Goal: Task Accomplishment & Management: Complete application form

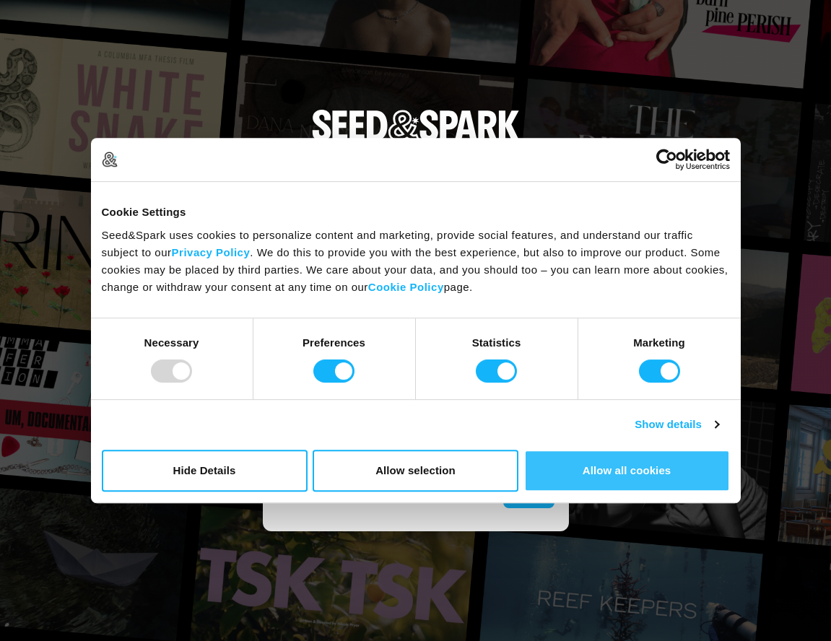
click at [576, 473] on button "Allow all cookies" at bounding box center [627, 471] width 206 height 42
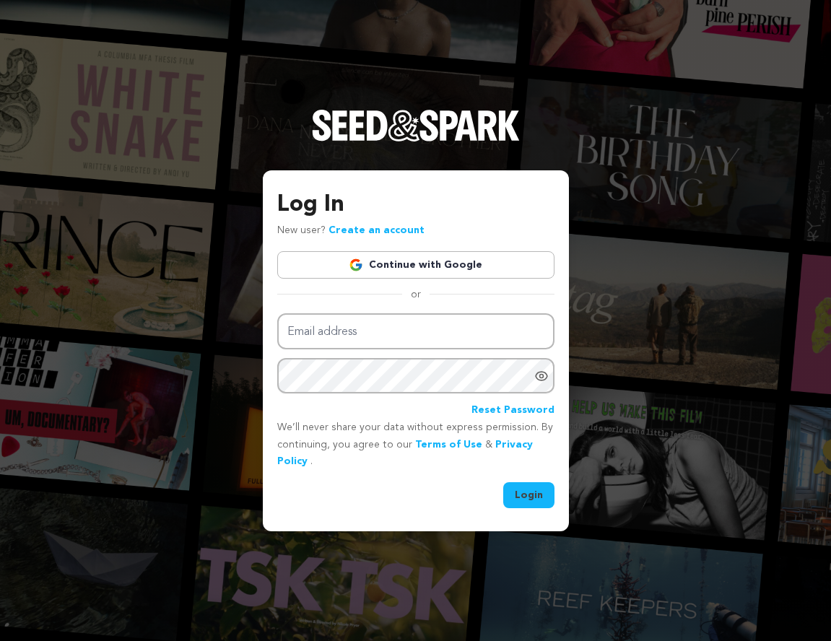
click at [379, 261] on link "Continue with Google" at bounding box center [415, 264] width 277 height 27
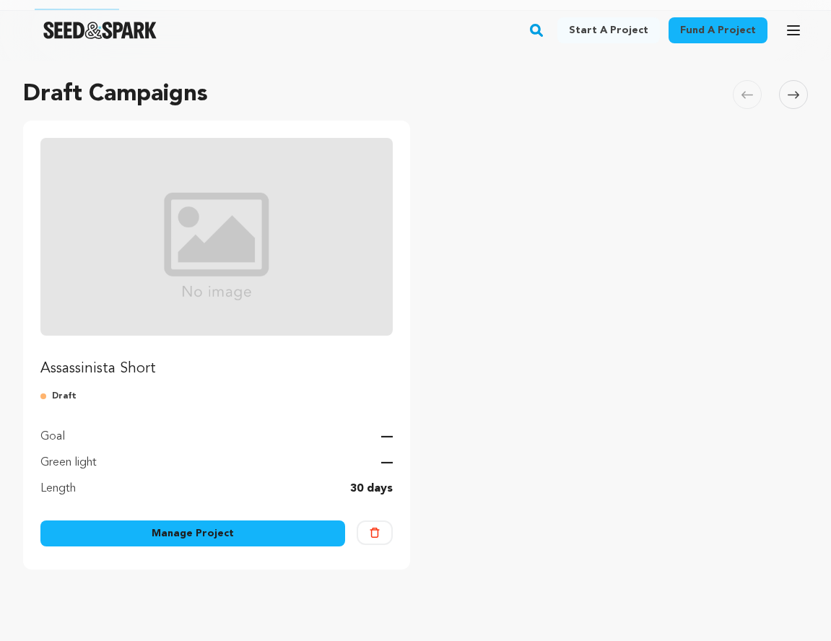
scroll to position [126, 0]
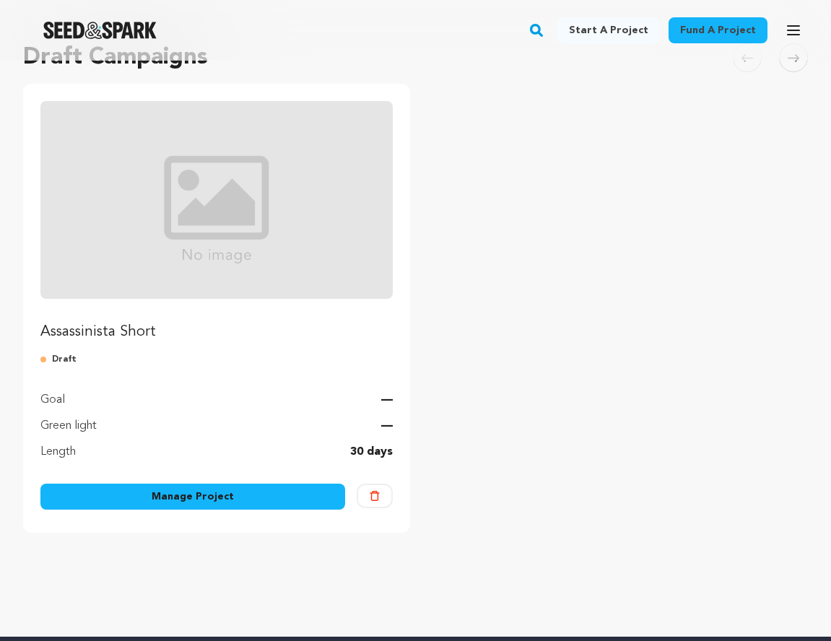
click at [178, 251] on img "Fund Assassinista Short" at bounding box center [216, 200] width 352 height 198
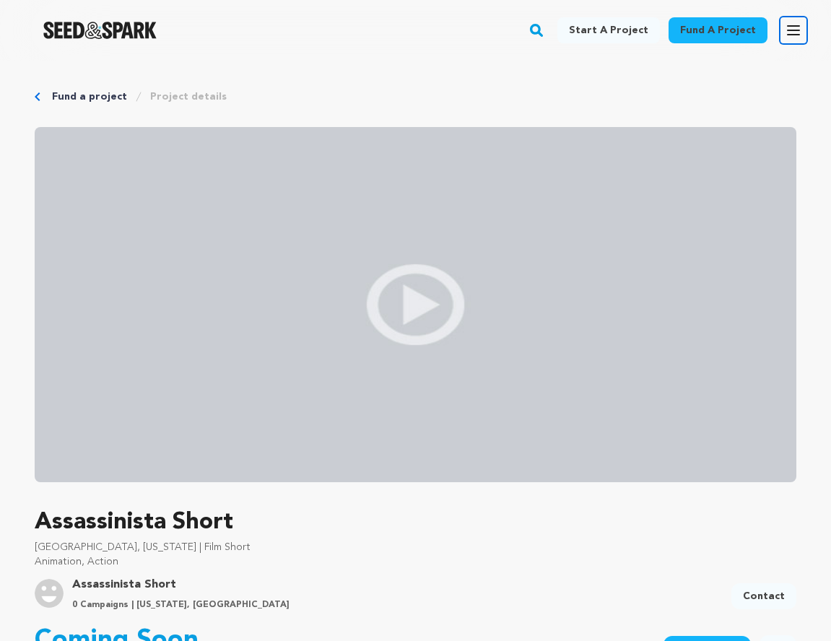
click at [787, 29] on icon "button" at bounding box center [793, 30] width 17 height 17
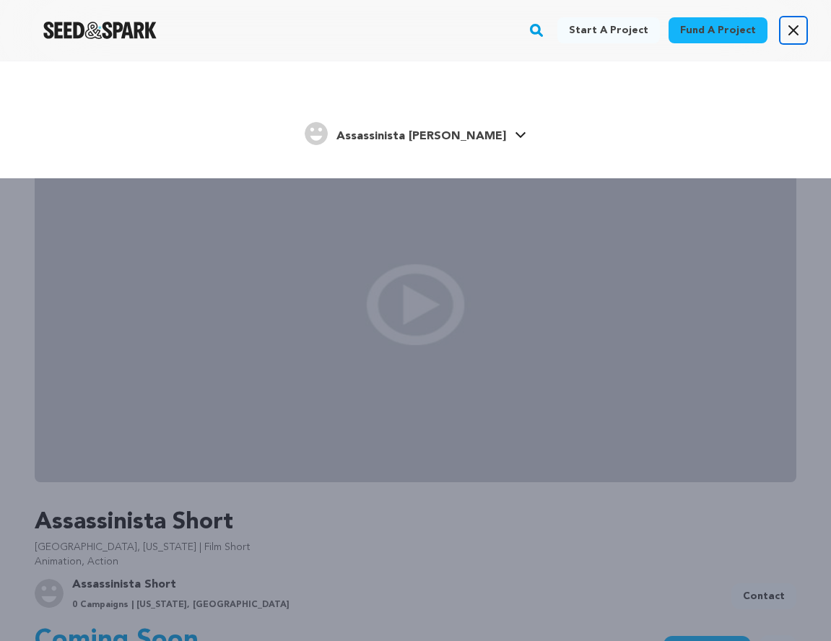
click at [787, 31] on icon "button" at bounding box center [793, 30] width 17 height 17
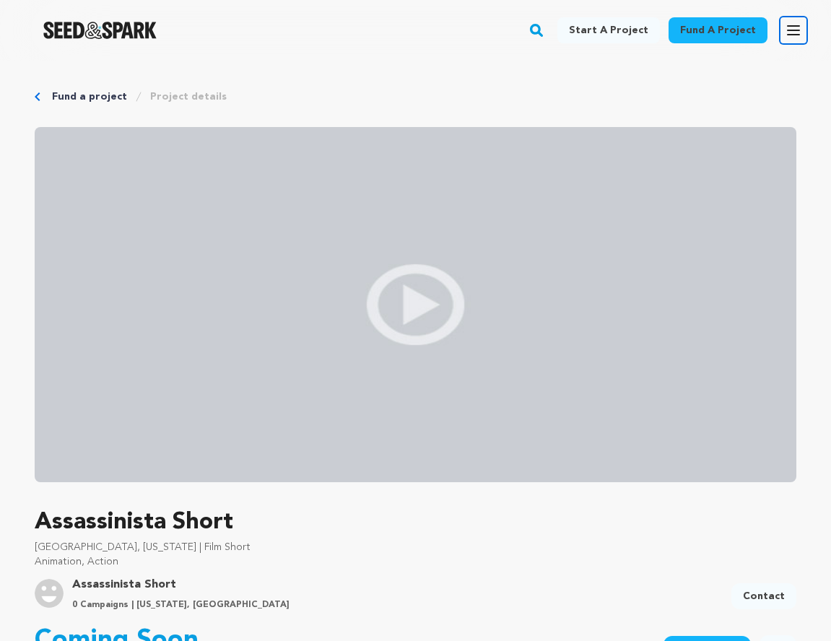
click at [794, 32] on icon "button" at bounding box center [793, 30] width 17 height 17
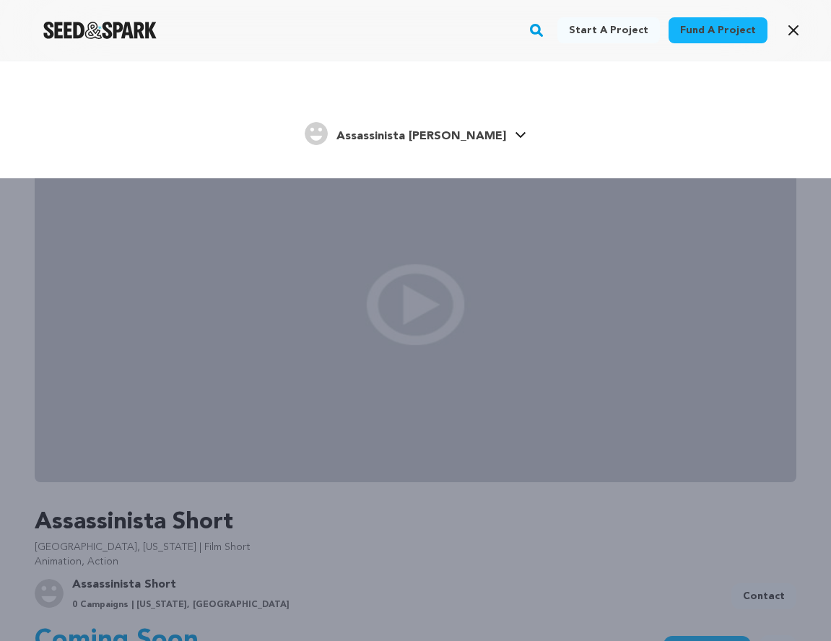
click at [454, 133] on span "Assassinista [PERSON_NAME]" at bounding box center [422, 137] width 170 height 12
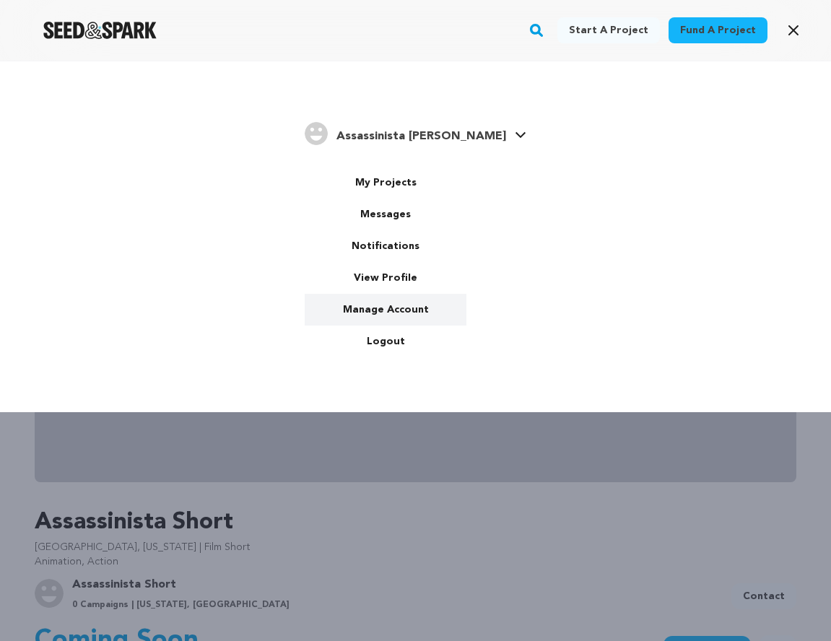
click at [416, 308] on link "Manage Account" at bounding box center [386, 310] width 162 height 32
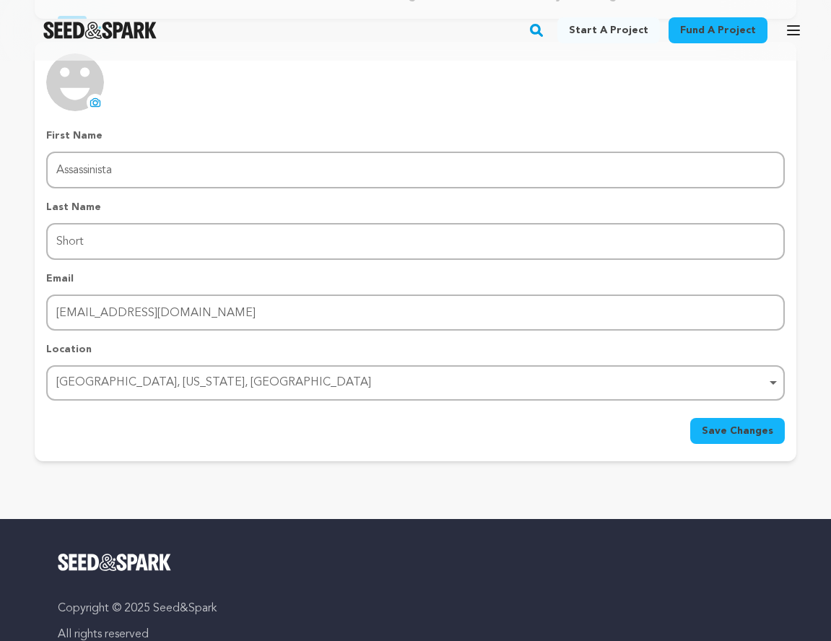
scroll to position [218, 0]
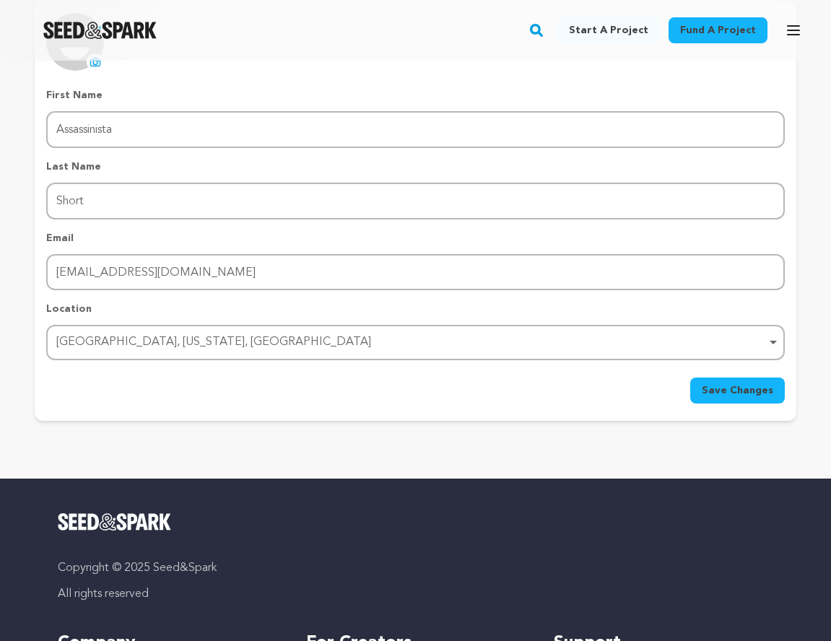
click at [736, 376] on form "First Name First Name Assassinista Last Name Last Name Short Email Email assass…" at bounding box center [415, 246] width 739 height 316
click at [734, 384] on span "Save Changes" at bounding box center [738, 391] width 72 height 14
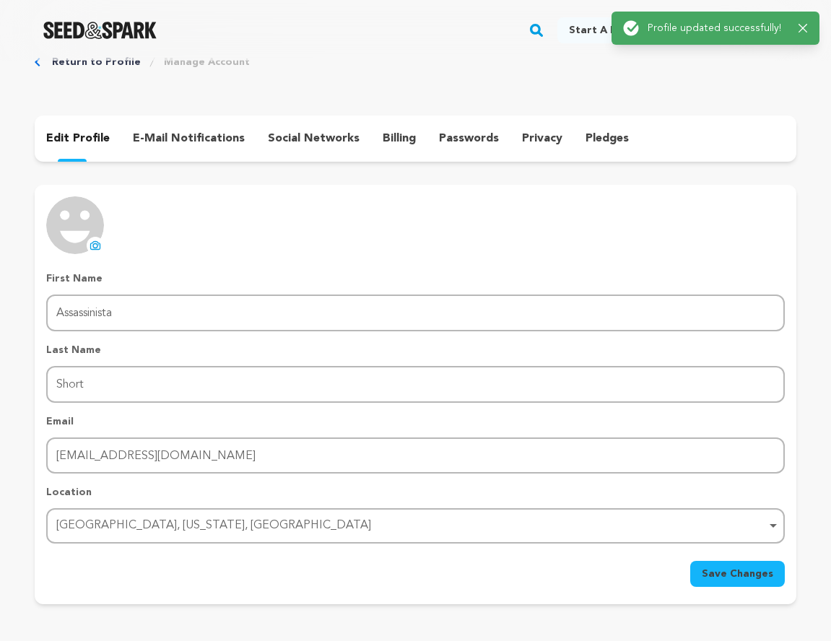
scroll to position [0, 0]
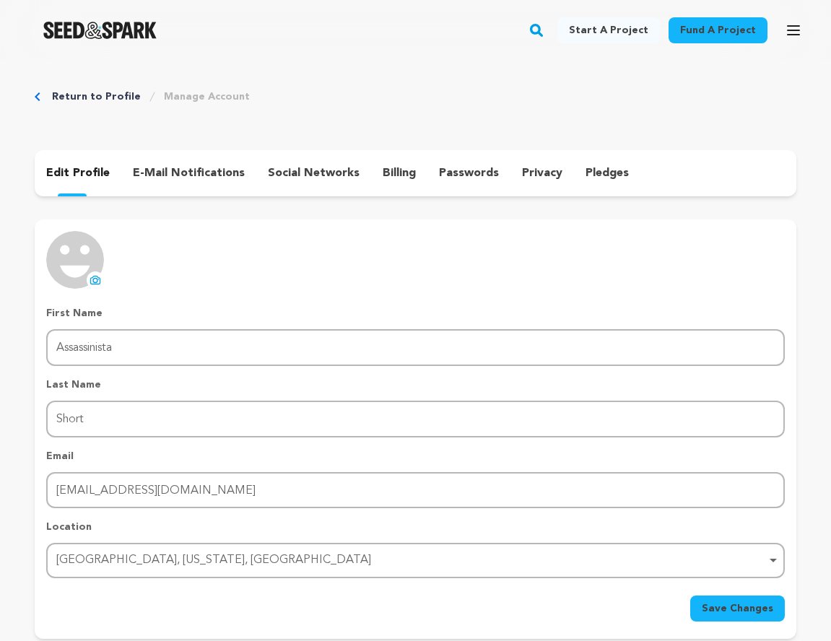
click at [180, 176] on p "e-mail notifications" at bounding box center [189, 173] width 112 height 17
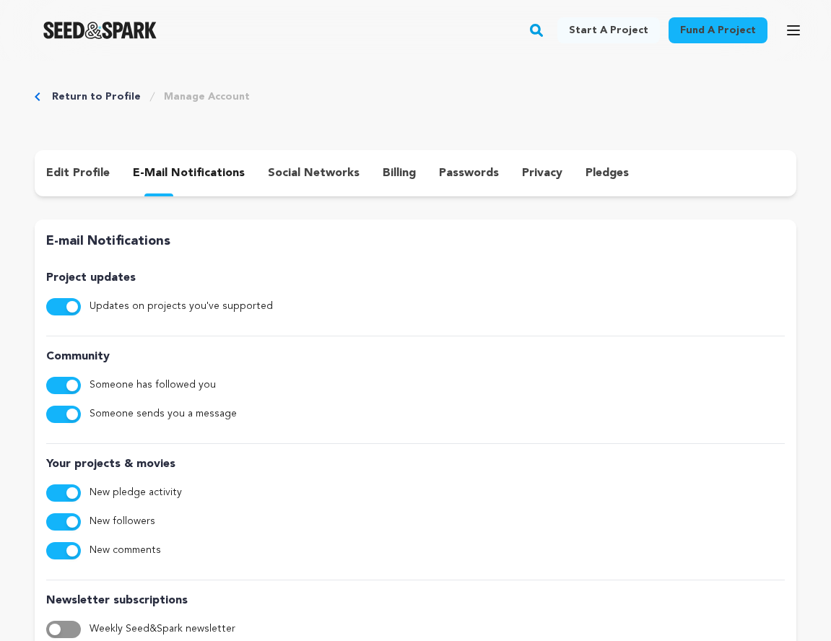
click at [69, 183] on div "edit profile" at bounding box center [78, 173] width 87 height 23
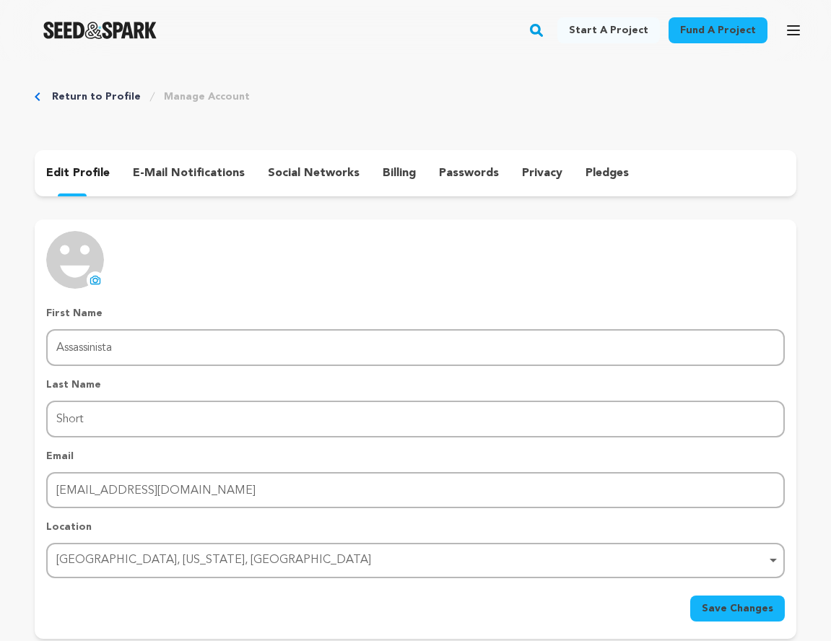
click at [69, 183] on div "edit profile" at bounding box center [78, 173] width 87 height 23
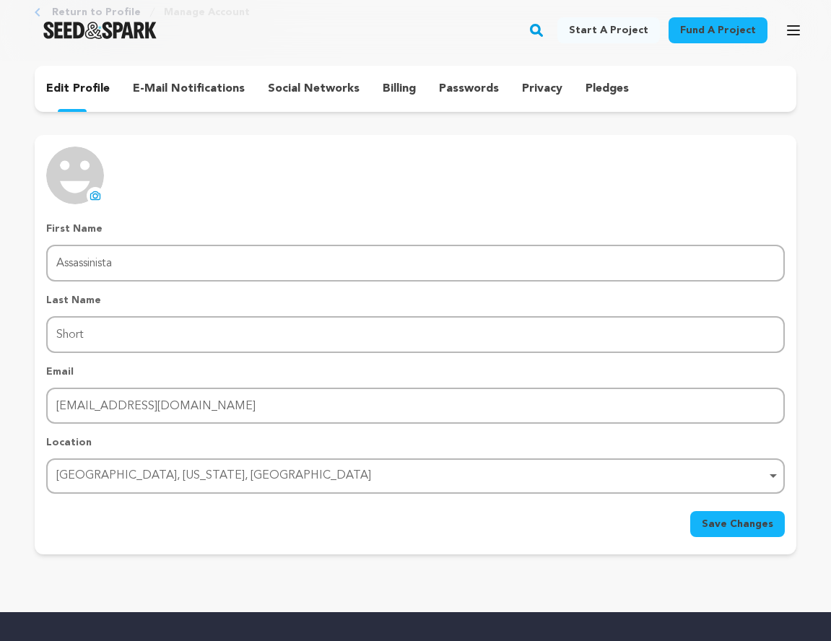
scroll to position [22, 0]
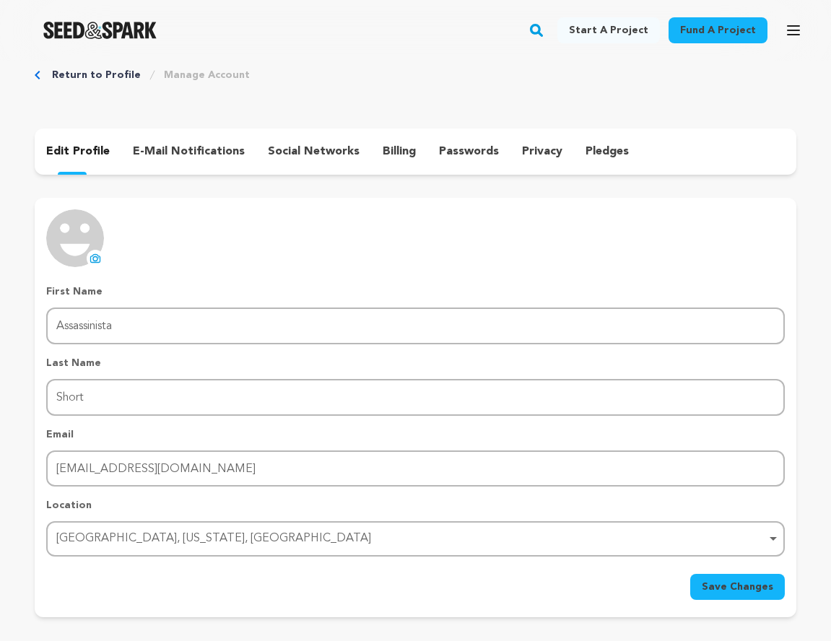
click at [74, 74] on link "Return to Profile" at bounding box center [96, 75] width 89 height 14
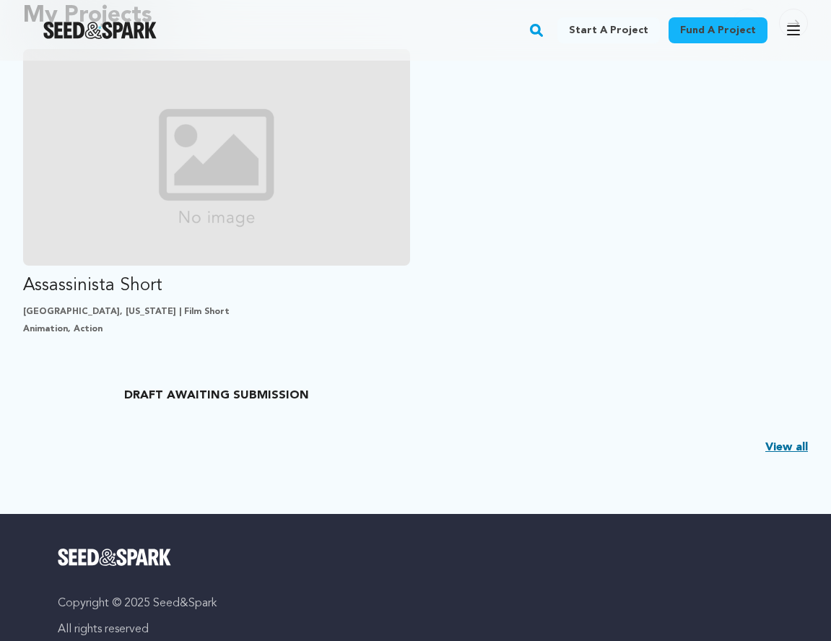
scroll to position [384, 0]
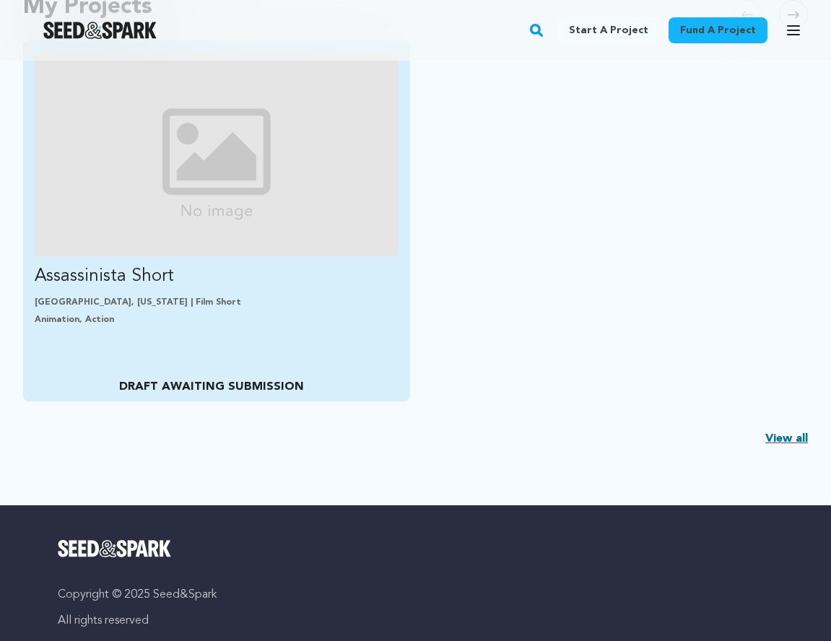
click at [201, 207] on img "Fund Assassinista Short" at bounding box center [217, 154] width 364 height 204
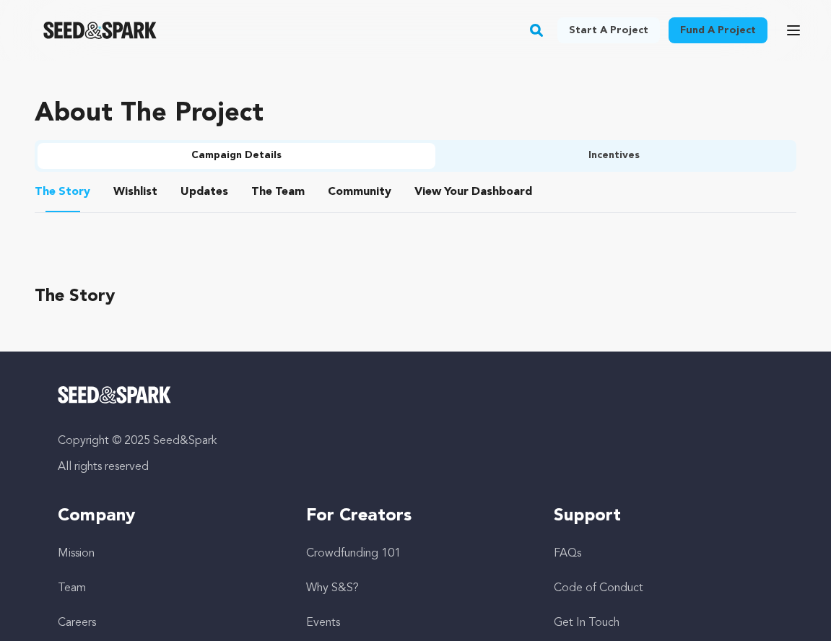
scroll to position [754, 0]
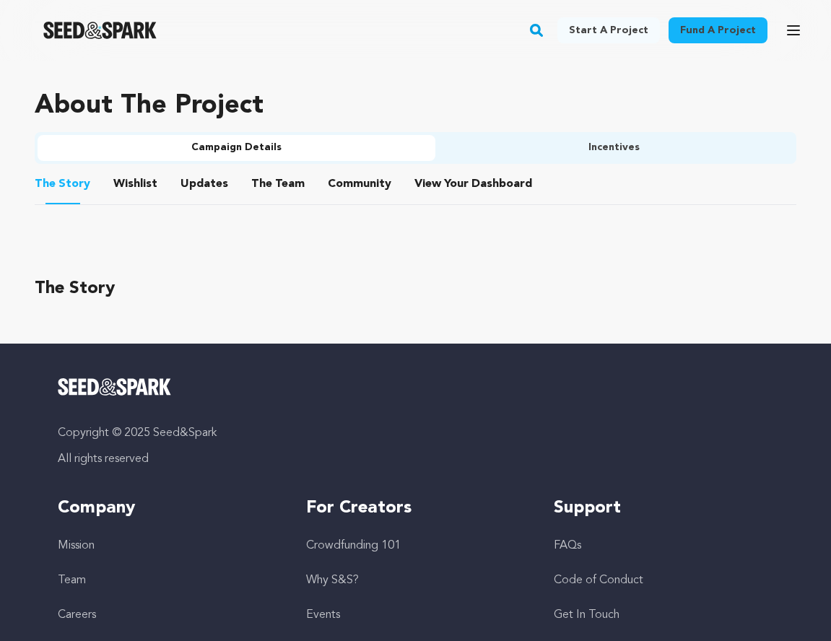
click at [433, 176] on button "View Your Dashboard" at bounding box center [432, 187] width 35 height 35
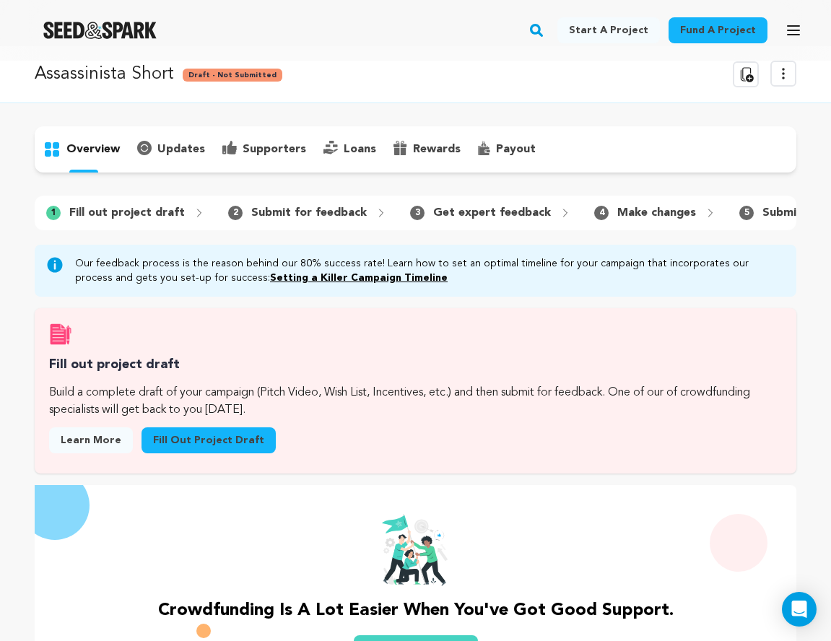
scroll to position [25, 0]
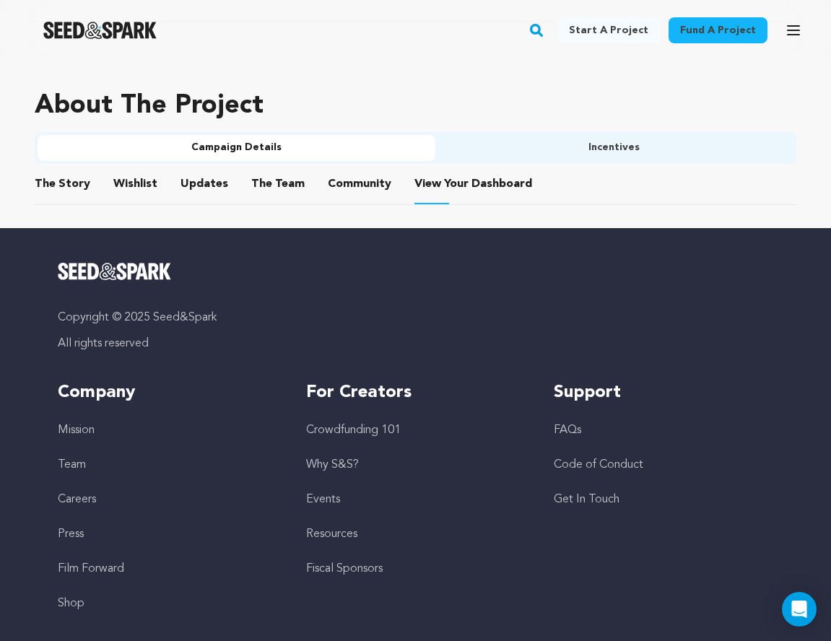
scroll to position [747, 0]
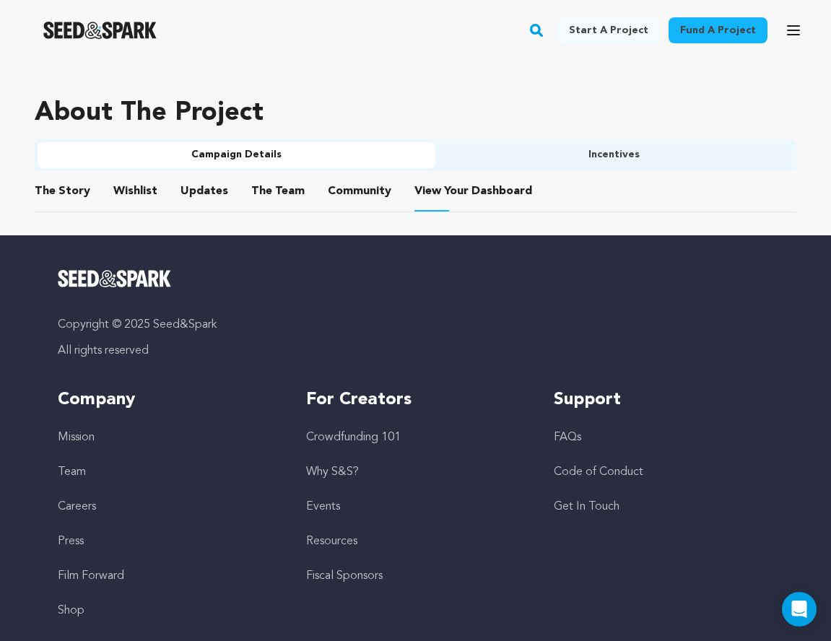
click at [58, 186] on button "The Story" at bounding box center [63, 194] width 35 height 35
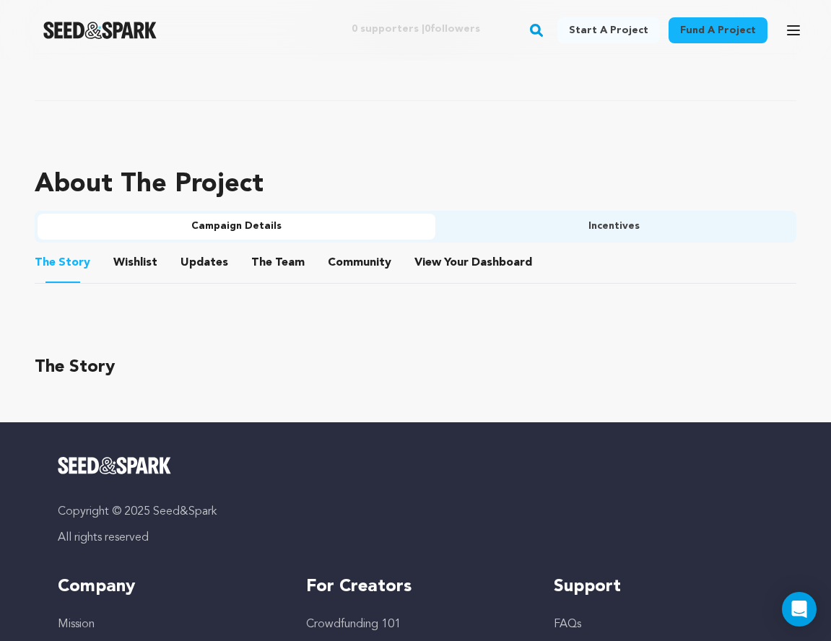
scroll to position [656, 0]
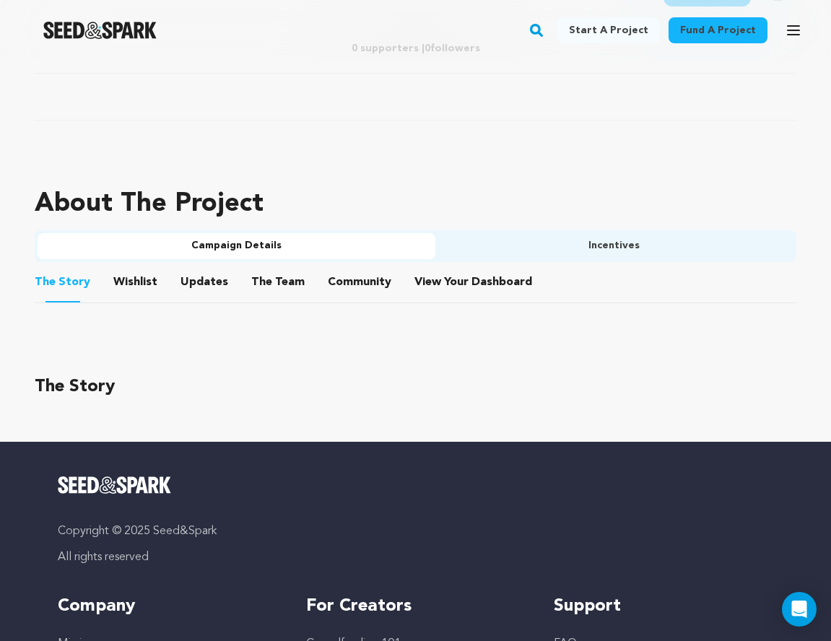
click at [479, 255] on button "Incentives" at bounding box center [615, 246] width 359 height 26
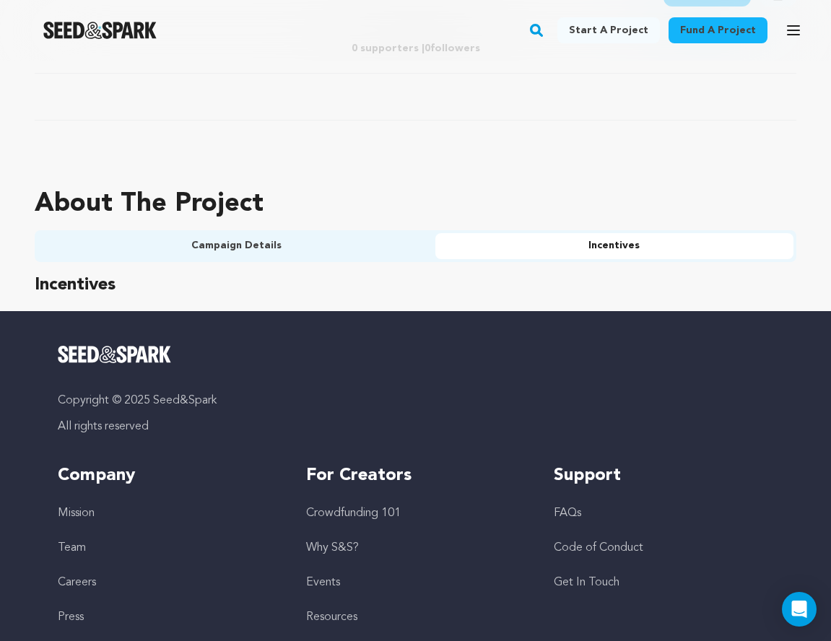
click at [309, 241] on button "Campaign Details" at bounding box center [237, 246] width 398 height 26
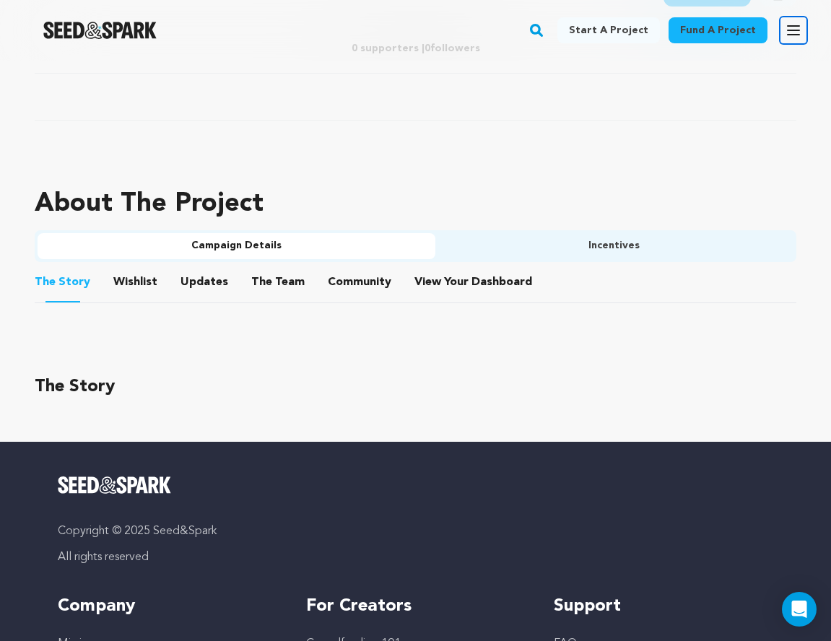
click at [787, 27] on icon "button" at bounding box center [793, 30] width 17 height 17
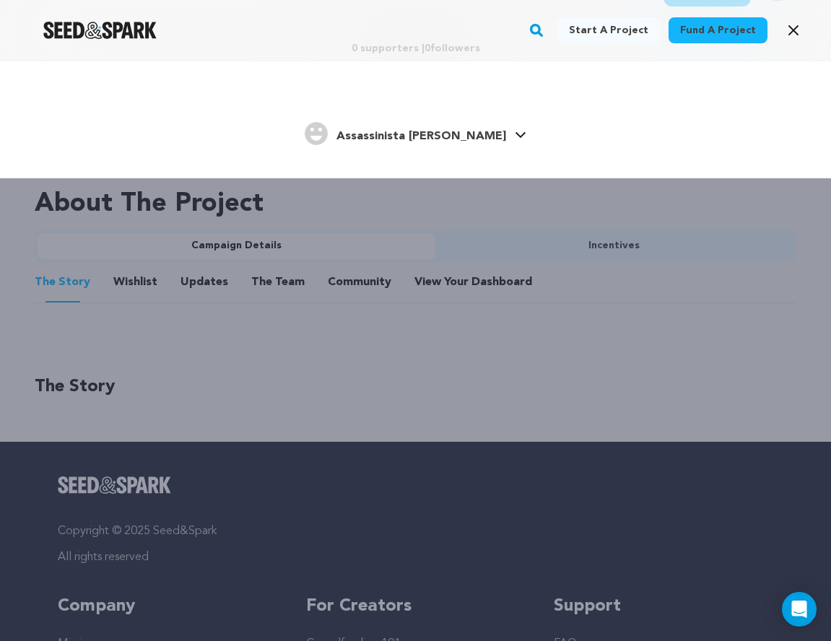
click at [449, 128] on h4 "Assassinista [PERSON_NAME]" at bounding box center [422, 136] width 170 height 17
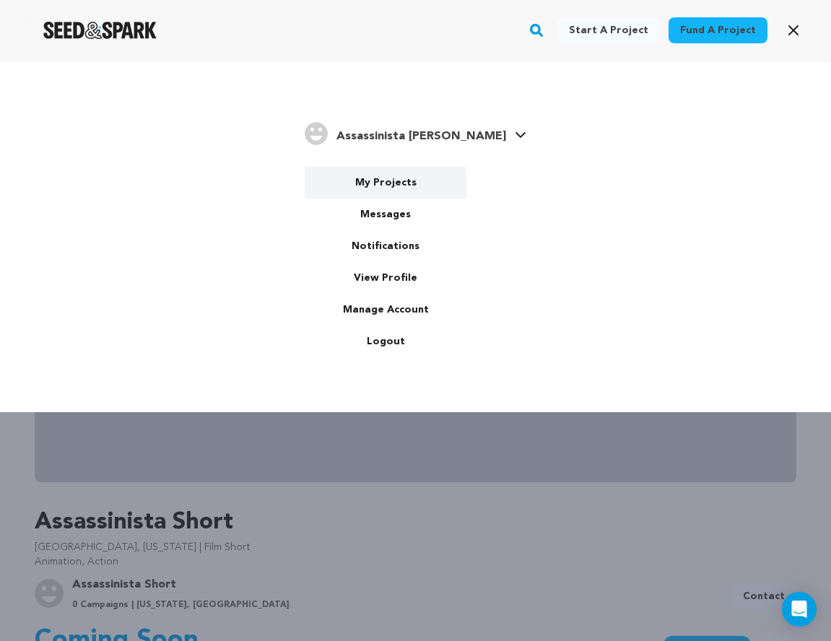
click at [399, 185] on link "My Projects" at bounding box center [386, 183] width 162 height 32
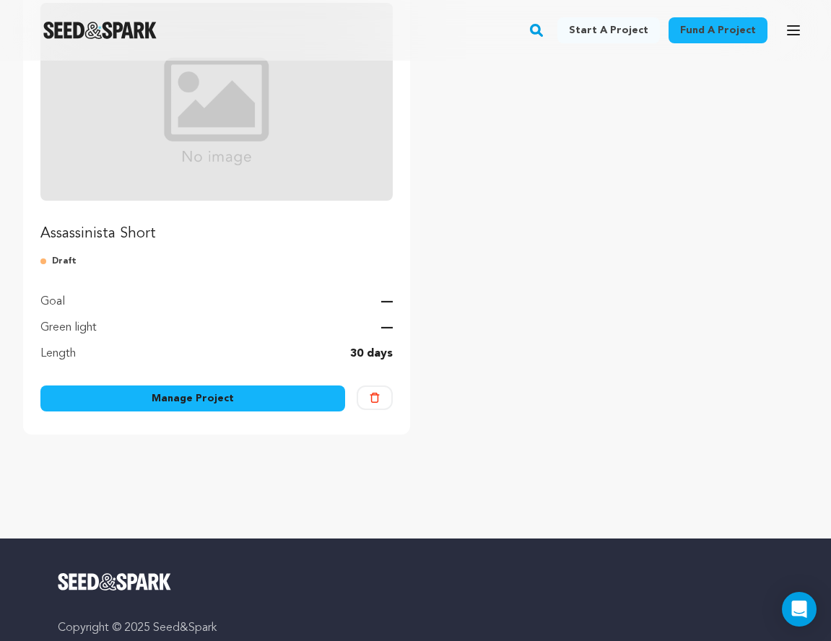
scroll to position [228, 0]
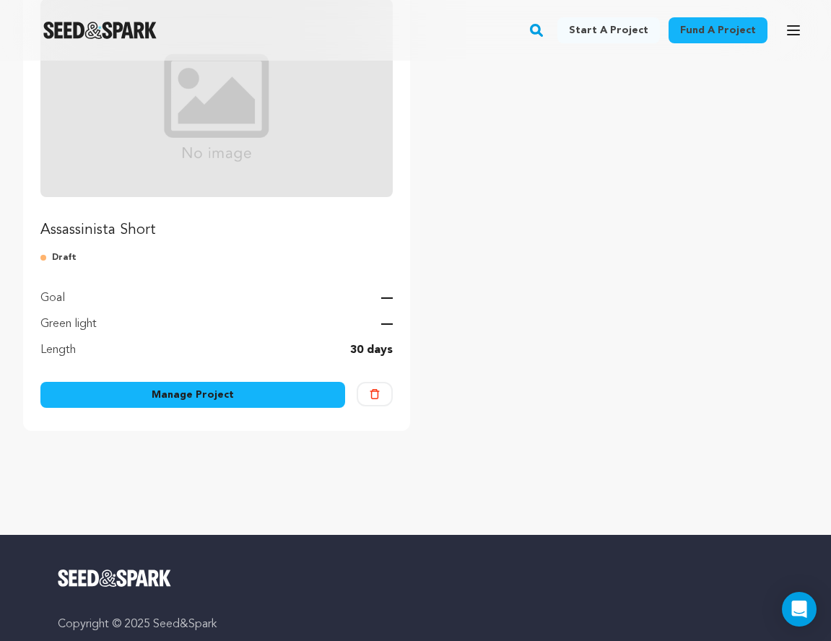
click at [285, 399] on link "Manage Project" at bounding box center [192, 395] width 305 height 26
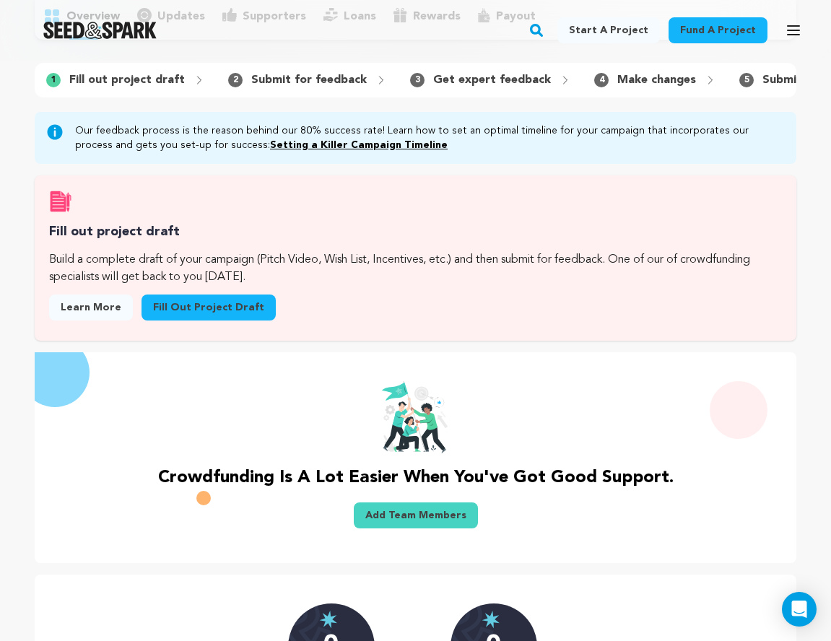
scroll to position [155, 0]
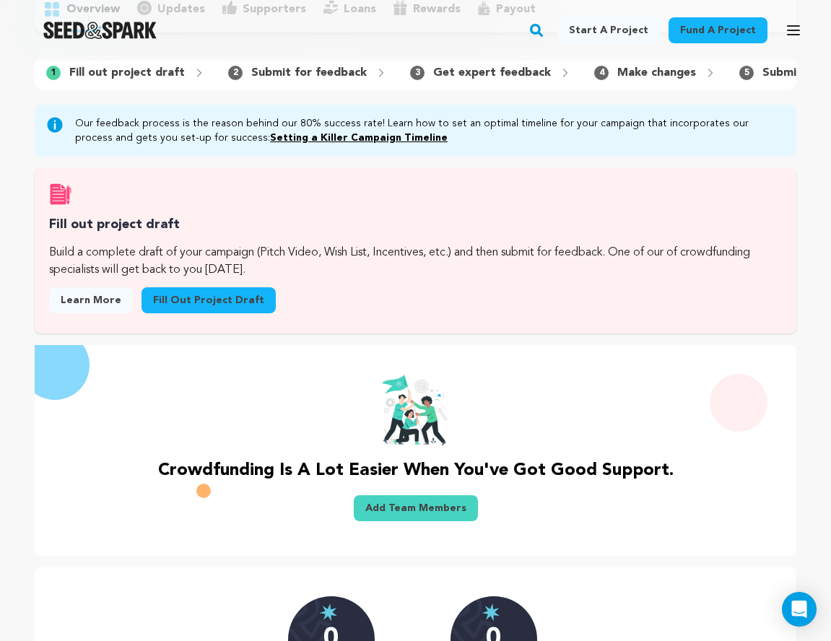
click at [186, 297] on link "Fill out project draft" at bounding box center [209, 300] width 134 height 26
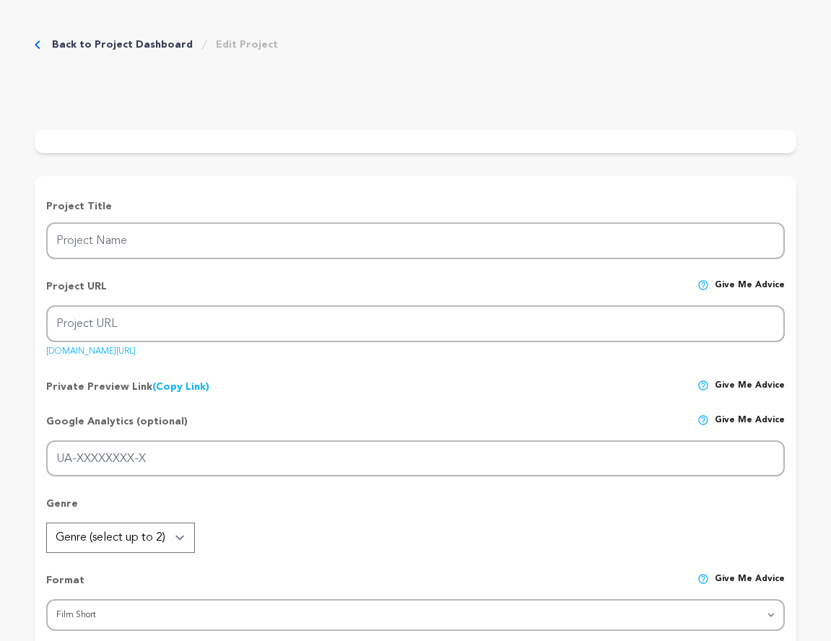
type input "Assassinista Short"
type input "assassinista-short"
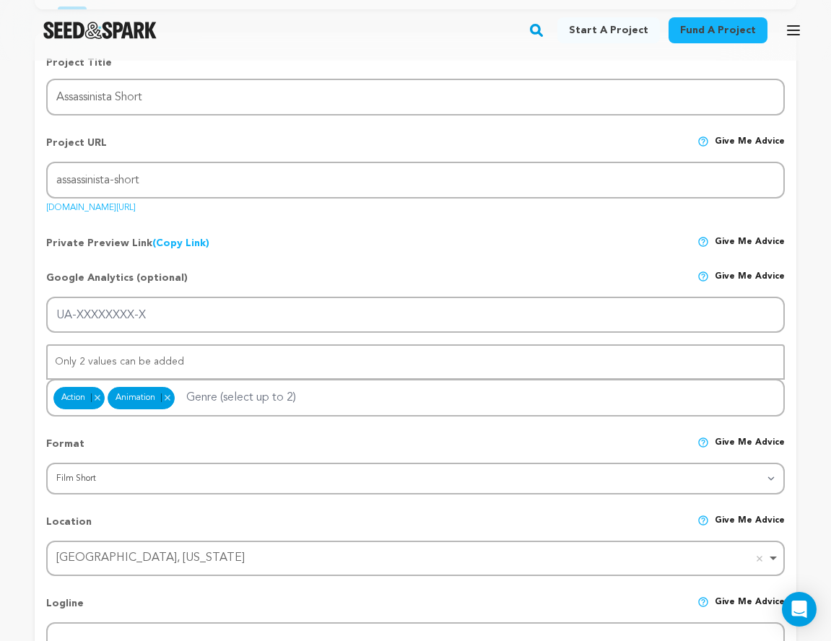
scroll to position [235, 0]
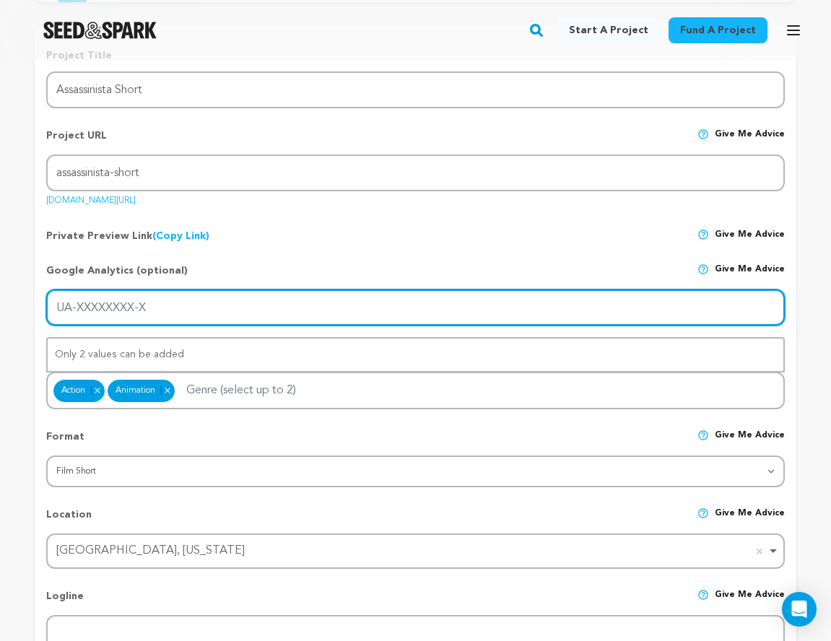
click at [163, 307] on input "UA-XXXXXXXX-X" at bounding box center [415, 308] width 739 height 37
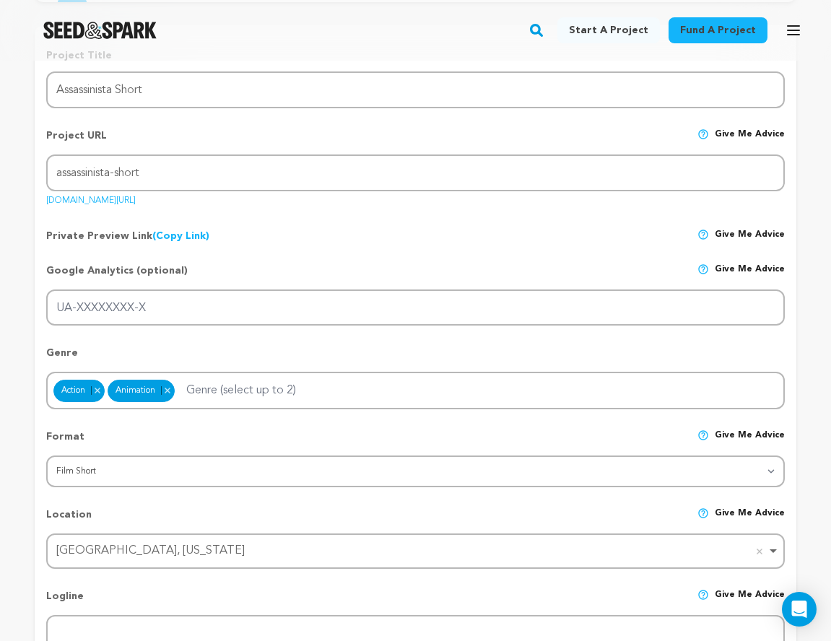
click at [261, 232] on div "Private Preview Link (Copy Link) Copy private preview link Give me advice" at bounding box center [415, 230] width 739 height 26
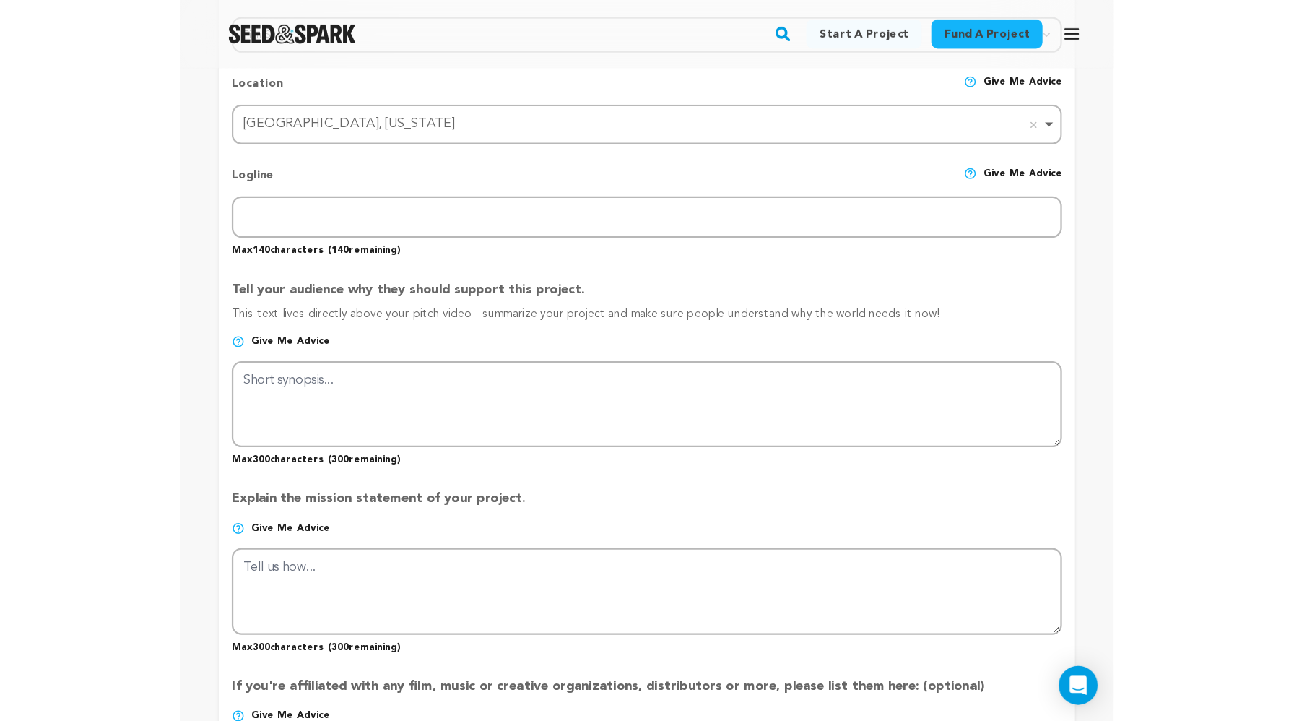
scroll to position [684, 0]
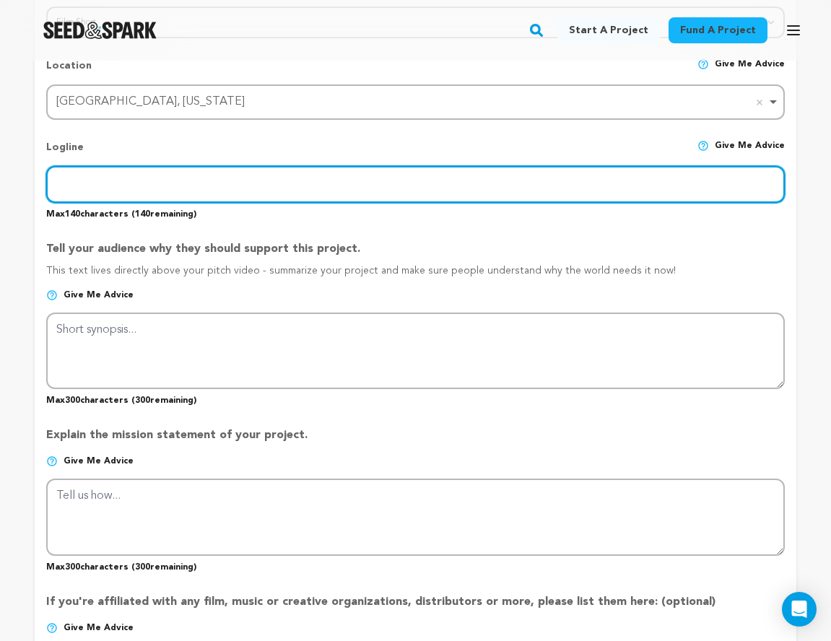
click at [92, 179] on input "text" at bounding box center [415, 184] width 739 height 37
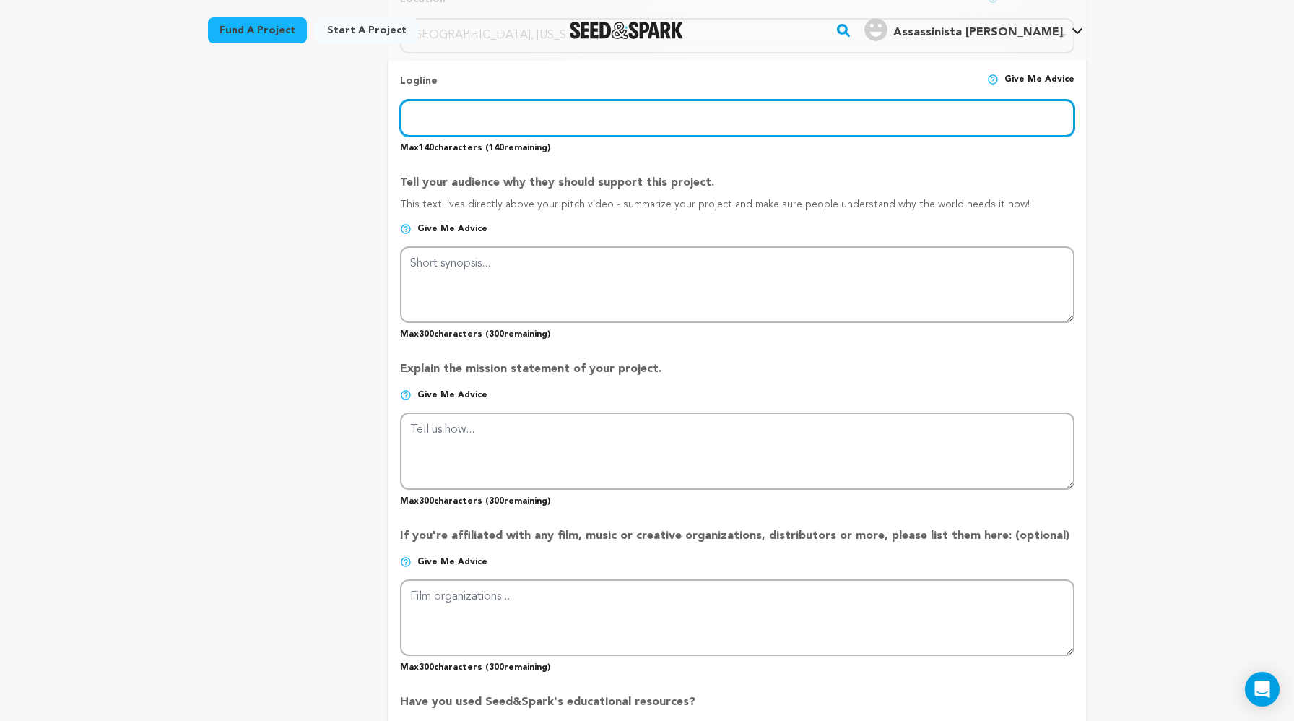
paste input "Torn between the glamorous world of fashion and a covert life as an assassin, B…"
drag, startPoint x: 1046, startPoint y: 123, endPoint x: 1092, endPoint y: 123, distance: 46.2
click at [831, 123] on div "Back to Project Dashboard Edit Project Submit For feedback Submit For feedback …" at bounding box center [647, 300] width 924 height 1846
click at [831, 115] on input "Torn between the glamorous world of fashion and a covert life as an assassin, B…" at bounding box center [737, 118] width 675 height 37
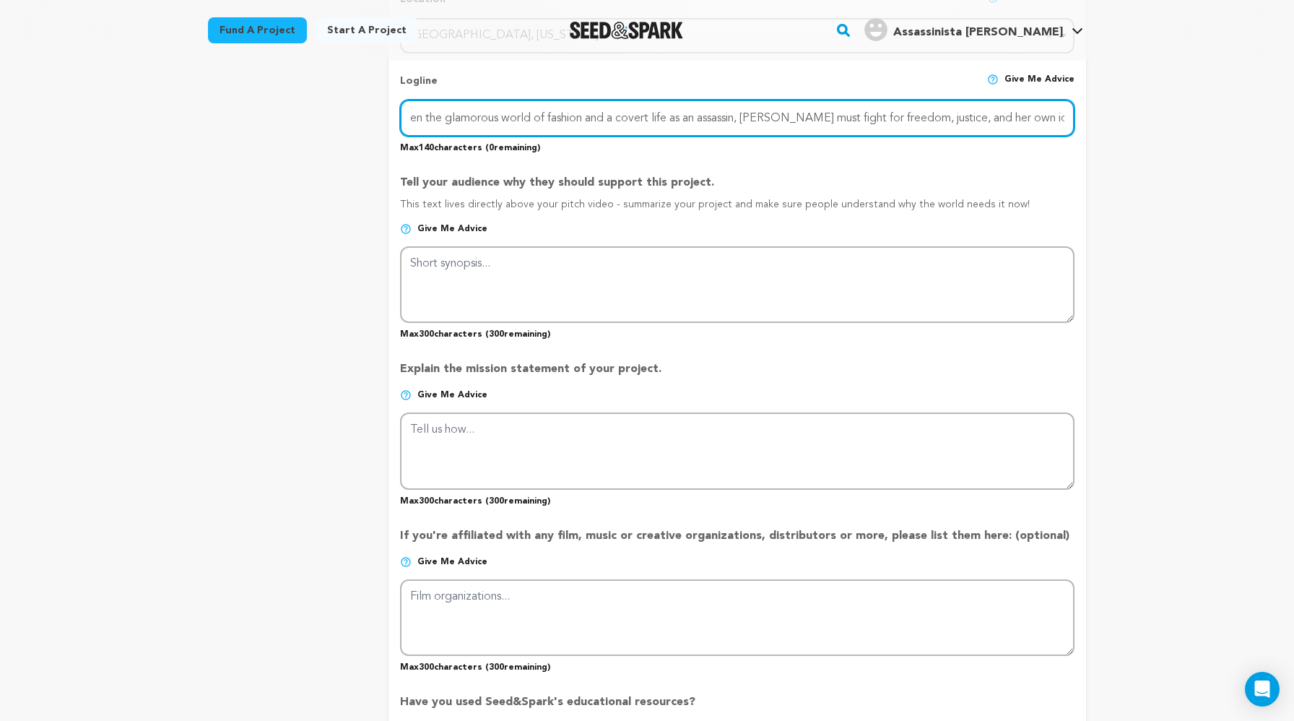
drag, startPoint x: 924, startPoint y: 118, endPoint x: 963, endPoint y: 113, distance: 38.5
click at [831, 113] on input "Torn between the glamorous world of fashion and a covert life as an assassin, B…" at bounding box center [737, 118] width 675 height 37
click at [831, 120] on input "Torn between the glamorous world of fashion and a covert life as an assassin, B…" at bounding box center [737, 118] width 675 height 37
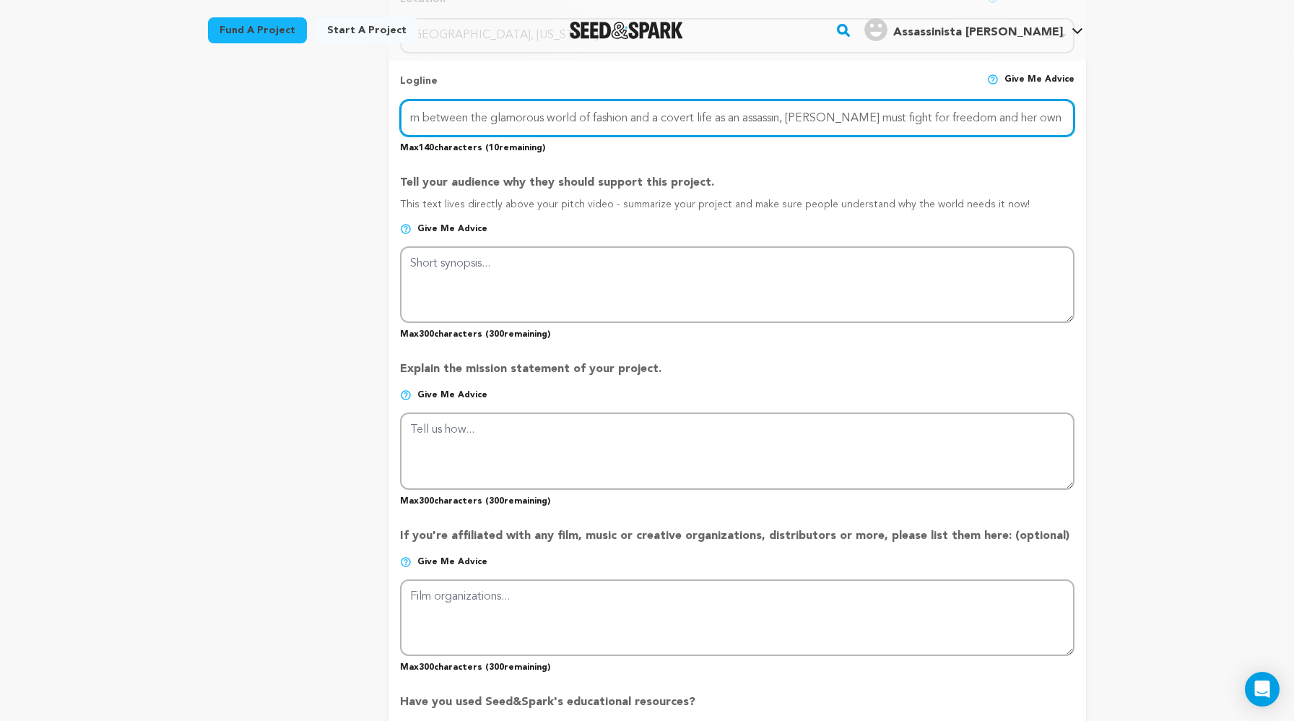
scroll to position [0, 23]
type input "Torn between the glamorous world of fashion and a covert life as an assassin, B…"
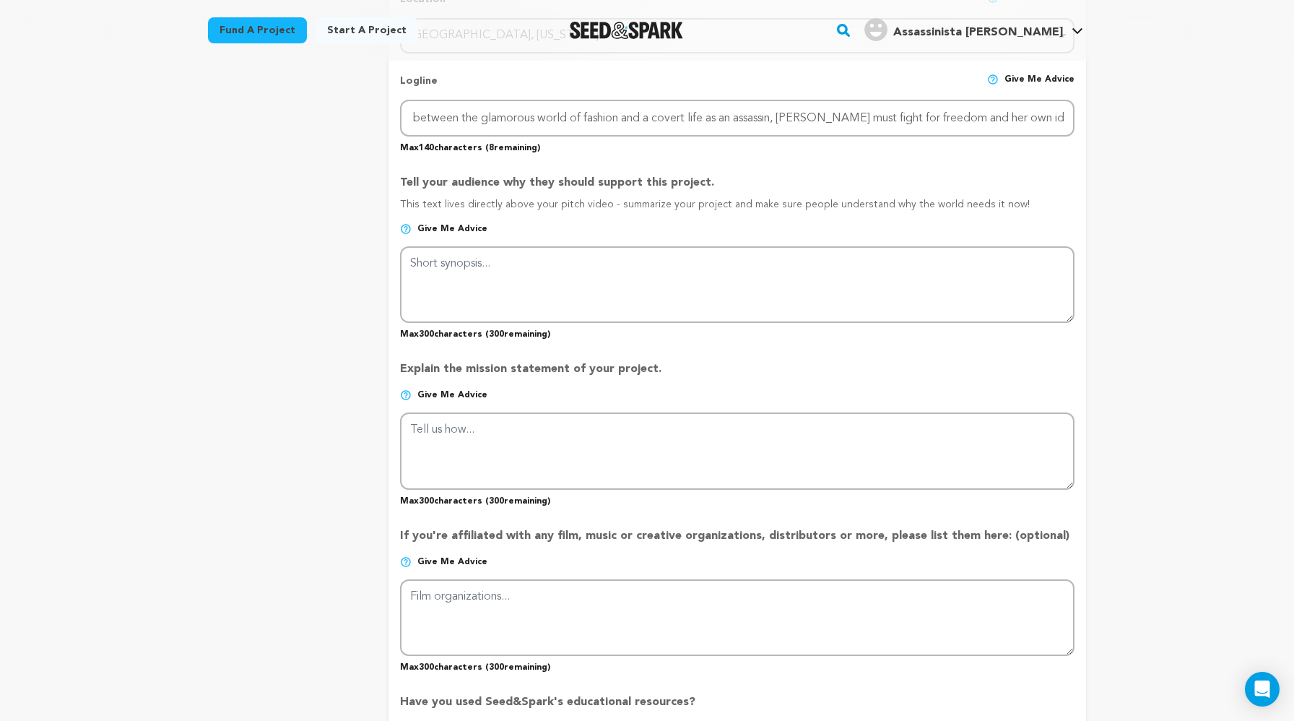
click at [831, 171] on div "Tell your audience why they should support this project. This text lives direct…" at bounding box center [737, 252] width 675 height 178
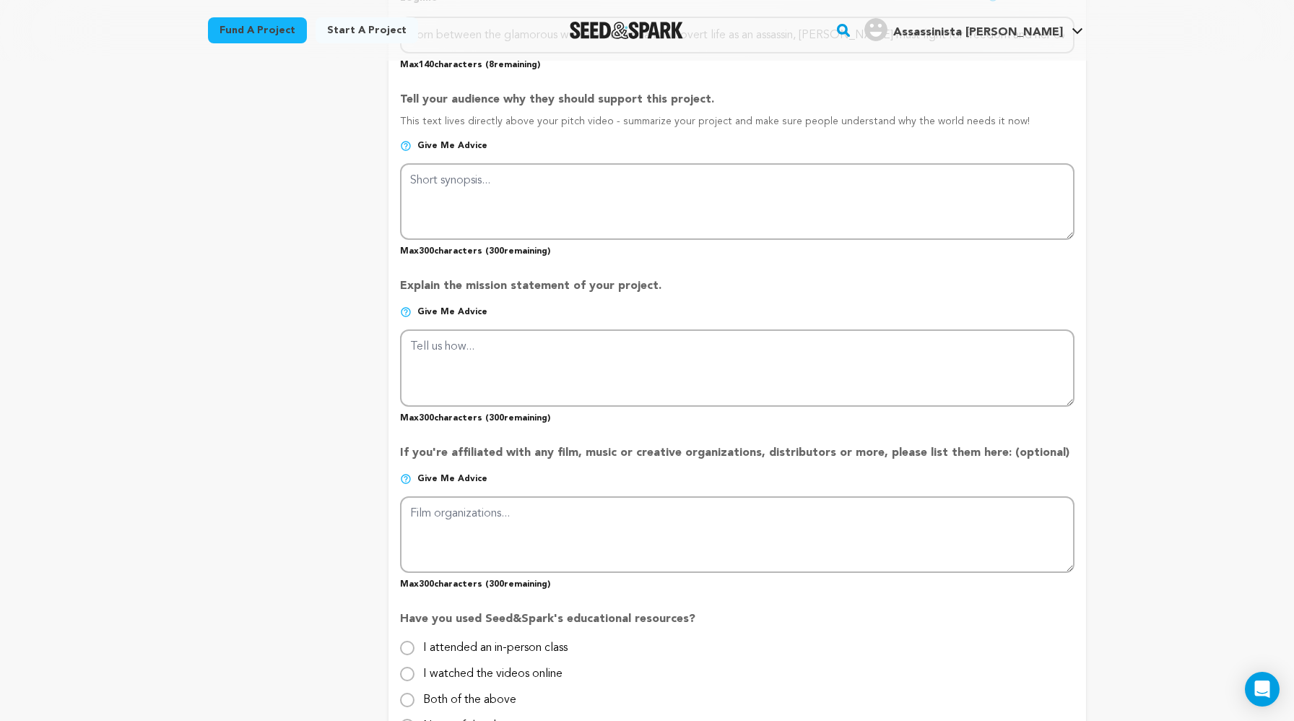
scroll to position [775, 0]
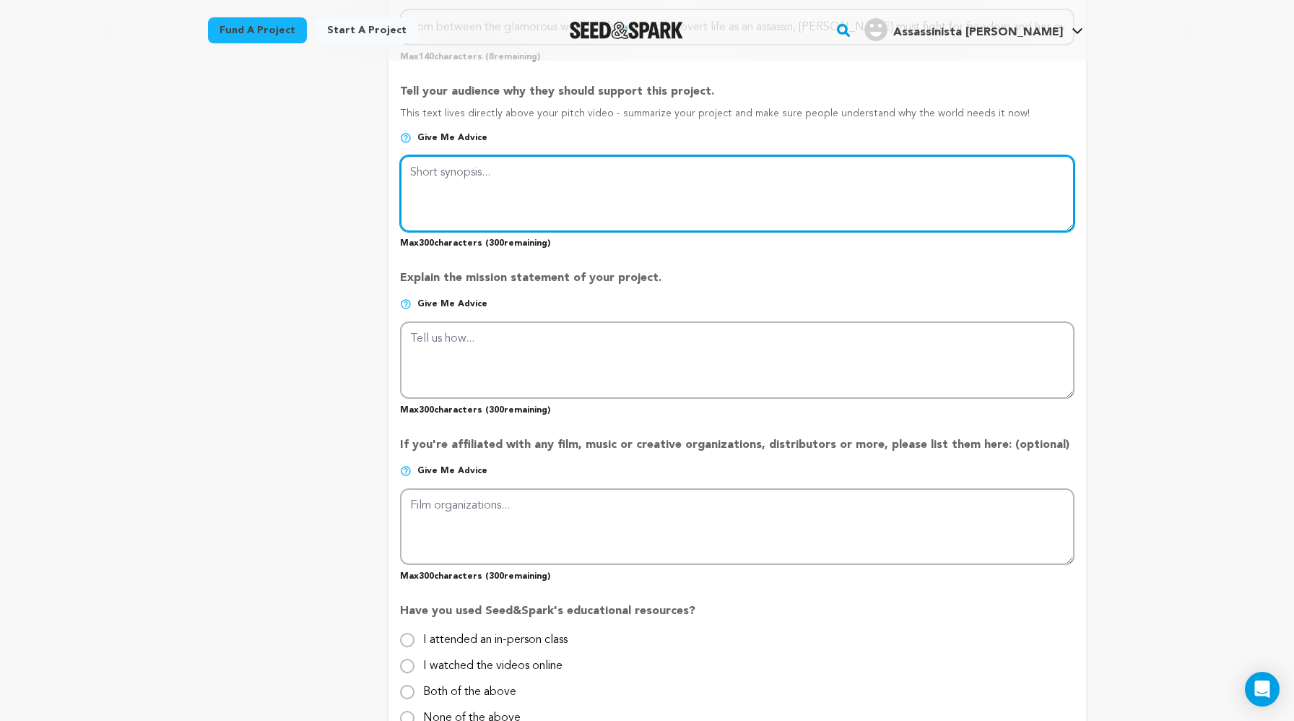
click at [456, 187] on textarea at bounding box center [737, 193] width 675 height 77
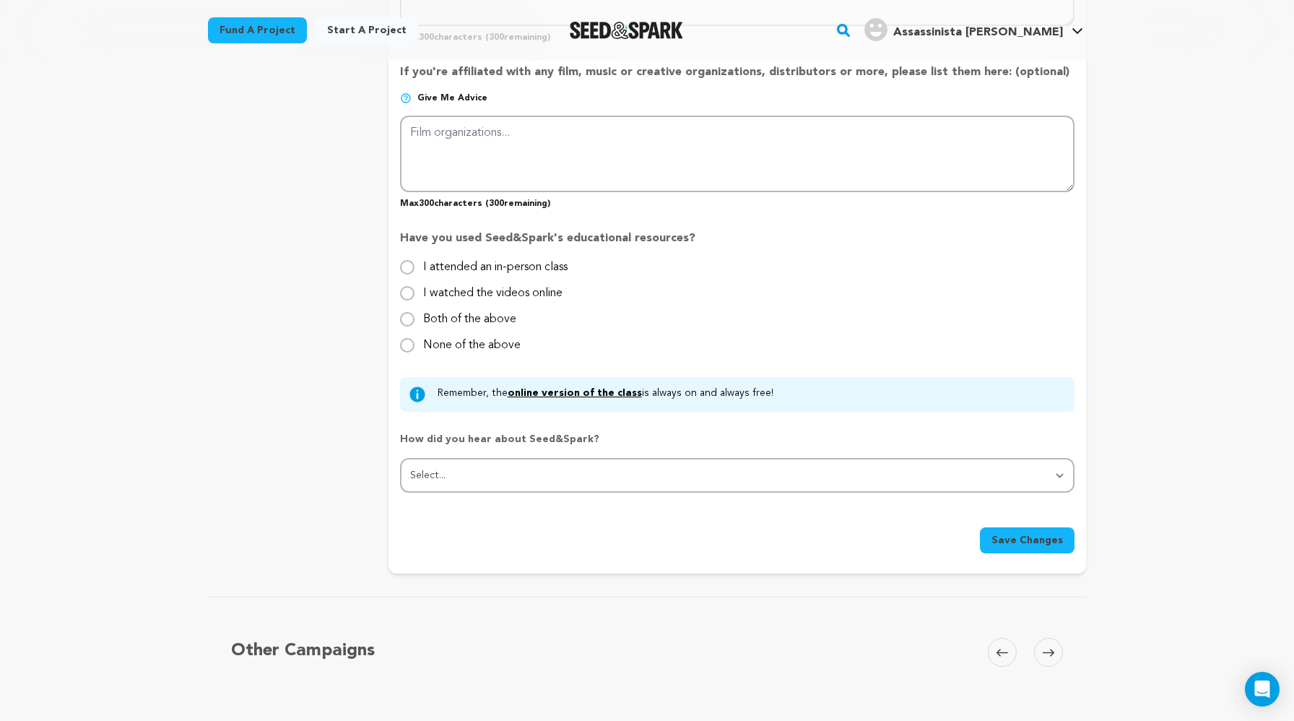
scroll to position [1145, 0]
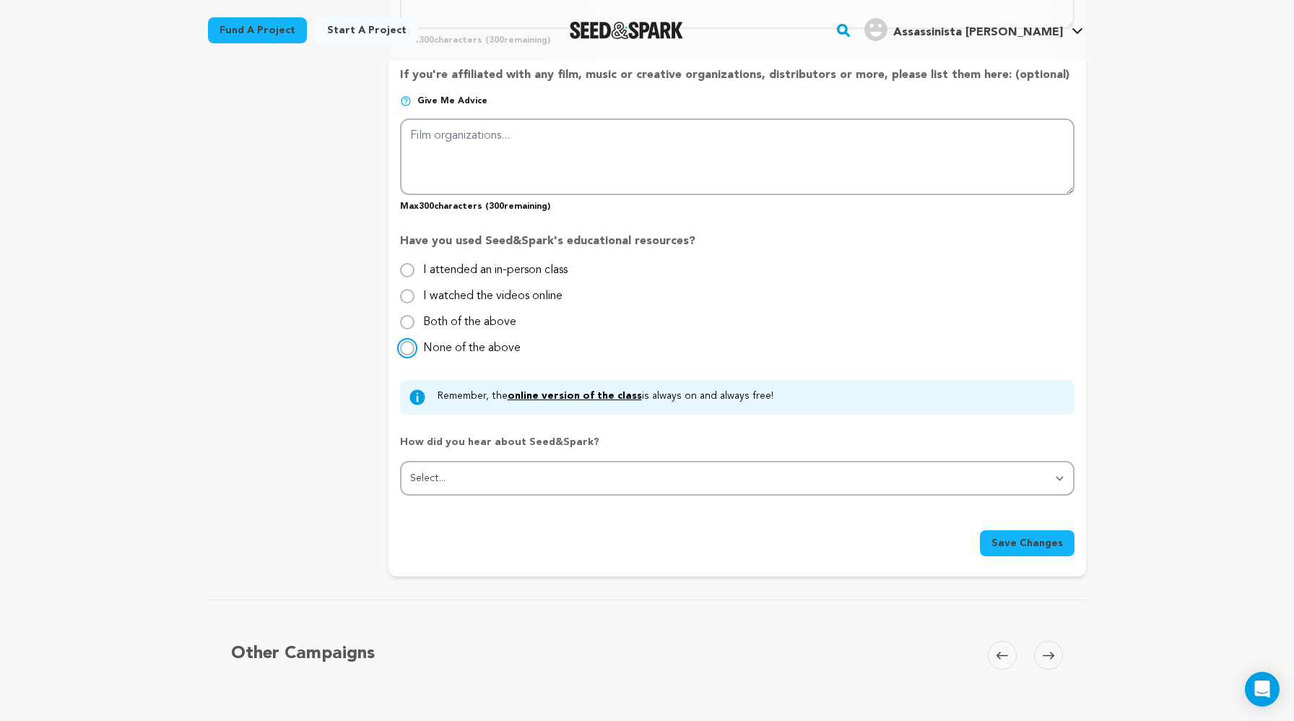
click at [404, 345] on input "None of the above" at bounding box center [407, 348] width 14 height 14
radio input "true"
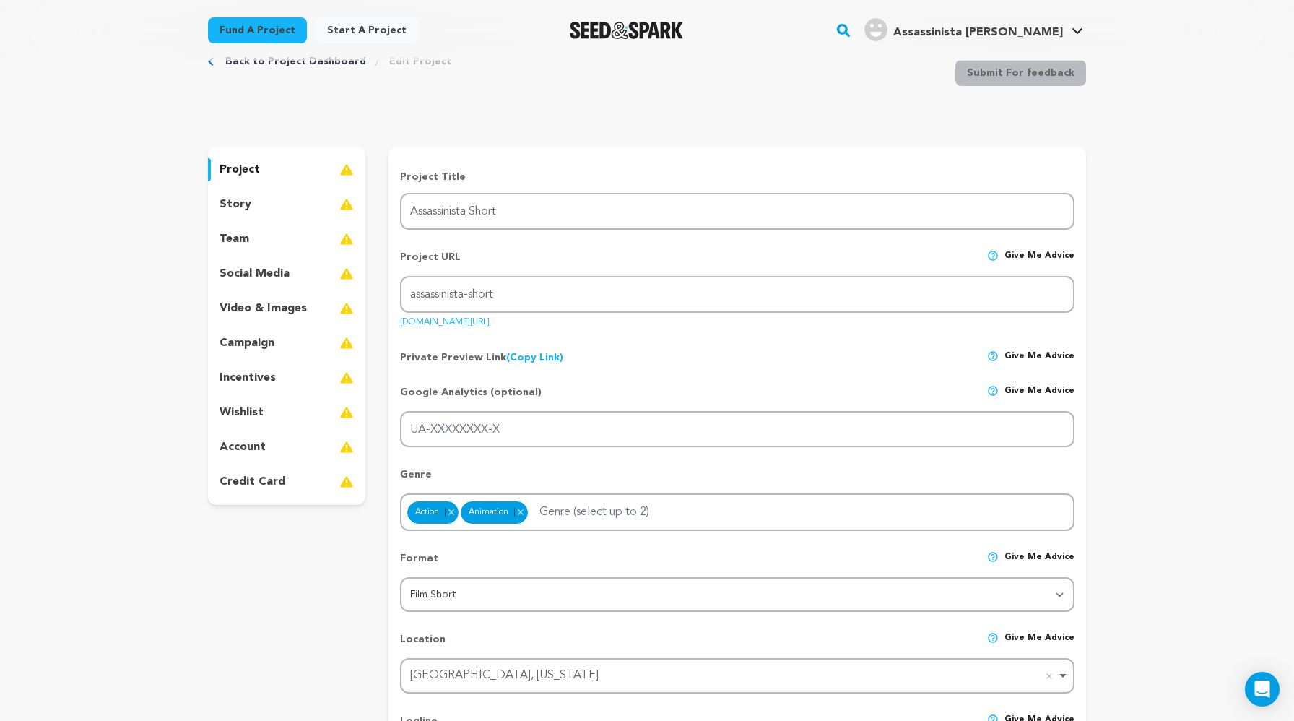
scroll to position [0, 0]
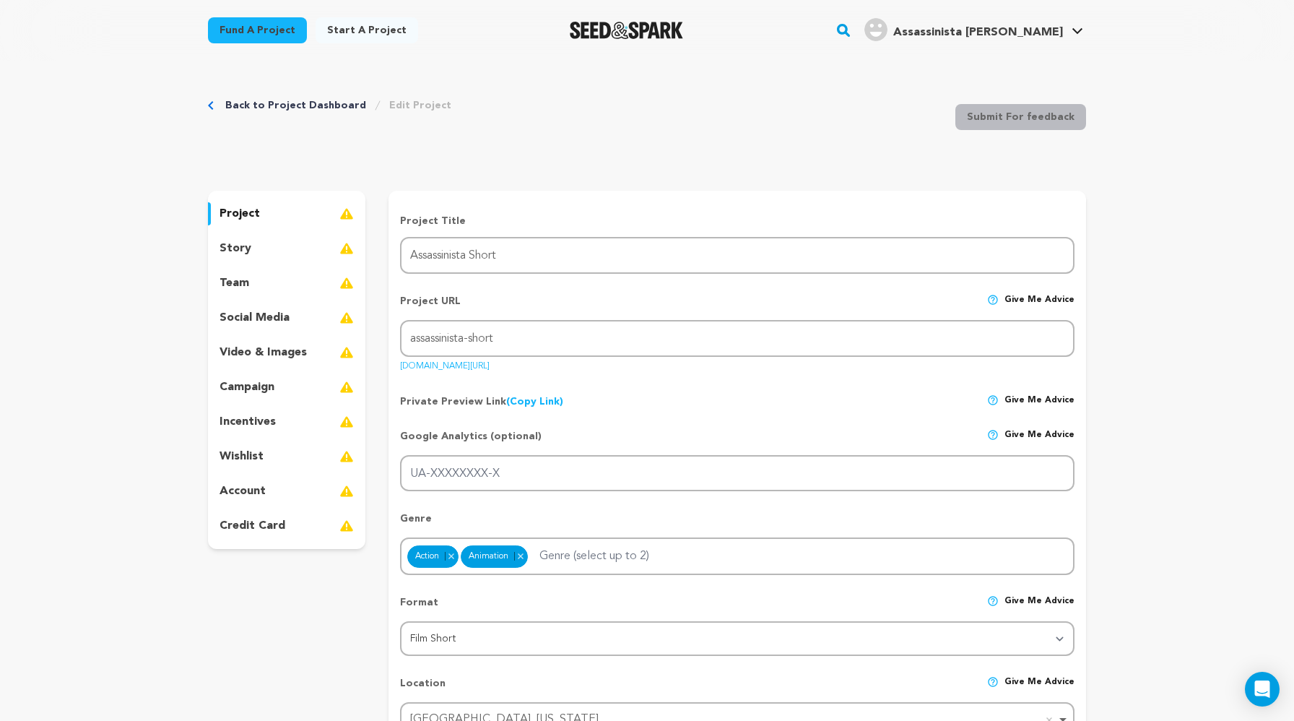
click at [250, 246] on div "story" at bounding box center [286, 248] width 157 height 23
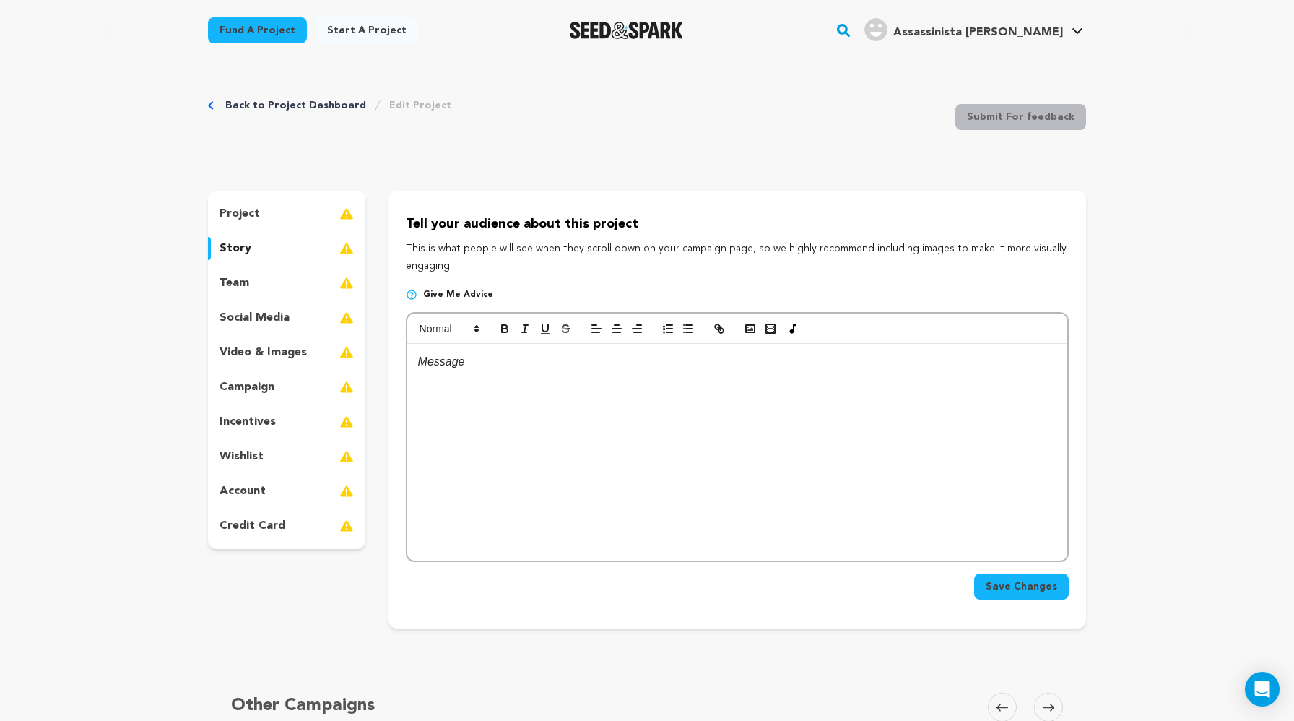
click at [481, 390] on div at bounding box center [737, 452] width 660 height 217
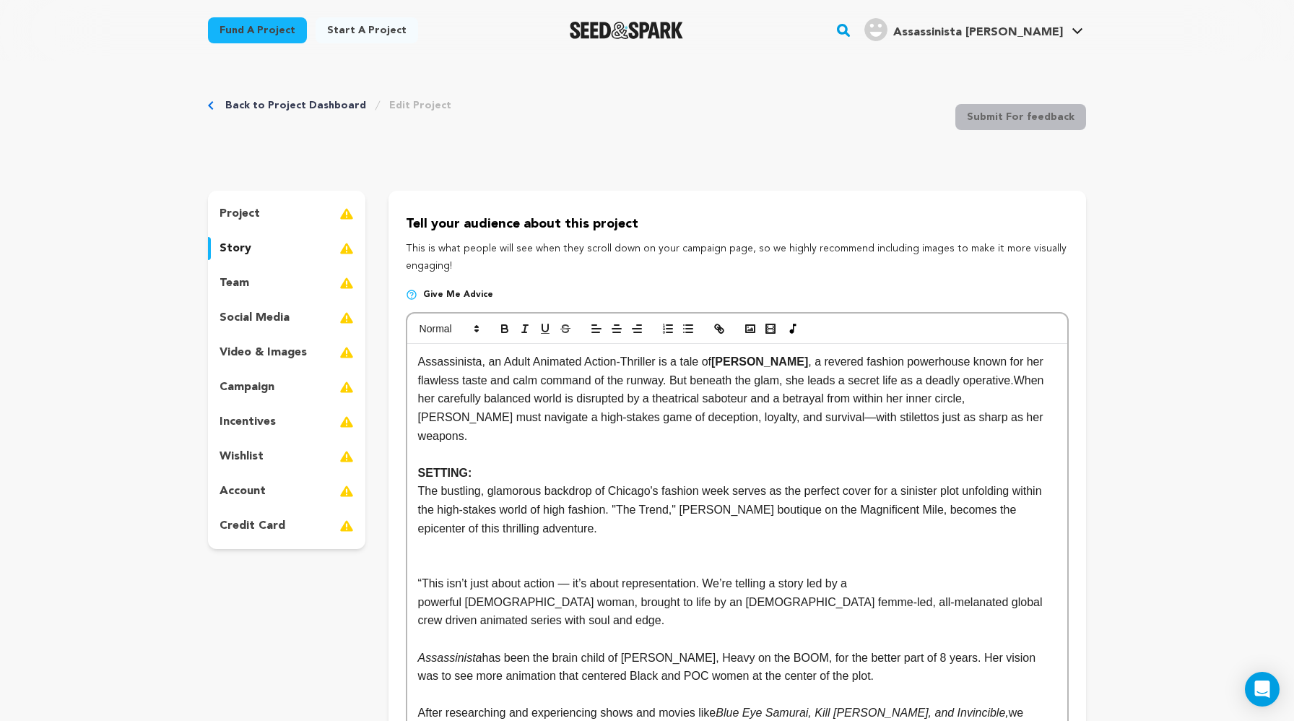
click at [420, 473] on h4 "SETTING:" at bounding box center [737, 473] width 638 height 19
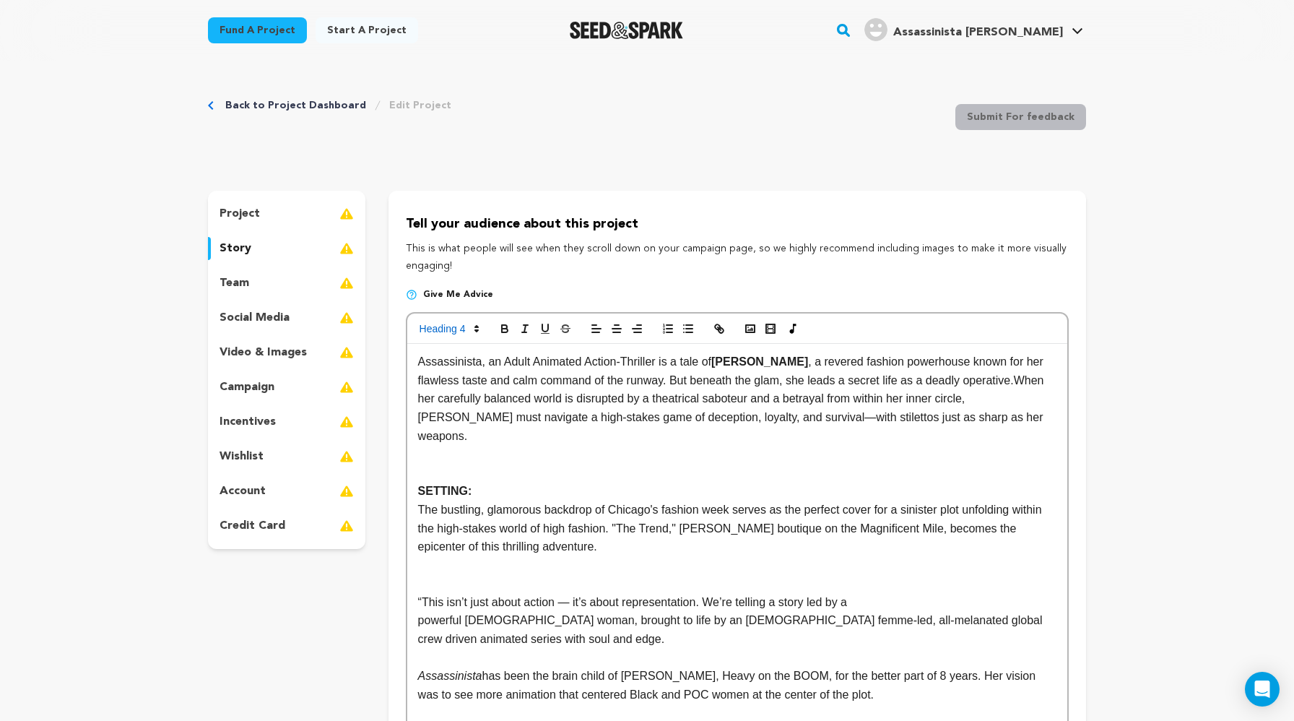
click at [232, 280] on p "team" at bounding box center [235, 282] width 30 height 17
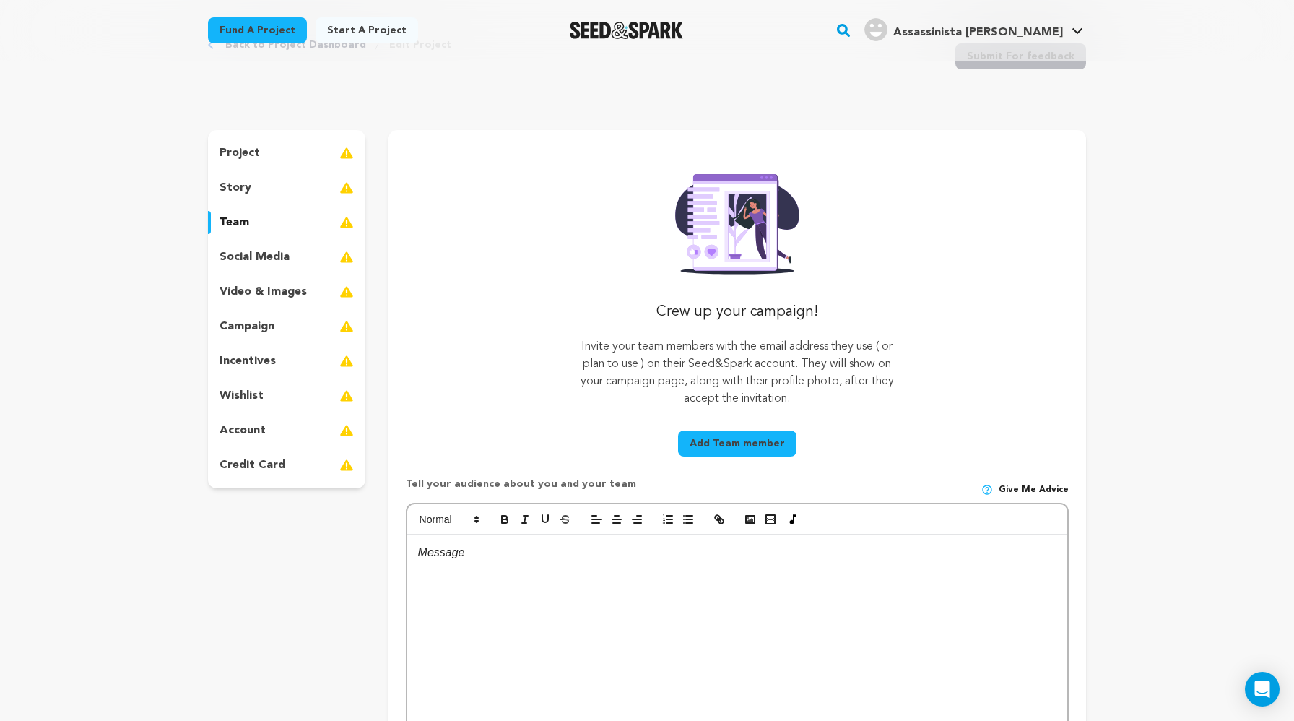
scroll to position [62, 0]
click at [708, 450] on button "Add Team member" at bounding box center [737, 442] width 118 height 26
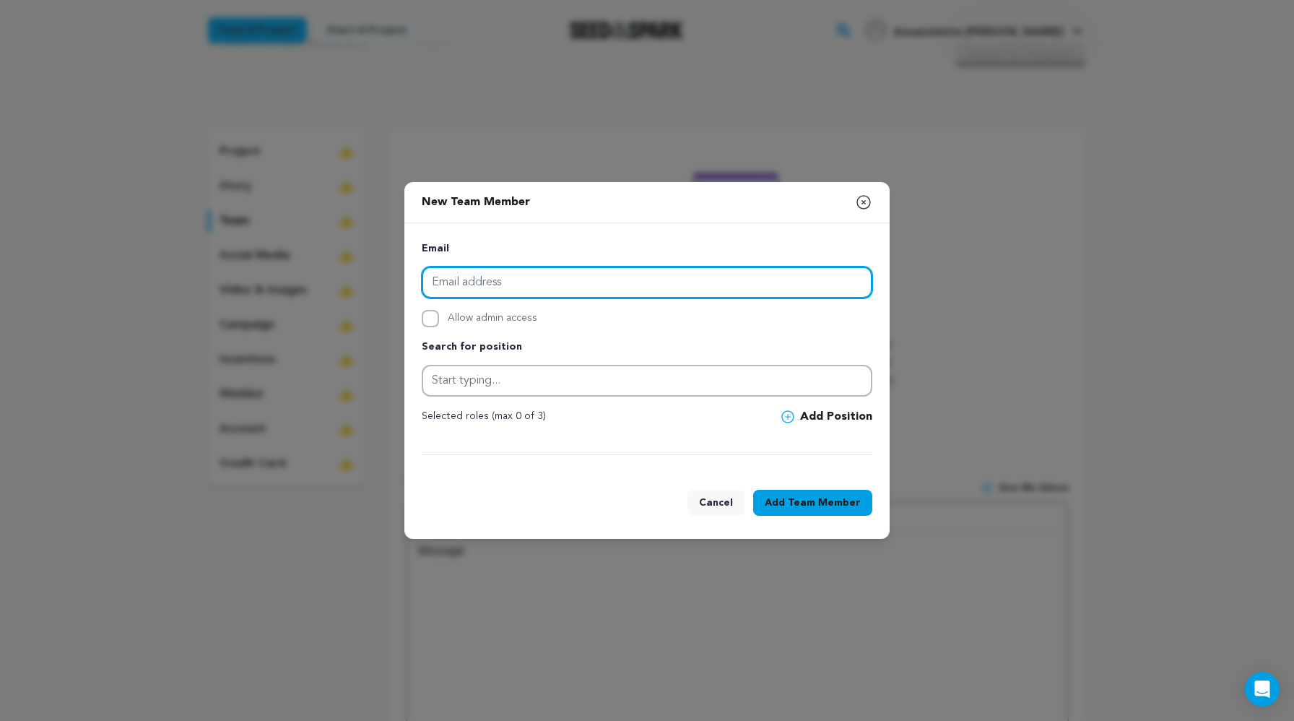
click at [525, 284] on input "email" at bounding box center [647, 283] width 451 height 32
type input "b"
paste input "brendalaneillustrations"
type input "brendalaneillustrations"
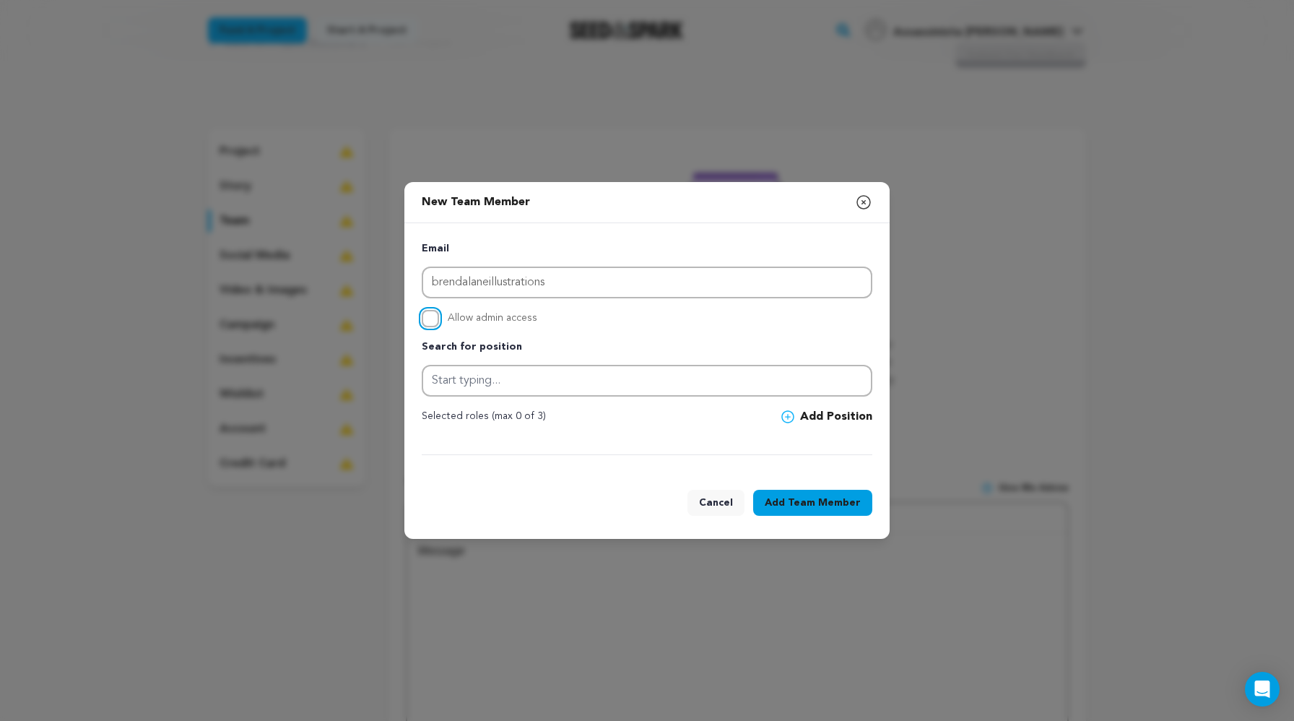
click at [429, 320] on input "Allow admin access" at bounding box center [430, 318] width 17 height 17
checkbox input "true"
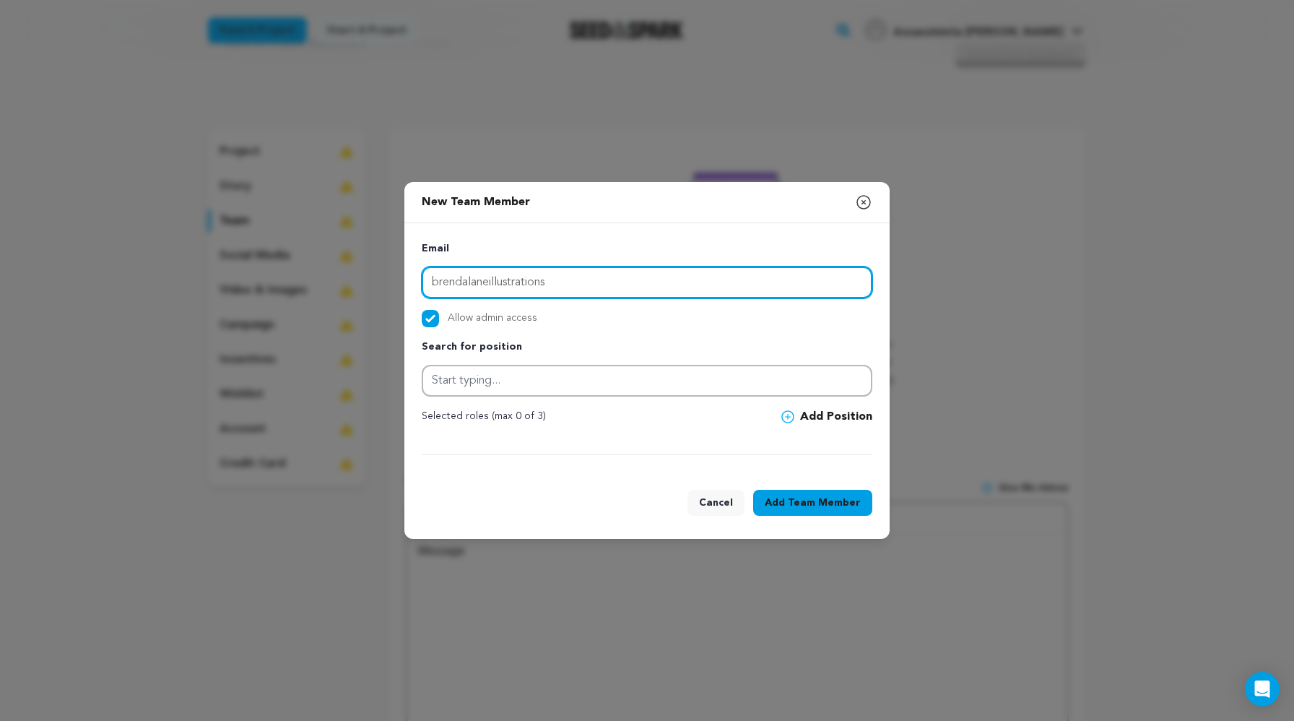
click at [566, 274] on input "brendalaneillustrations" at bounding box center [647, 283] width 451 height 32
type input "[EMAIL_ADDRESS][DOMAIN_NAME]"
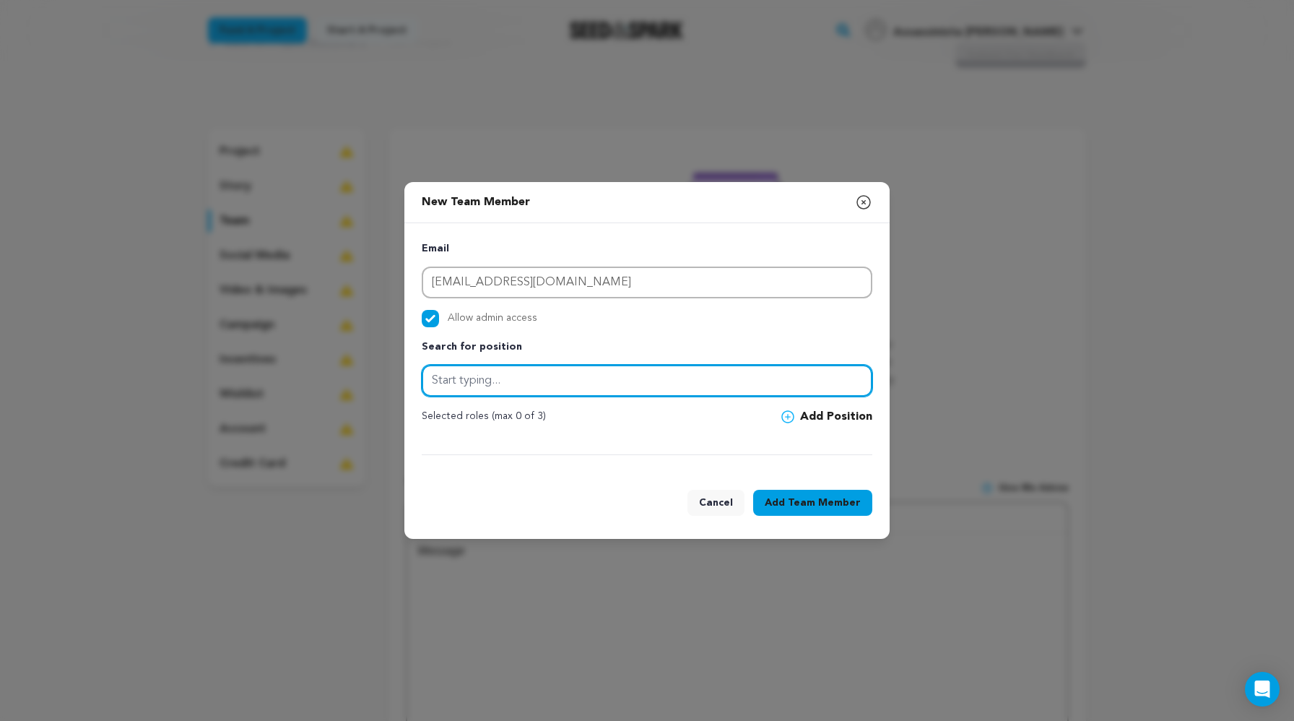
click at [441, 378] on input "text" at bounding box center [647, 381] width 451 height 32
type input "Graphic Designer"
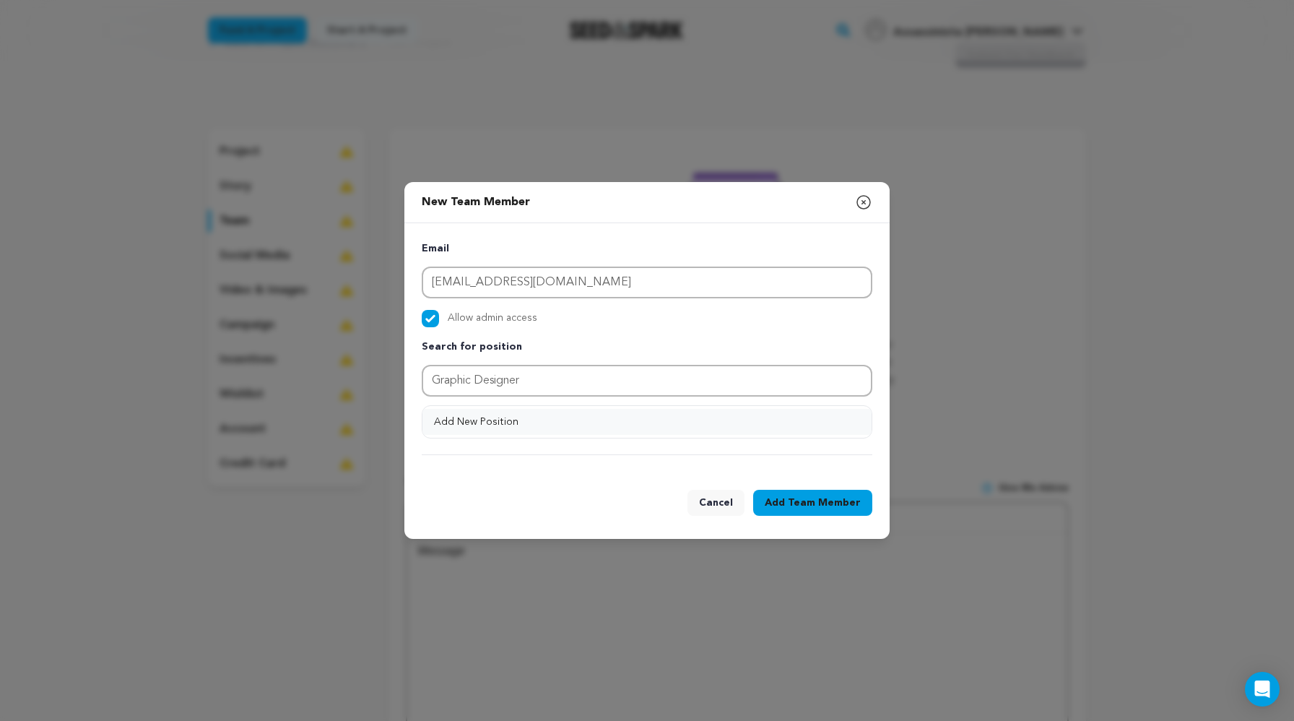
click at [785, 419] on button "Add New Position" at bounding box center [647, 422] width 449 height 26
click at [787, 417] on icon at bounding box center [787, 416] width 13 height 13
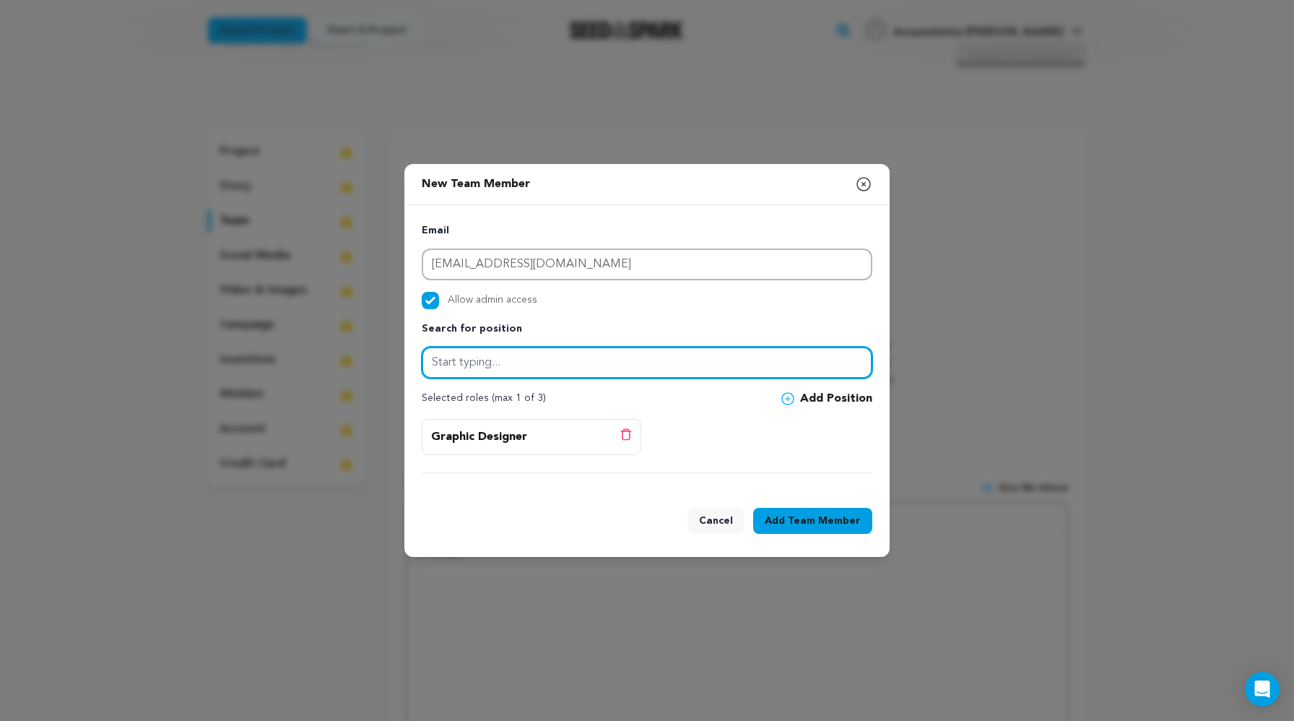
click at [542, 363] on input "text" at bounding box center [647, 363] width 451 height 32
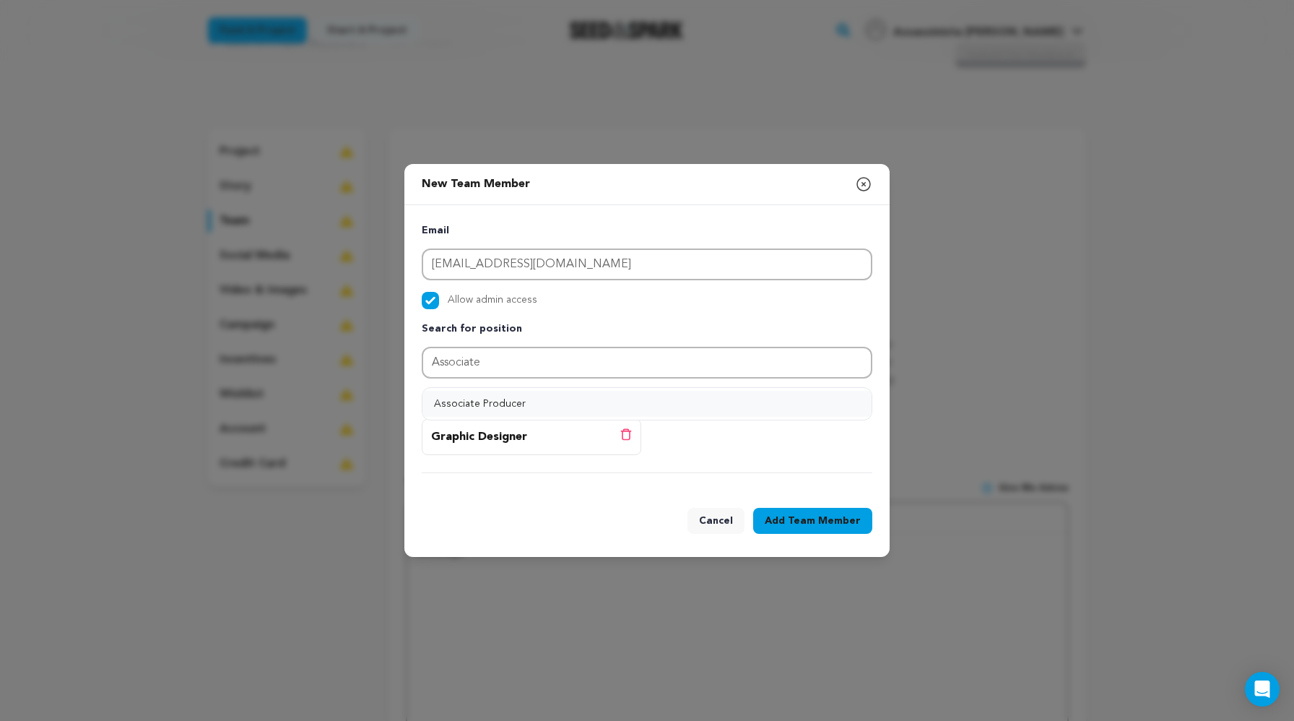
click at [475, 404] on button "Associate Producer" at bounding box center [647, 404] width 449 height 26
type input "Associate Producer"
click at [819, 395] on button "Add Position" at bounding box center [826, 398] width 91 height 17
click at [805, 526] on span "Team Member" at bounding box center [824, 521] width 73 height 14
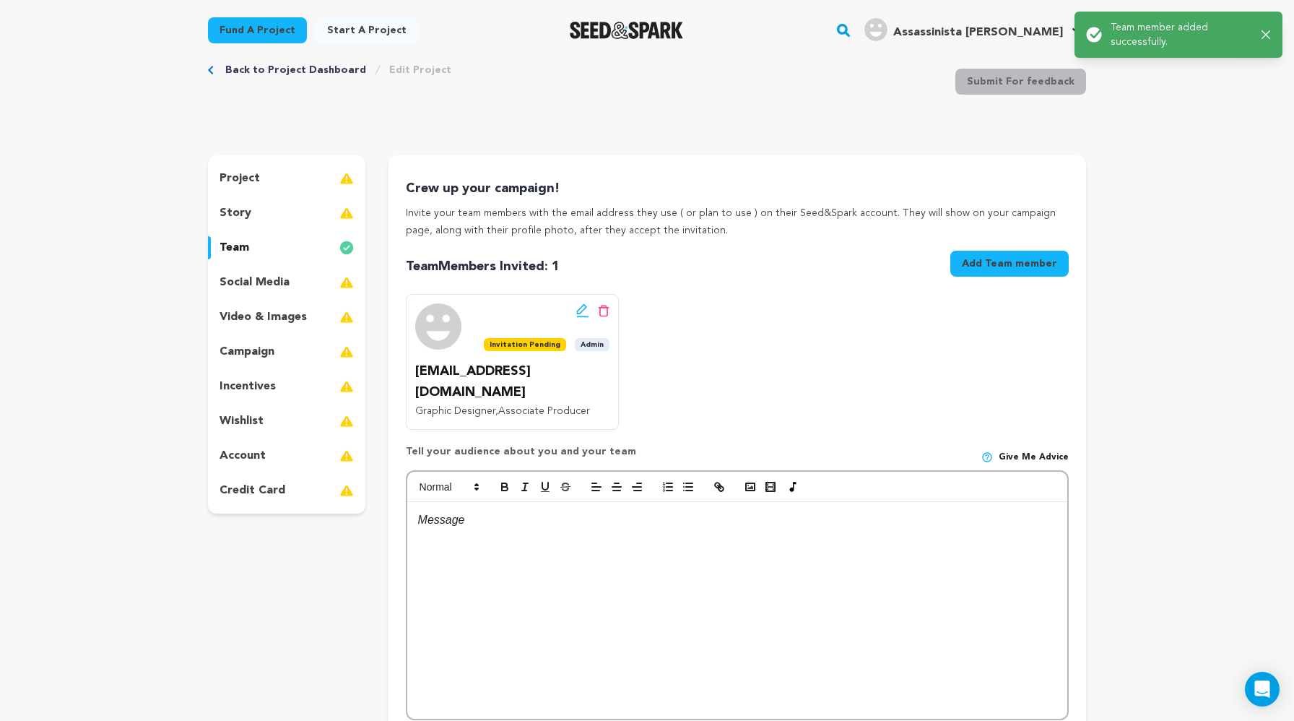
scroll to position [0, 0]
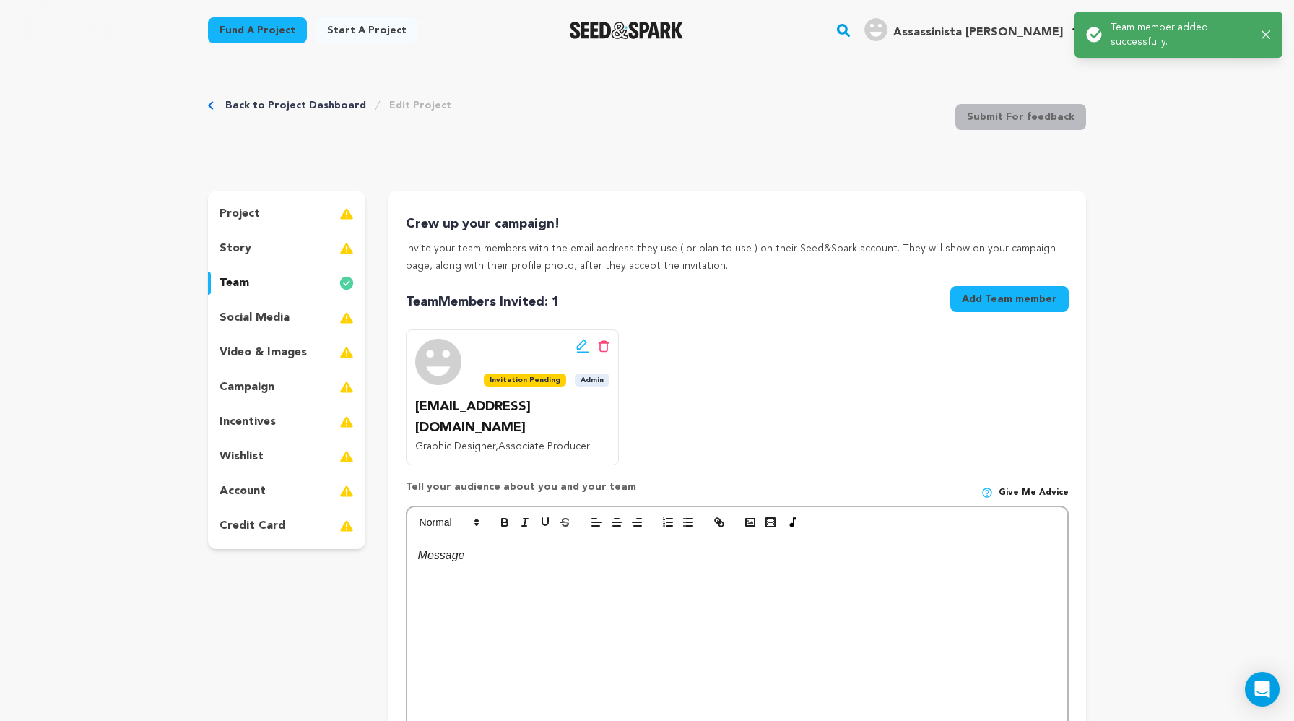
click at [831, 303] on button "Add Team member" at bounding box center [1009, 299] width 118 height 26
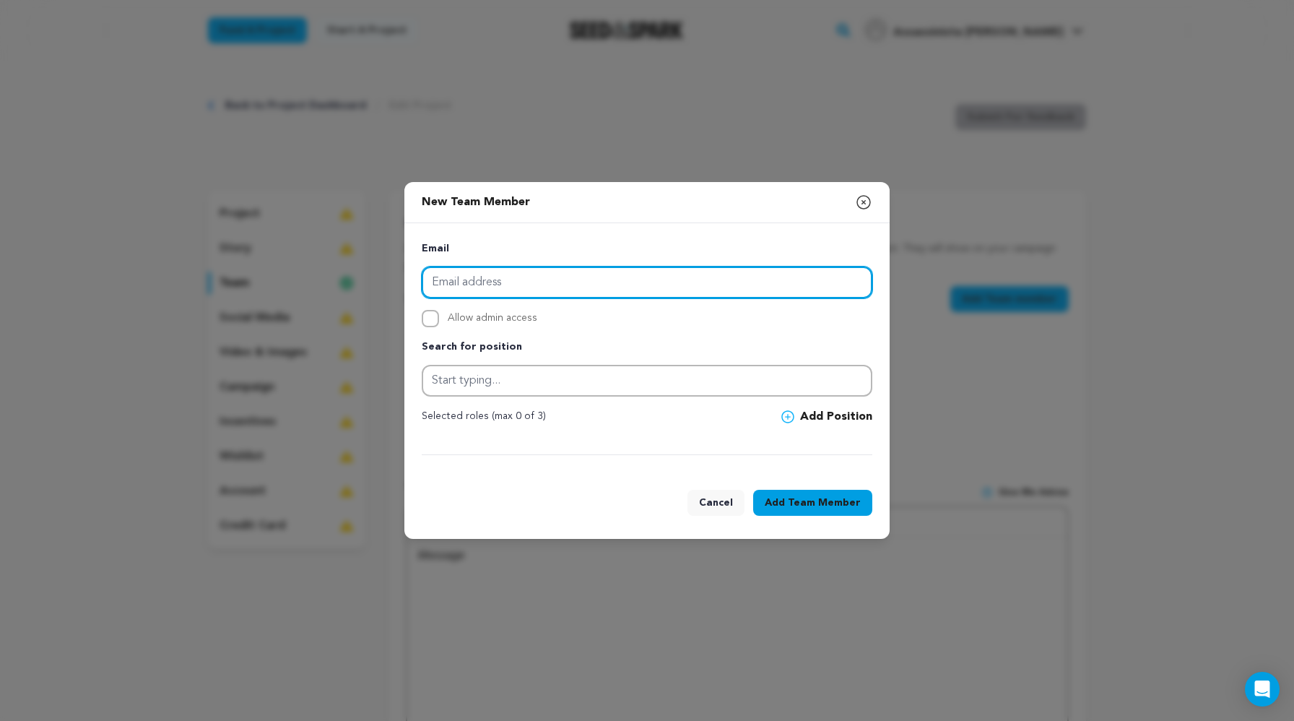
click at [493, 270] on input "email" at bounding box center [647, 283] width 451 height 32
type input "b"
paste input "[EMAIL_ADDRESS][DOMAIN_NAME]"
type input "[EMAIL_ADDRESS][DOMAIN_NAME]"
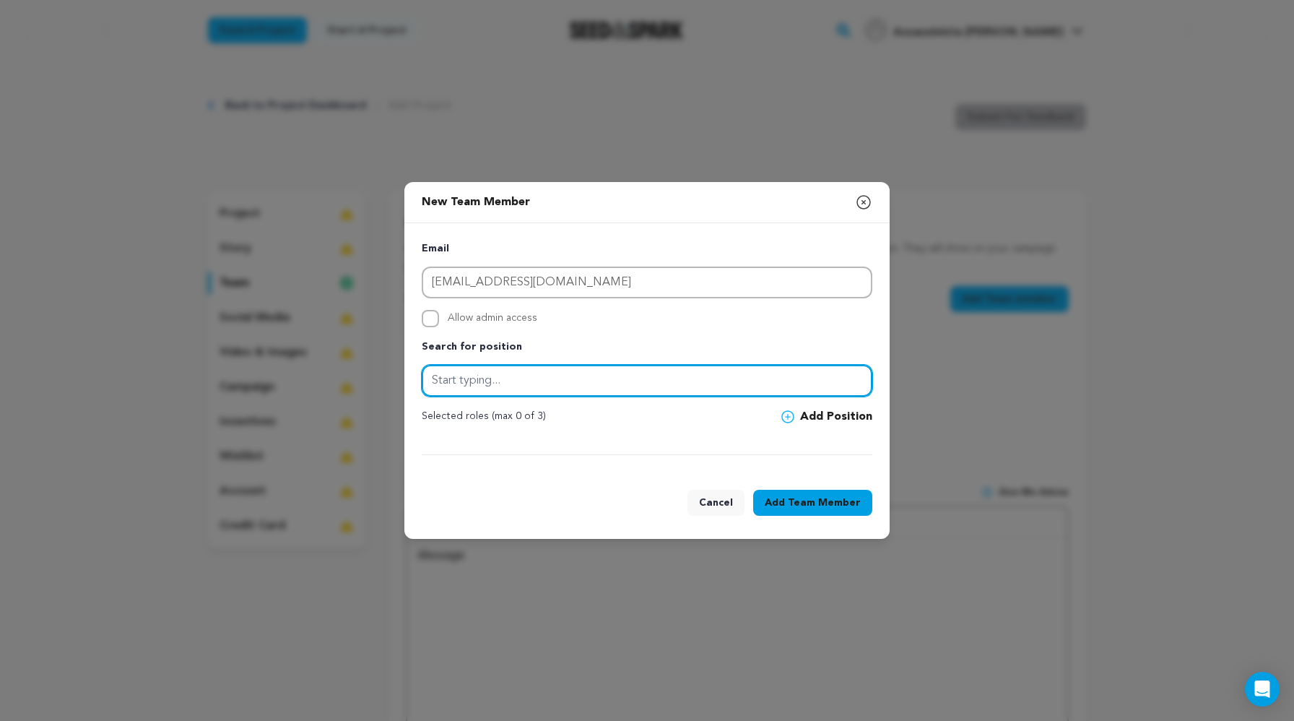
click at [488, 378] on input "text" at bounding box center [647, 381] width 451 height 32
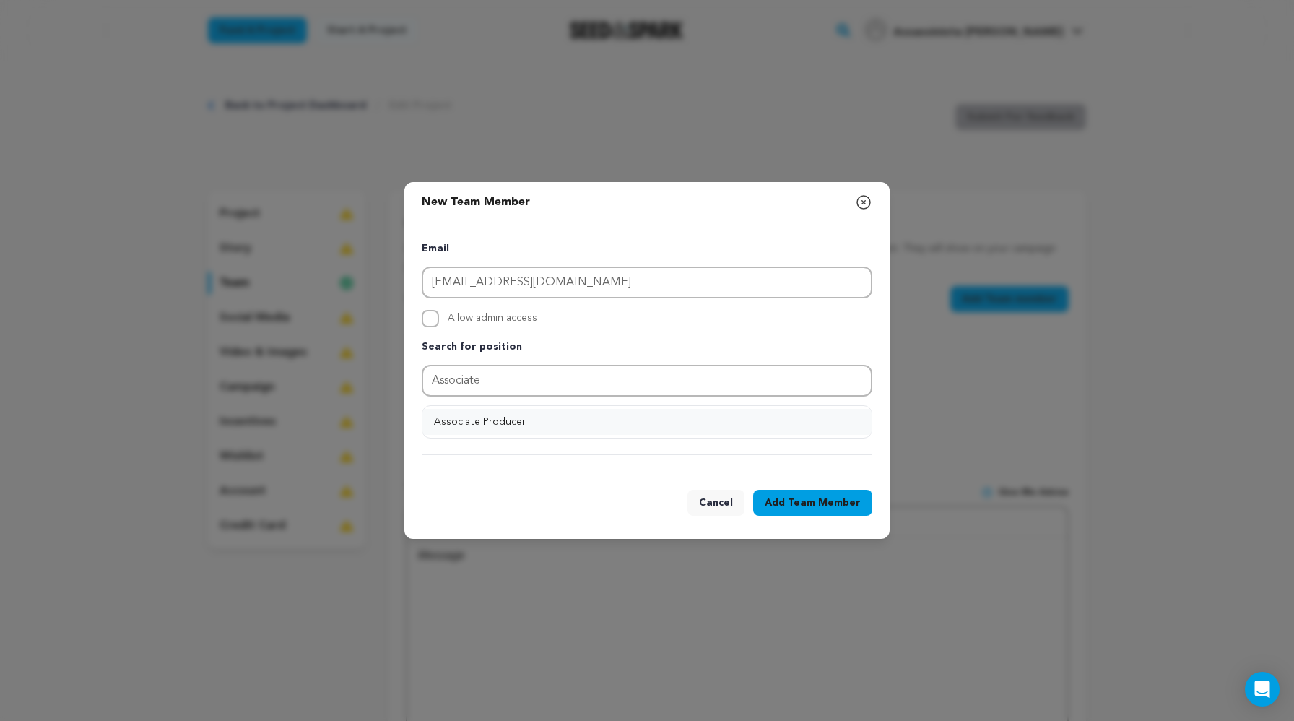
click at [442, 417] on button "Associate Producer" at bounding box center [647, 422] width 449 height 26
type input "Associate Producer"
click at [828, 501] on span "Team Member" at bounding box center [824, 502] width 73 height 14
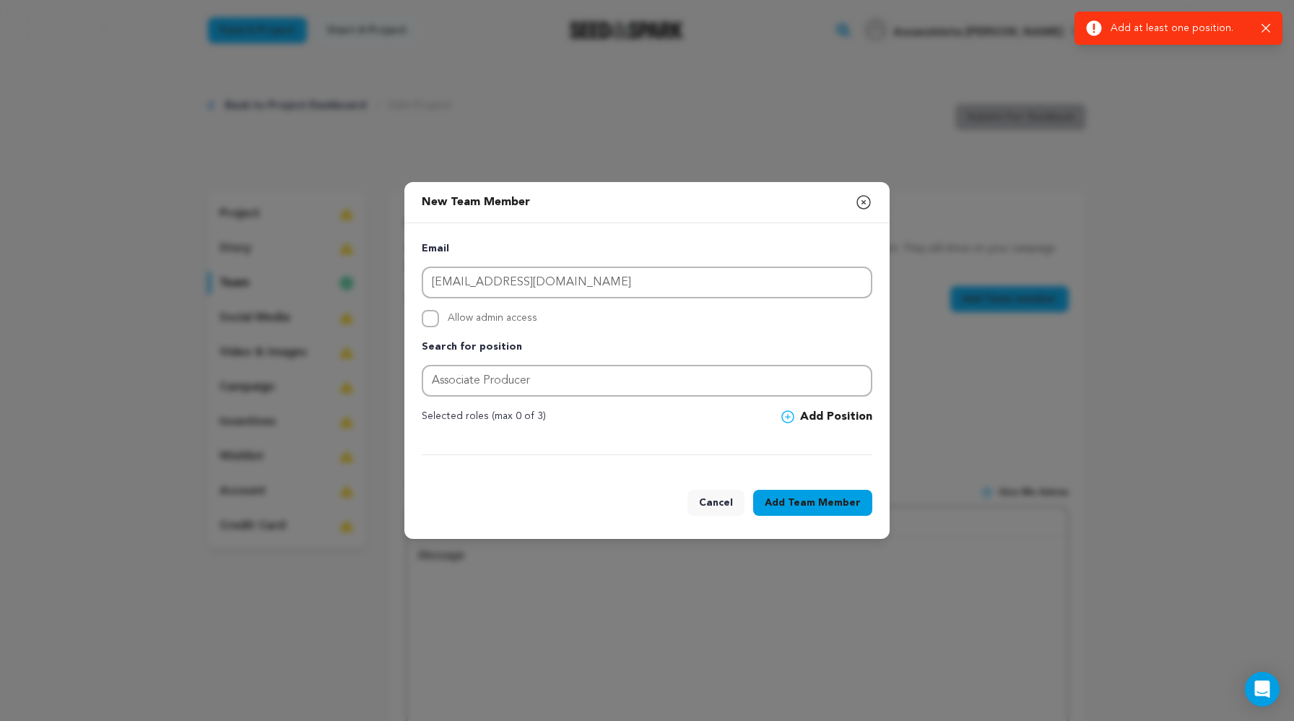
click at [787, 408] on button "Add Position" at bounding box center [826, 416] width 91 height 17
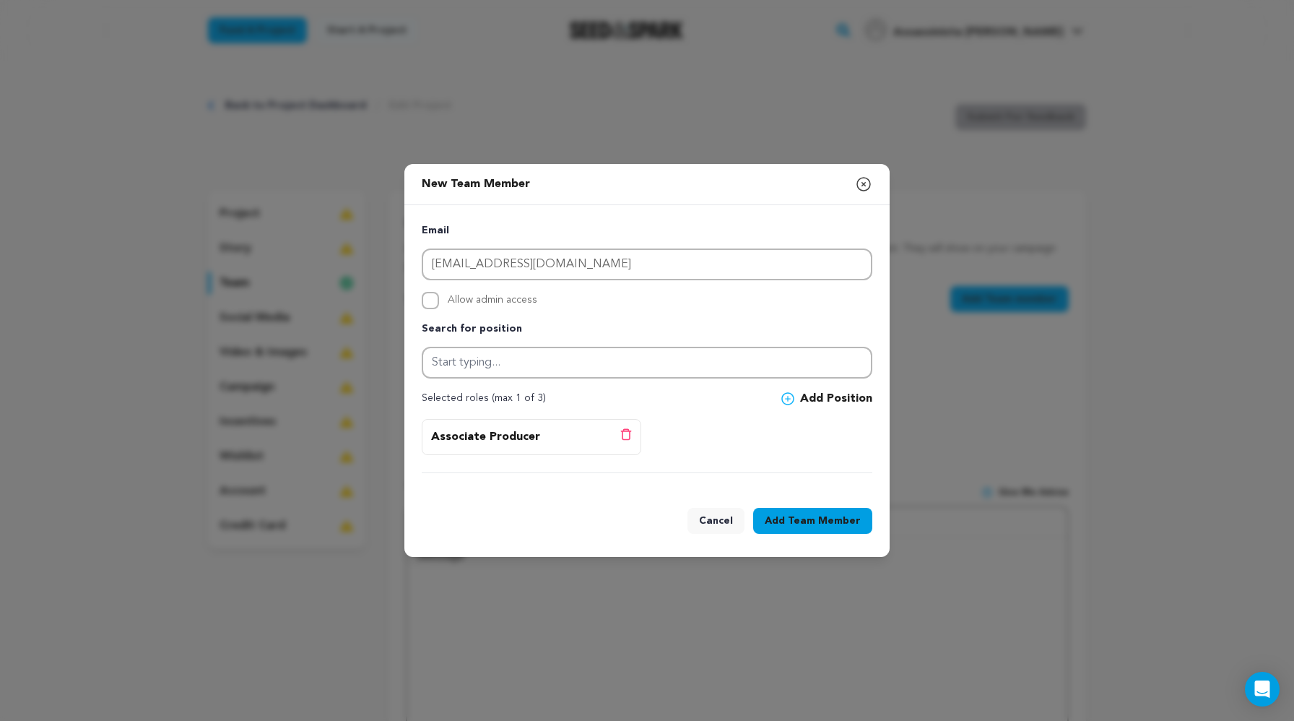
click at [818, 520] on span "Team Member" at bounding box center [824, 521] width 73 height 14
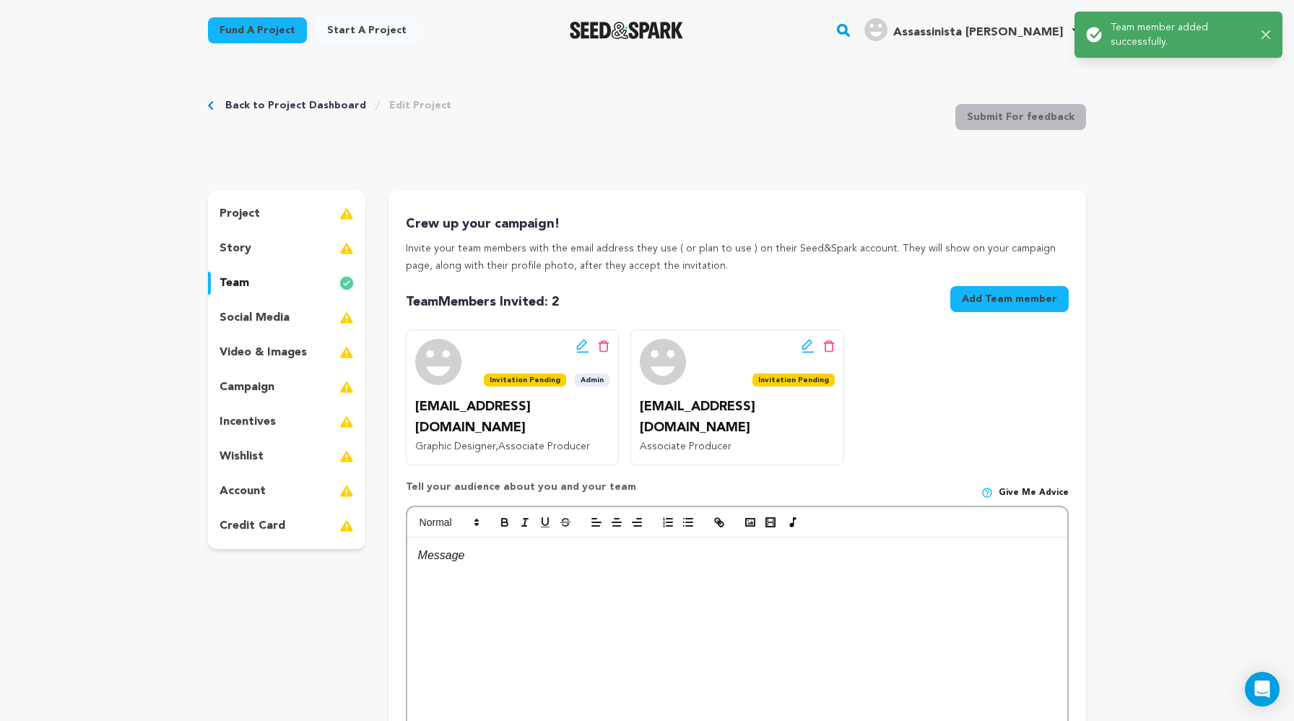
click at [831, 300] on button "Add Team member" at bounding box center [1009, 299] width 118 height 26
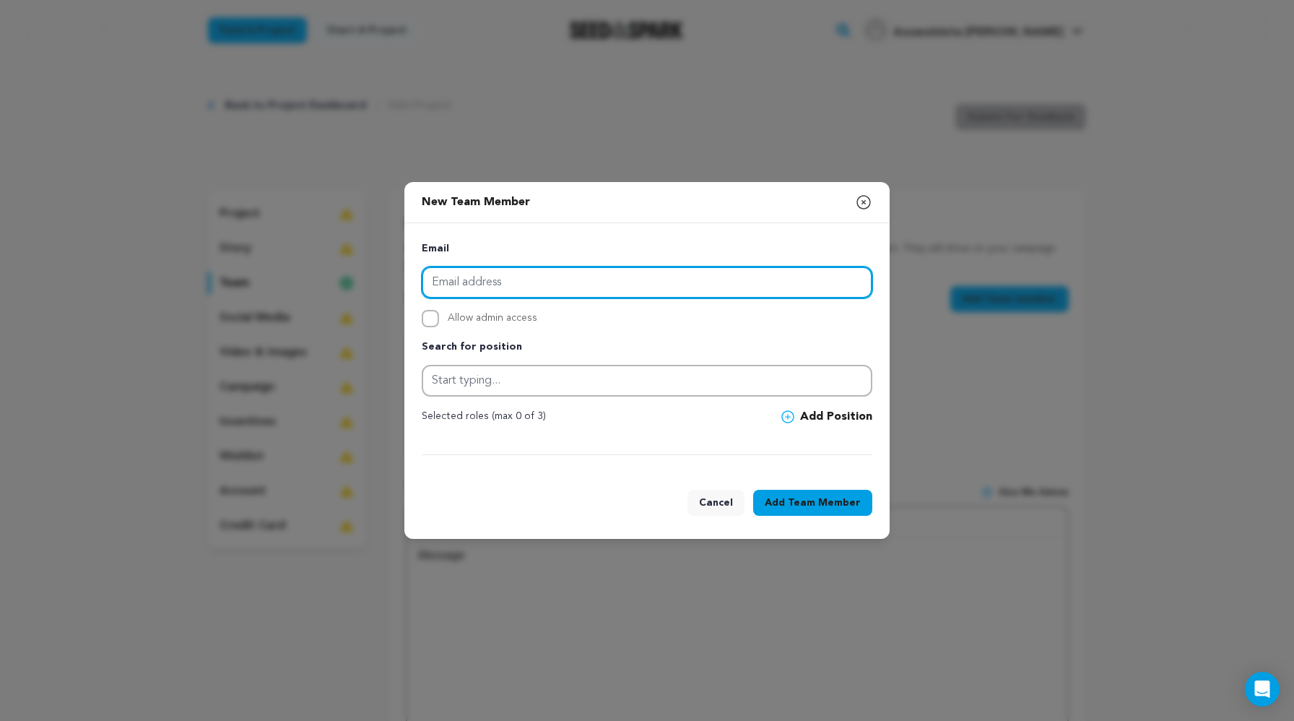
click at [489, 282] on input "email" at bounding box center [647, 283] width 451 height 32
paste input "meeyowww@gmail.com"
type input "meeyowww@gmail.com"
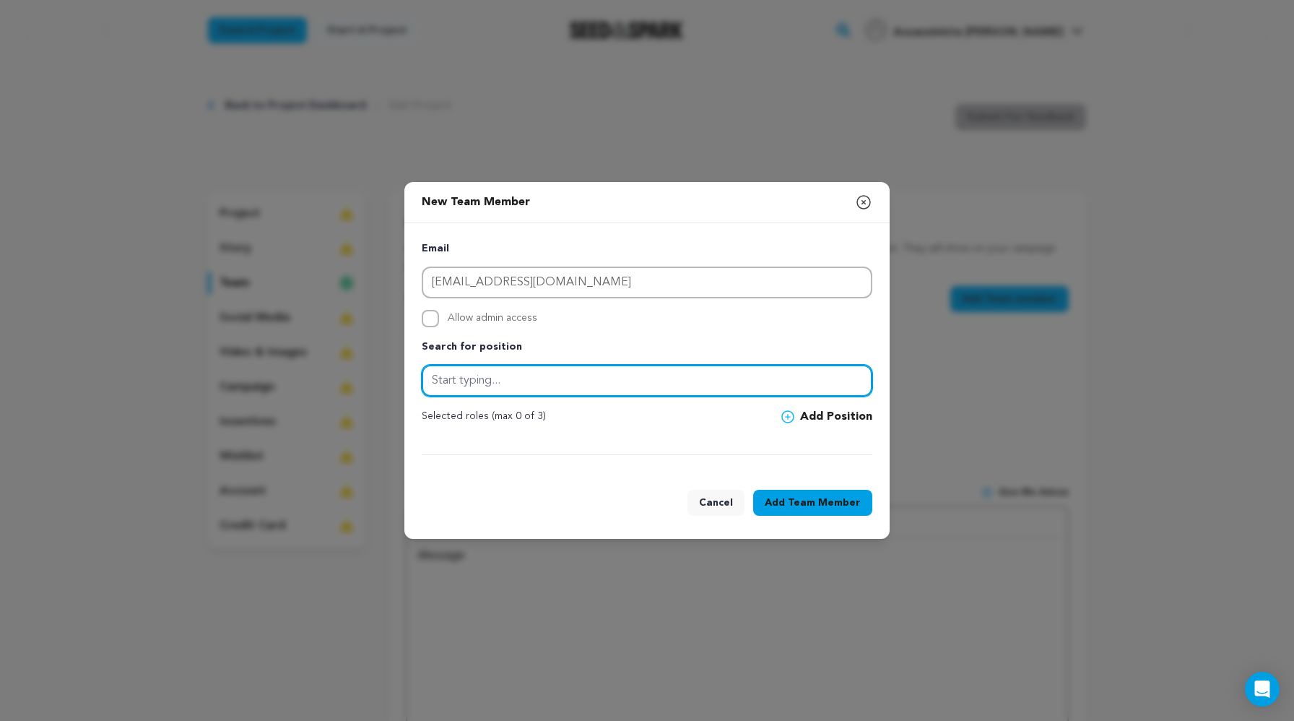
click at [507, 383] on input "text" at bounding box center [647, 381] width 451 height 32
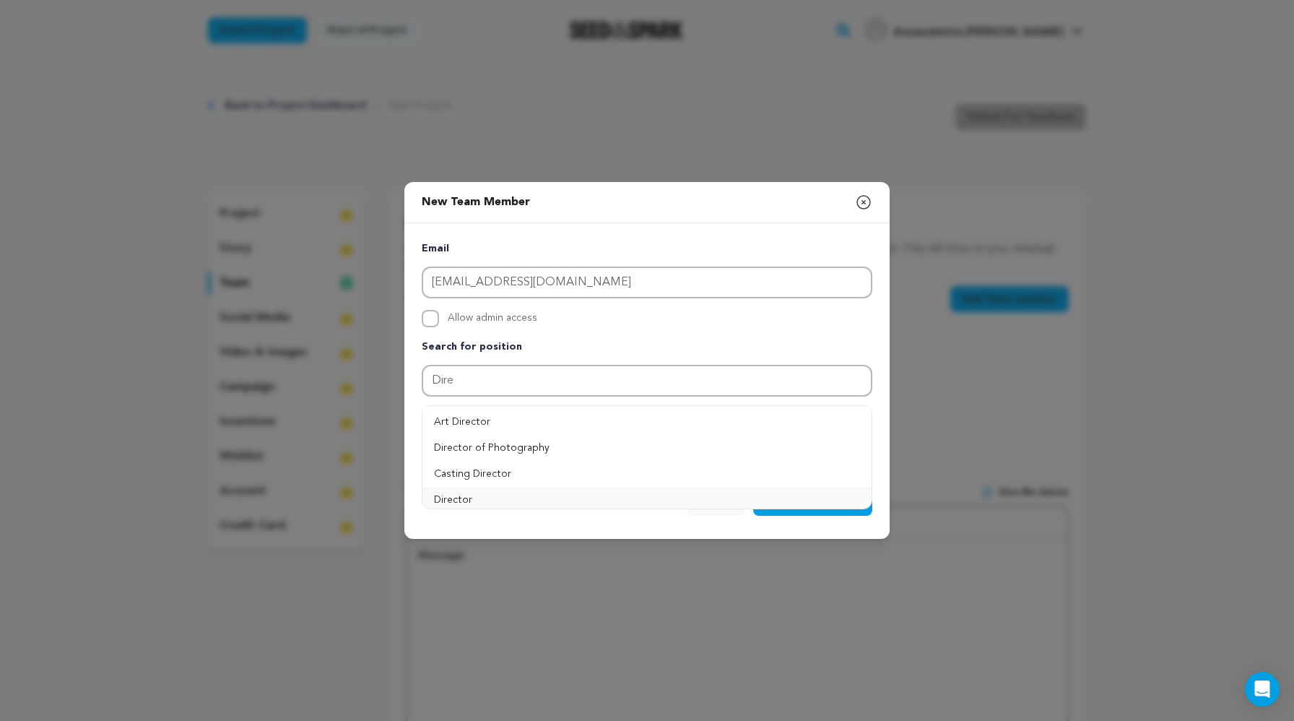
click at [508, 493] on button "Director" at bounding box center [647, 500] width 449 height 26
type input "Director"
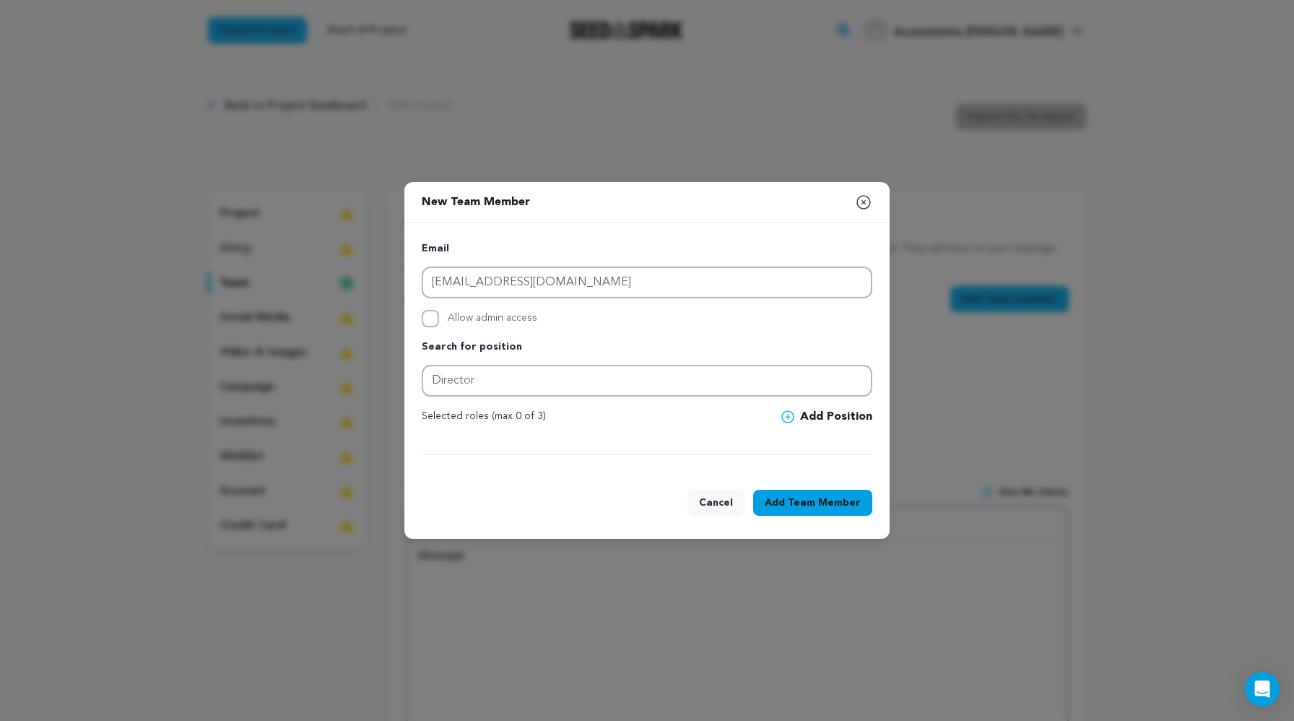
click at [807, 414] on button "Add Position" at bounding box center [826, 416] width 91 height 17
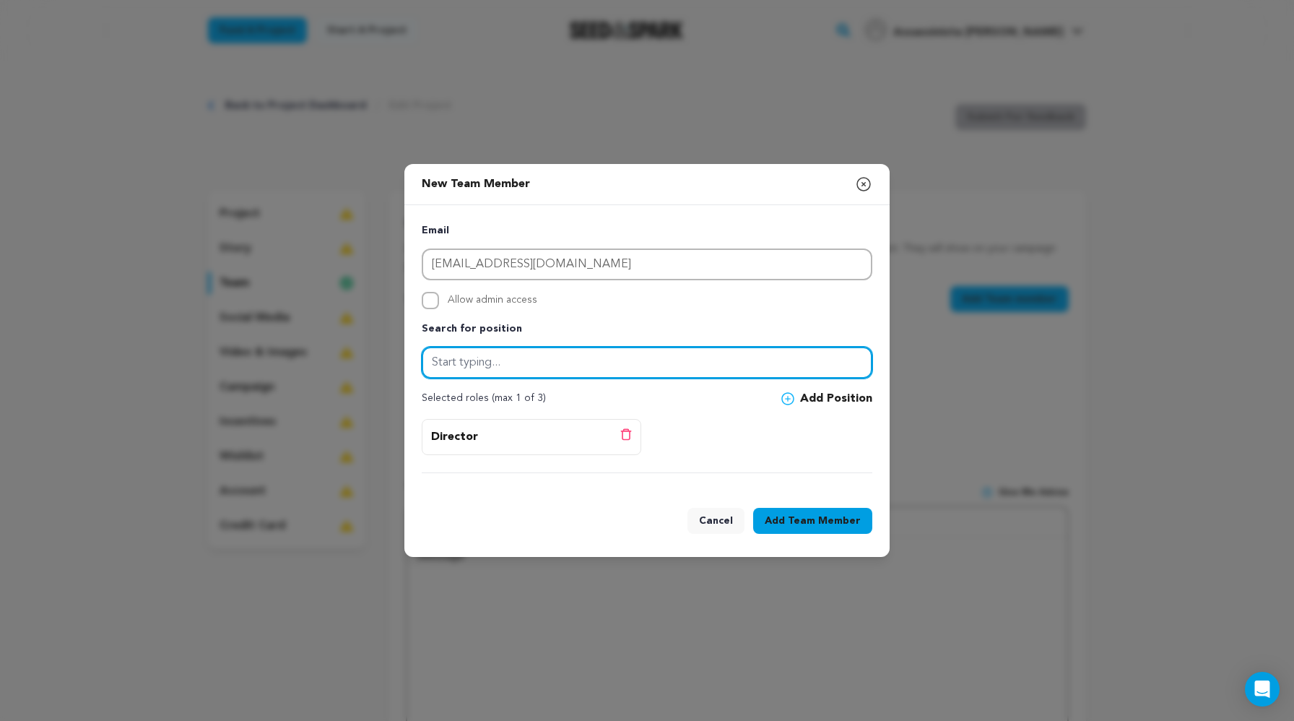
click at [454, 368] on input "text" at bounding box center [647, 363] width 451 height 32
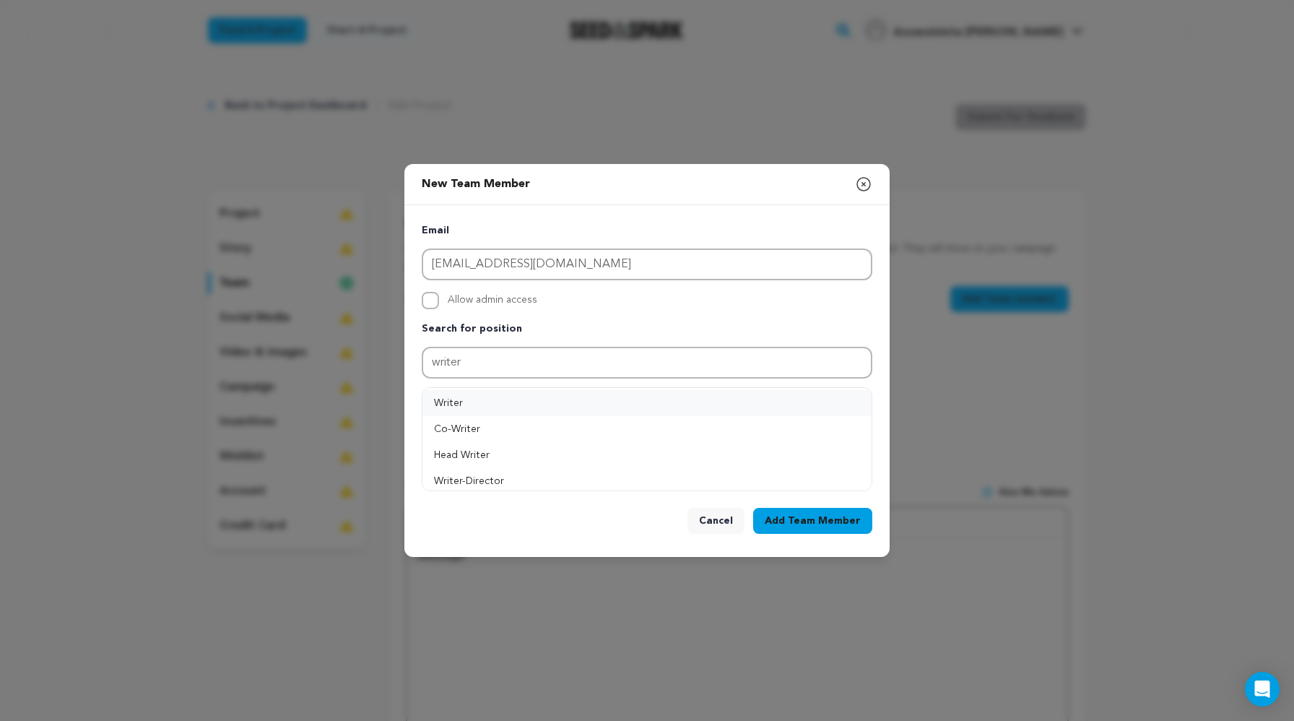
click at [477, 410] on button "Writer" at bounding box center [647, 403] width 449 height 26
type input "Writer"
click at [820, 522] on span "Team Member" at bounding box center [824, 521] width 73 height 14
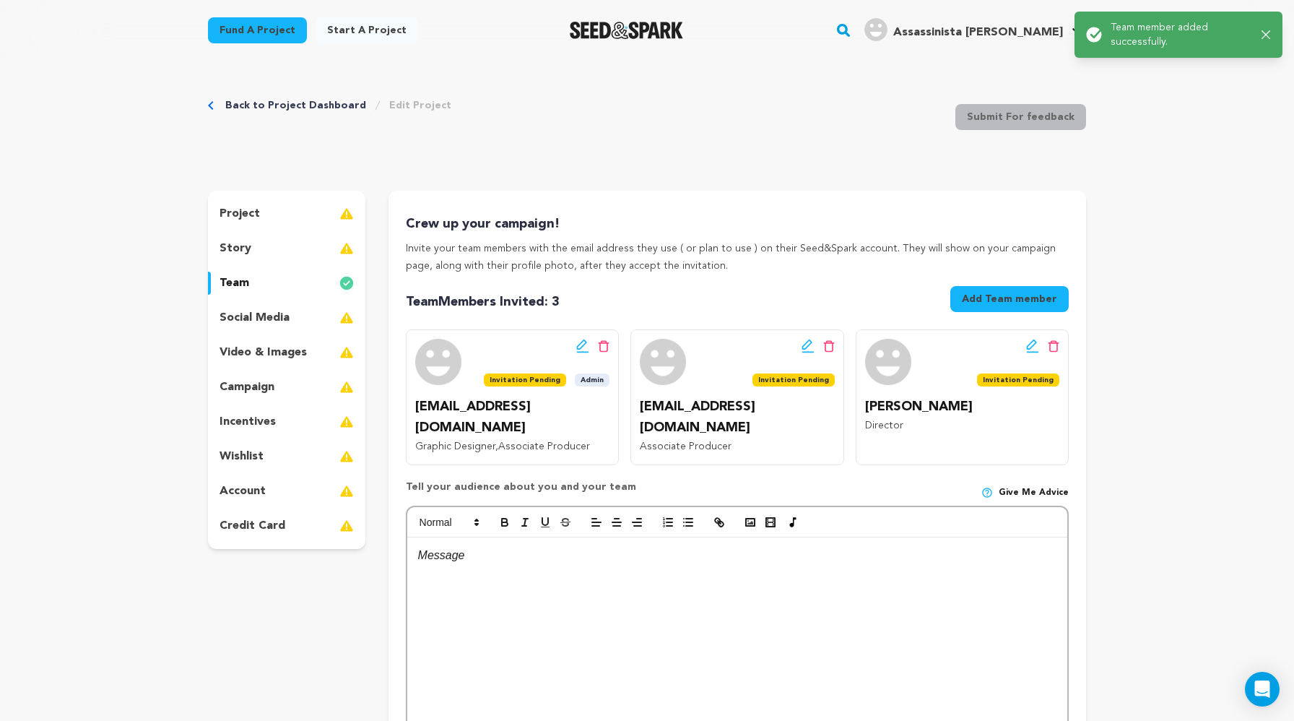
click at [831, 303] on button "Add Team member" at bounding box center [1009, 299] width 118 height 26
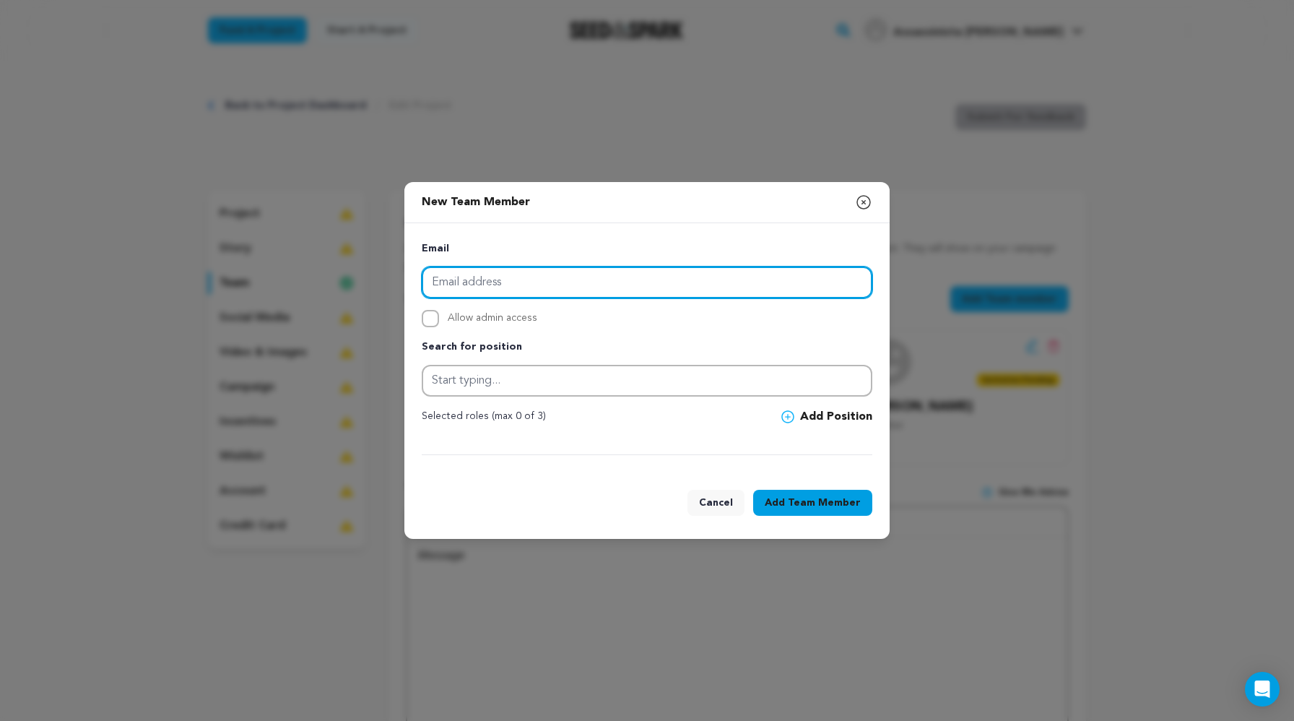
click at [506, 284] on input "email" at bounding box center [647, 283] width 451 height 32
paste input "[EMAIL_ADDRESS][DOMAIN_NAME]"
type input "[EMAIL_ADDRESS][DOMAIN_NAME]"
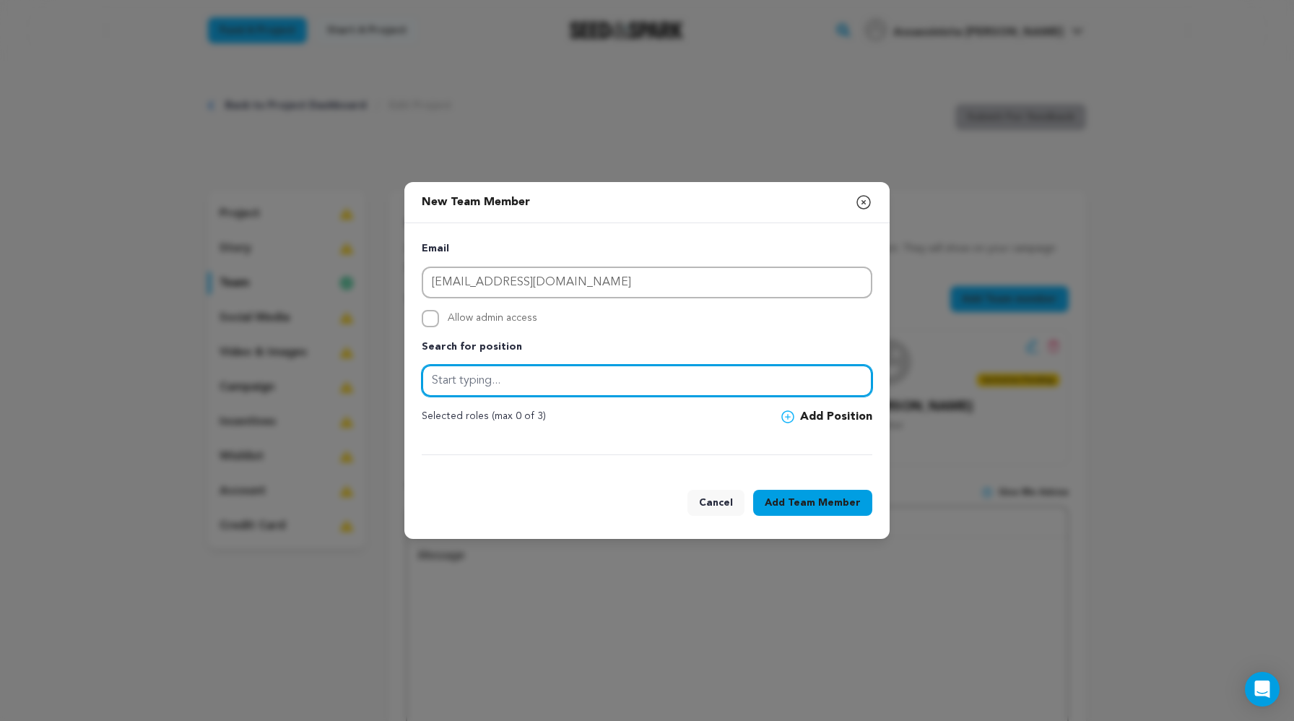
click at [514, 394] on input "text" at bounding box center [647, 381] width 451 height 32
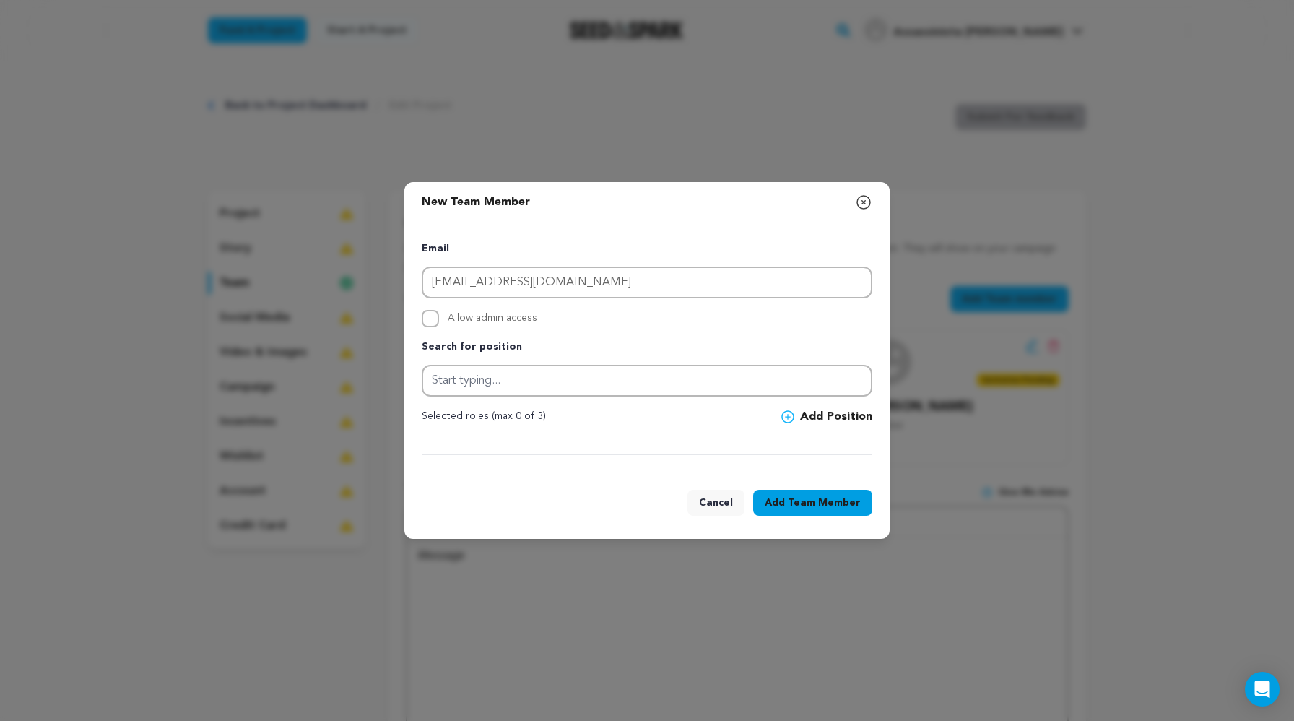
click at [792, 418] on icon at bounding box center [787, 416] width 13 height 13
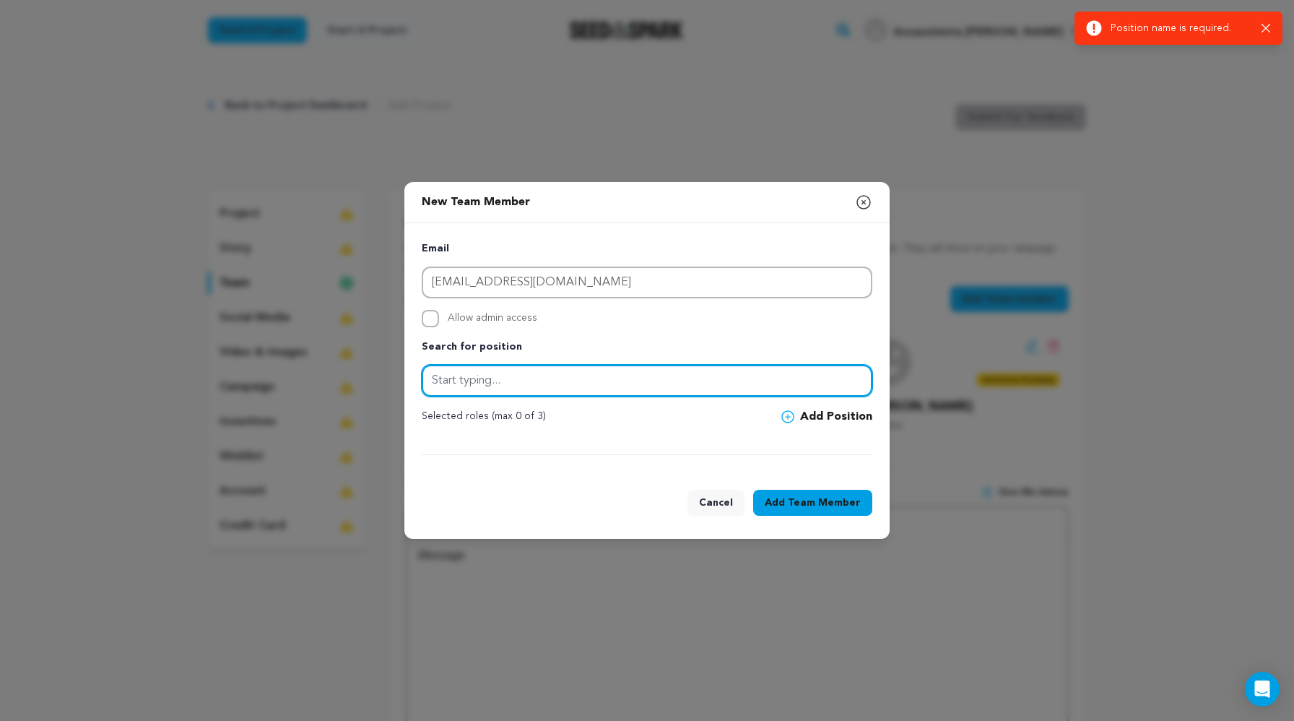
click at [677, 386] on input "text" at bounding box center [647, 381] width 451 height 32
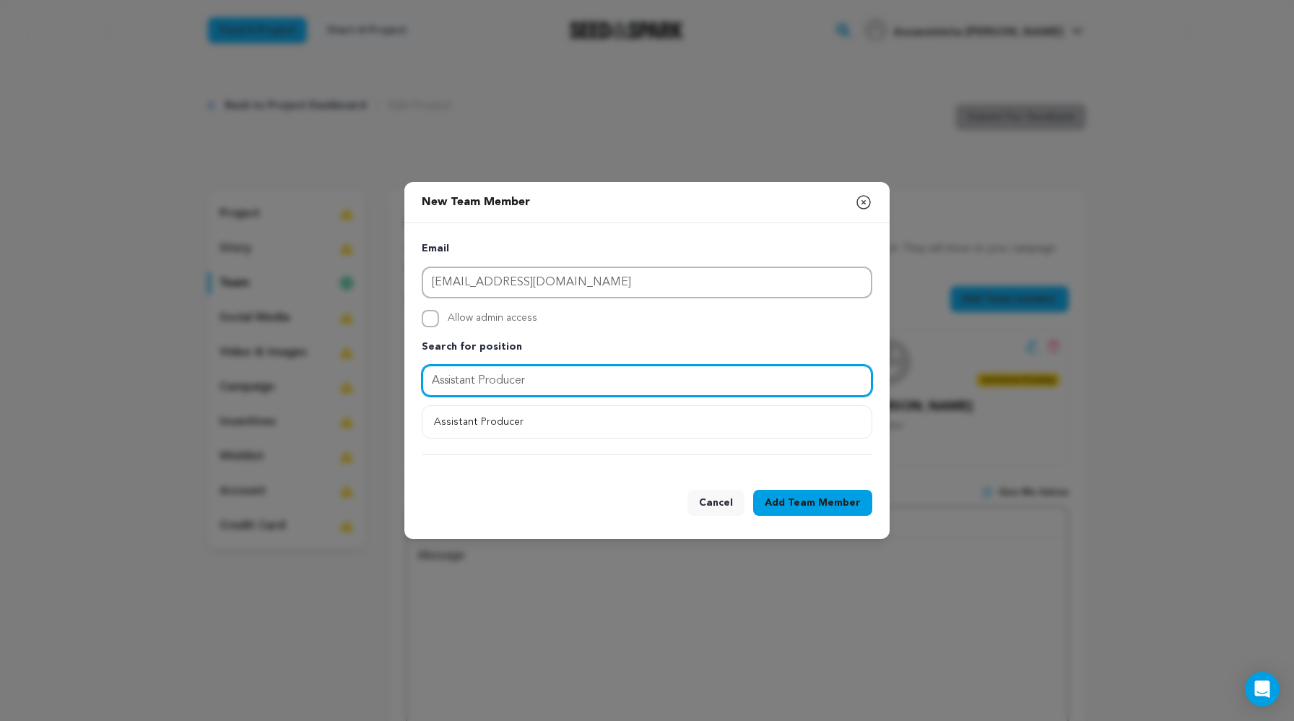
click at [594, 378] on input "Assistant Producer" at bounding box center [647, 381] width 451 height 32
type input "Assistant Producer"
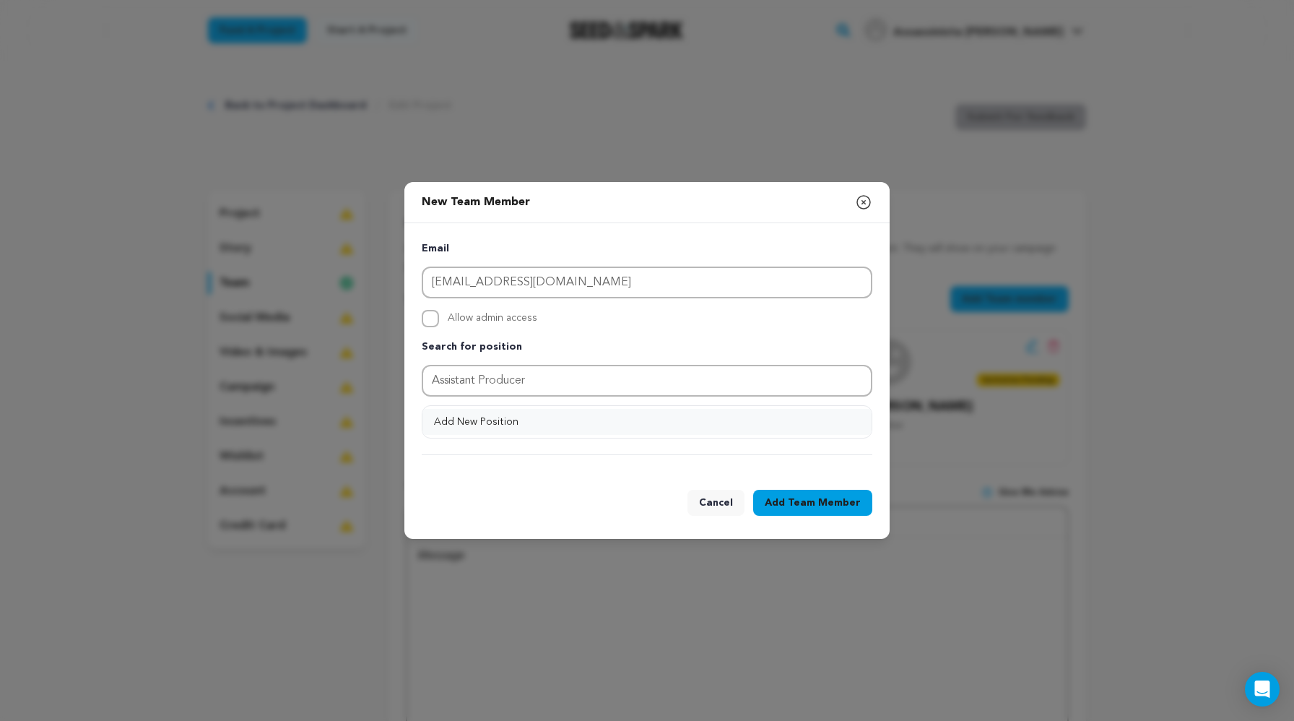
click at [543, 426] on button "Add New Position" at bounding box center [647, 422] width 449 height 26
click at [811, 425] on div "Email morimoto.katelyn@gmail.com Allow admin access Search for position Assista…" at bounding box center [647, 348] width 451 height 215
click at [822, 412] on button "Add Position" at bounding box center [826, 416] width 91 height 17
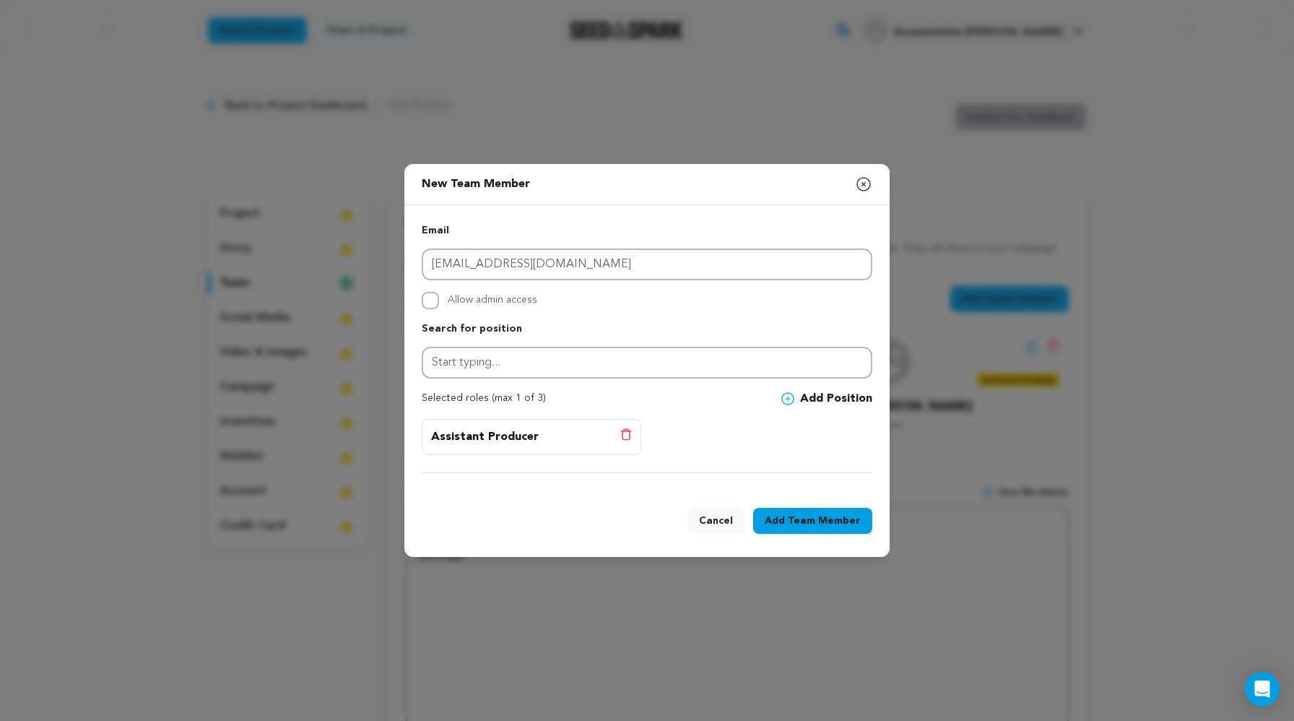
click at [815, 516] on span "Team Member" at bounding box center [824, 521] width 73 height 14
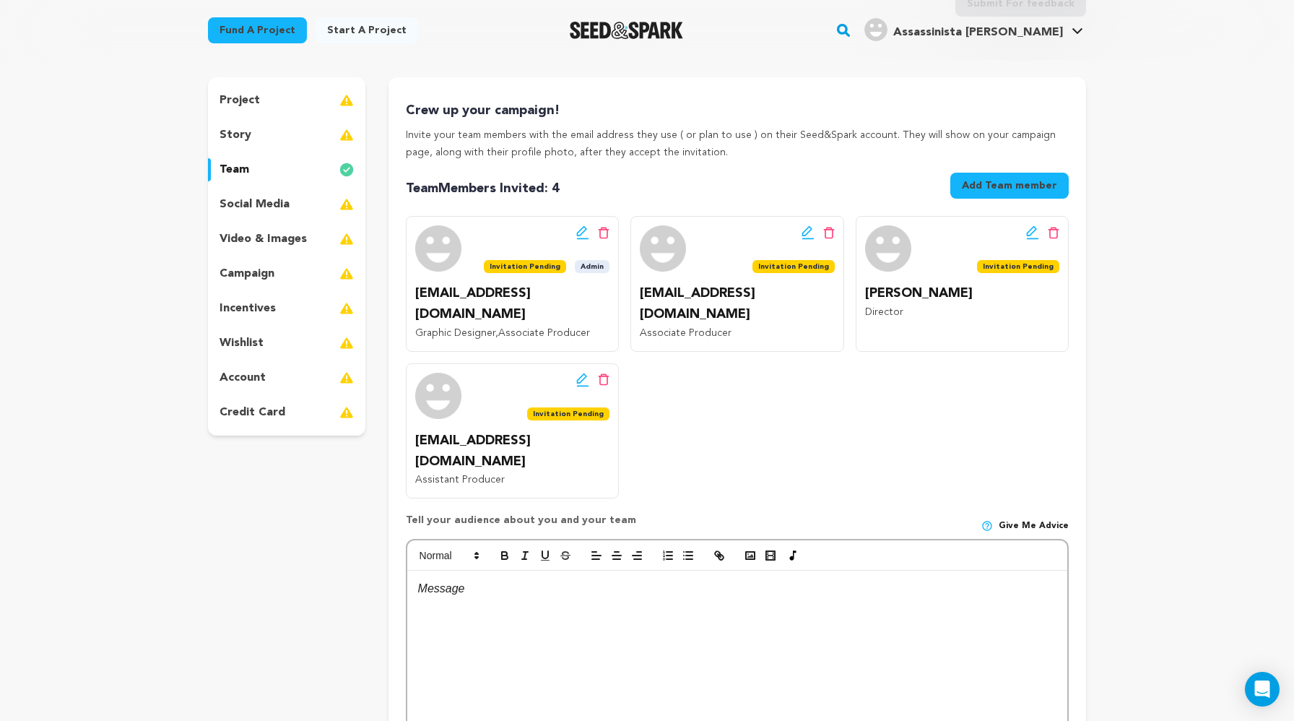
scroll to position [117, 0]
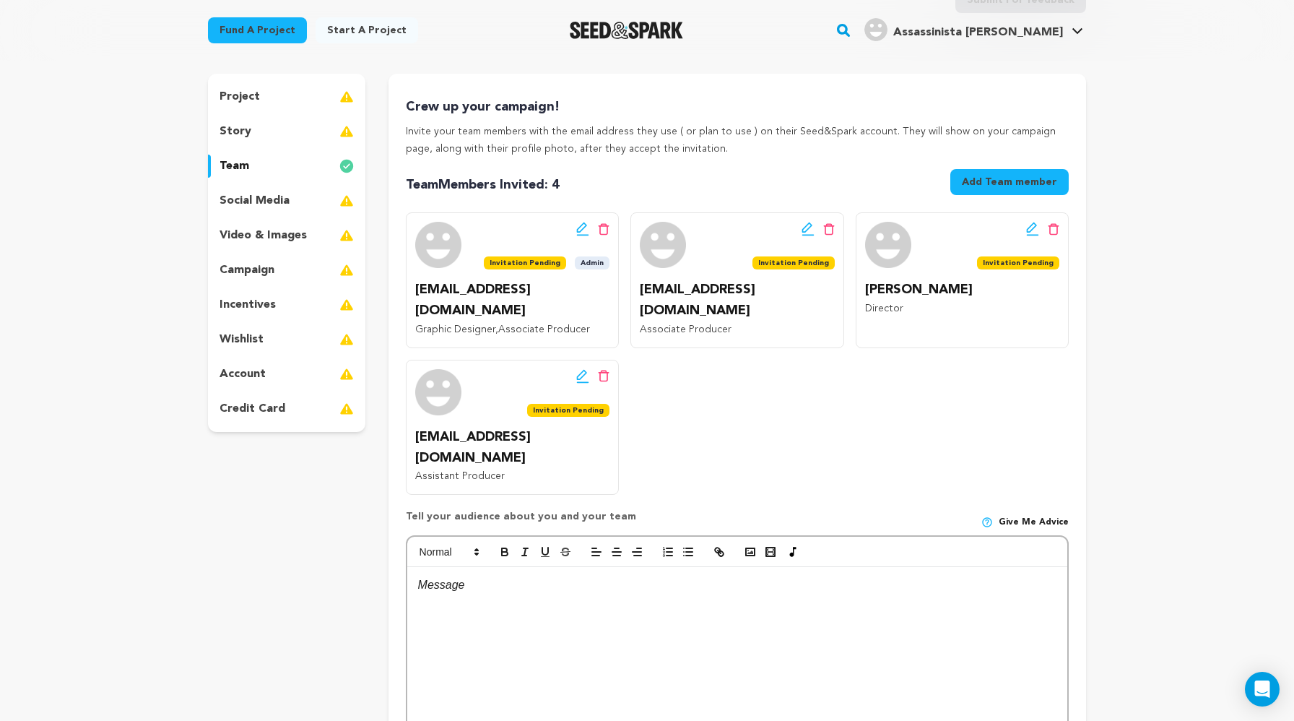
click at [583, 231] on icon at bounding box center [582, 229] width 13 height 14
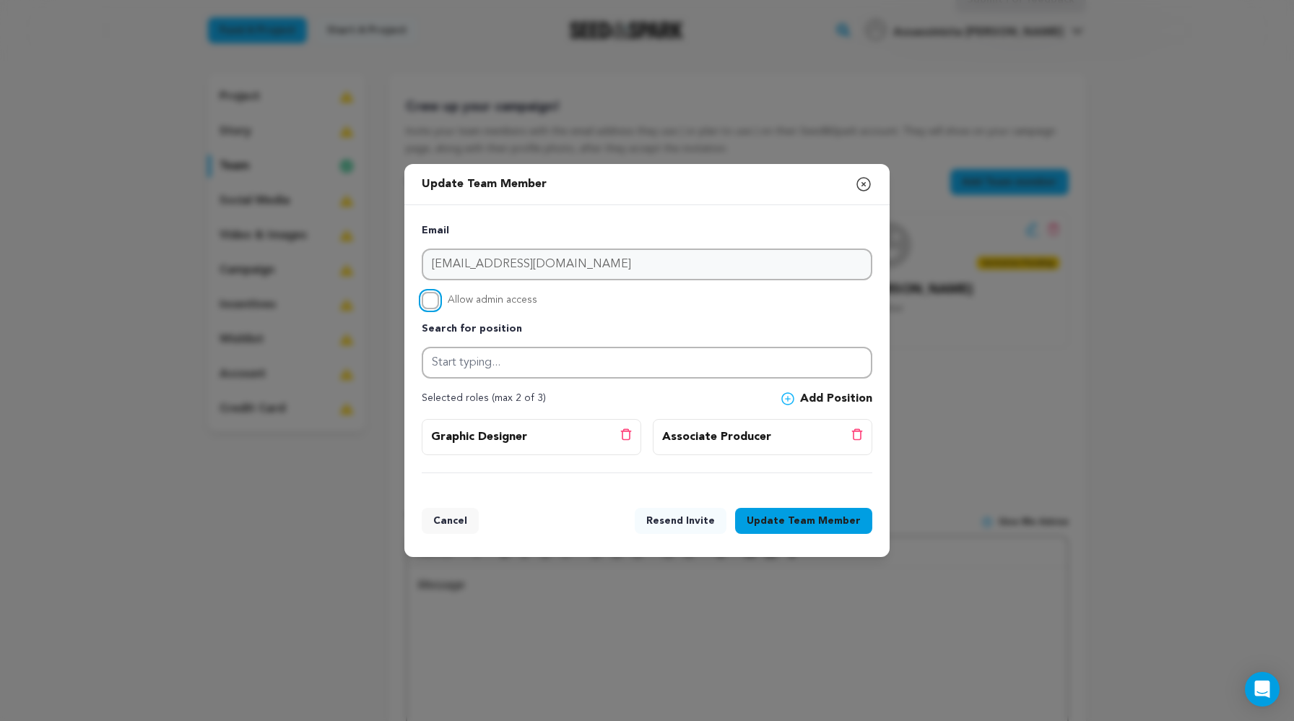
click at [428, 306] on input "Allow admin access" at bounding box center [430, 300] width 17 height 17
checkbox input "true"
click at [831, 193] on div "Update Team Member Close modal" at bounding box center [646, 184] width 485 height 41
click at [831, 184] on icon "button" at bounding box center [863, 184] width 17 height 17
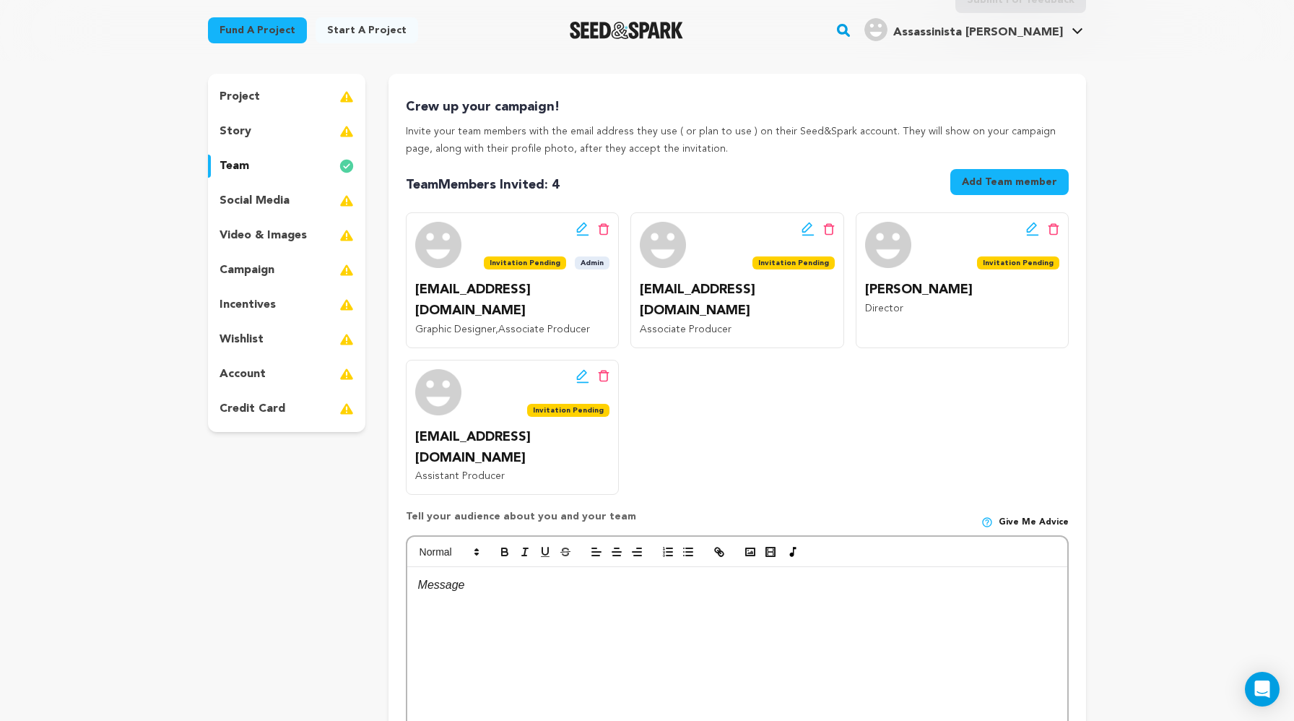
click at [831, 180] on button "Add Team member" at bounding box center [1009, 182] width 118 height 26
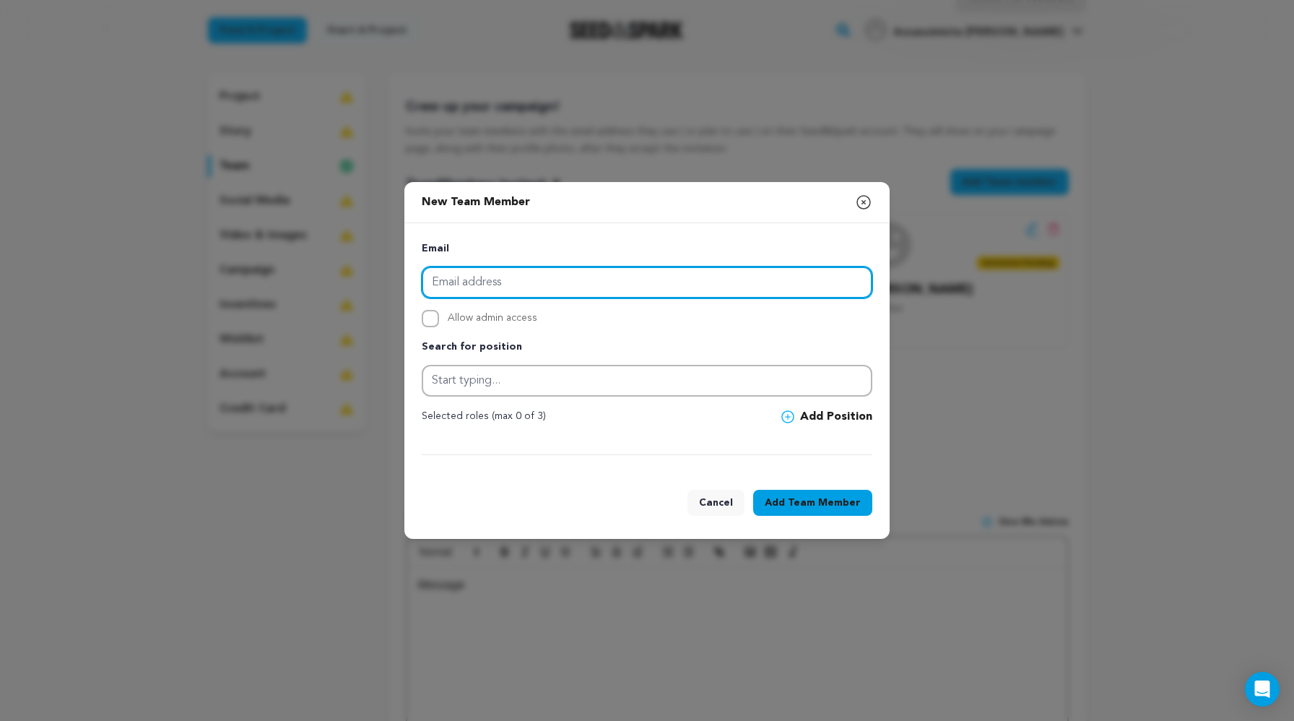
click at [561, 285] on input "email" at bounding box center [647, 283] width 451 height 32
paste input "kendlechloewhite"
type input "[EMAIL_ADDRESS][DOMAIN_NAME]"
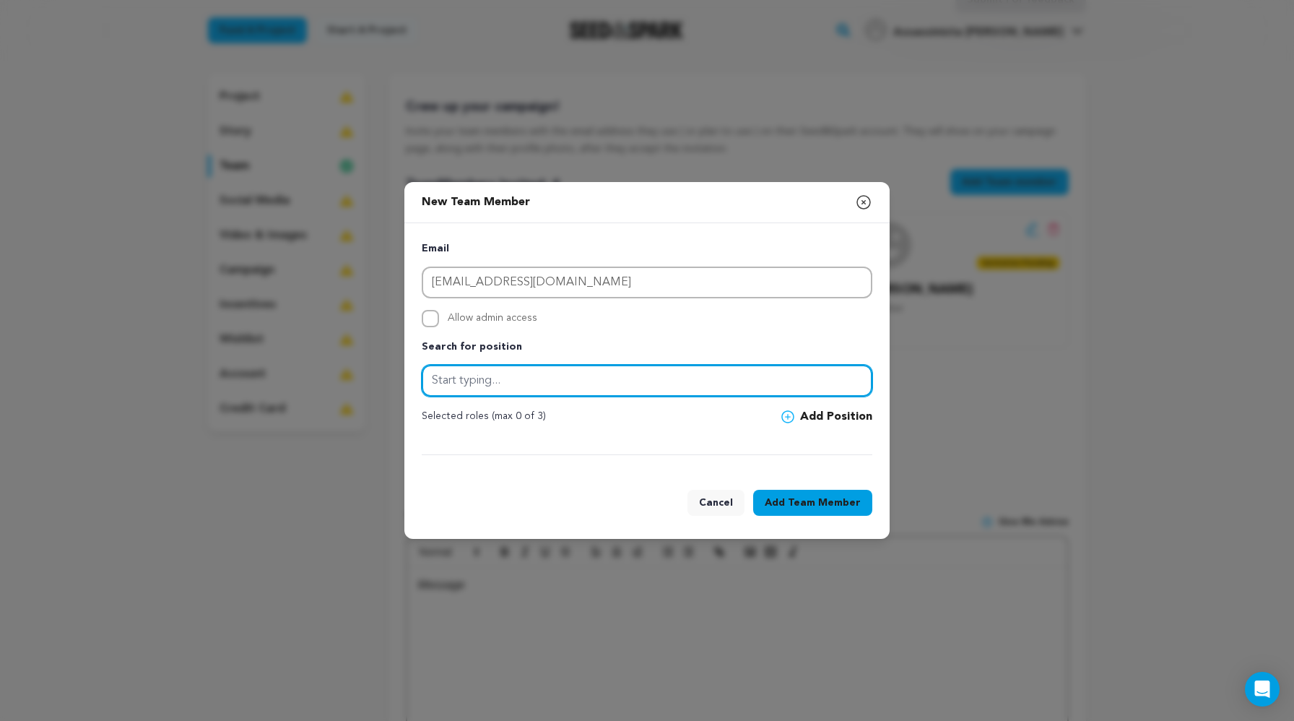
click at [545, 387] on input "text" at bounding box center [647, 381] width 451 height 32
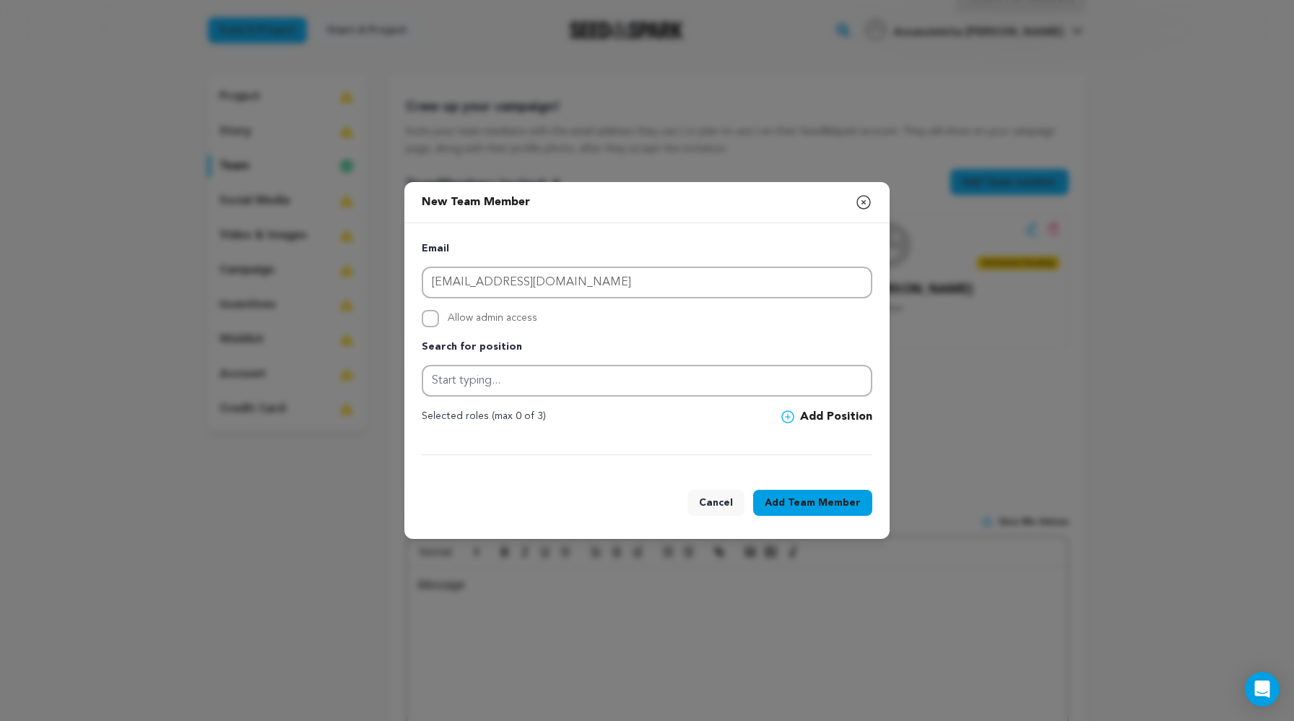
click at [815, 413] on button "Add Position" at bounding box center [826, 416] width 91 height 17
click at [794, 417] on icon at bounding box center [787, 416] width 13 height 13
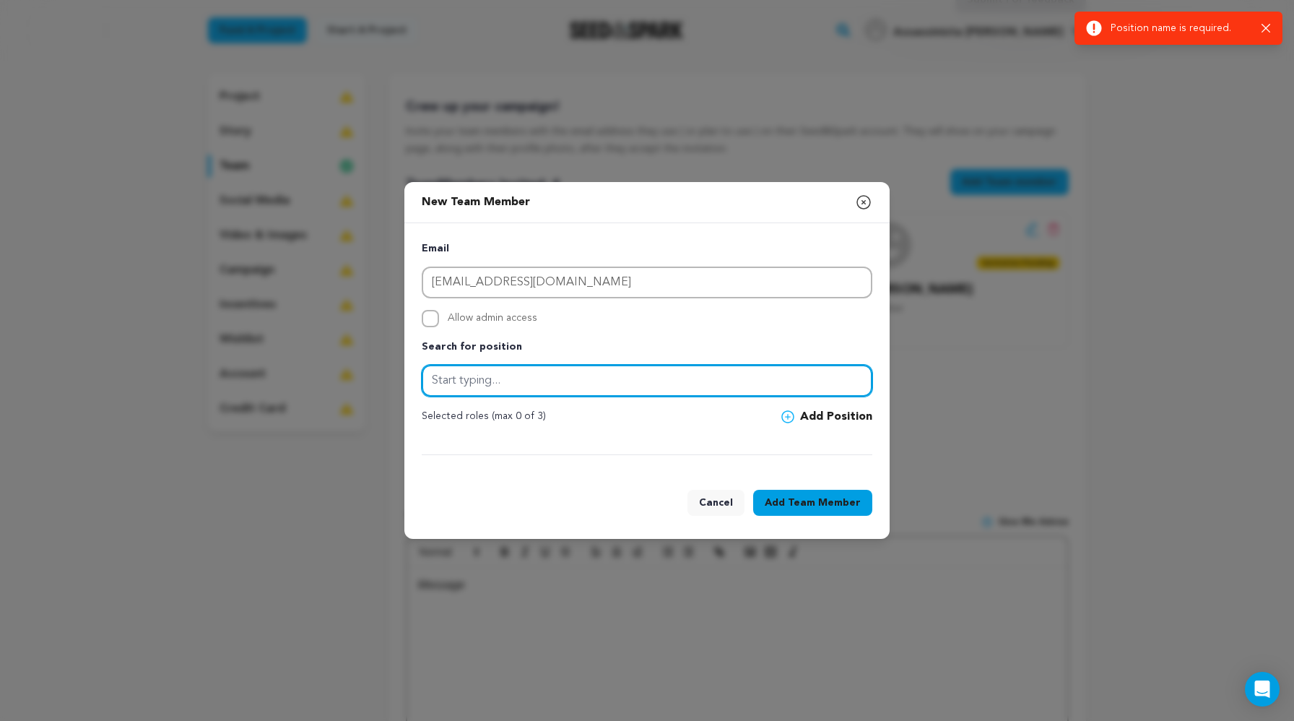
click at [717, 381] on input "text" at bounding box center [647, 381] width 451 height 32
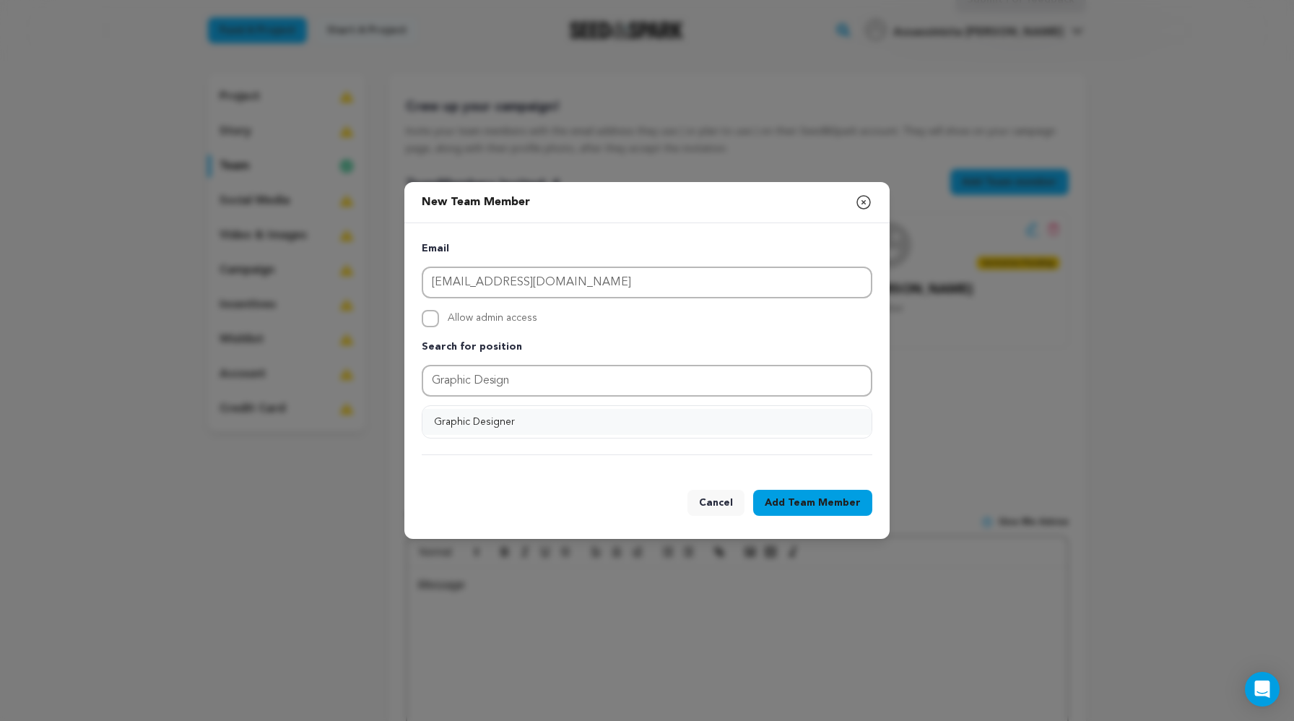
click at [585, 416] on button "Graphic Designer" at bounding box center [647, 422] width 449 height 26
type input "Graphic Designer"
click at [804, 417] on button "Add Position" at bounding box center [826, 416] width 91 height 17
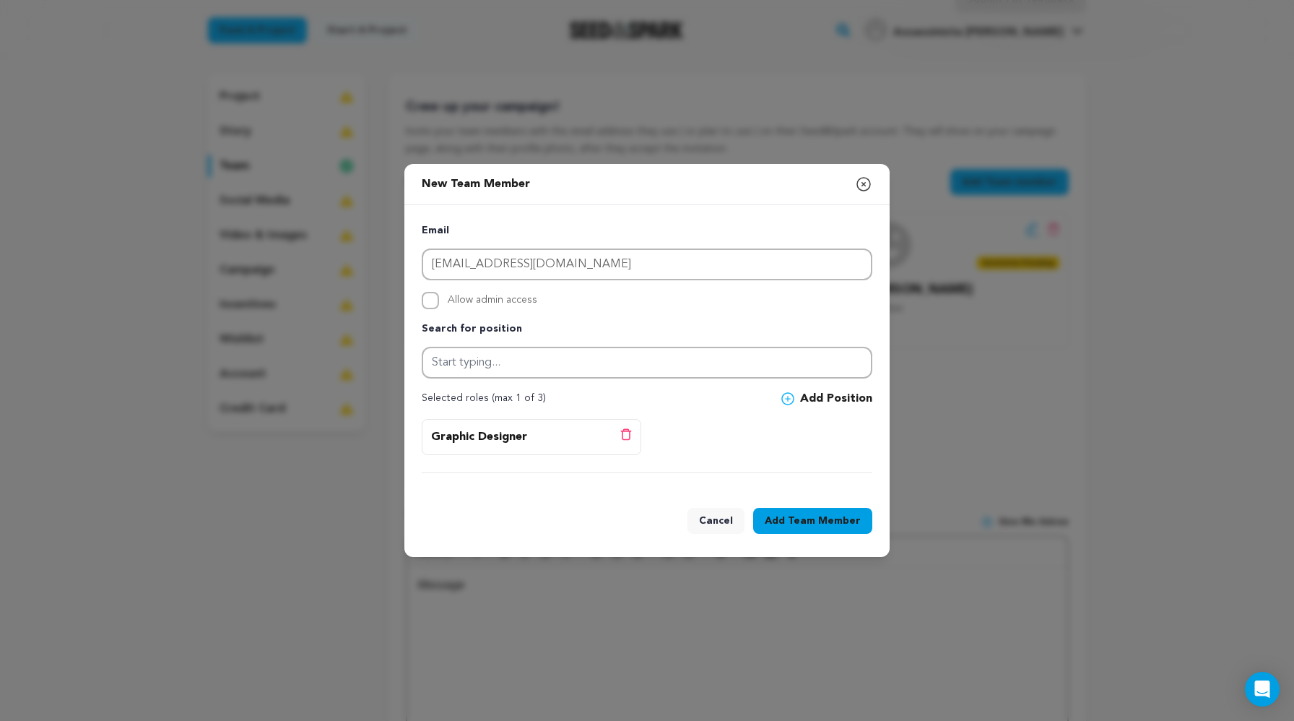
click at [812, 532] on button "Add Team Member" at bounding box center [812, 521] width 119 height 26
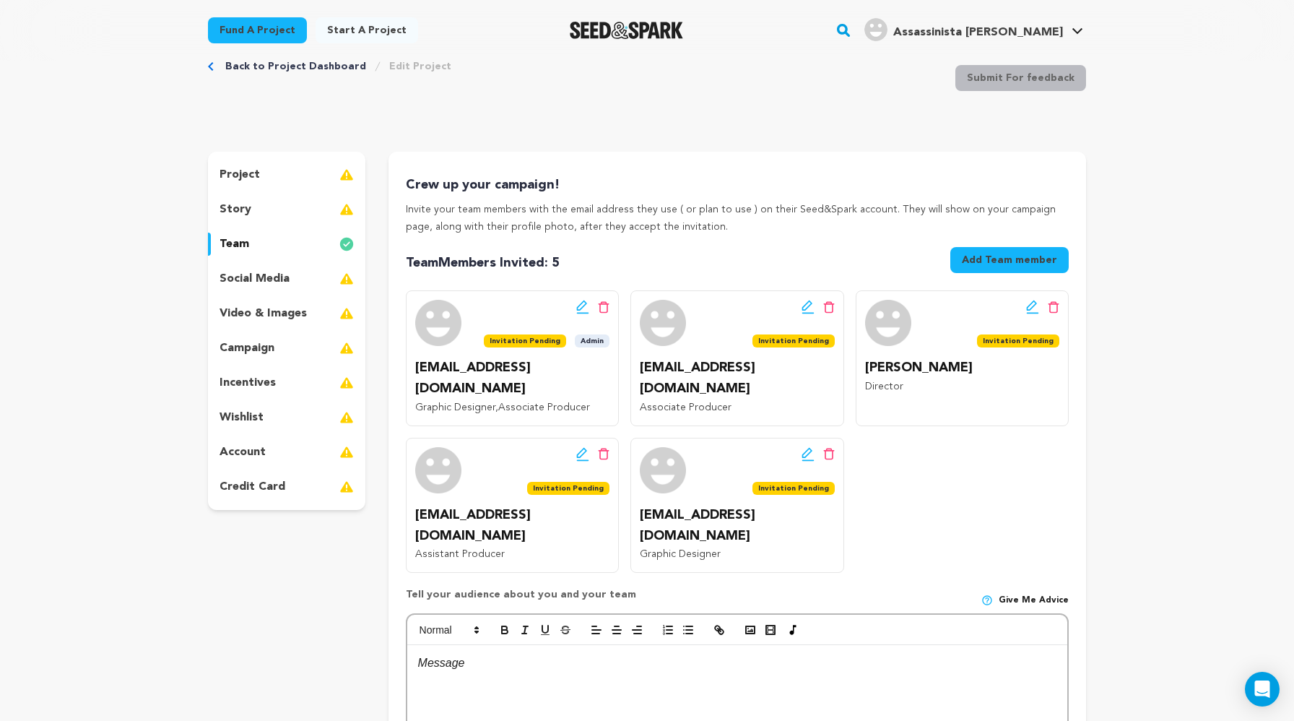
scroll to position [40, 0]
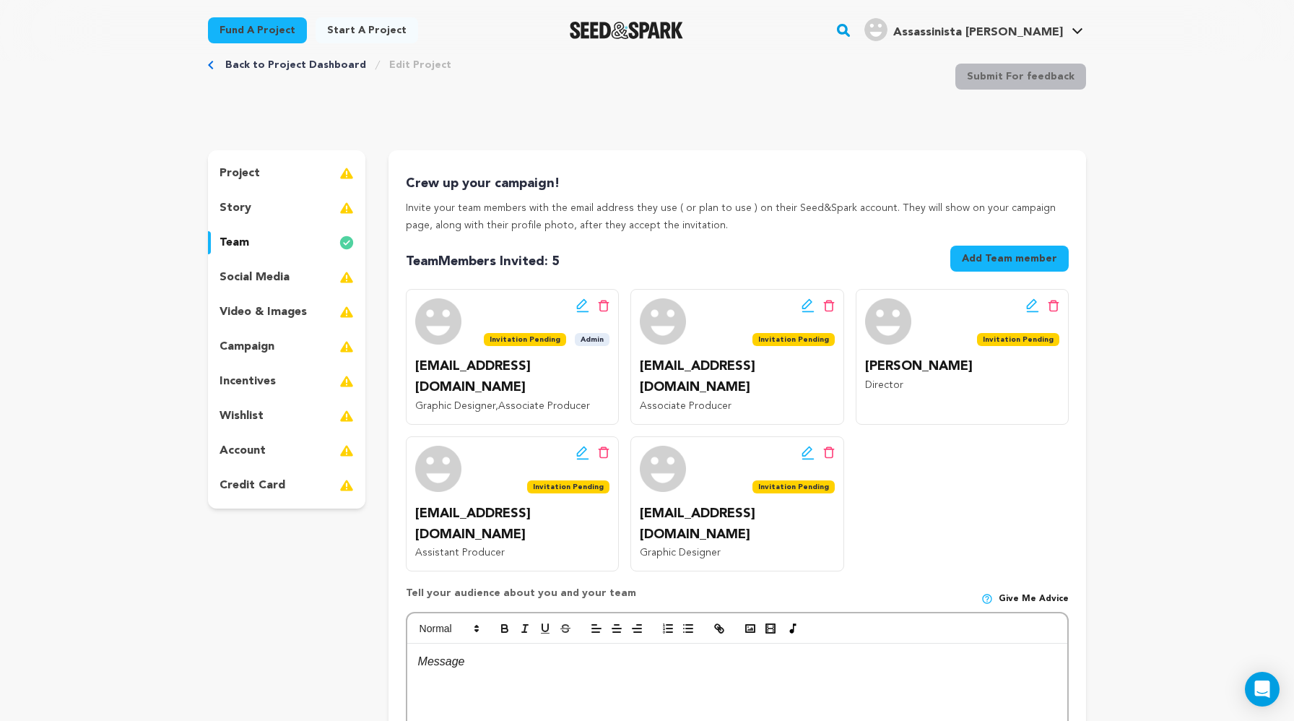
click at [280, 342] on div "campaign" at bounding box center [286, 346] width 157 height 23
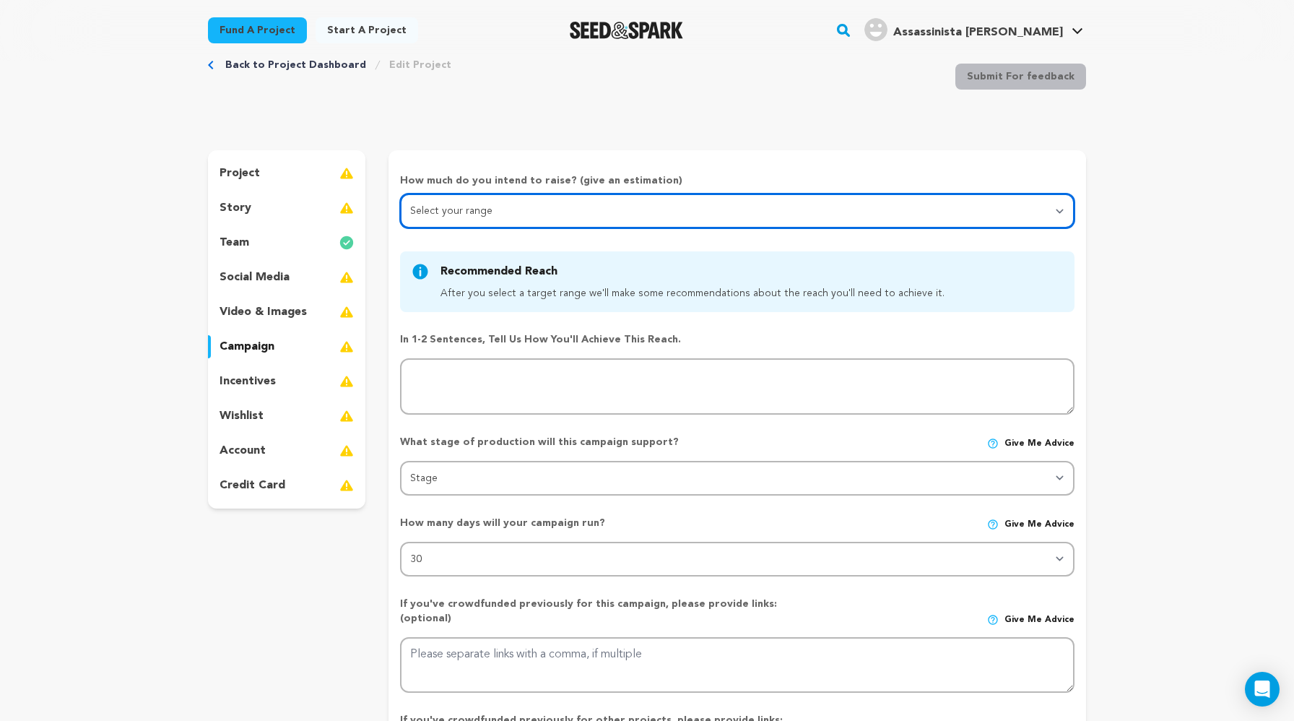
click at [454, 212] on select "Select your range Less than $10k 10k - $14k 15k - $24k 25k - $49k 50k or more" at bounding box center [737, 211] width 675 height 35
select select "5"
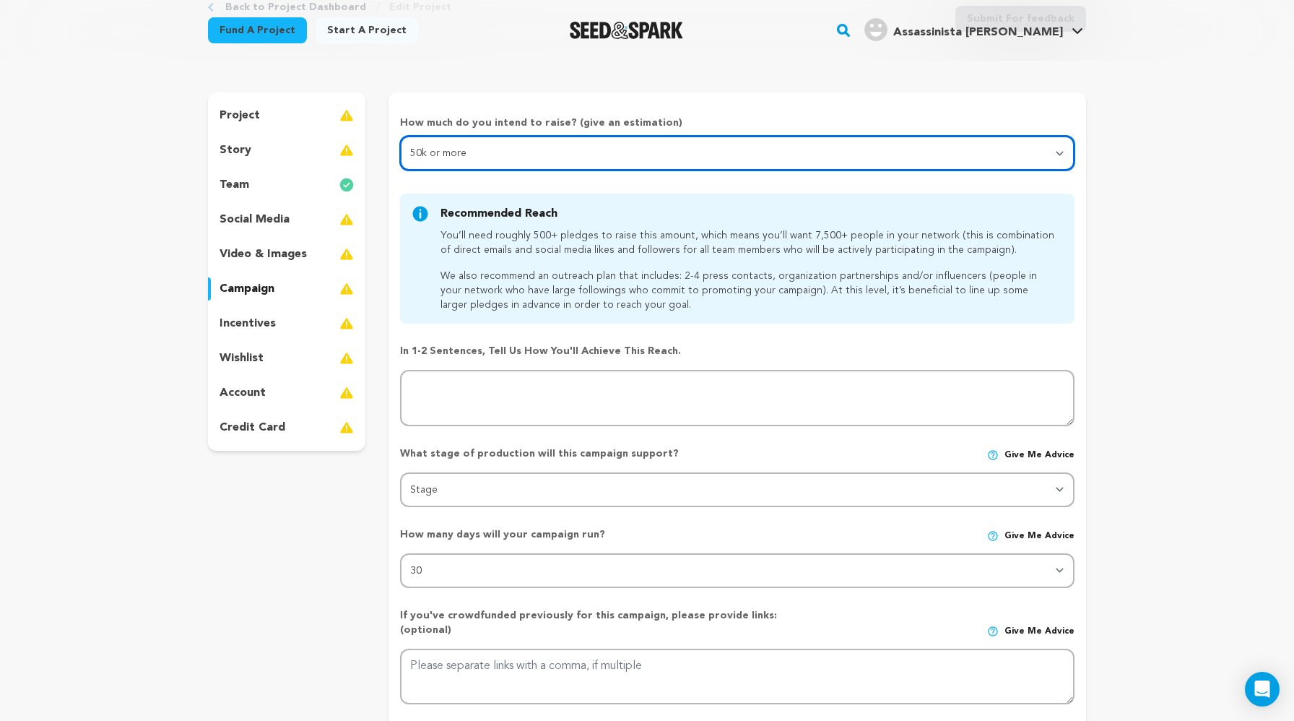
scroll to position [30, 0]
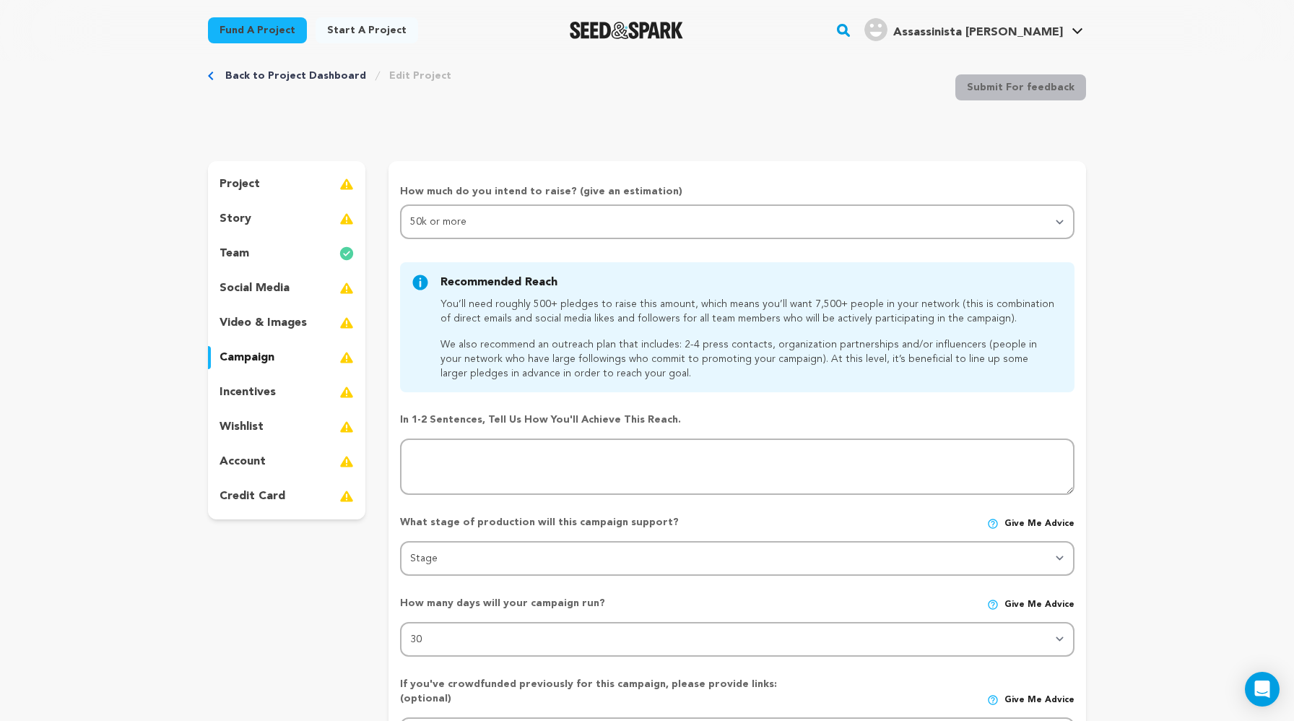
click at [282, 220] on div "story" at bounding box center [286, 218] width 157 height 23
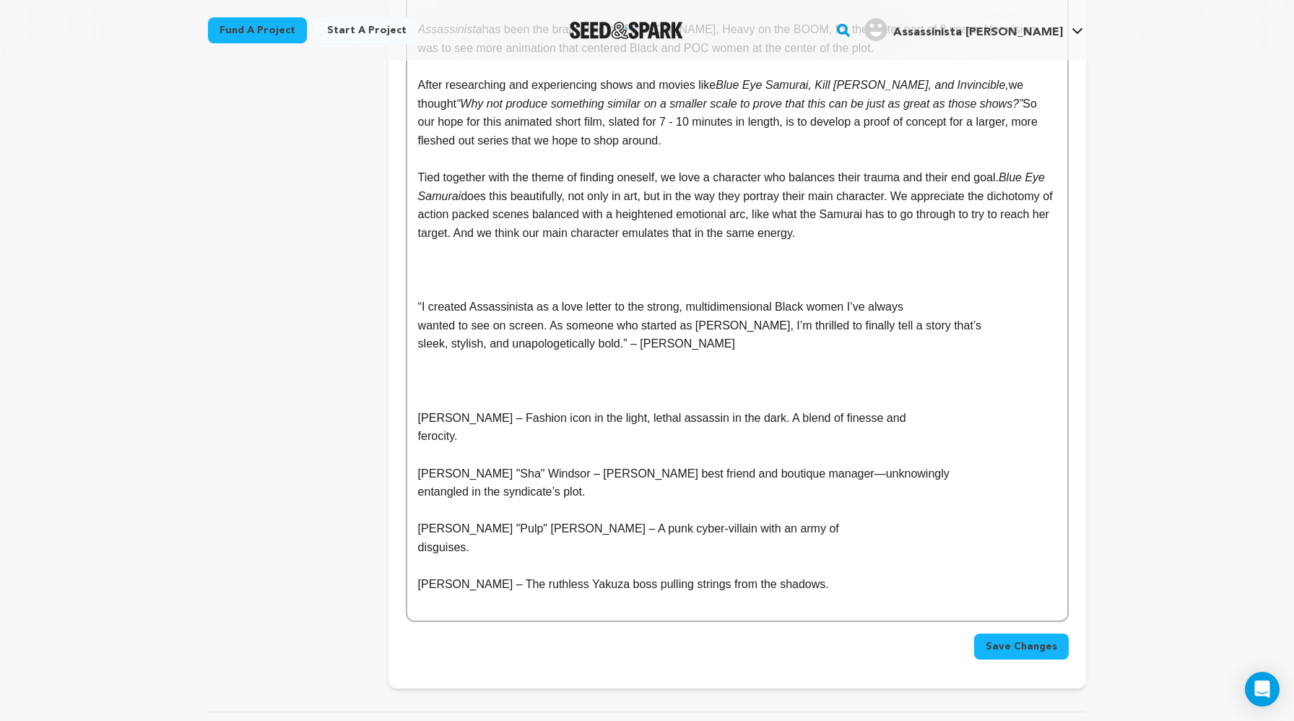
scroll to position [722, 0]
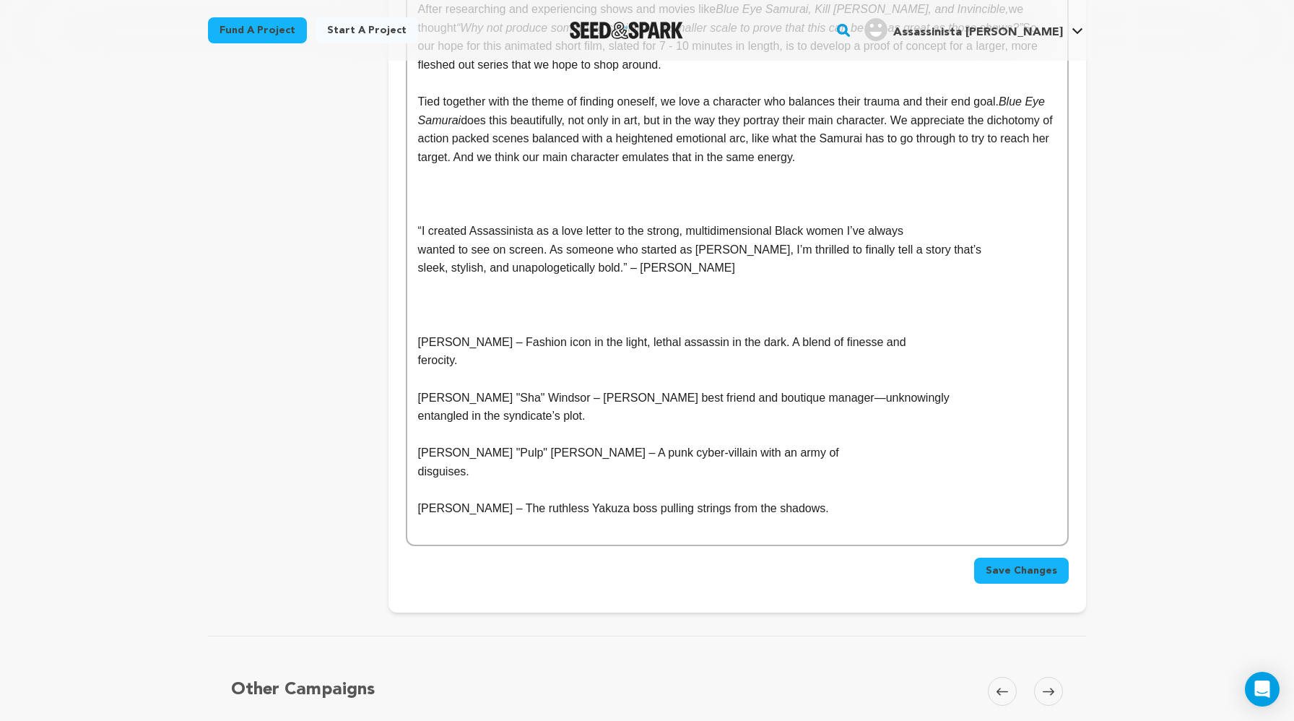
click at [831, 568] on span "Save Changes" at bounding box center [1022, 570] width 72 height 14
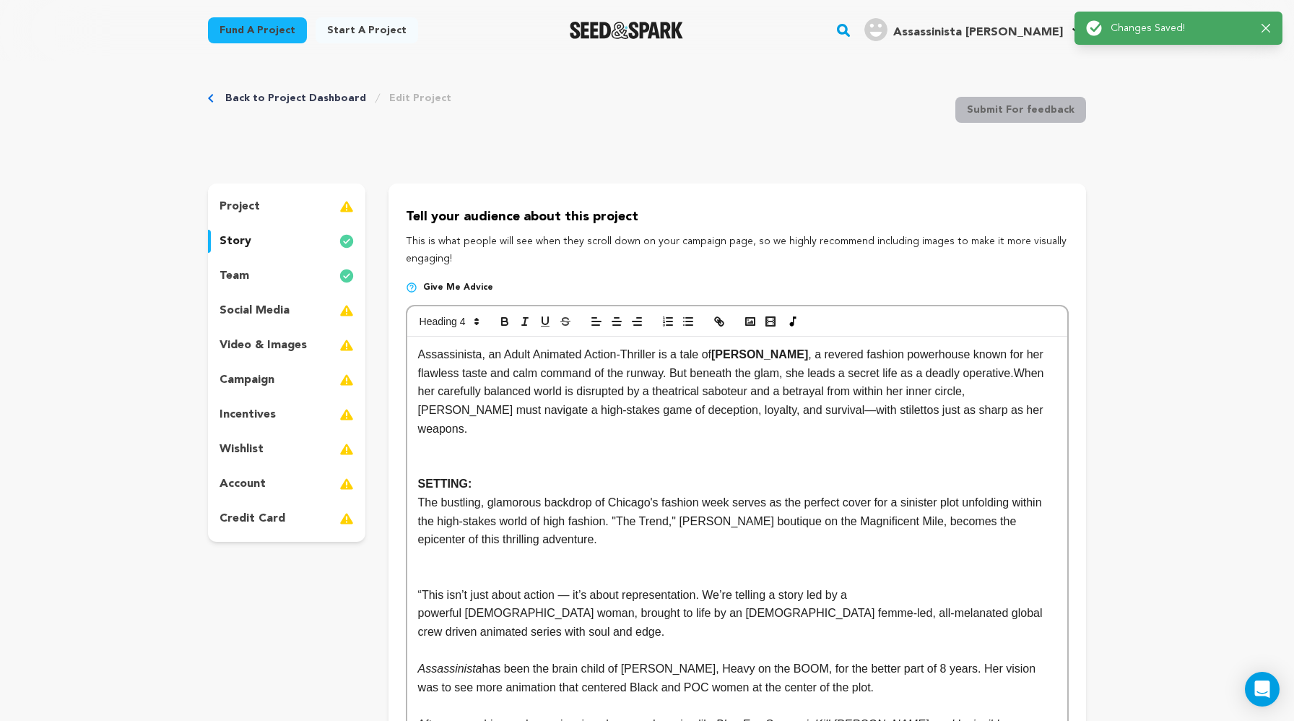
scroll to position [0, 0]
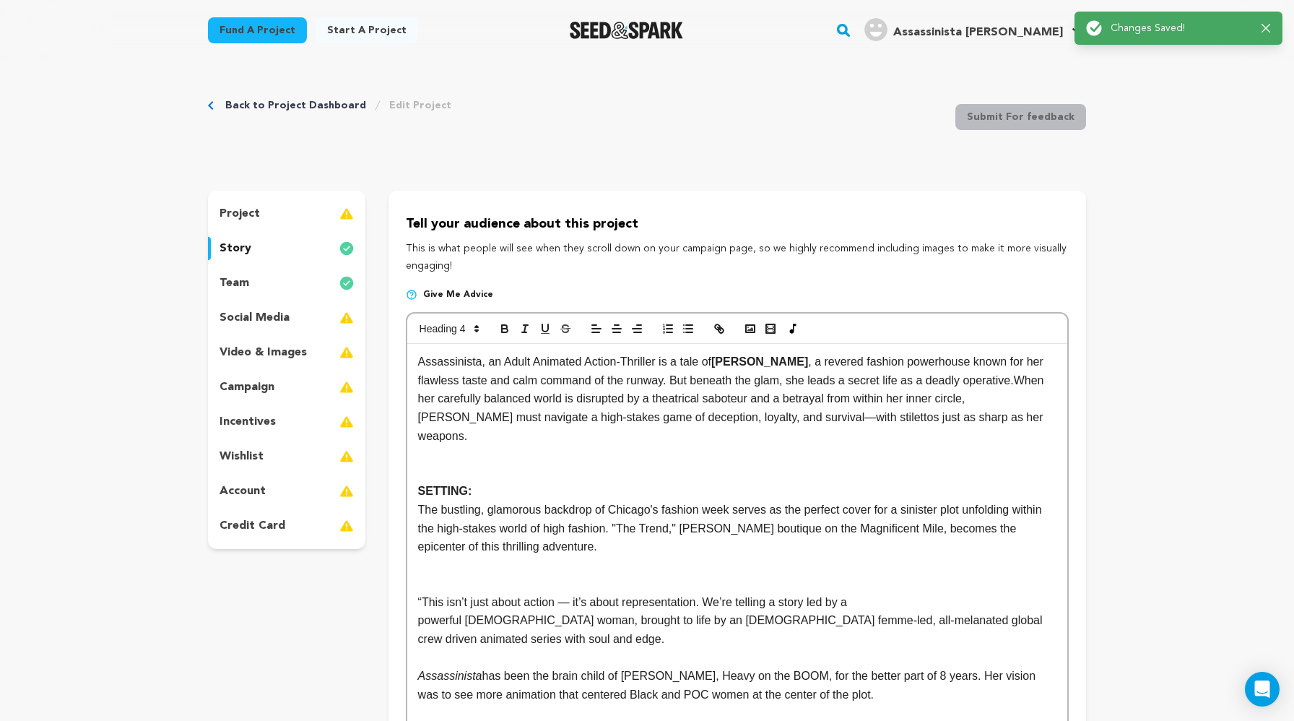
click at [264, 219] on div "project" at bounding box center [286, 213] width 157 height 23
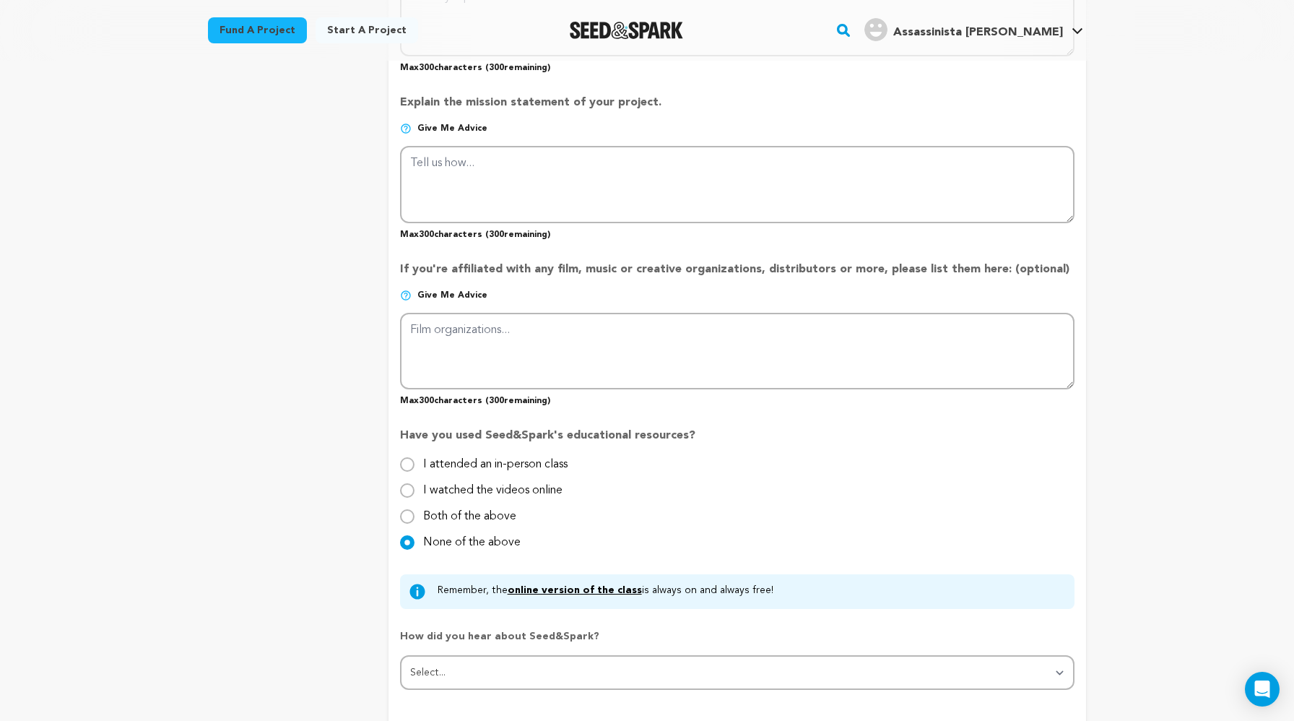
scroll to position [1140, 0]
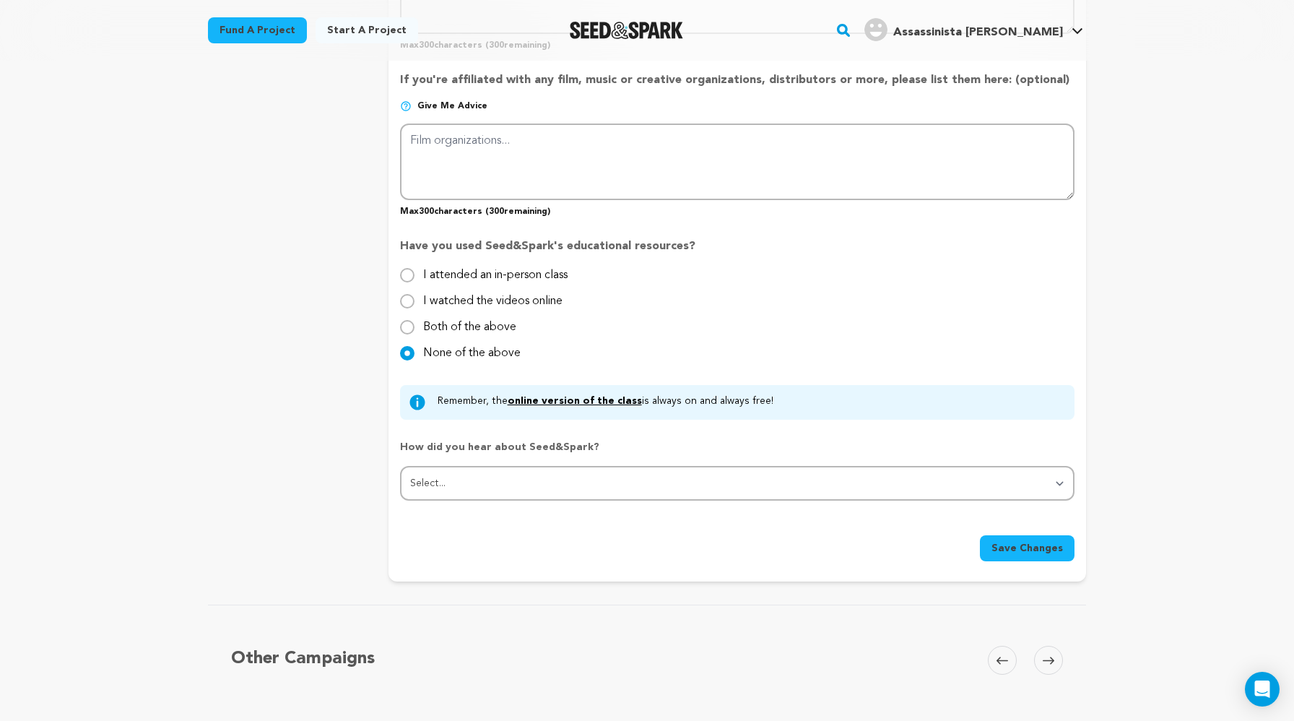
click at [831, 546] on span "Save Changes" at bounding box center [1028, 548] width 72 height 14
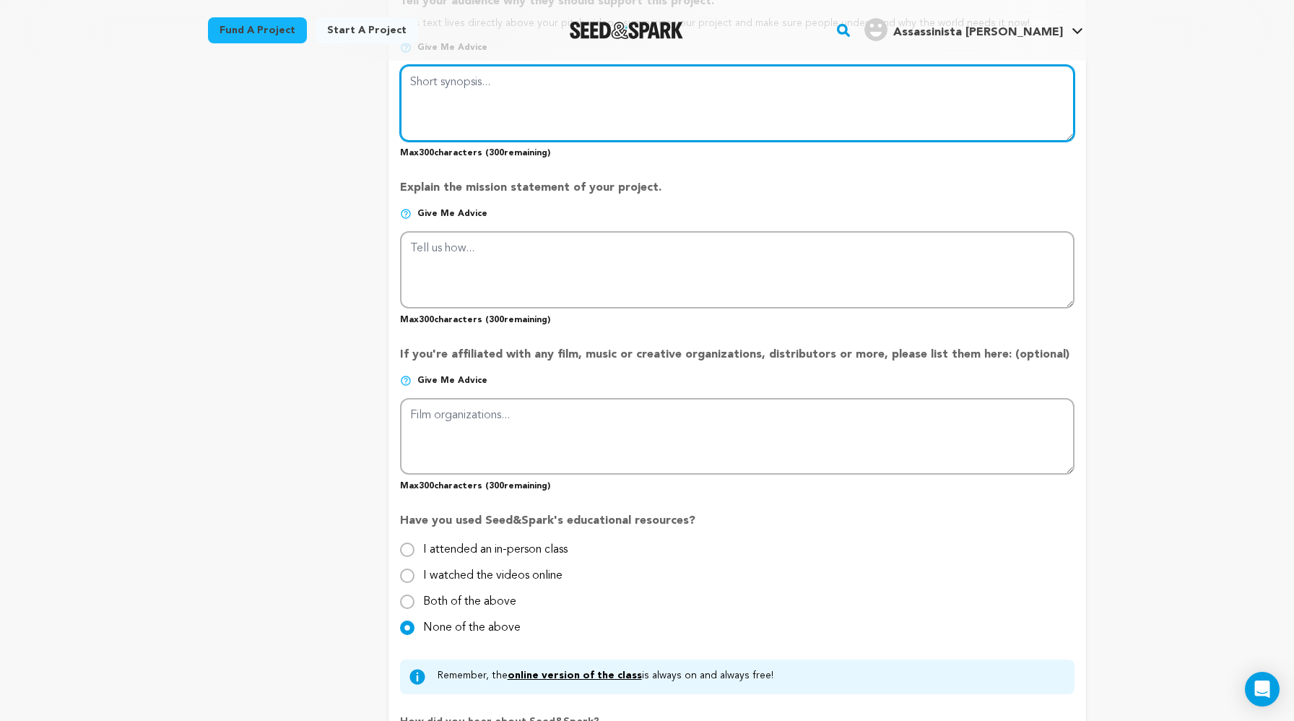
scroll to position [574, 0]
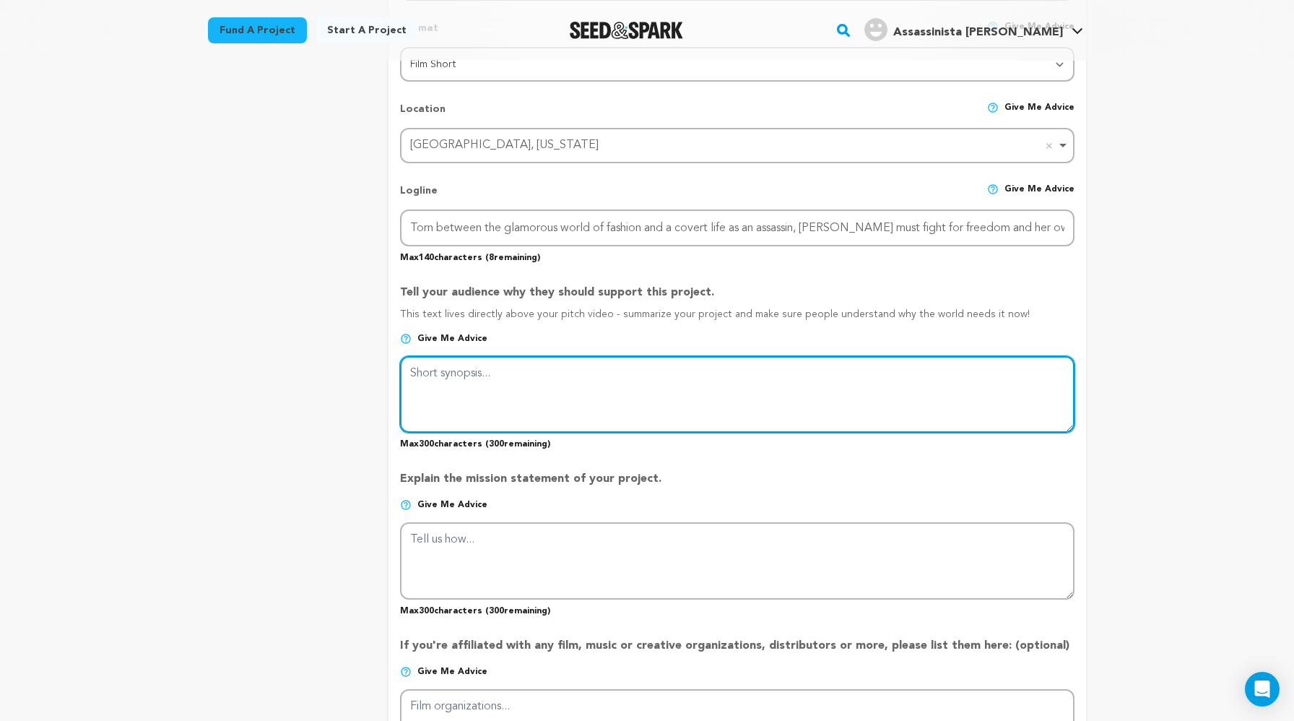
click at [462, 364] on textarea at bounding box center [737, 394] width 675 height 77
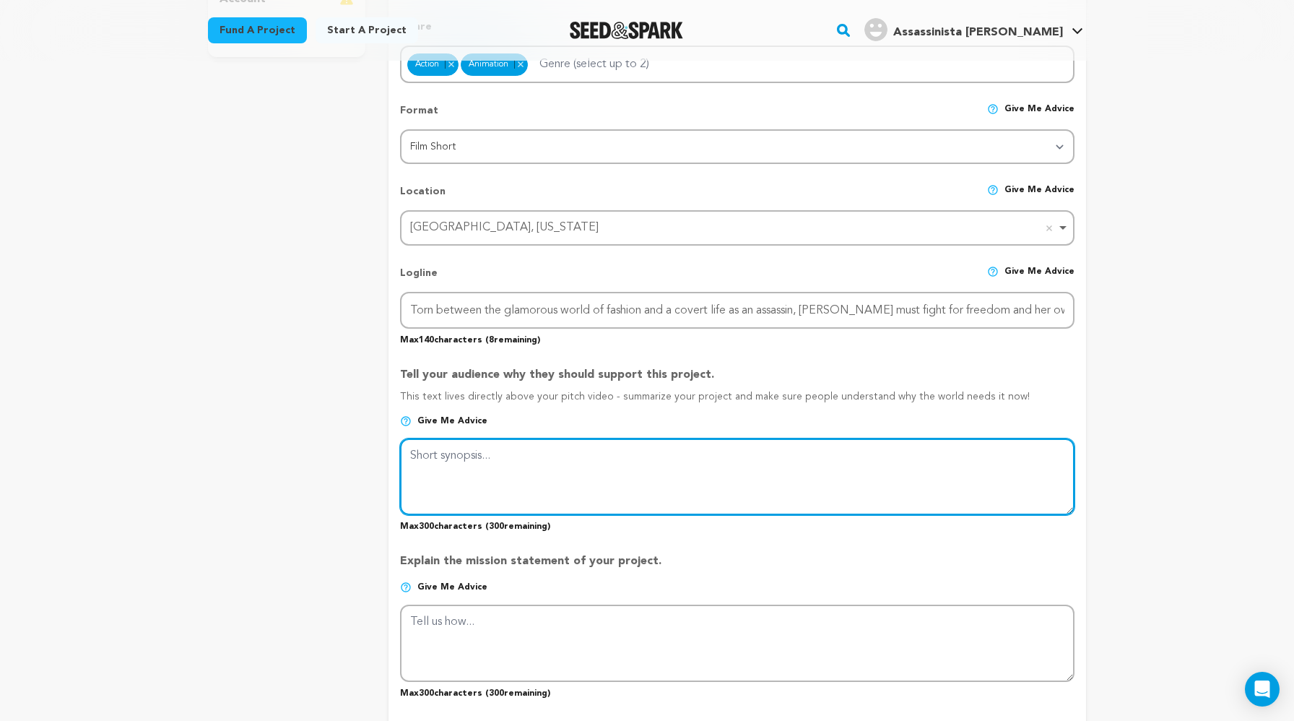
scroll to position [491, 0]
type textarea "A"
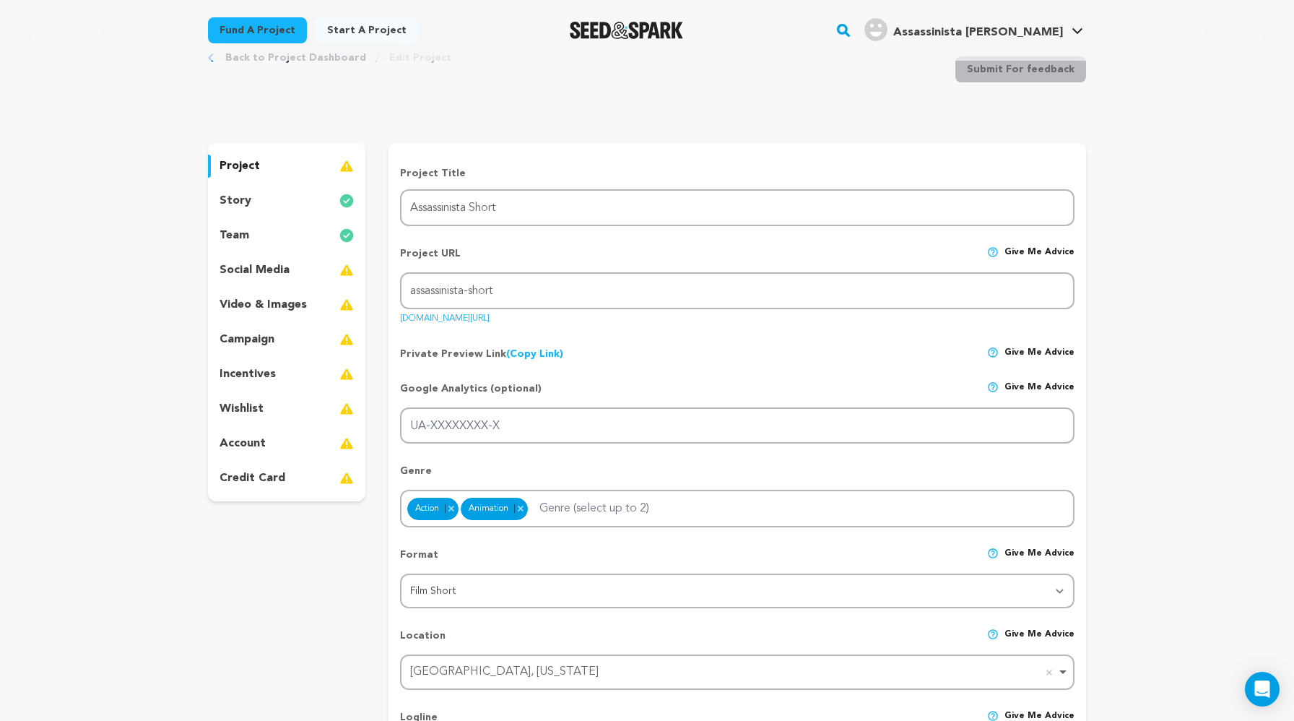
scroll to position [0, 0]
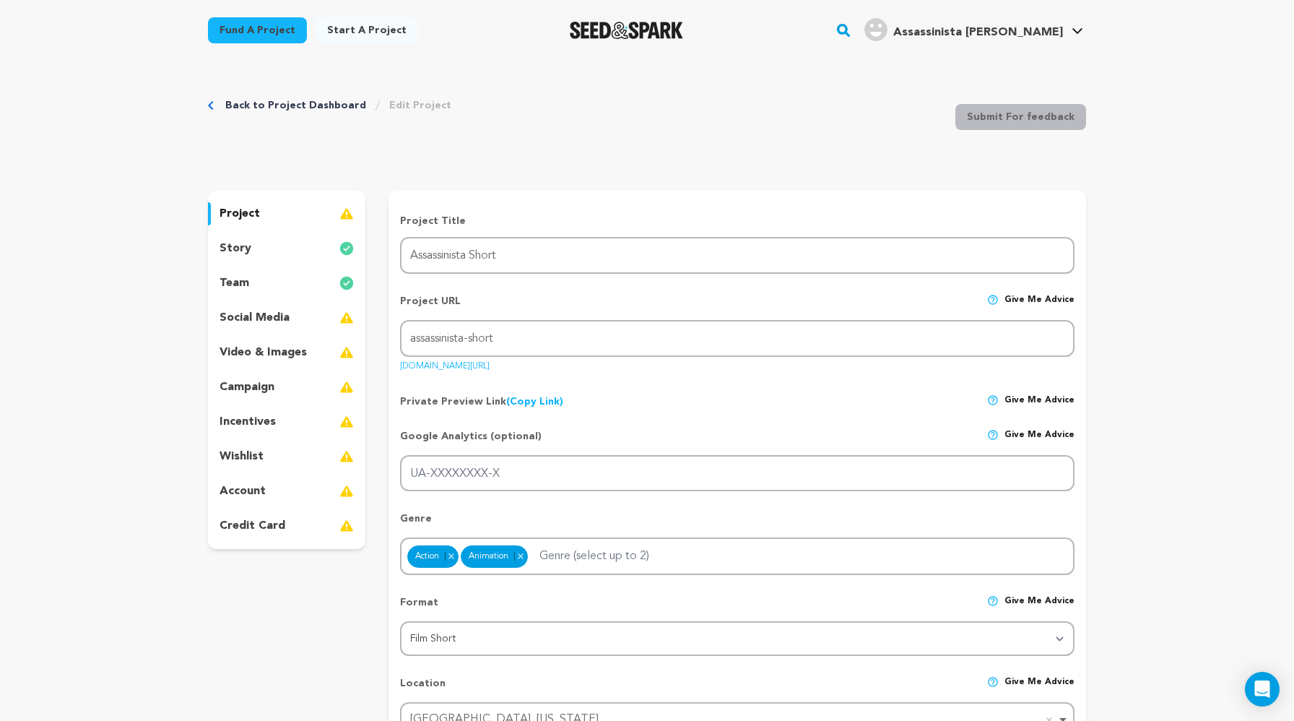
click at [326, 318] on div "social media" at bounding box center [286, 317] width 157 height 23
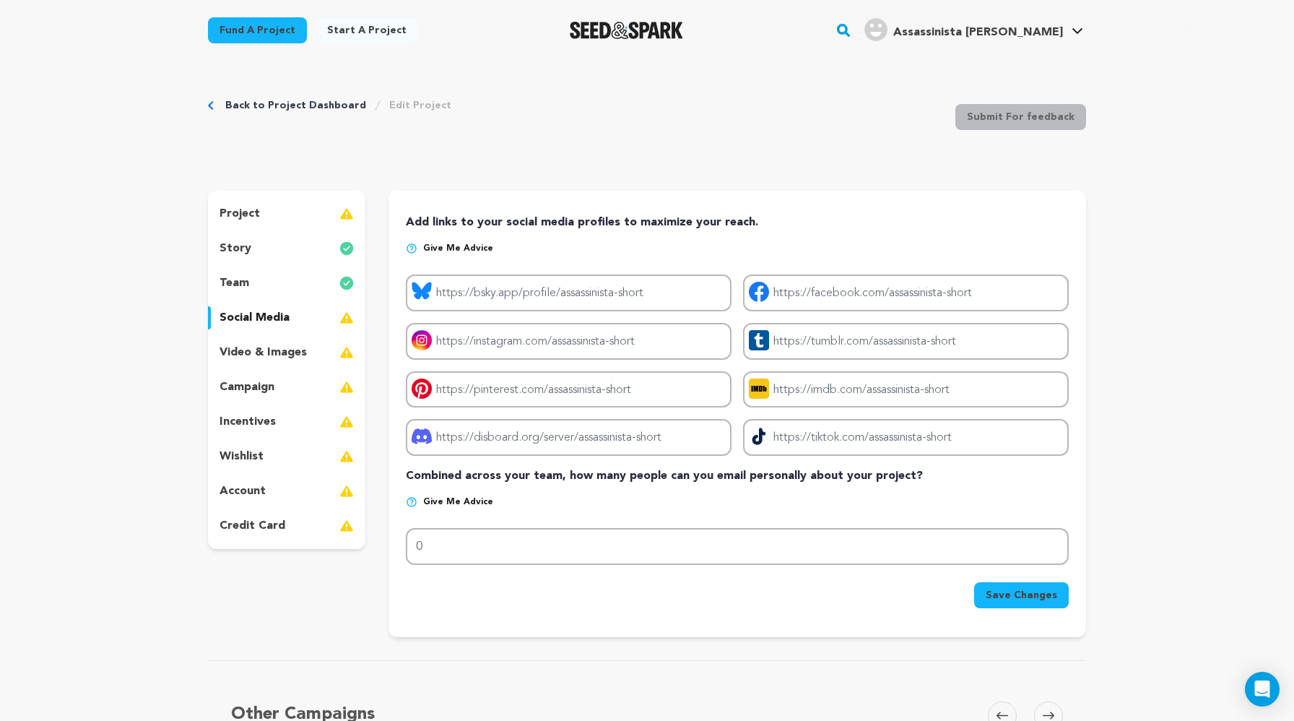
click at [281, 423] on div "incentives" at bounding box center [286, 421] width 157 height 23
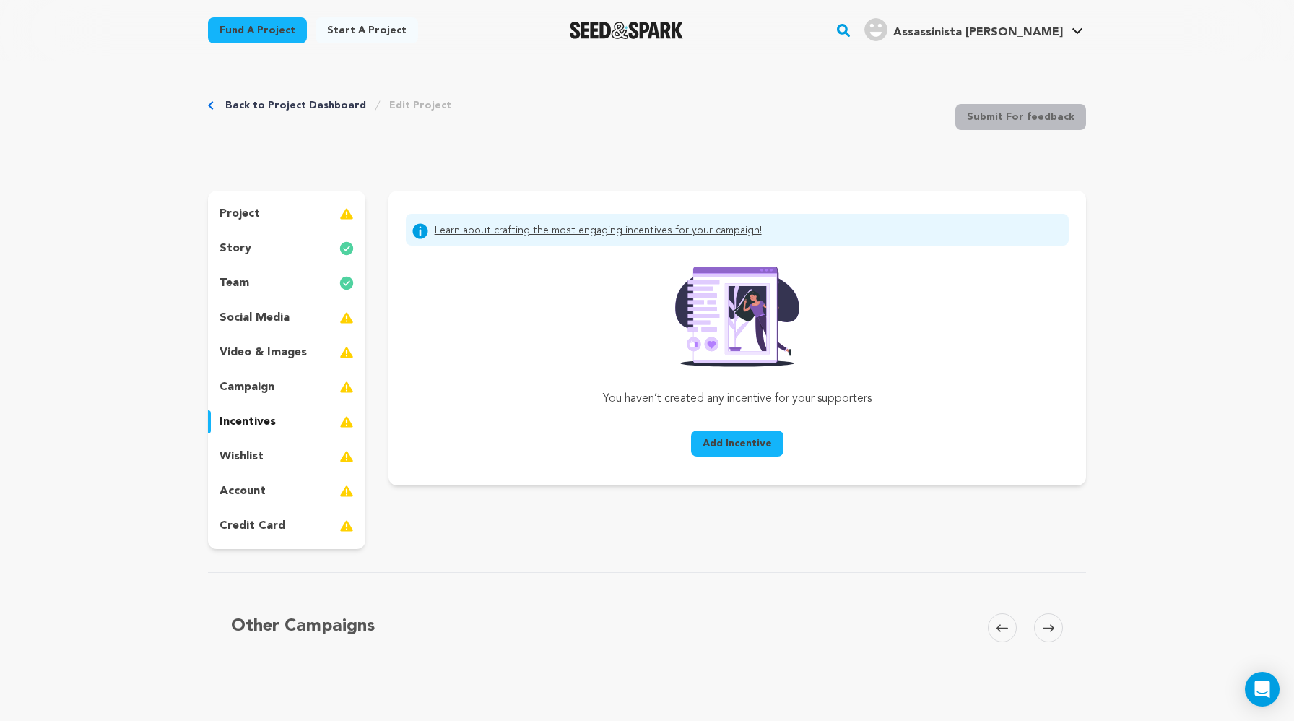
click at [724, 447] on span "Add Incentive" at bounding box center [737, 443] width 69 height 14
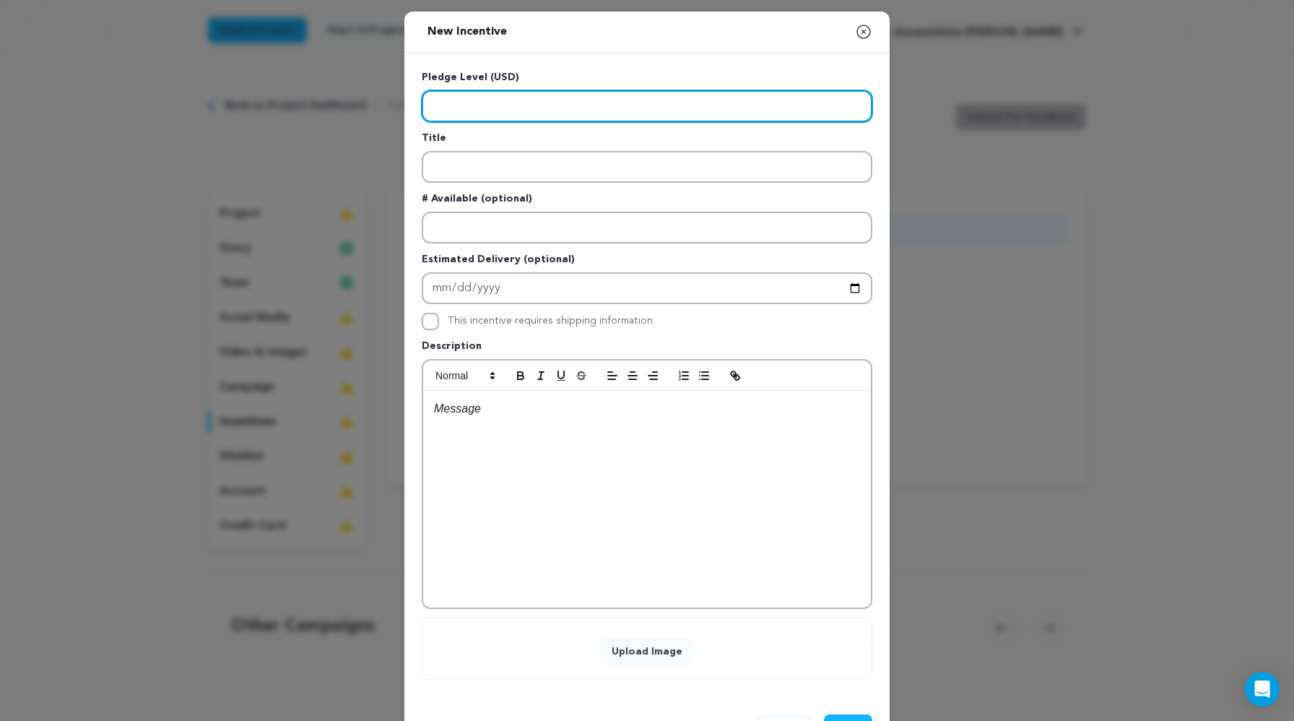
click at [467, 107] on input "Enter level" at bounding box center [647, 106] width 451 height 32
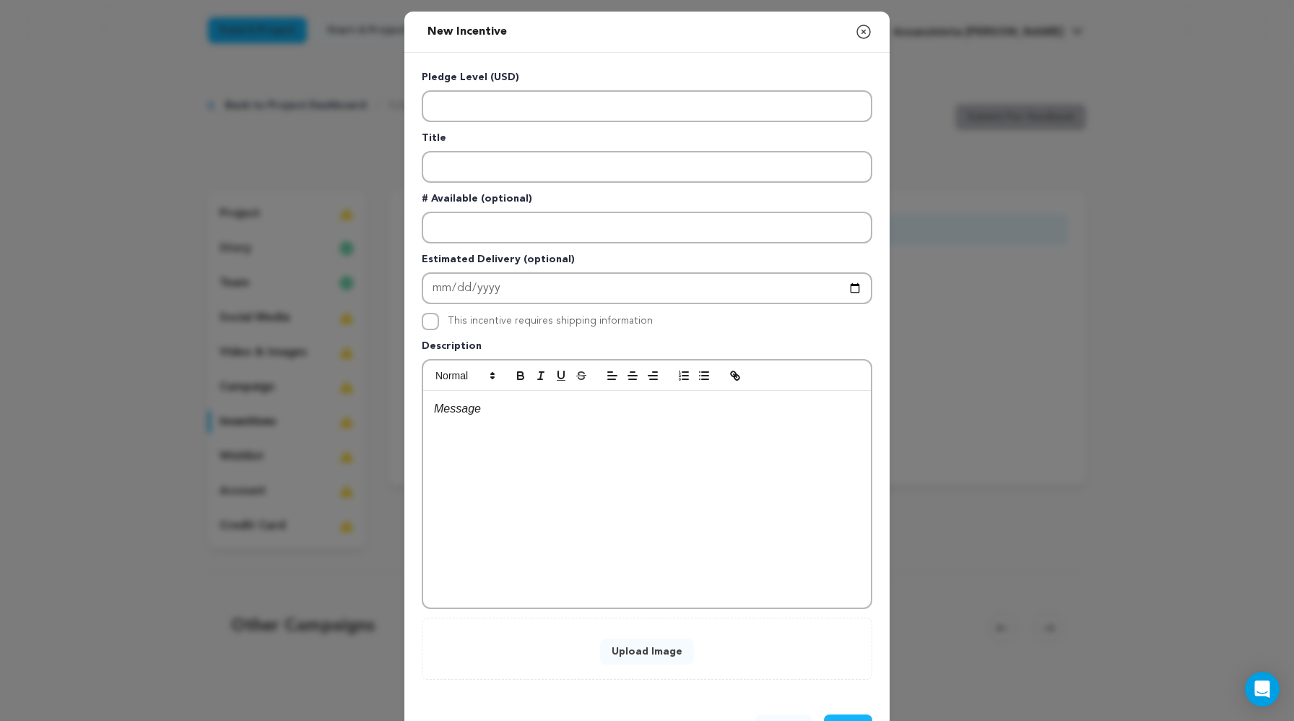
click at [831, 38] on icon "button" at bounding box center [863, 31] width 13 height 13
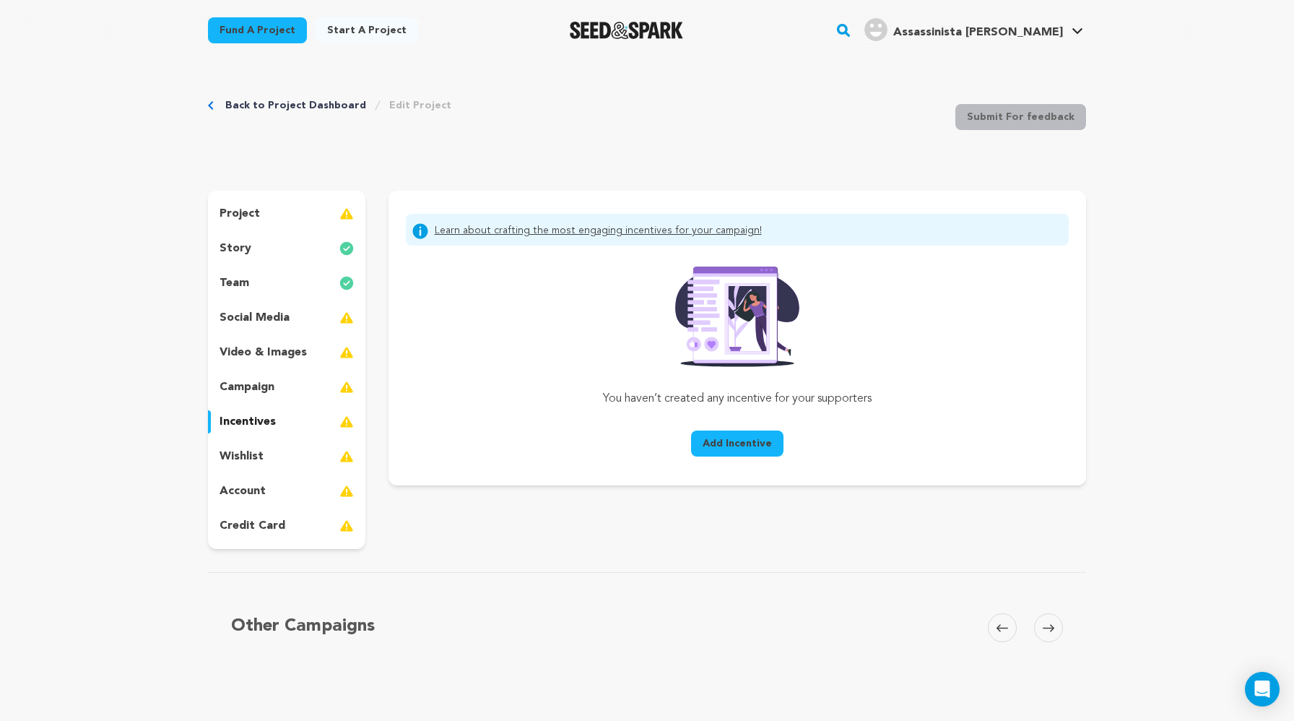
click at [255, 459] on p "wishlist" at bounding box center [242, 456] width 44 height 17
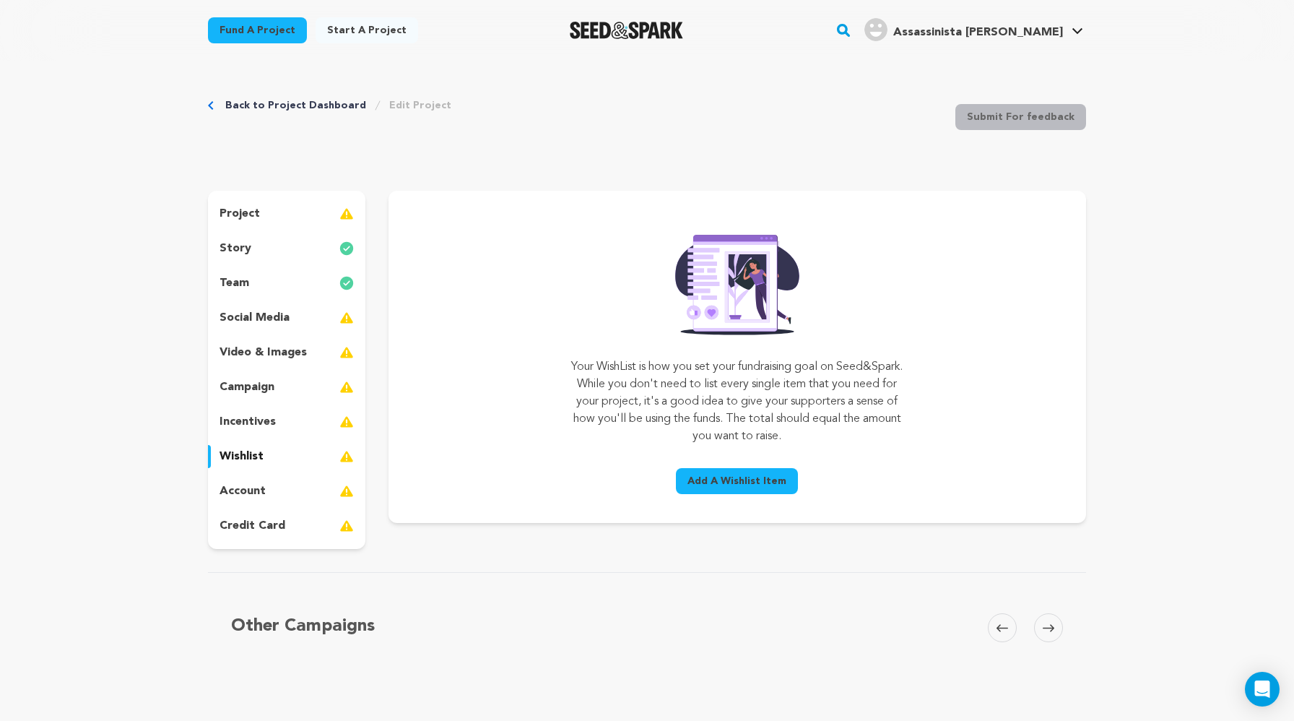
click at [720, 480] on span "Add A Wishlist Item" at bounding box center [737, 481] width 99 height 14
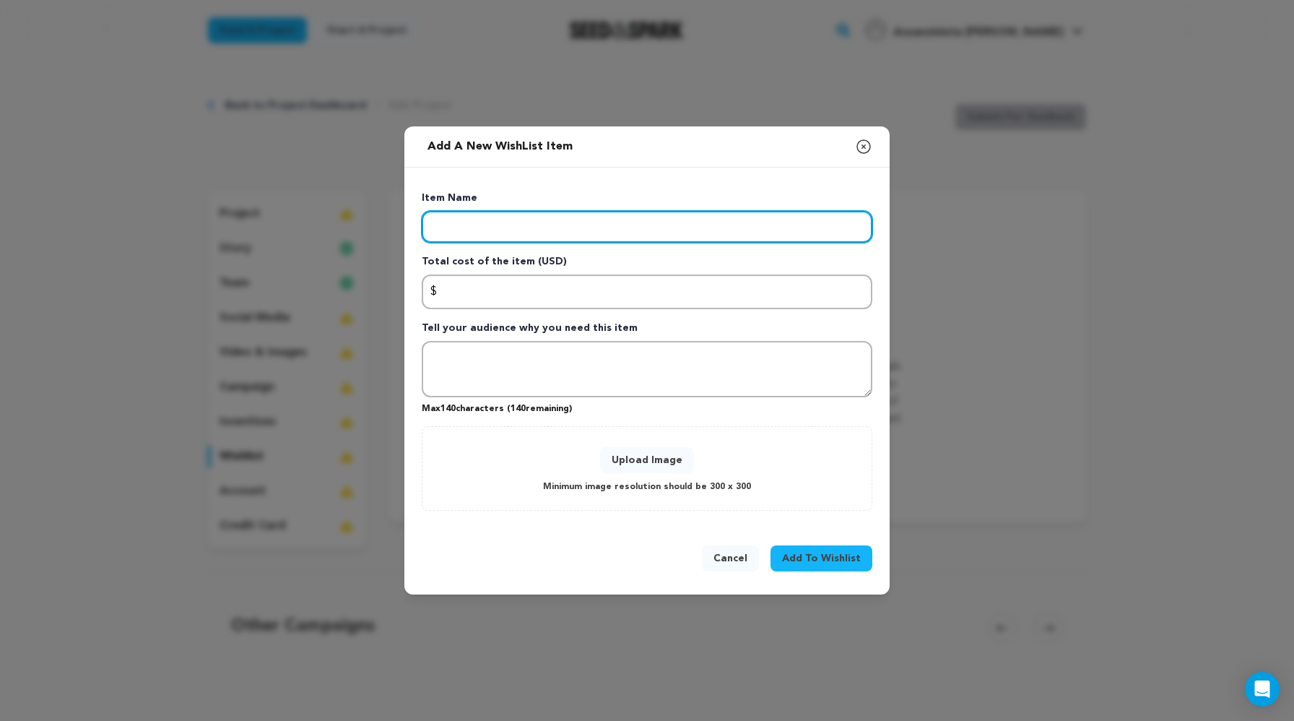
click at [480, 223] on input "Enter item name" at bounding box center [647, 227] width 451 height 32
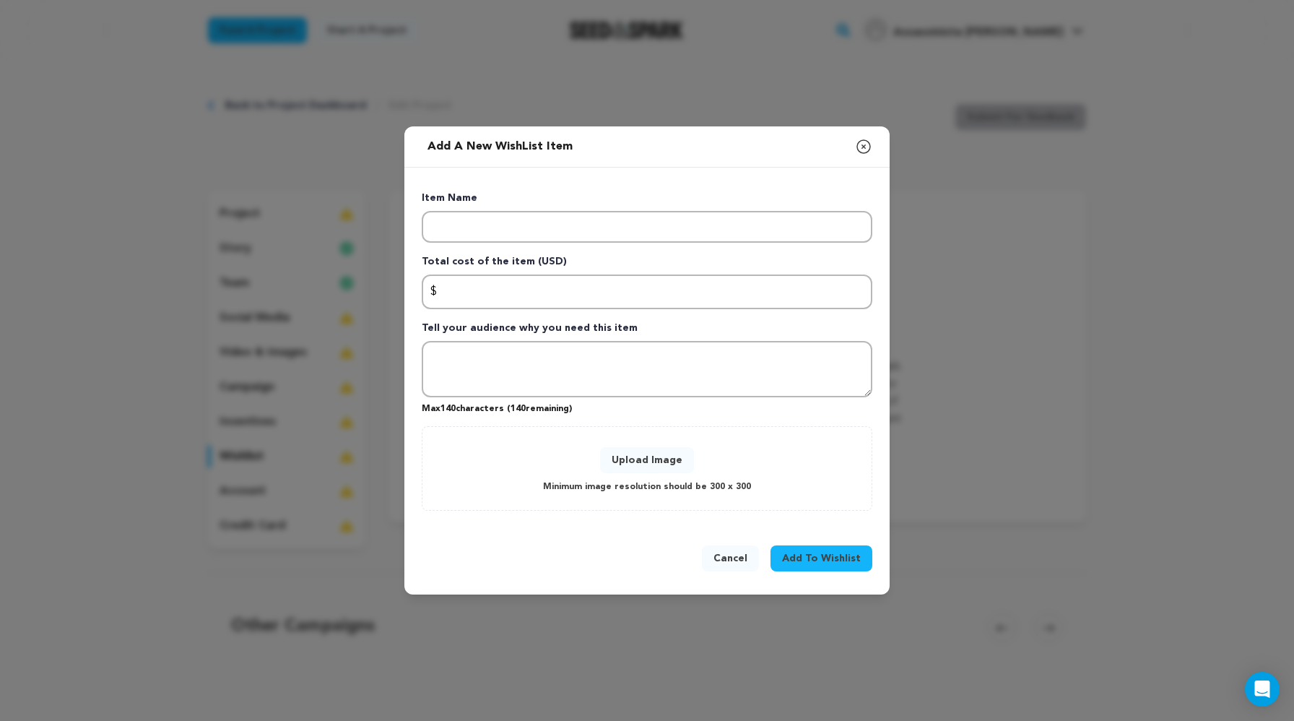
click at [831, 155] on icon "button" at bounding box center [863, 146] width 17 height 17
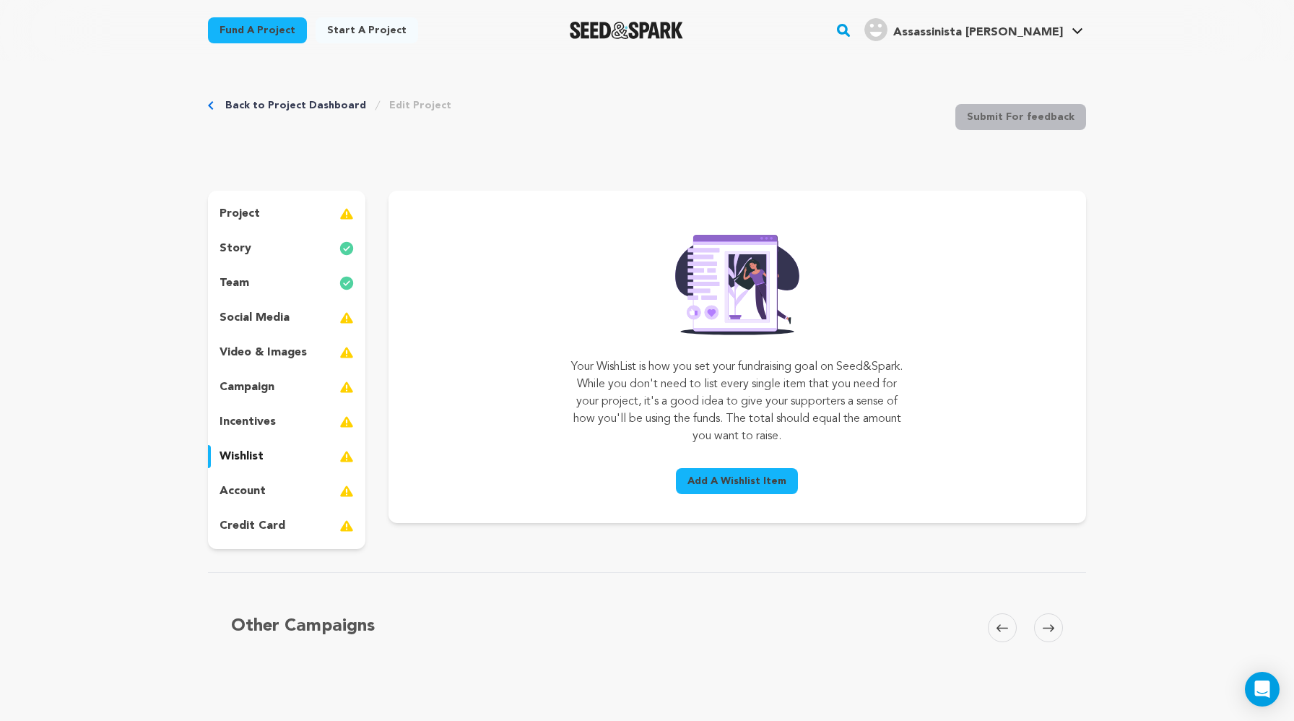
click at [241, 313] on p "social media" at bounding box center [255, 317] width 70 height 17
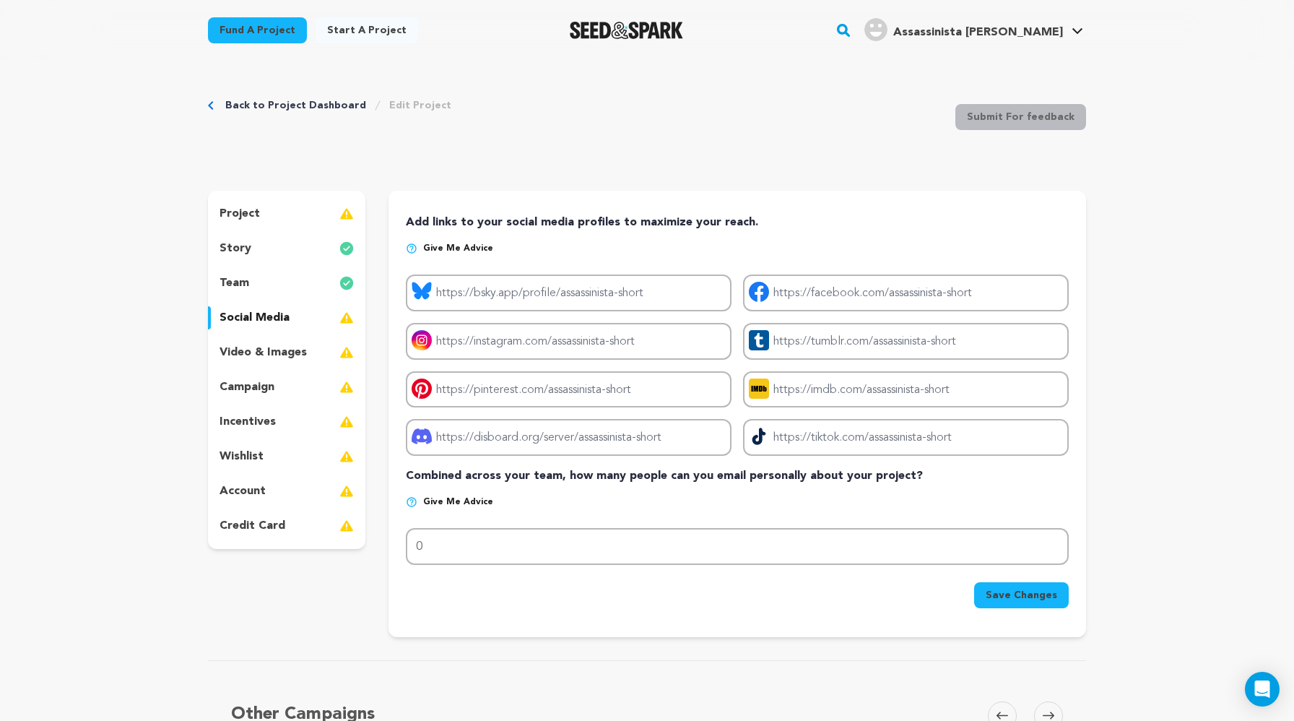
click at [256, 365] on div "project story team social media video & images campaign incentives wishlist acc…" at bounding box center [286, 370] width 157 height 358
click at [261, 351] on p "video & images" at bounding box center [263, 352] width 87 height 17
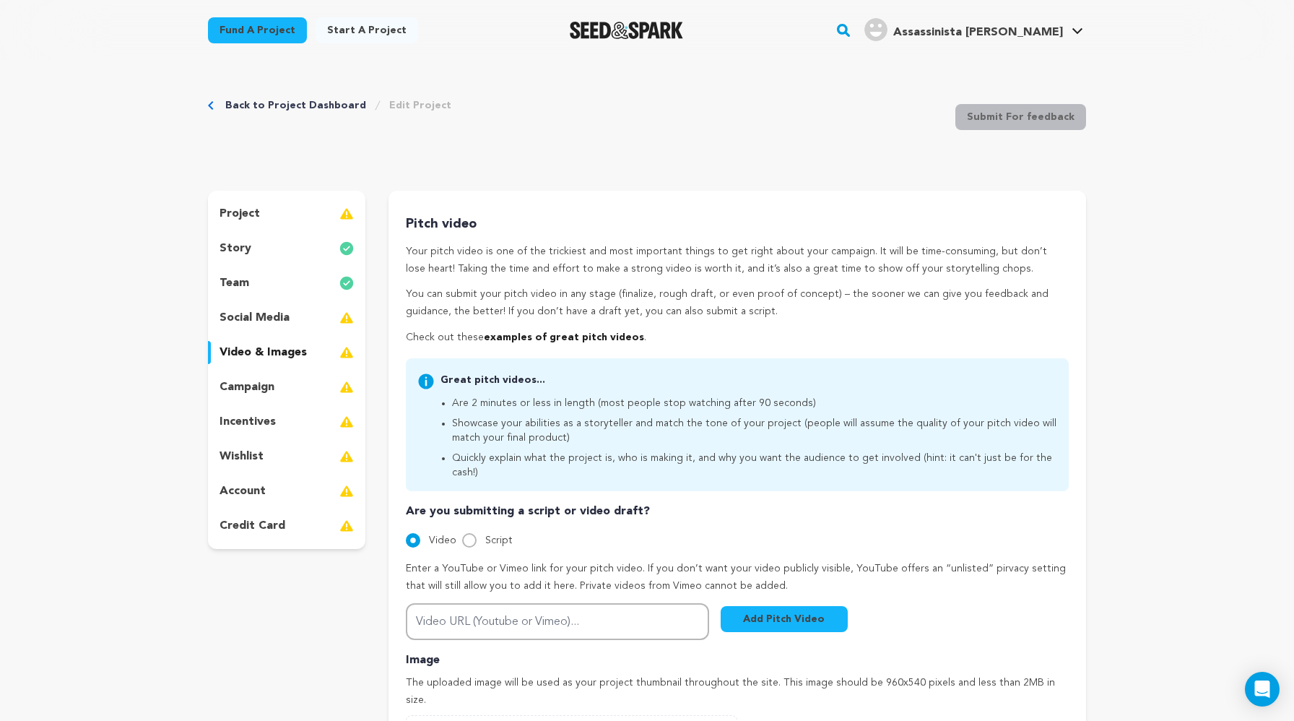
click at [319, 221] on div "project" at bounding box center [286, 213] width 157 height 23
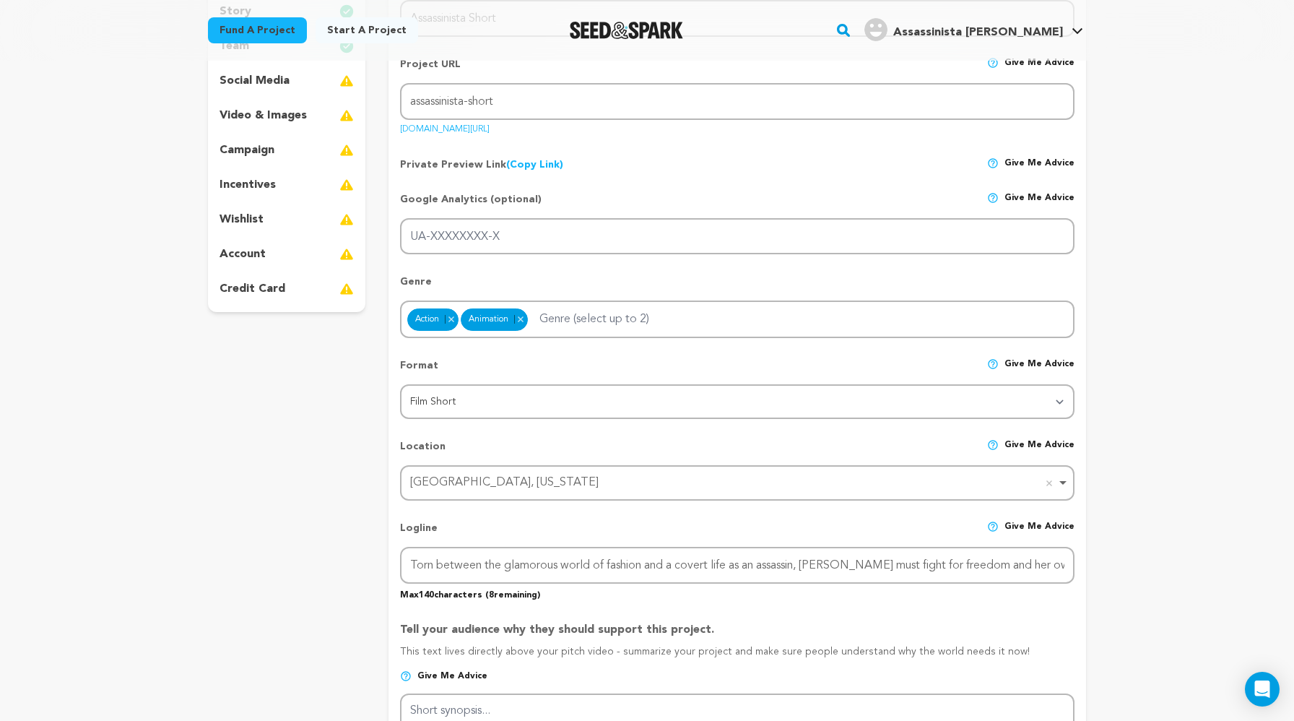
scroll to position [261, 0]
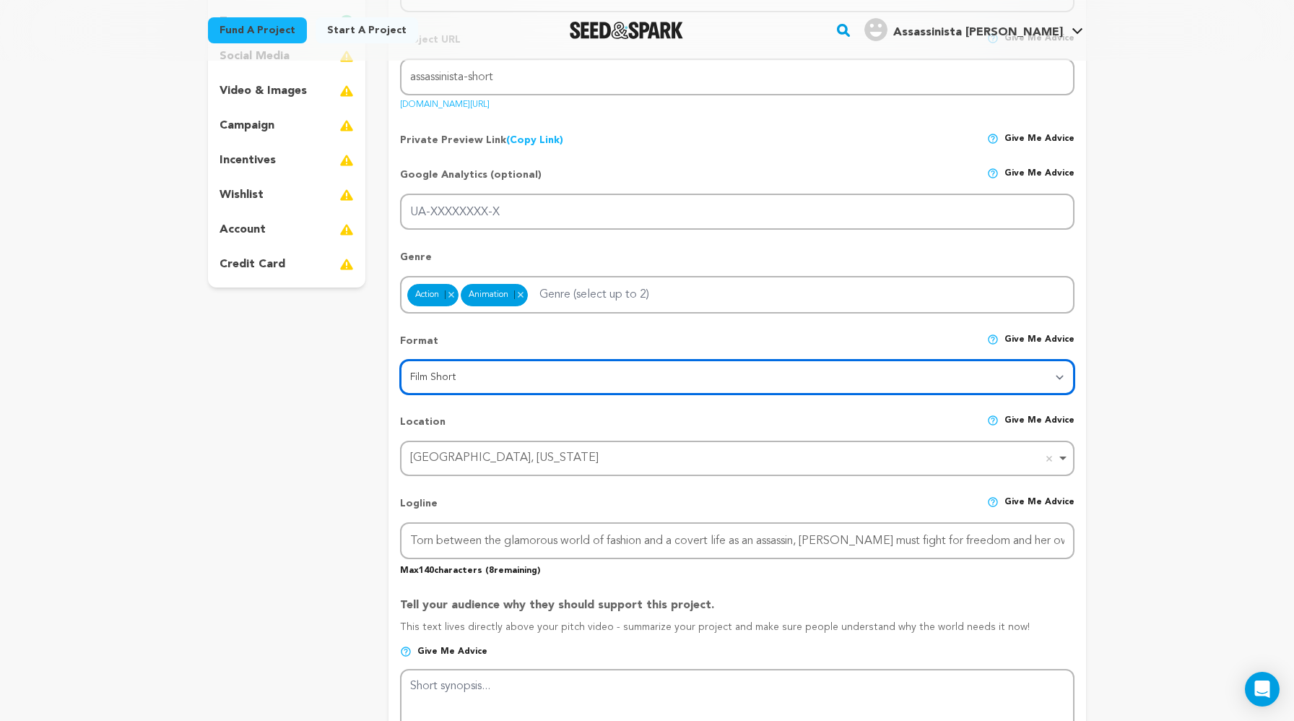
click at [438, 375] on select "Category Film Feature Film Short Series VR Experience Film Festival Company Mus…" at bounding box center [737, 377] width 675 height 35
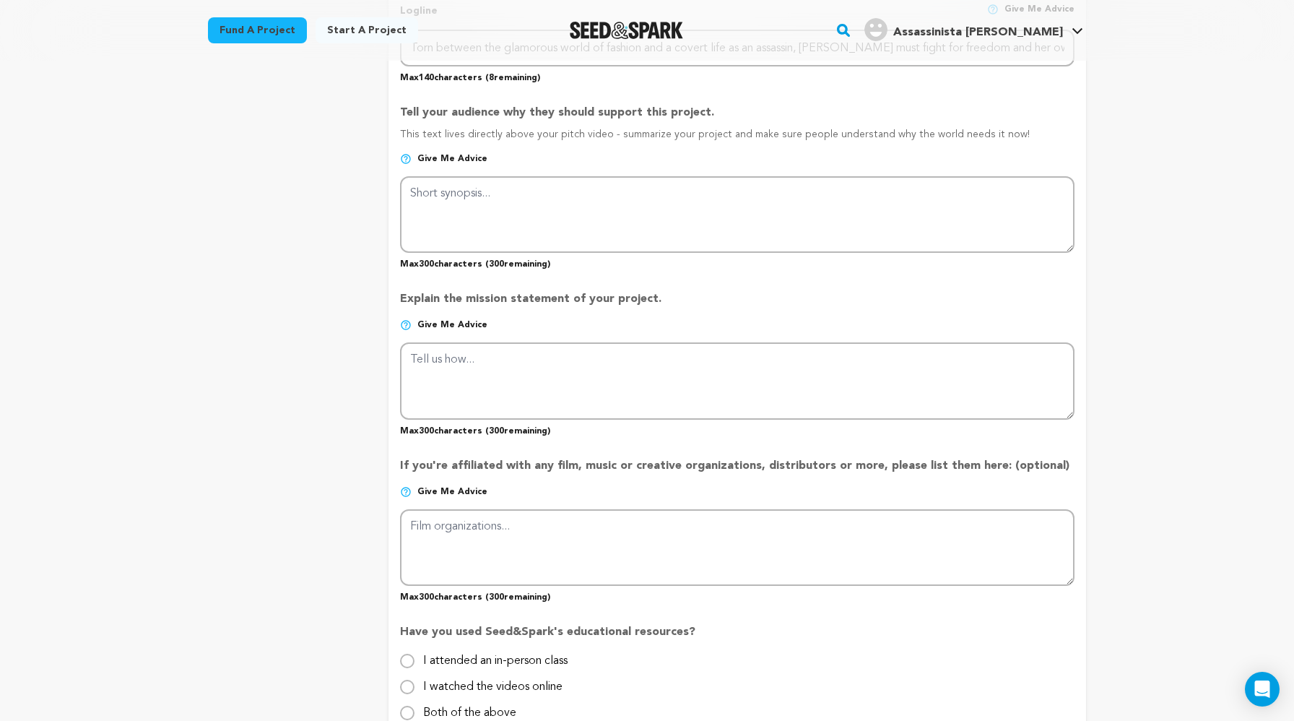
scroll to position [761, 0]
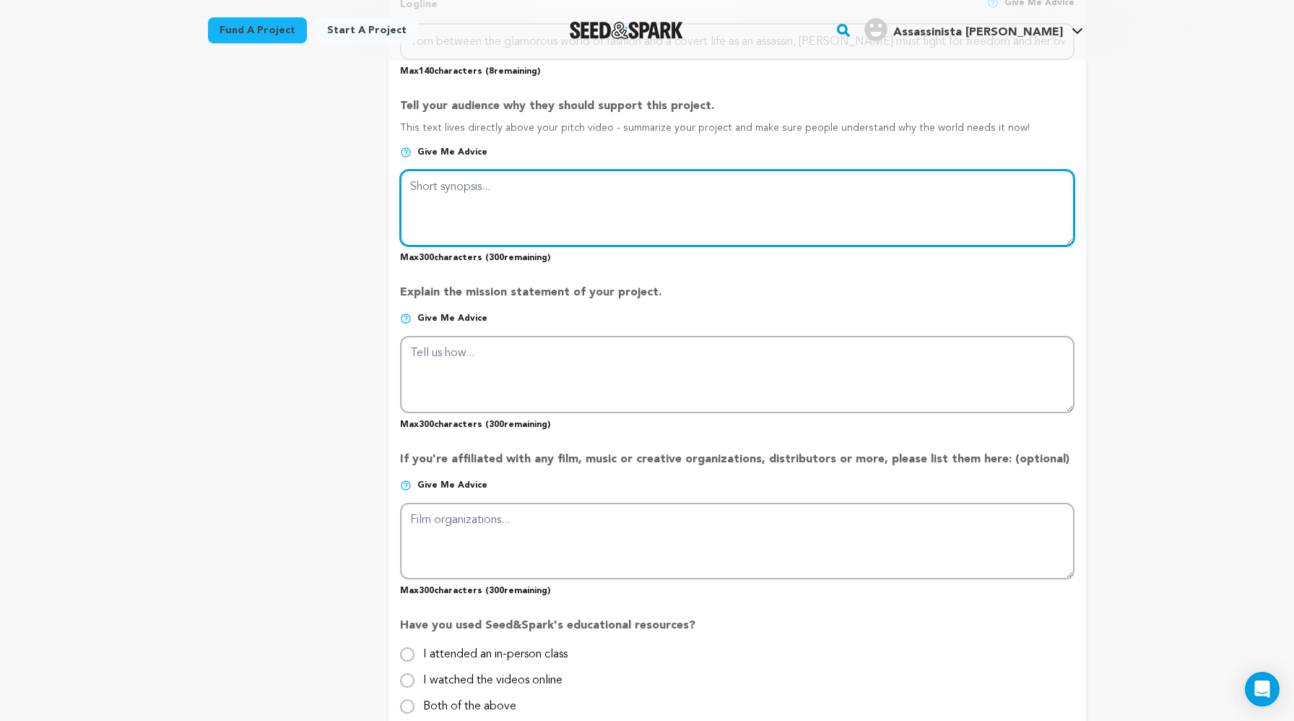
click at [442, 218] on textarea at bounding box center [737, 208] width 675 height 77
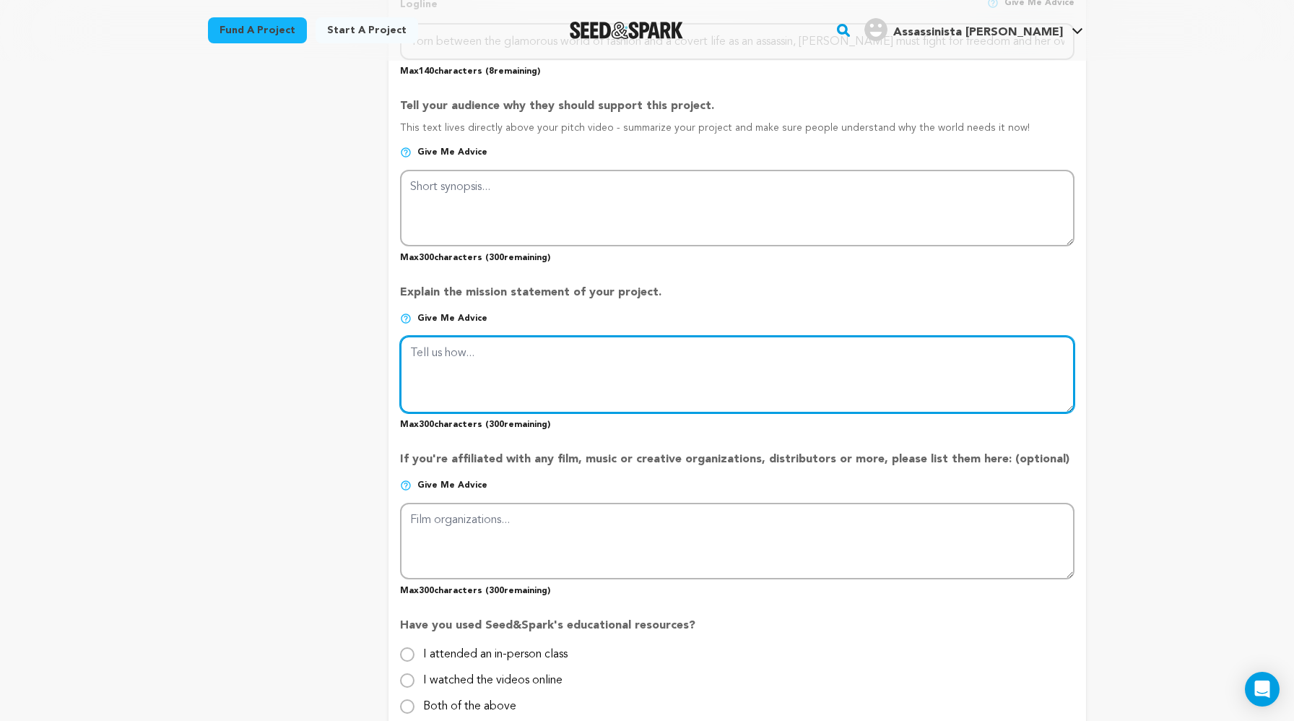
click at [516, 375] on textarea at bounding box center [737, 374] width 675 height 77
paste textarea "“I created Assassinista as a love letter to the strong, multidimensional Black …"
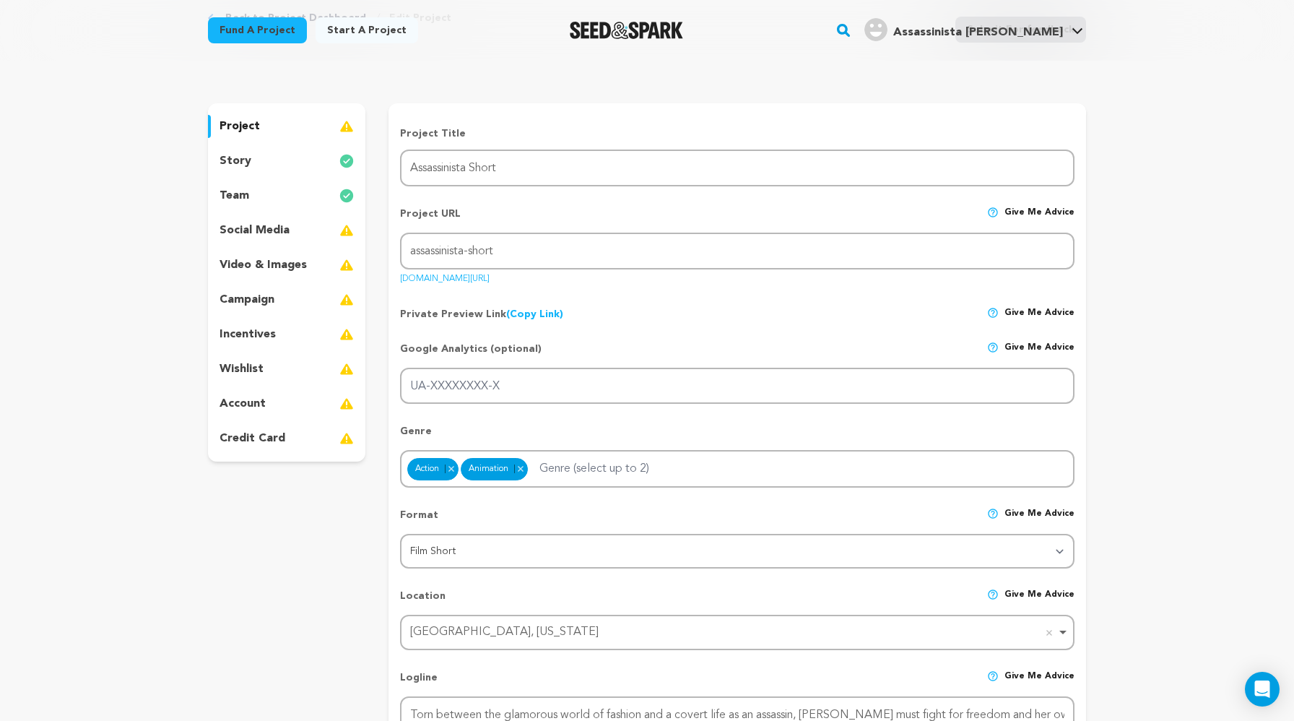
scroll to position [0, 0]
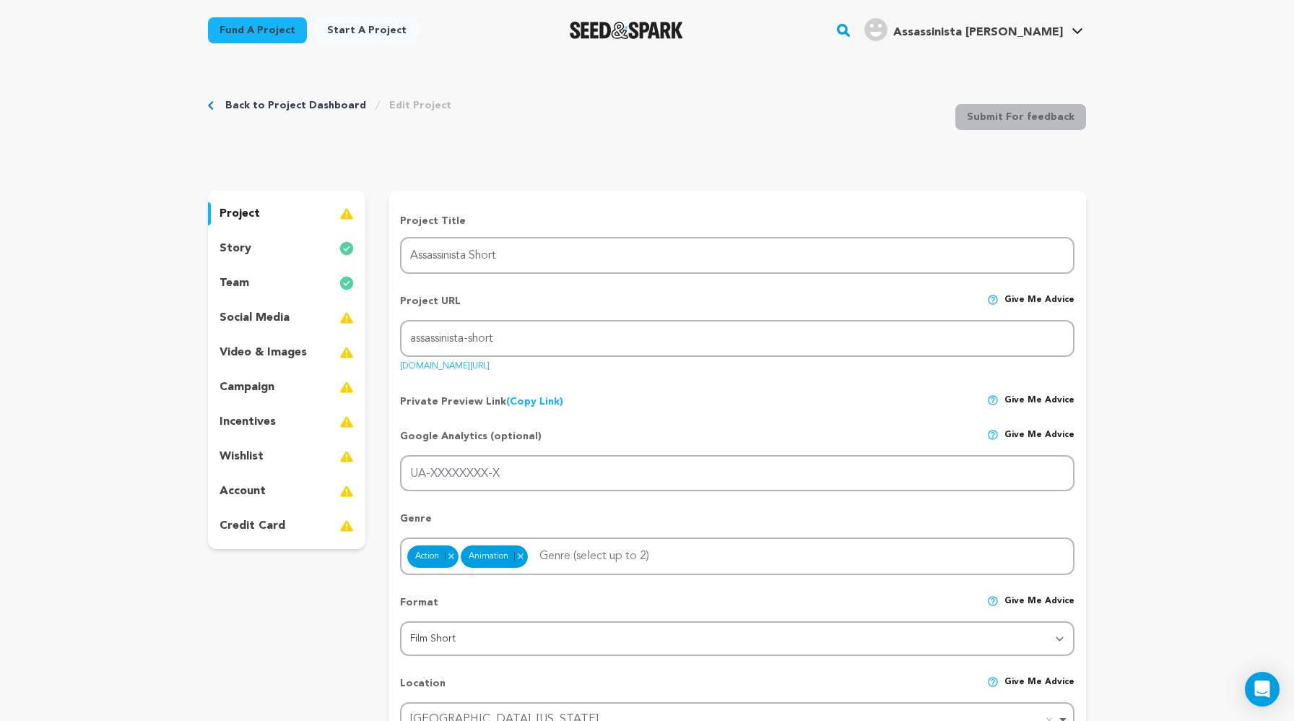
type textarea "“I created Assassinista as a love letter to the strong, multidimensional Black …"
click at [315, 313] on div "social media" at bounding box center [286, 317] width 157 height 23
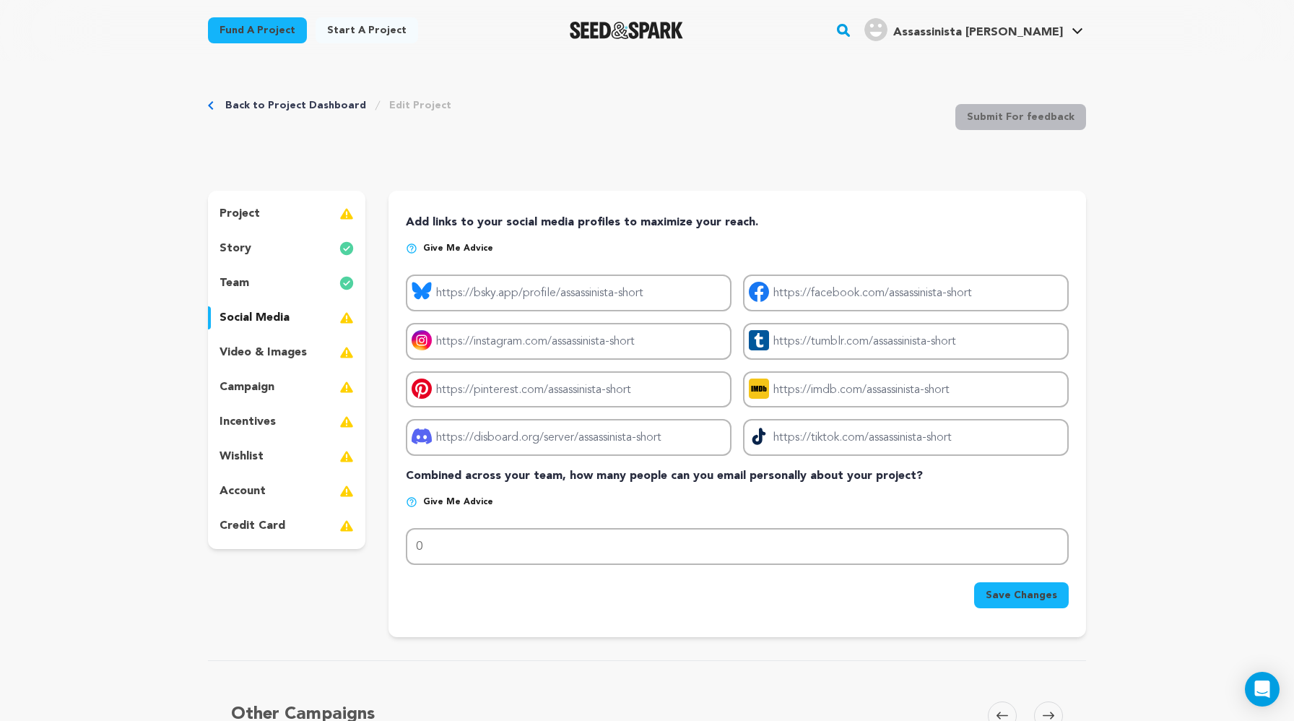
click at [281, 215] on div "project" at bounding box center [286, 213] width 157 height 23
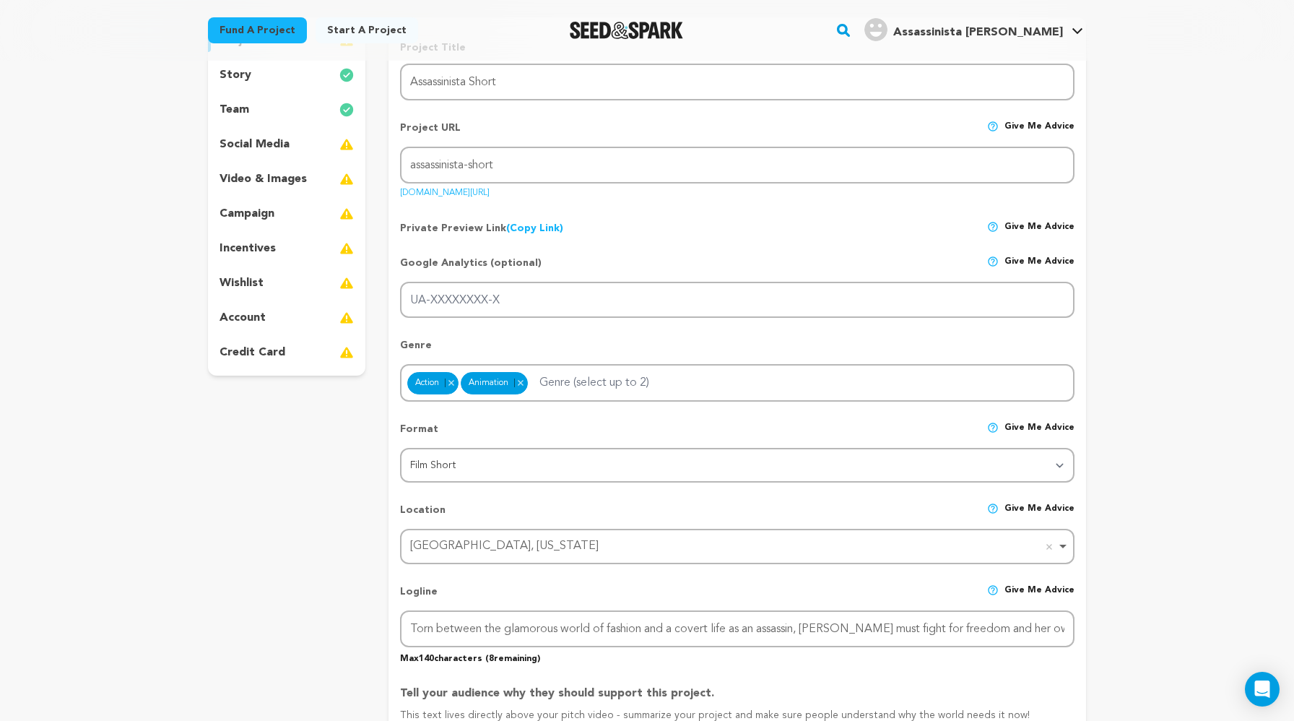
scroll to position [174, 0]
click at [287, 216] on div "campaign" at bounding box center [286, 213] width 157 height 23
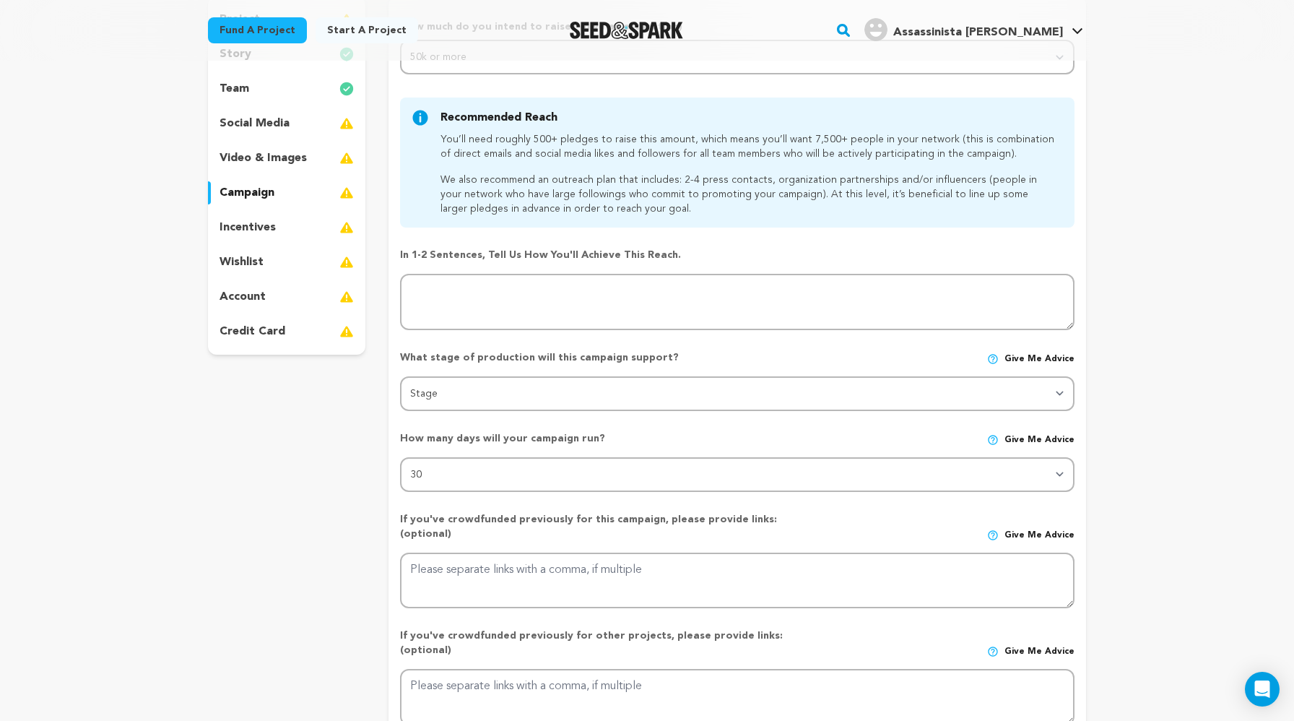
scroll to position [195, 0]
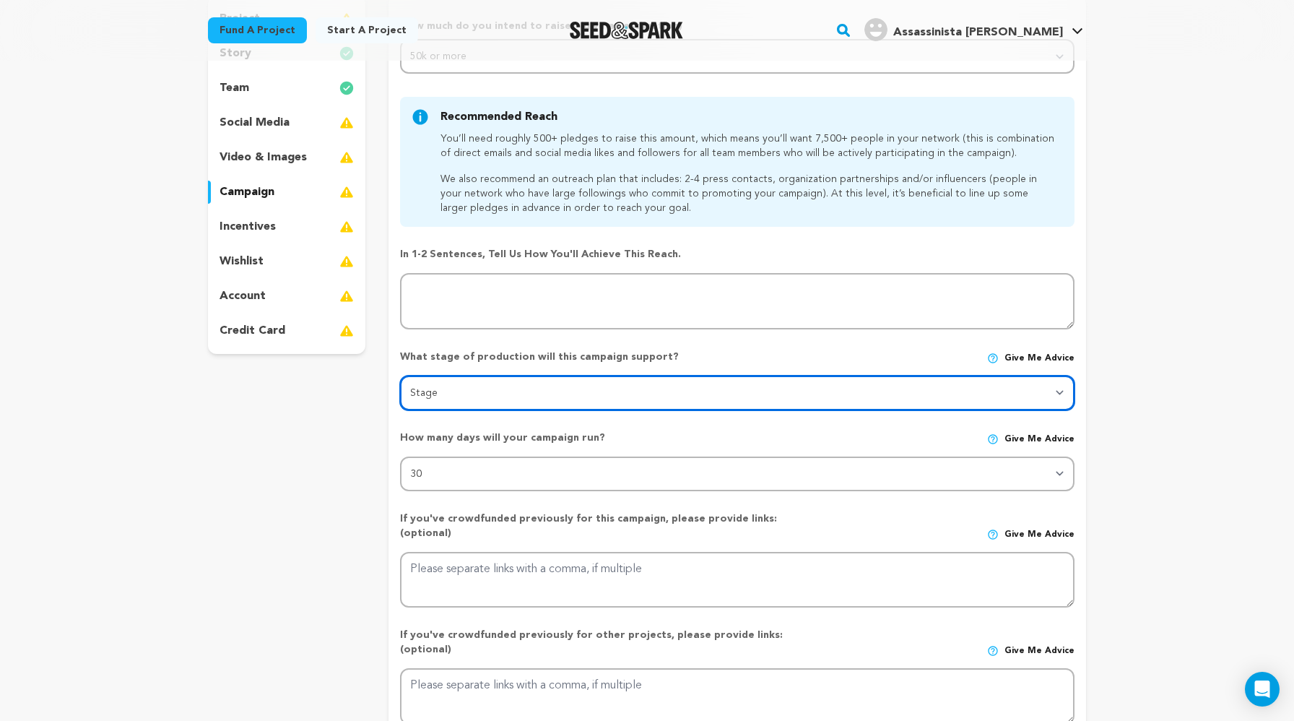
click at [449, 394] on select "Stage DEVELOPMENT PRODUCTION POST-PRODUCTION DISTRIBUTION PRE-PRODUCTION ENHANC…" at bounding box center [737, 393] width 675 height 35
click at [475, 397] on select "Stage DEVELOPMENT PRODUCTION POST-PRODUCTION DISTRIBUTION PRE-PRODUCTION ENHANC…" at bounding box center [737, 393] width 675 height 35
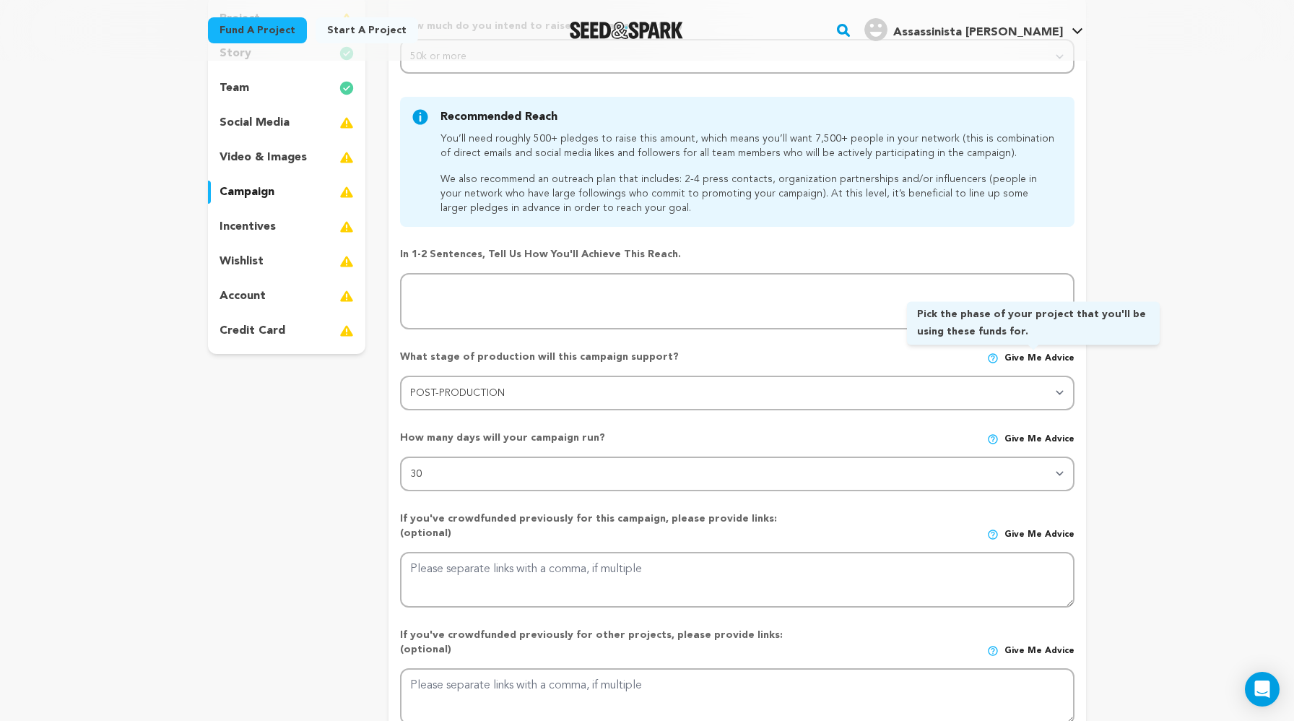
click at [831, 357] on span "Give me advice" at bounding box center [1040, 358] width 70 height 12
click at [831, 359] on img at bounding box center [993, 358] width 12 height 12
click at [831, 357] on img at bounding box center [993, 358] width 12 height 12
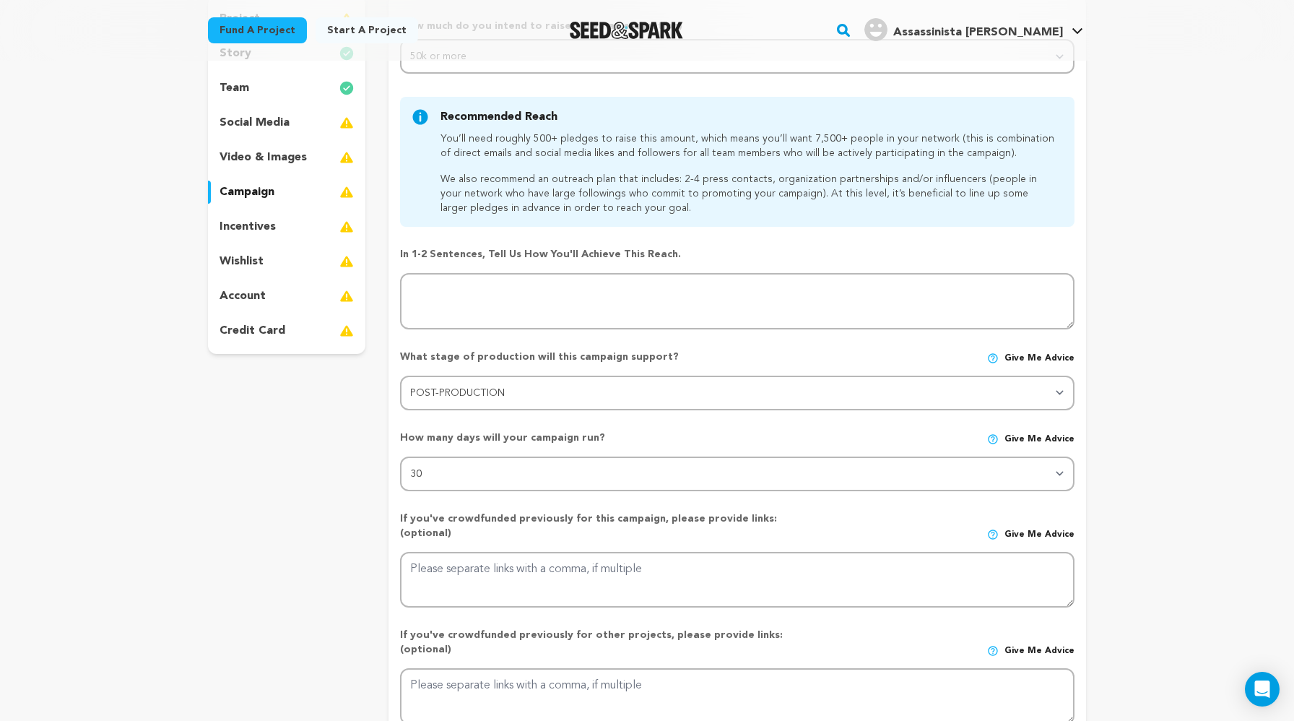
click at [831, 365] on div "What stage of production will this campaign support? Give me advice" at bounding box center [737, 363] width 675 height 26
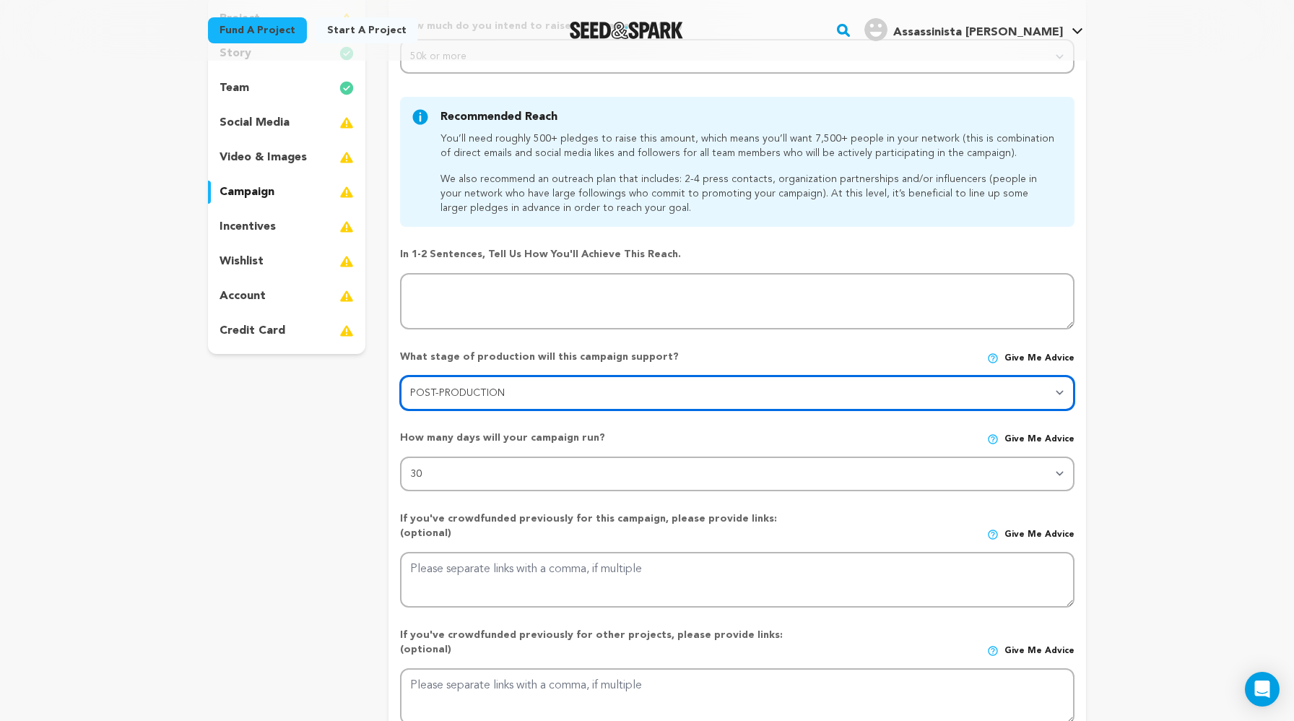
click at [831, 393] on select "Stage DEVELOPMENT PRODUCTION POST-PRODUCTION DISTRIBUTION PRE-PRODUCTION ENHANC…" at bounding box center [737, 393] width 675 height 35
select select "1403"
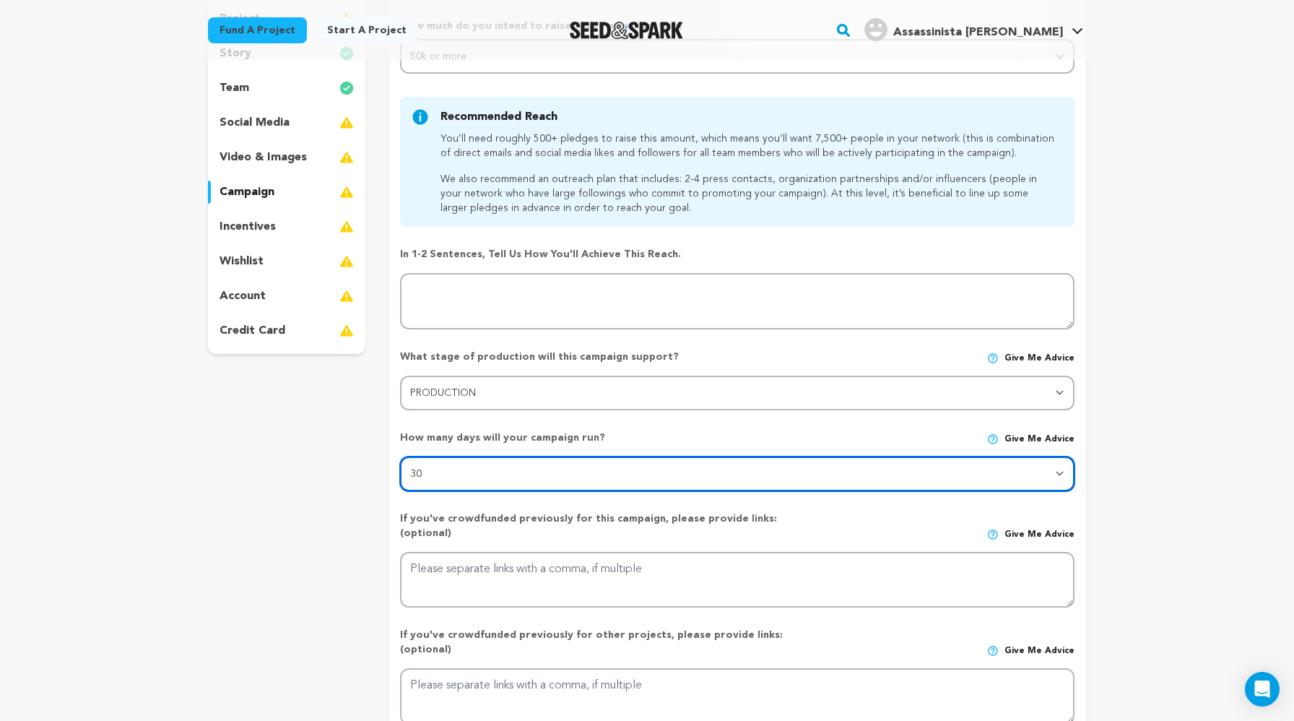
click at [831, 482] on select "30 45 60" at bounding box center [737, 473] width 675 height 35
select select "60"
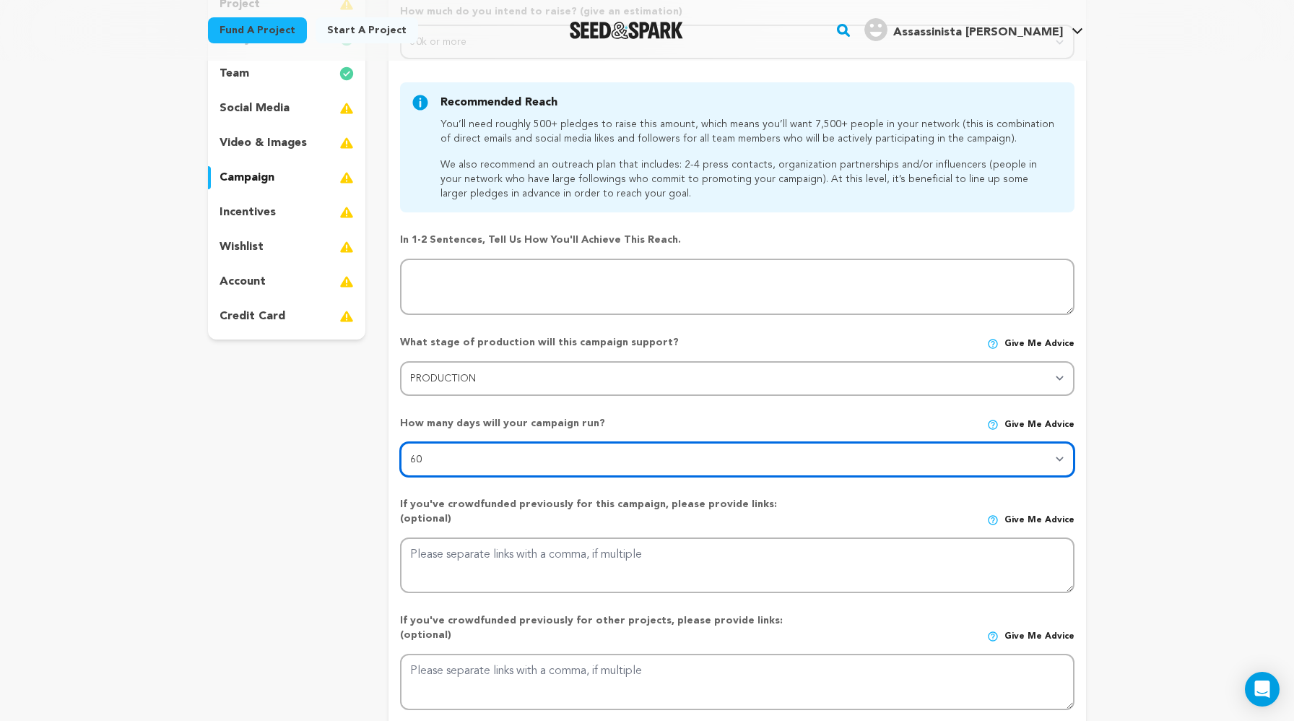
scroll to position [208, 0]
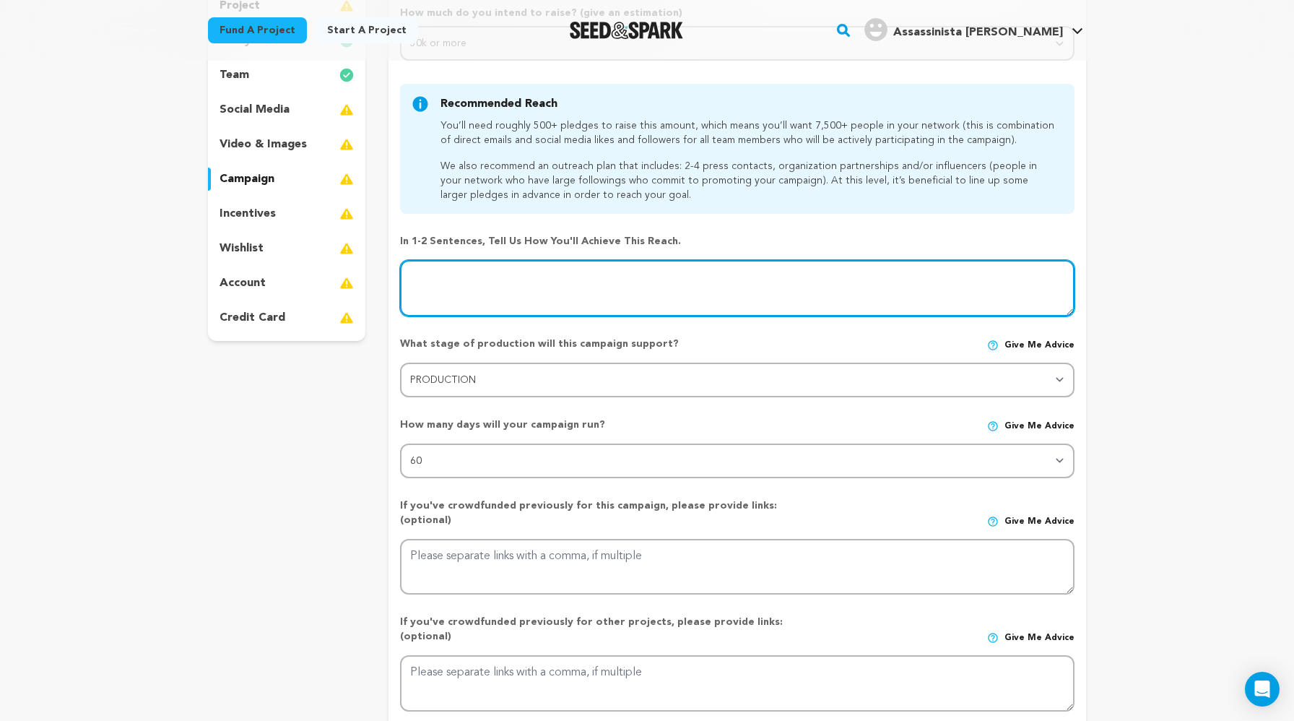
click at [446, 280] on textarea at bounding box center [737, 288] width 675 height 56
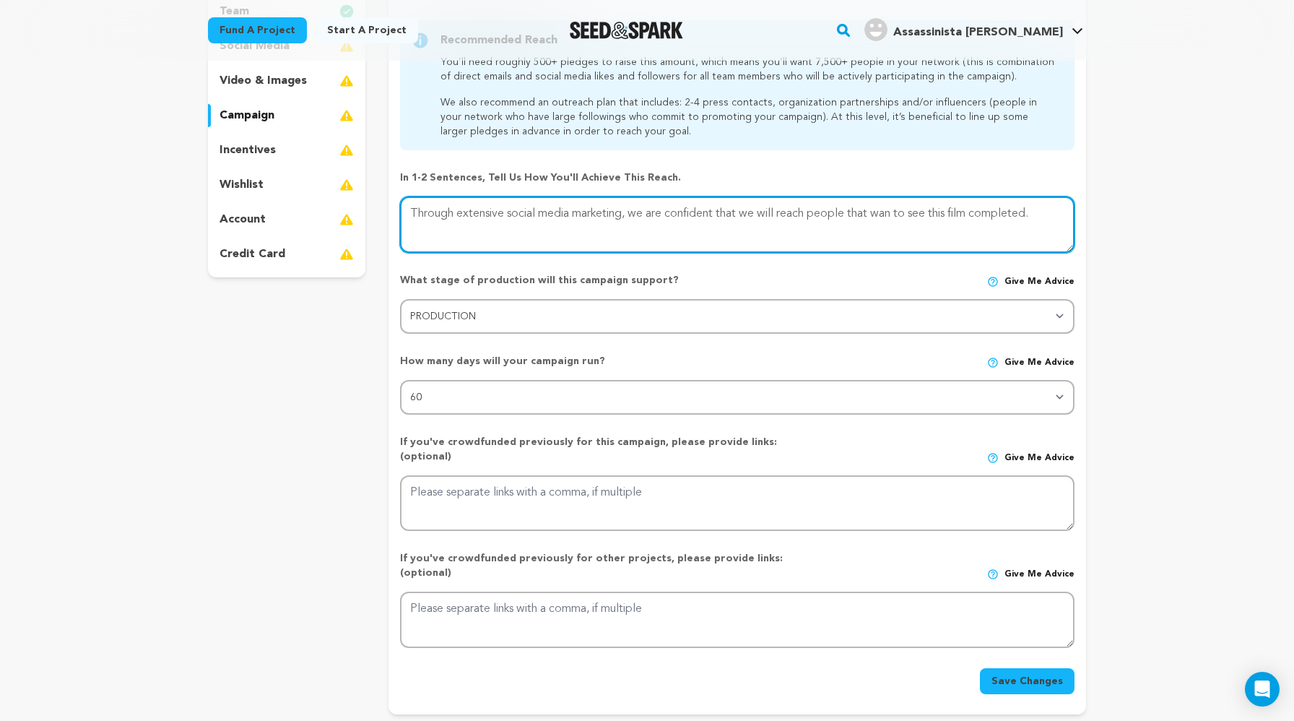
scroll to position [366, 0]
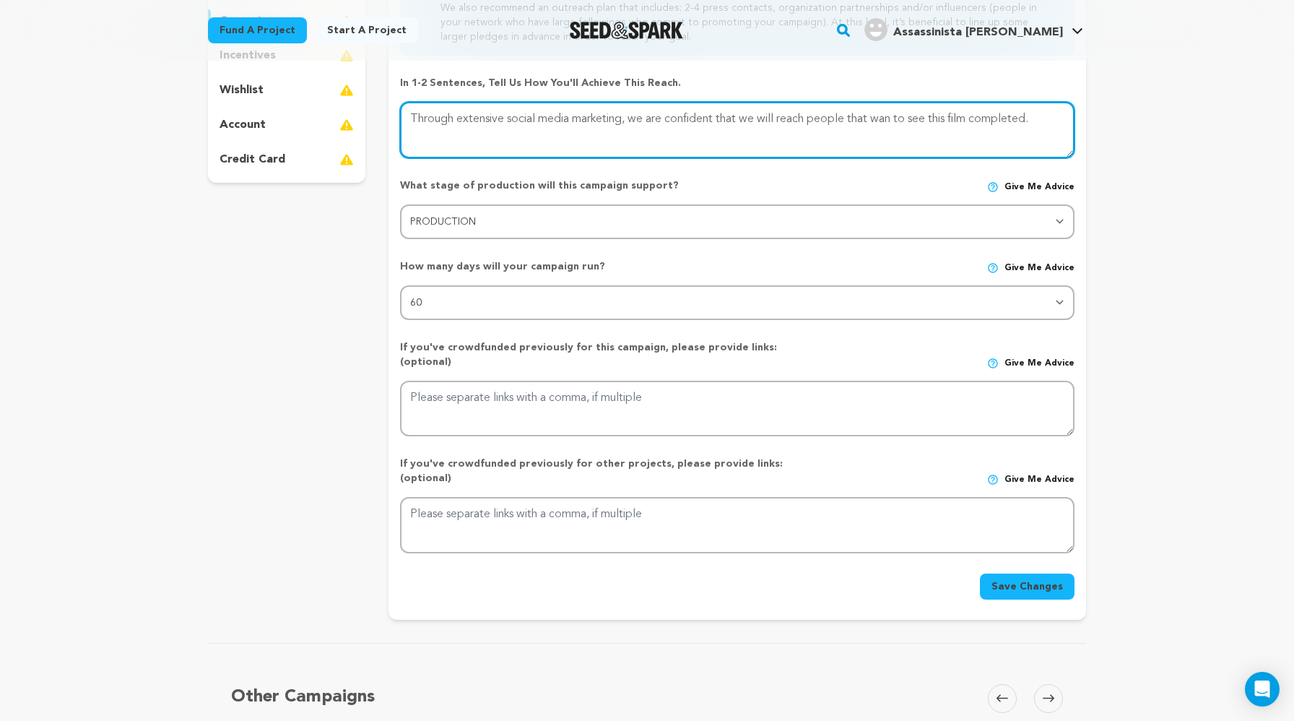
type textarea "Through extensive social media marketing, we are confident that we will reach p…"
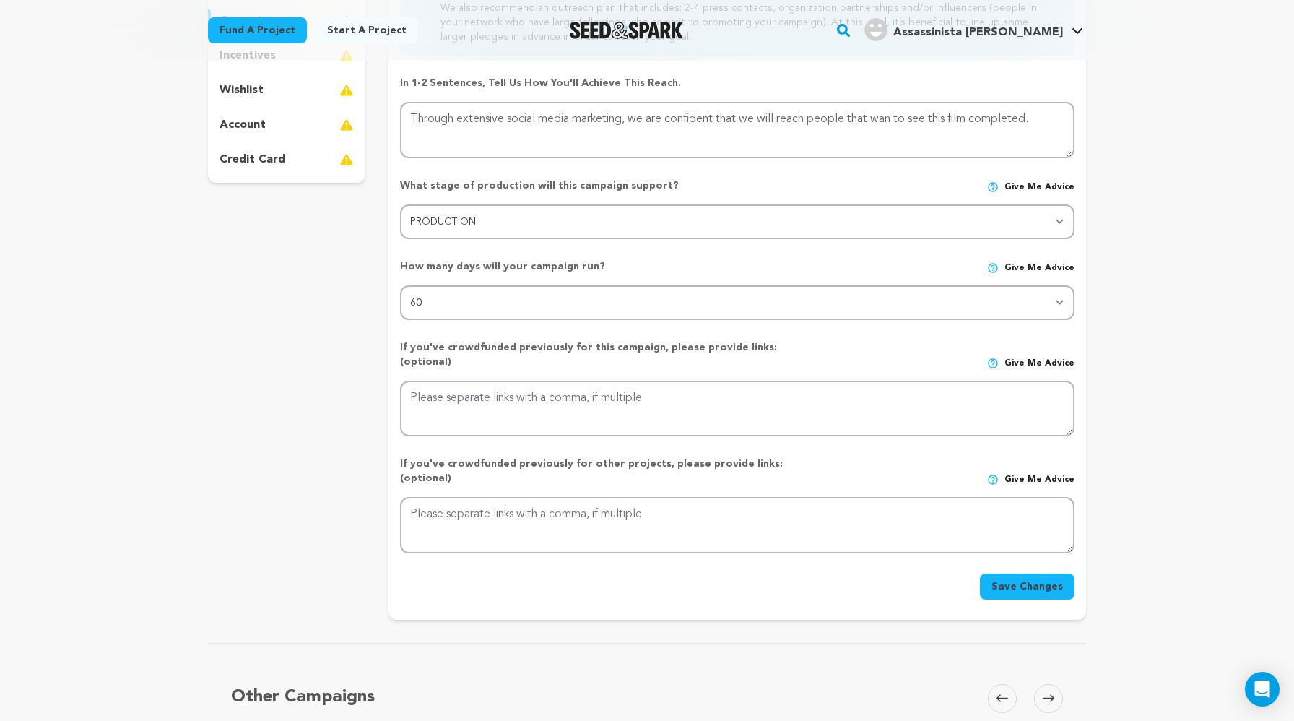
click at [831, 573] on button "Save Changes" at bounding box center [1027, 586] width 95 height 26
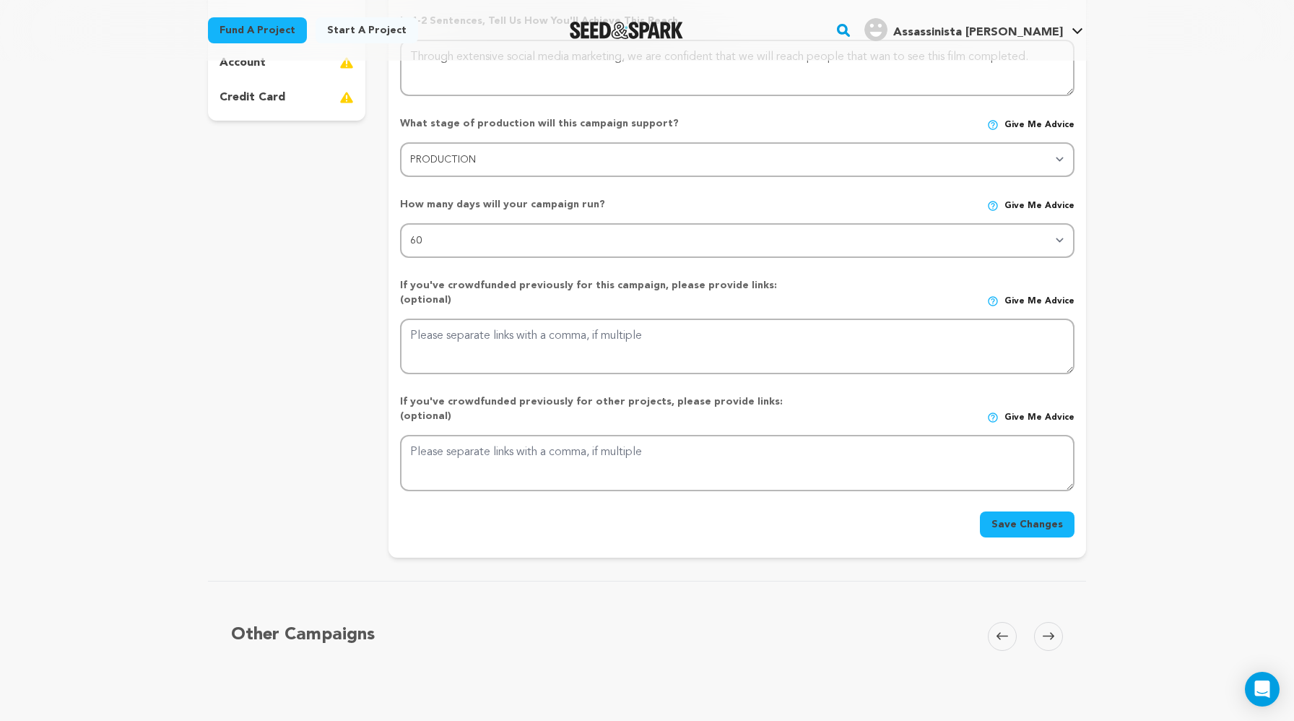
scroll to position [455, 0]
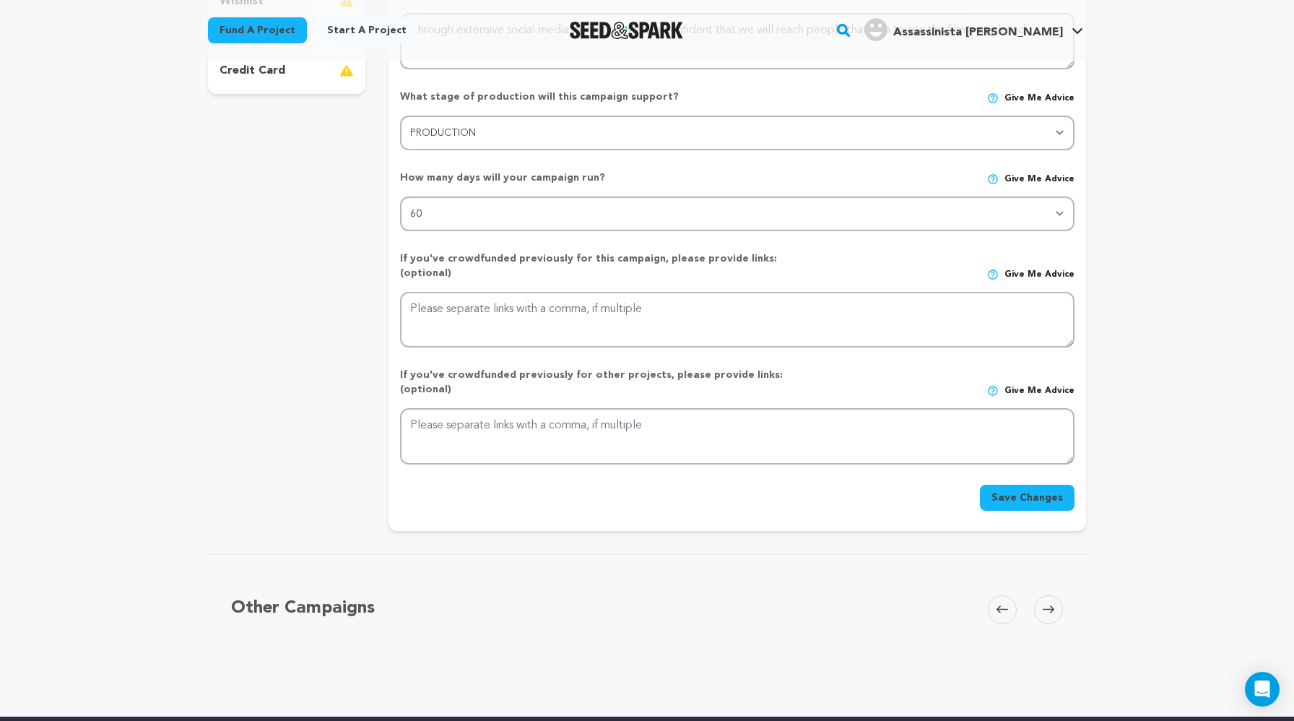
click at [831, 485] on button "Save Changes" at bounding box center [1027, 498] width 95 height 26
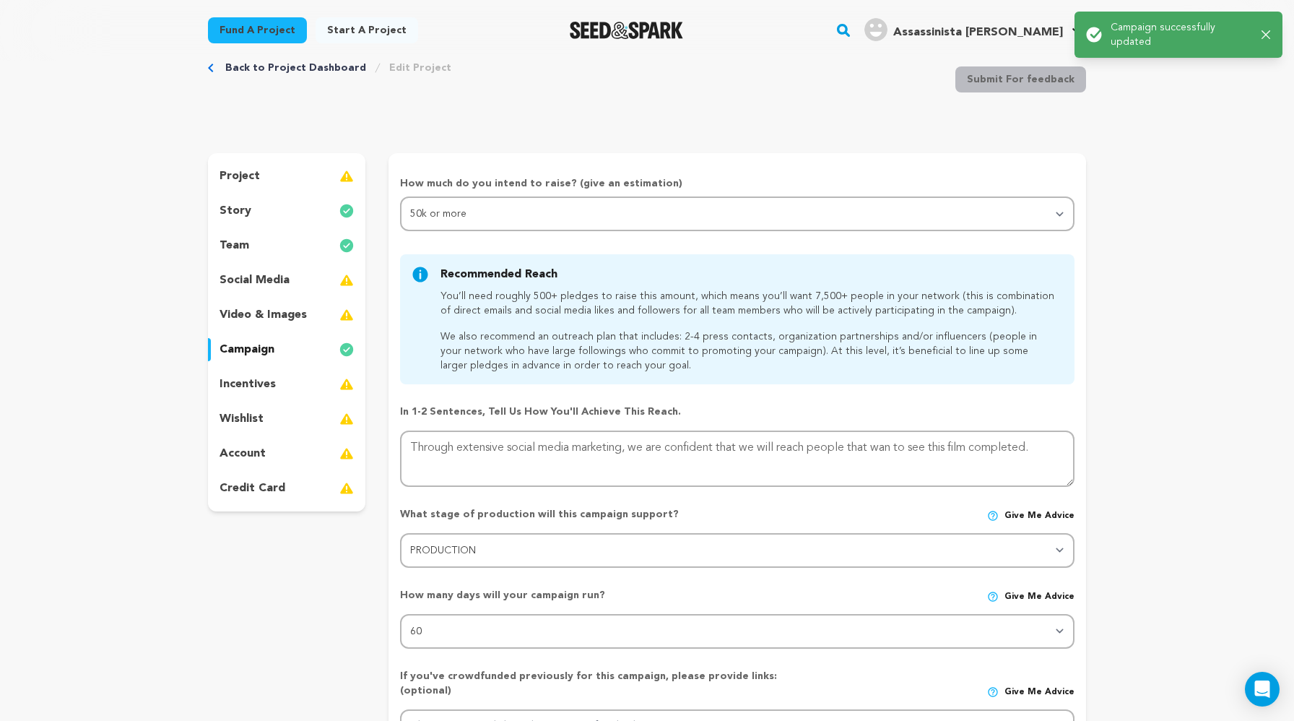
scroll to position [0, 0]
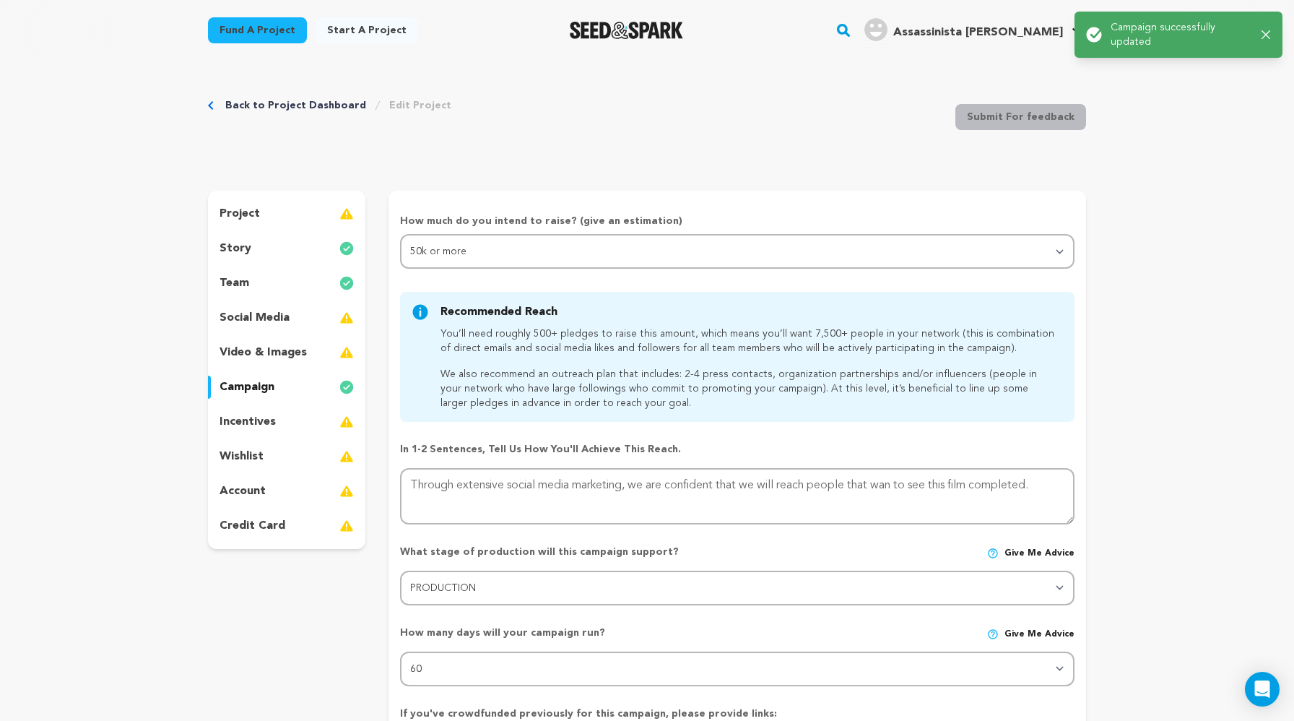
click at [246, 347] on p "video & images" at bounding box center [263, 352] width 87 height 17
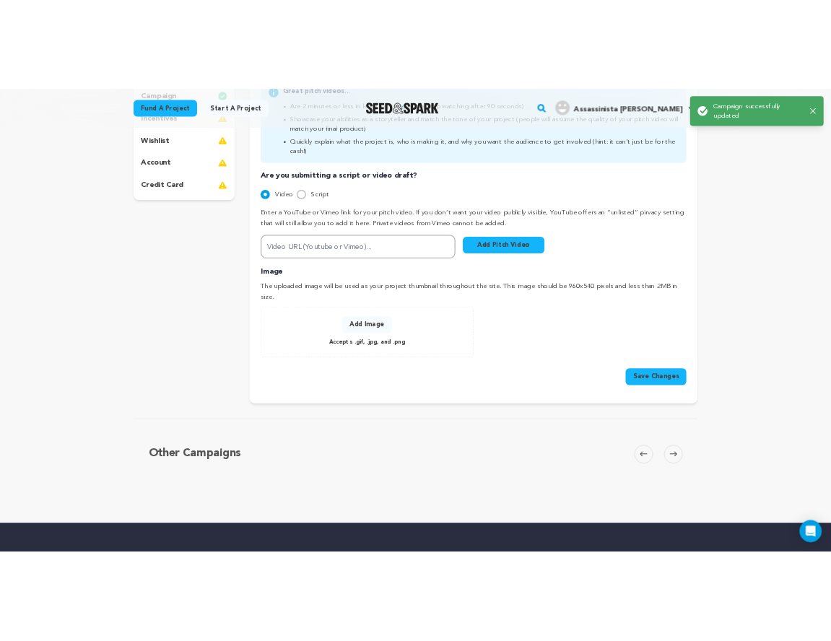
scroll to position [388, 0]
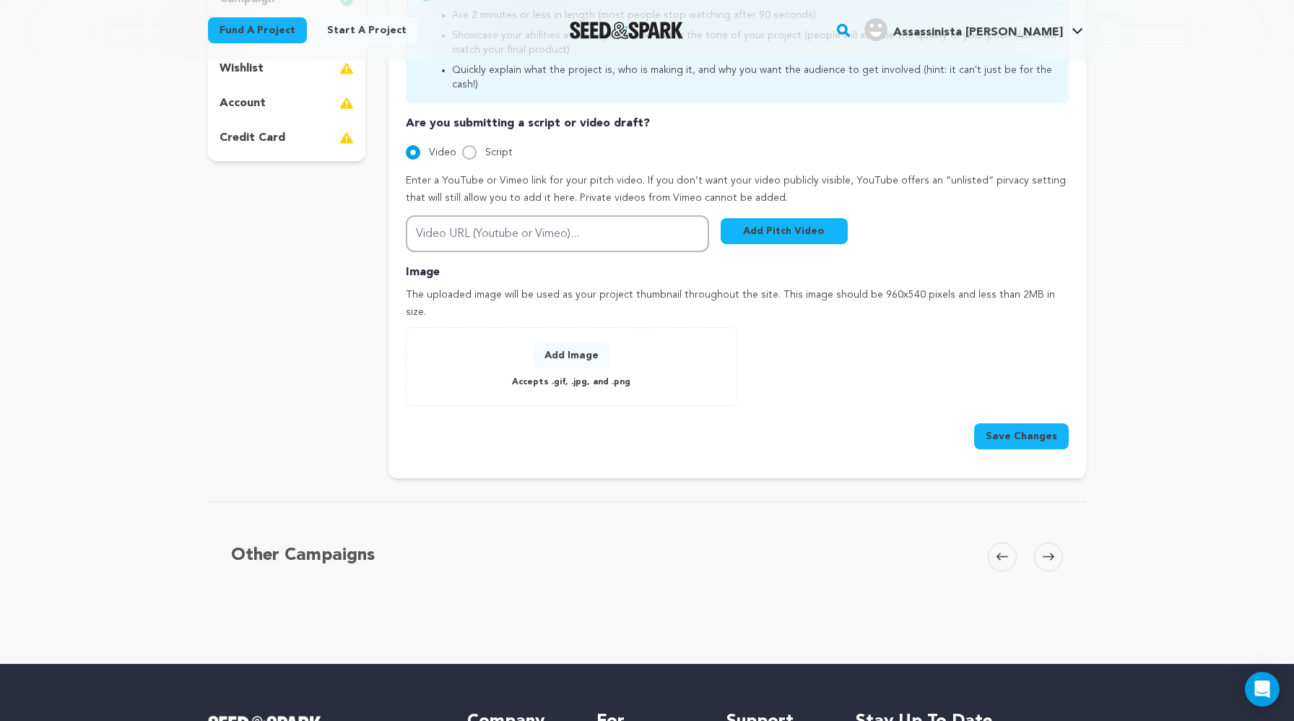
click at [570, 342] on button "Add Image" at bounding box center [571, 355] width 77 height 26
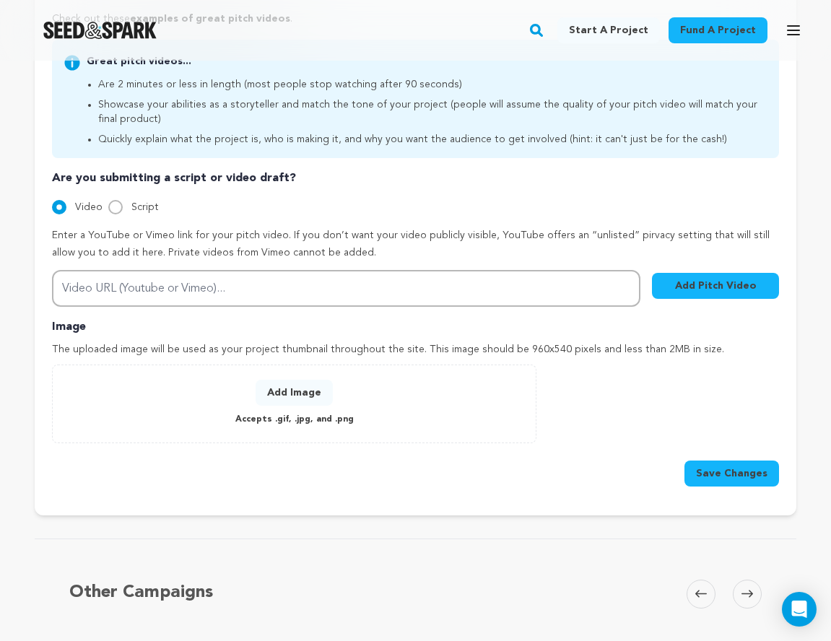
click at [298, 389] on button "Add Image" at bounding box center [294, 393] width 77 height 26
click at [280, 394] on button "Add Image" at bounding box center [294, 393] width 77 height 26
click at [800, 38] on icon "button" at bounding box center [798, 42] width 9 height 9
click at [292, 387] on button "Add Image" at bounding box center [294, 393] width 77 height 26
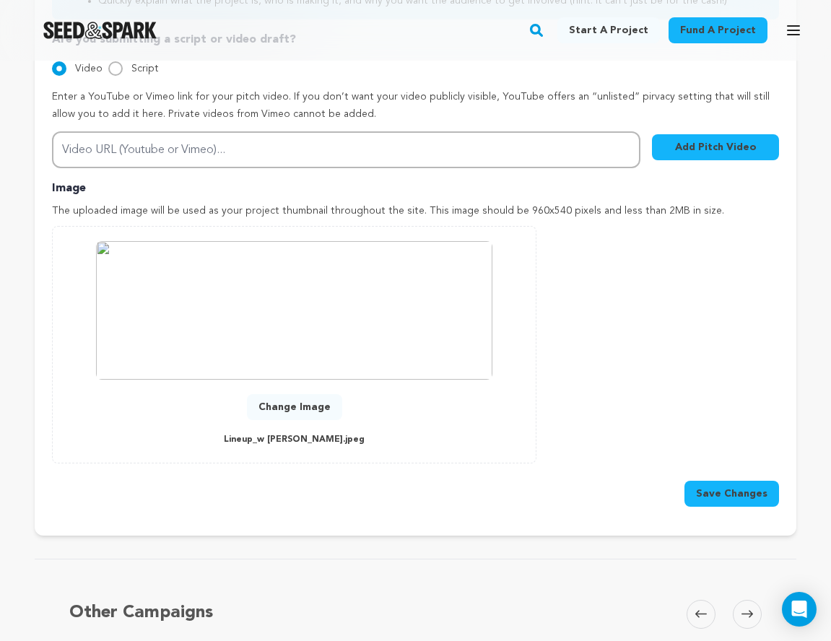
scroll to position [530, 0]
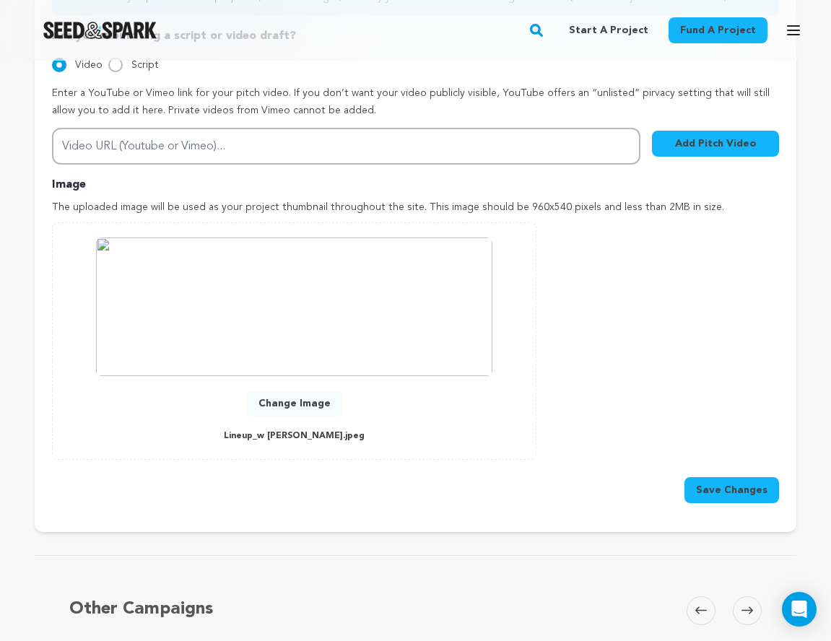
click at [294, 399] on button "Change Image" at bounding box center [294, 404] width 95 height 26
click at [274, 404] on button "Change Image" at bounding box center [294, 404] width 95 height 26
click at [404, 305] on img at bounding box center [294, 307] width 397 height 139
click at [404, 306] on img at bounding box center [294, 307] width 397 height 139
click at [724, 489] on button "Save Changes" at bounding box center [732, 490] width 95 height 26
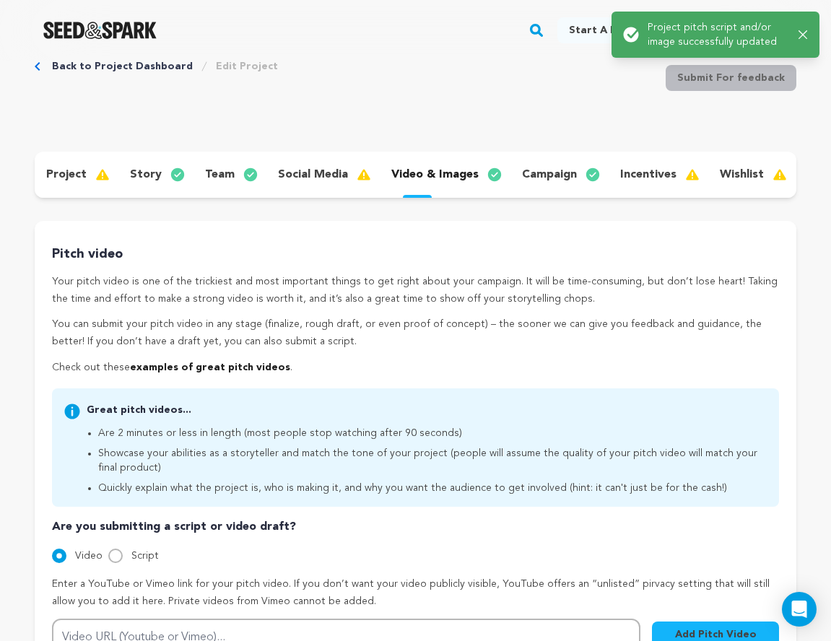
scroll to position [0, 0]
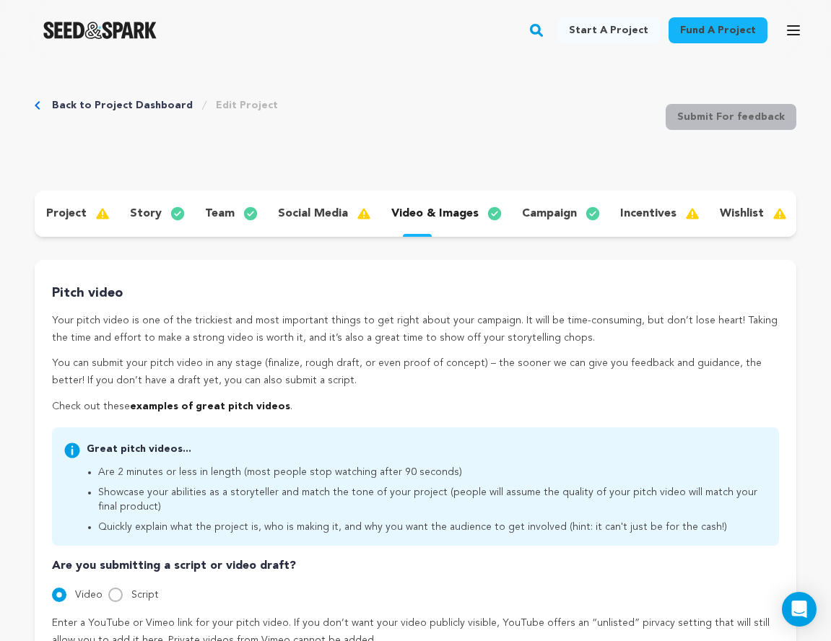
click at [311, 220] on p "social media" at bounding box center [313, 213] width 70 height 17
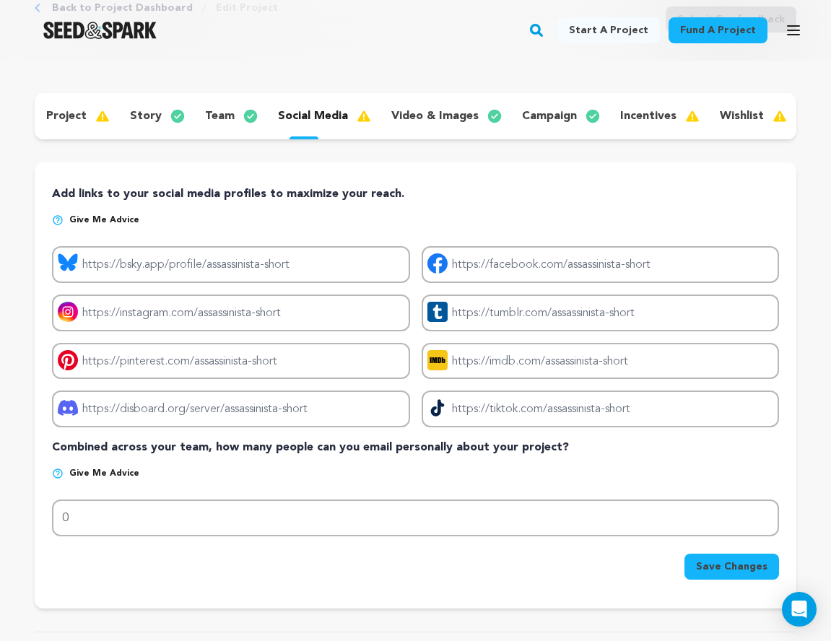
scroll to position [80, 0]
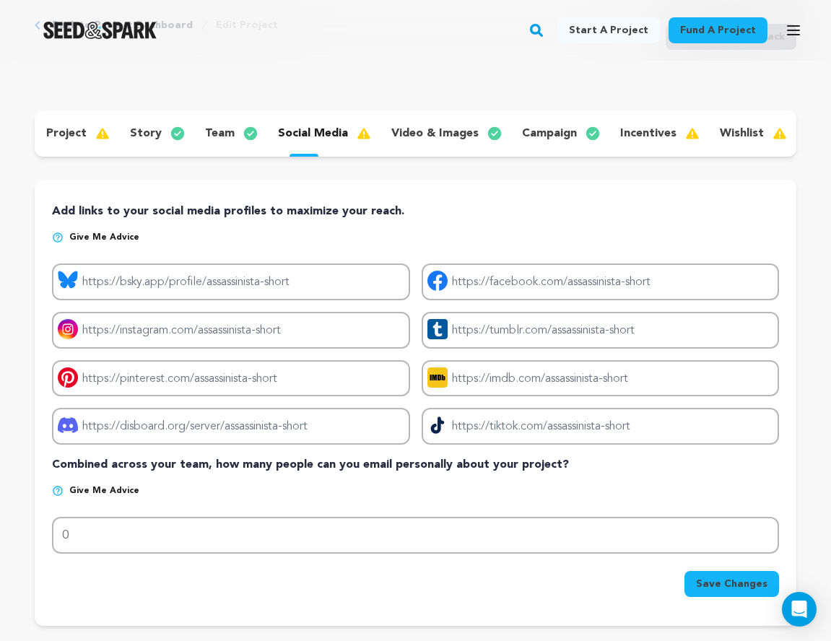
click at [651, 139] on p "incentives" at bounding box center [648, 133] width 56 height 17
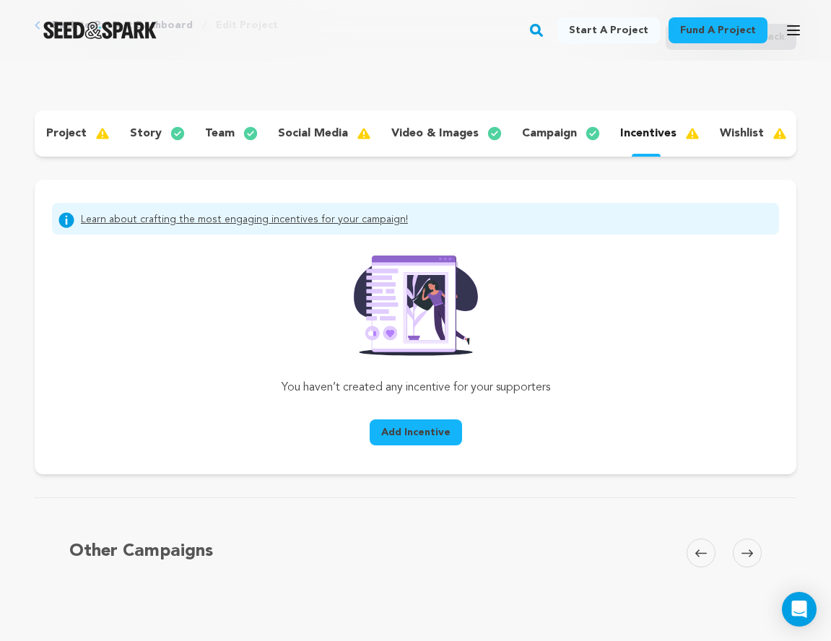
click at [420, 430] on span "Add Incentive" at bounding box center [415, 432] width 69 height 14
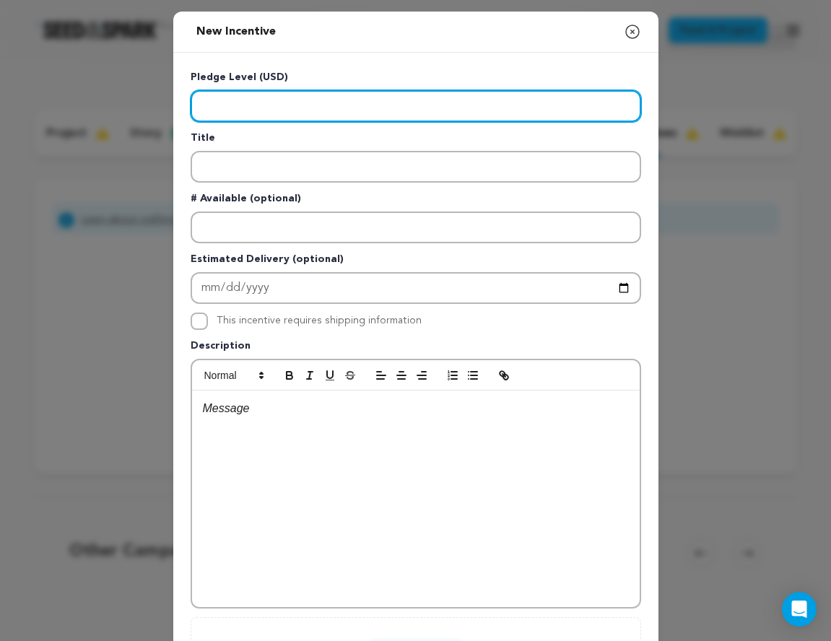
click at [230, 100] on input "Enter level" at bounding box center [416, 106] width 451 height 32
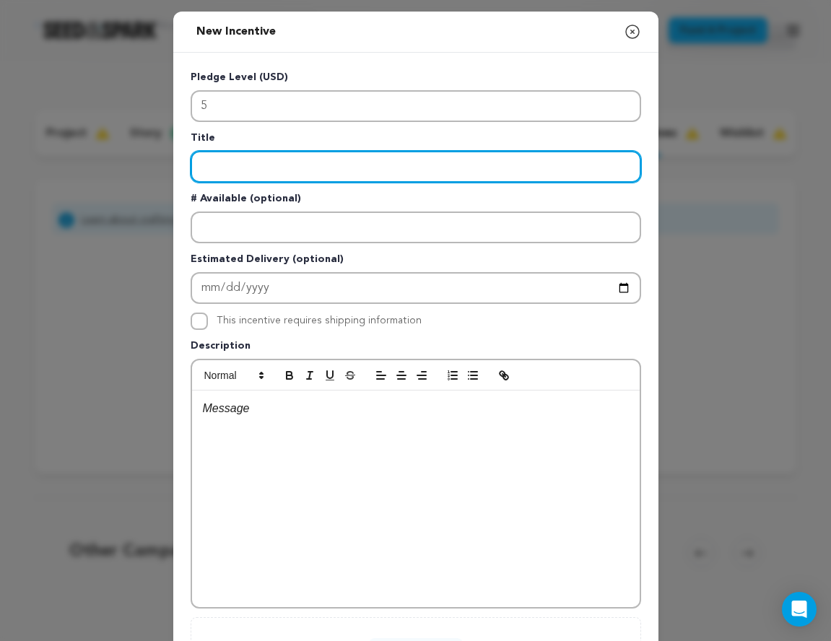
click at [229, 165] on input "Enter title" at bounding box center [416, 167] width 451 height 32
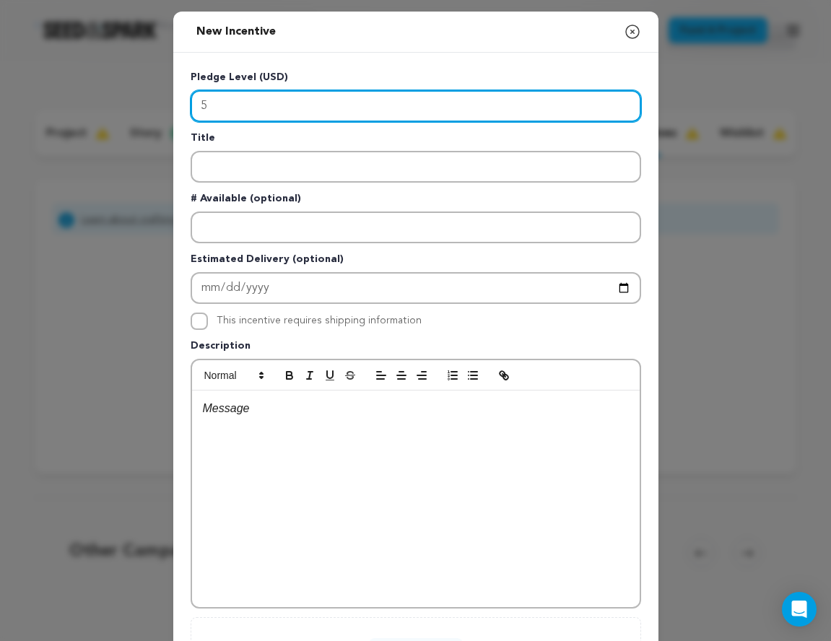
click at [201, 109] on input "5" at bounding box center [416, 106] width 451 height 32
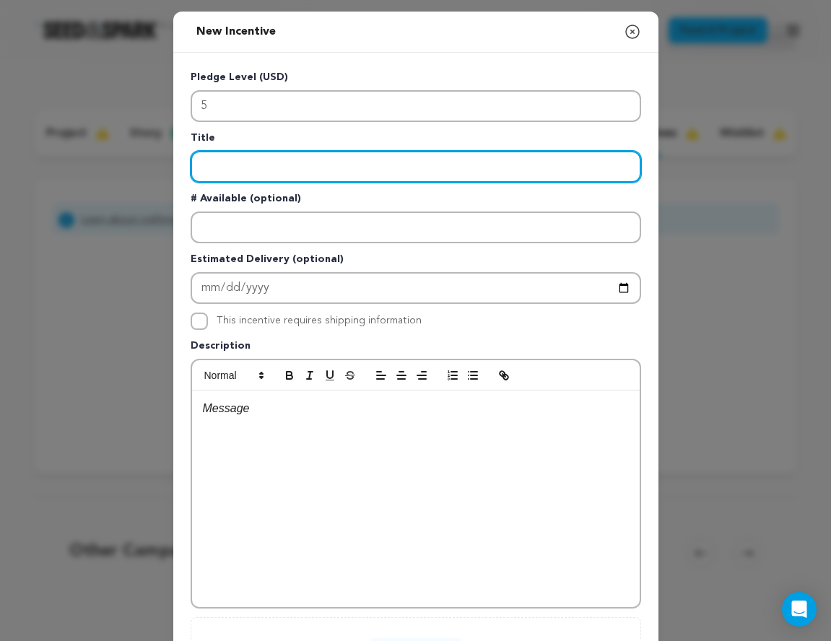
click at [230, 167] on input "Enter title" at bounding box center [416, 167] width 451 height 32
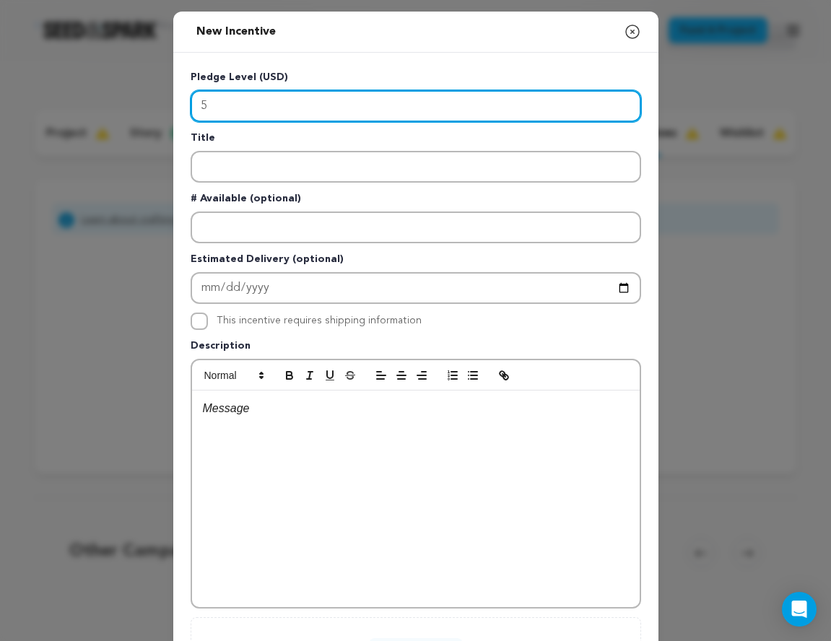
click at [223, 118] on input "5" at bounding box center [416, 106] width 451 height 32
type input "5.00"
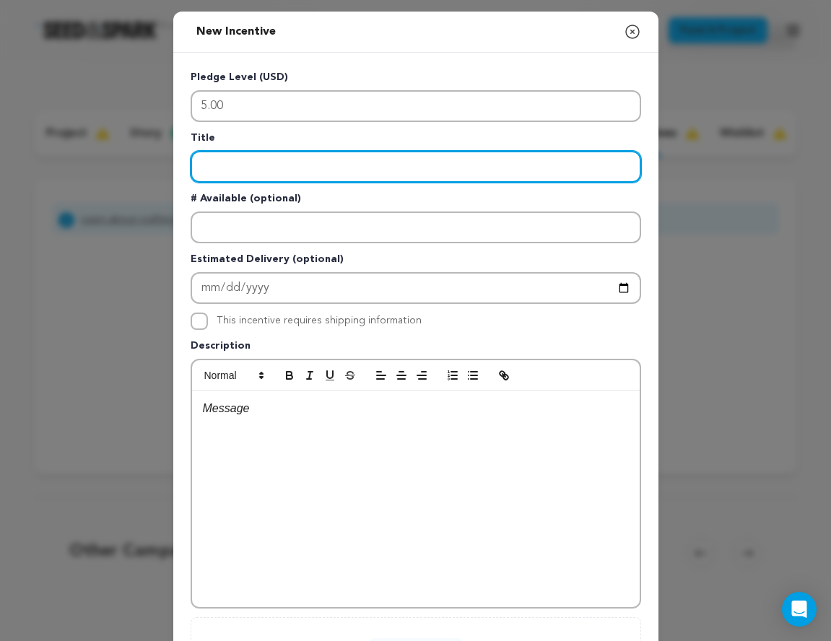
click at [225, 170] on input "Enter title" at bounding box center [416, 167] width 451 height 32
click at [220, 165] on input "Peaashooter" at bounding box center [416, 167] width 451 height 32
type input "Peashooter"
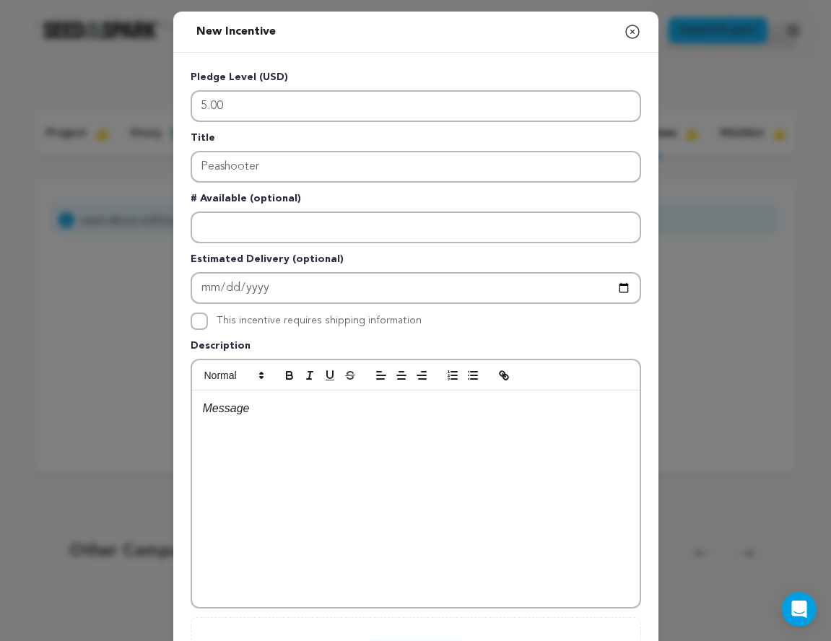
click at [287, 438] on div at bounding box center [416, 499] width 448 height 217
click at [222, 419] on div at bounding box center [416, 499] width 448 height 217
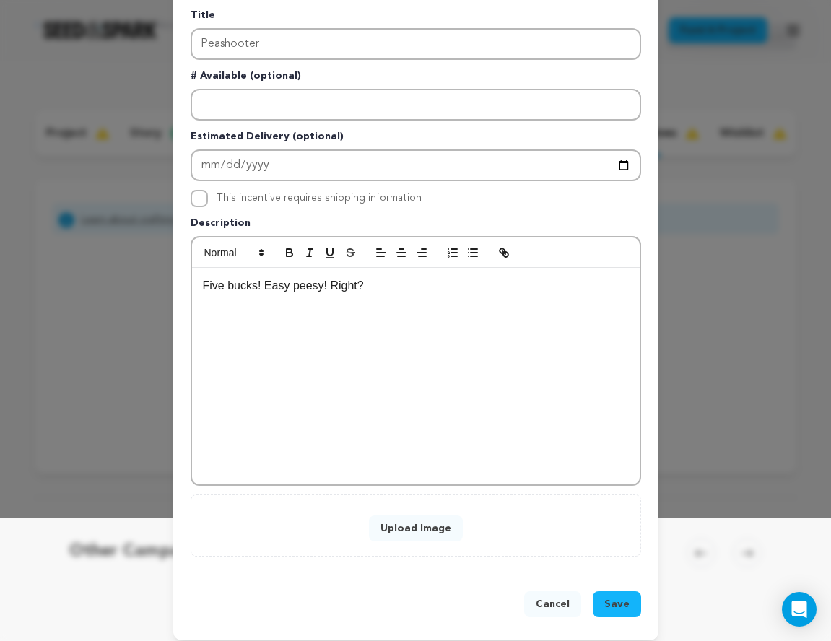
scroll to position [125, 0]
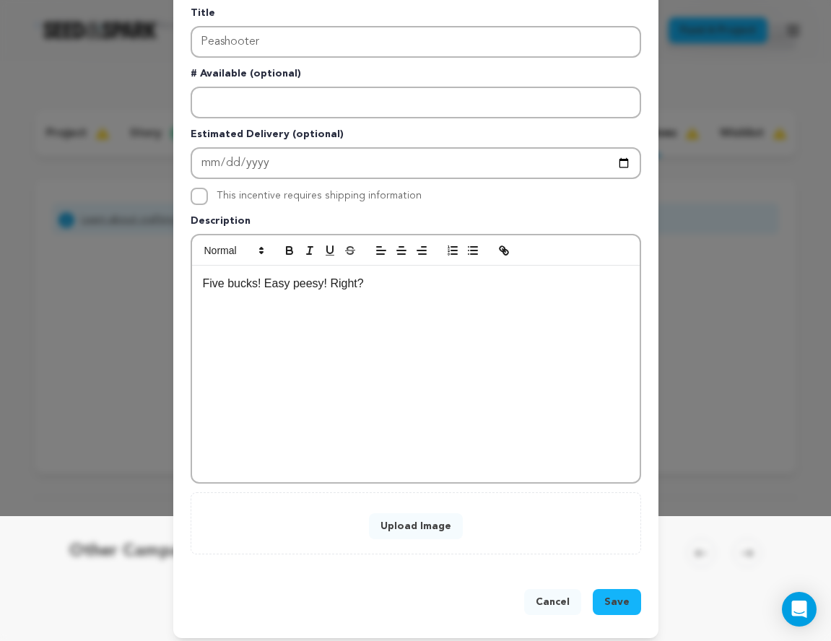
click at [608, 605] on span "Save" at bounding box center [617, 602] width 25 height 14
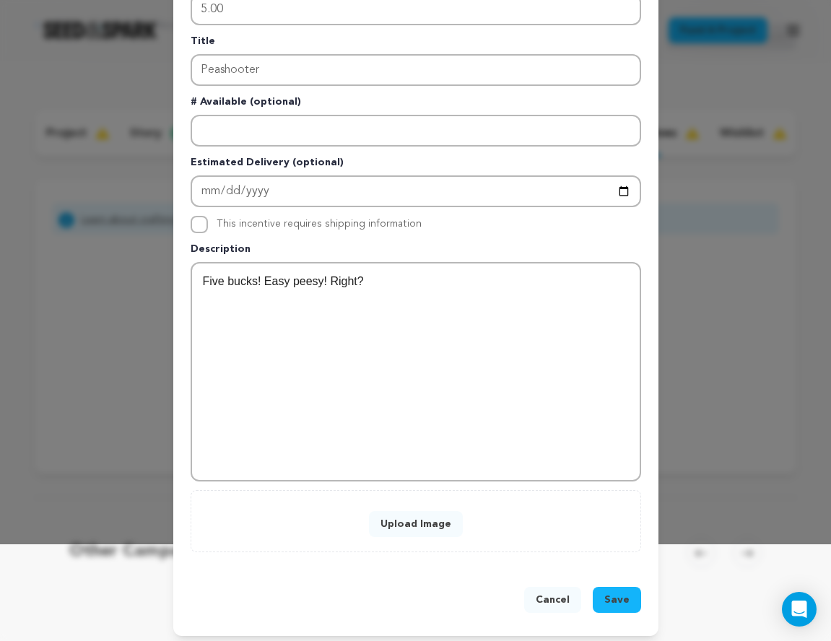
scroll to position [103, 0]
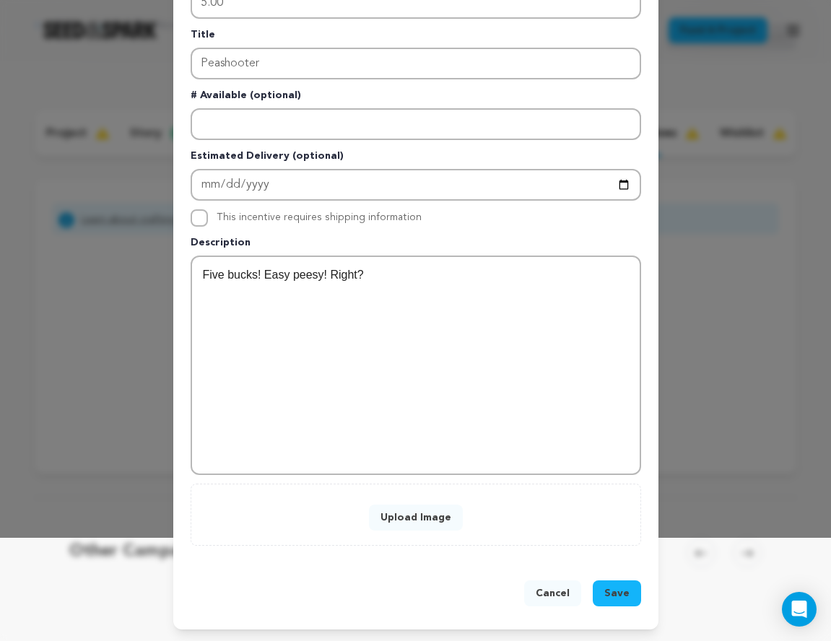
click at [394, 277] on p "Five bucks! Easy peesy! Right?" at bounding box center [416, 275] width 426 height 19
click at [412, 527] on button "Upload Image" at bounding box center [416, 518] width 94 height 26
click at [407, 528] on button "Upload Image" at bounding box center [416, 518] width 94 height 26
click at [413, 512] on button "Upload Image" at bounding box center [416, 518] width 94 height 26
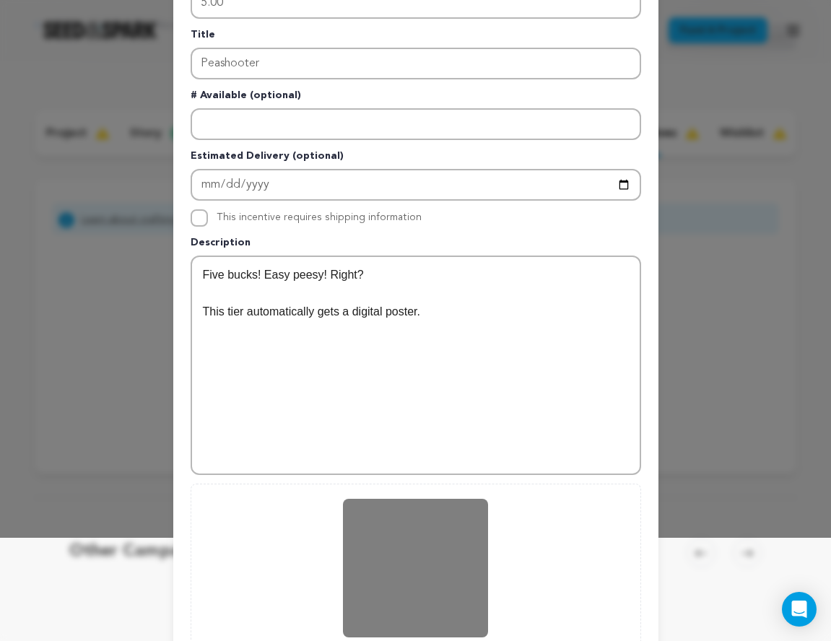
scroll to position [251, 0]
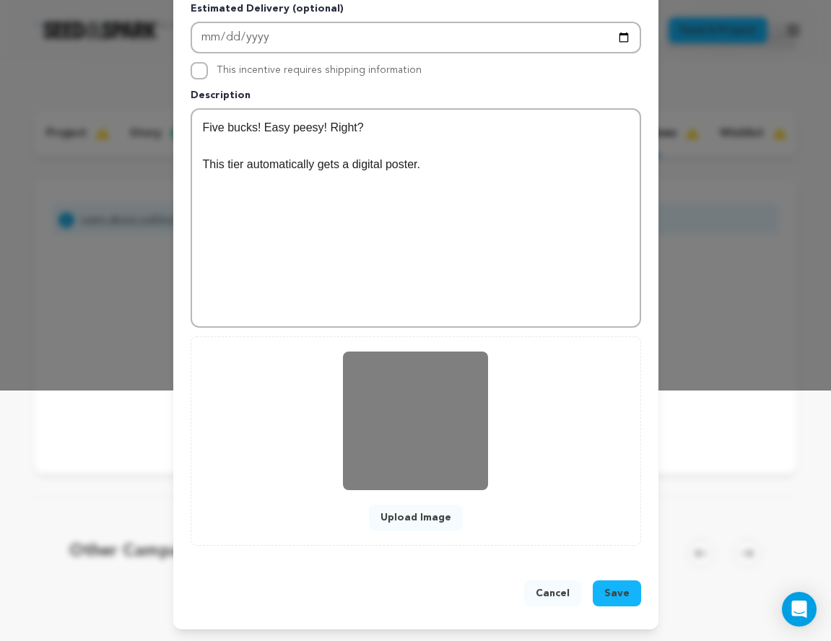
click at [623, 589] on span "Save" at bounding box center [617, 593] width 25 height 14
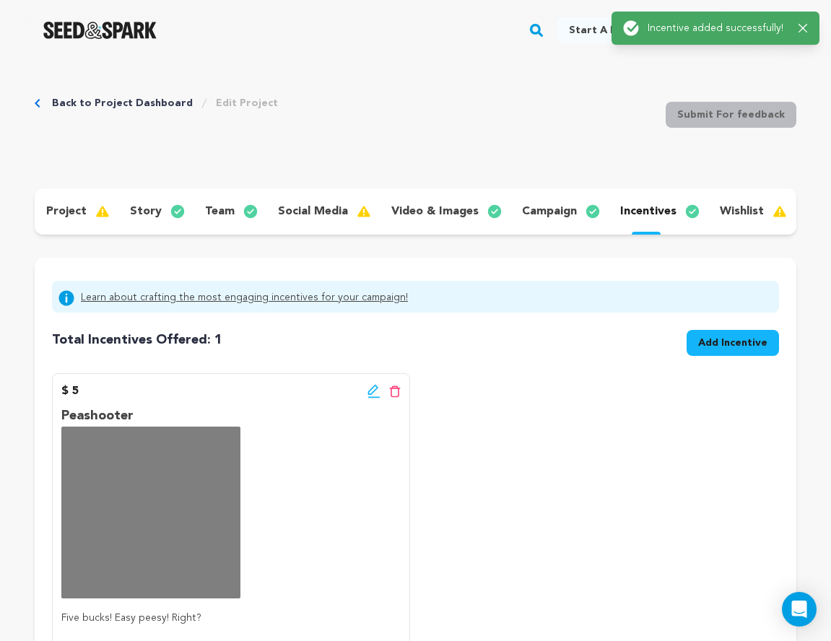
scroll to position [0, 0]
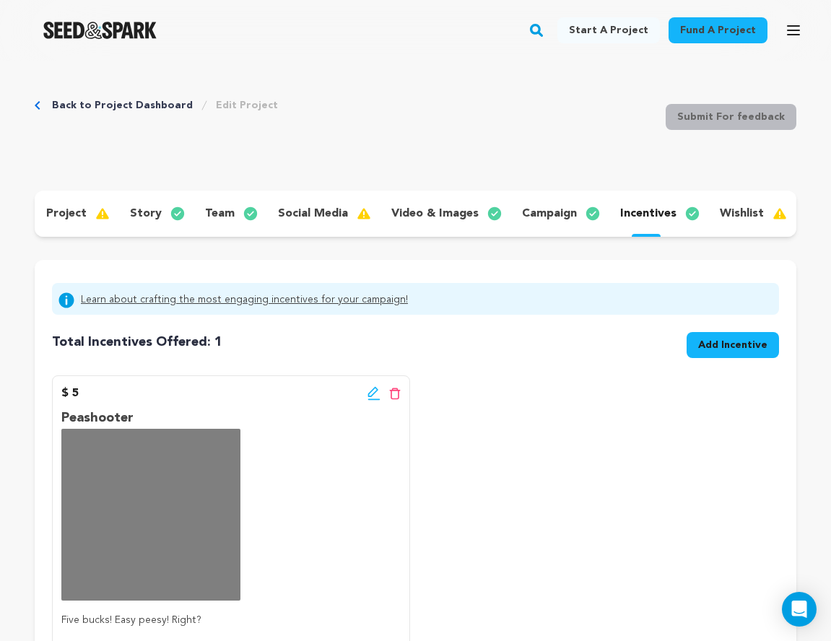
click at [720, 344] on span "Add Incentive" at bounding box center [732, 345] width 69 height 14
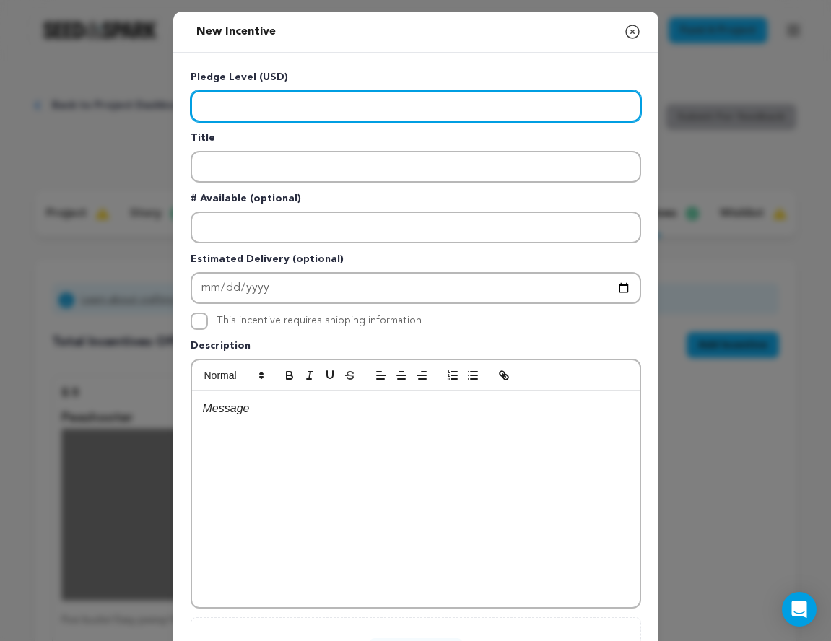
click at [211, 111] on input "Enter level" at bounding box center [416, 106] width 451 height 32
type input "10"
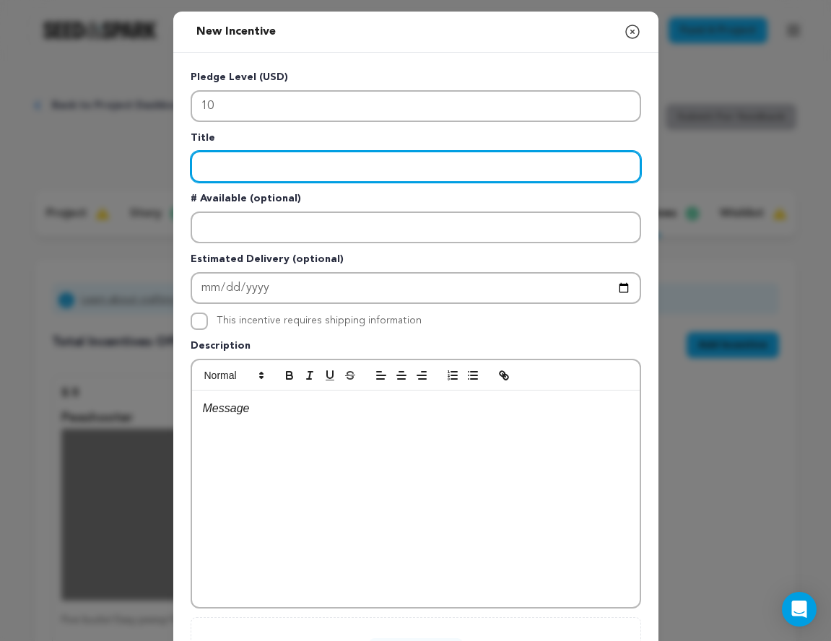
click at [266, 161] on input "Enter title" at bounding box center [416, 167] width 451 height 32
paste input "Invitation to The Trend"
type input "Invitation to The Trend"
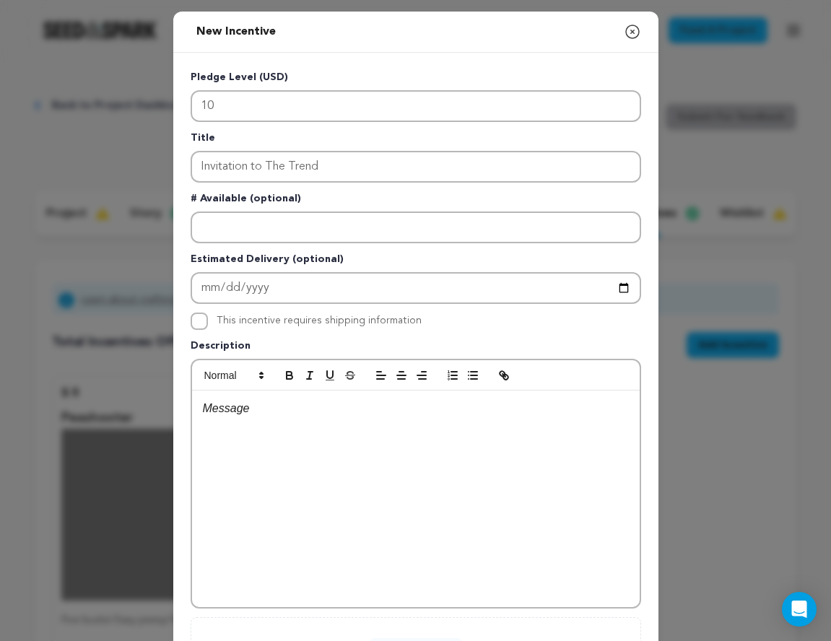
click at [225, 451] on div at bounding box center [416, 499] width 448 height 217
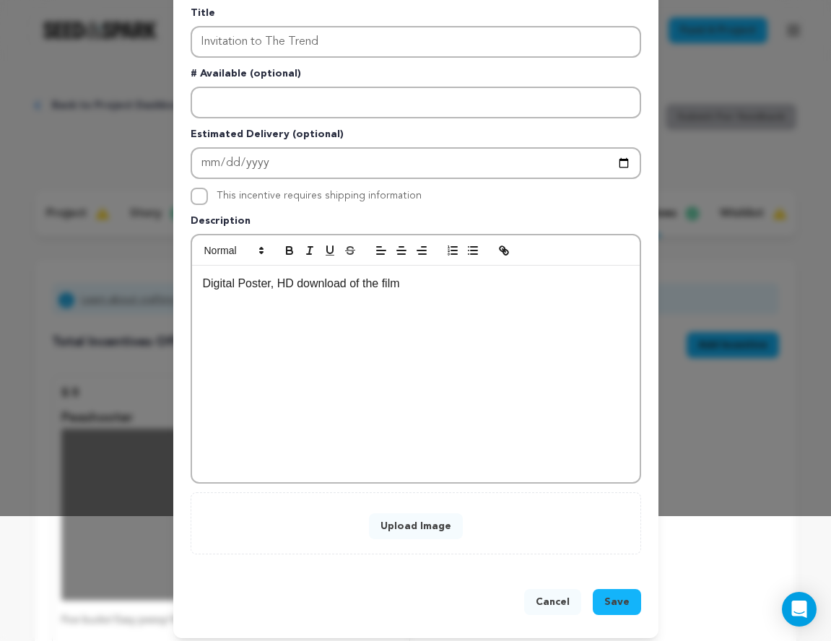
scroll to position [134, 0]
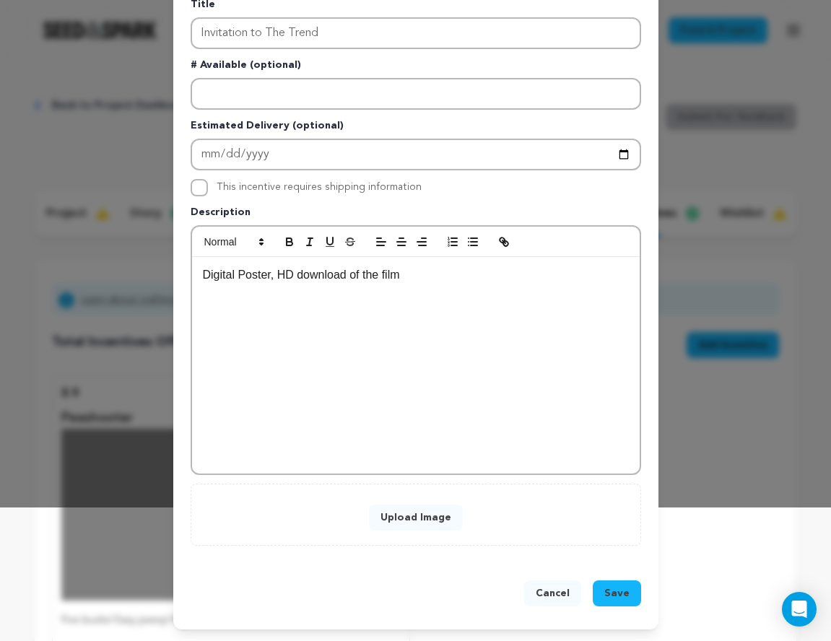
click at [417, 519] on button "Upload Image" at bounding box center [416, 518] width 94 height 26
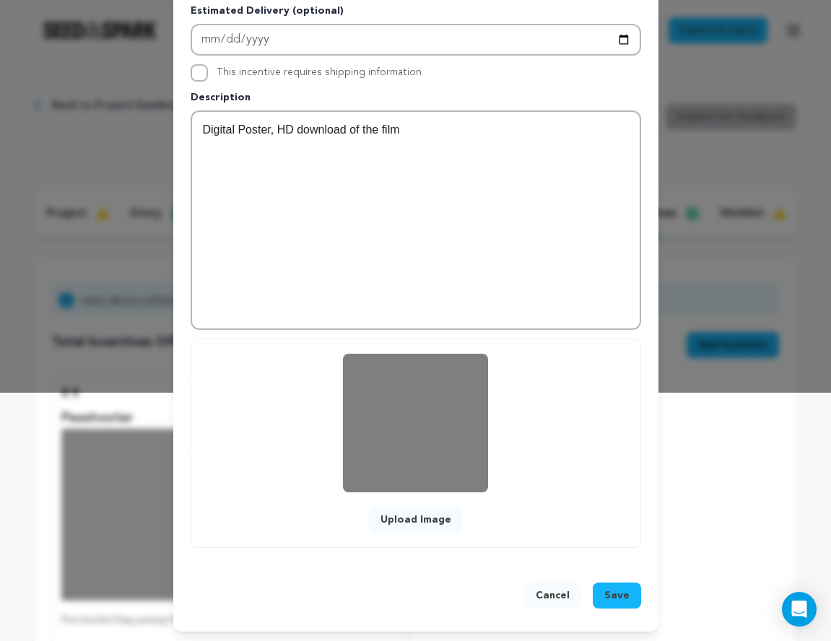
scroll to position [251, 0]
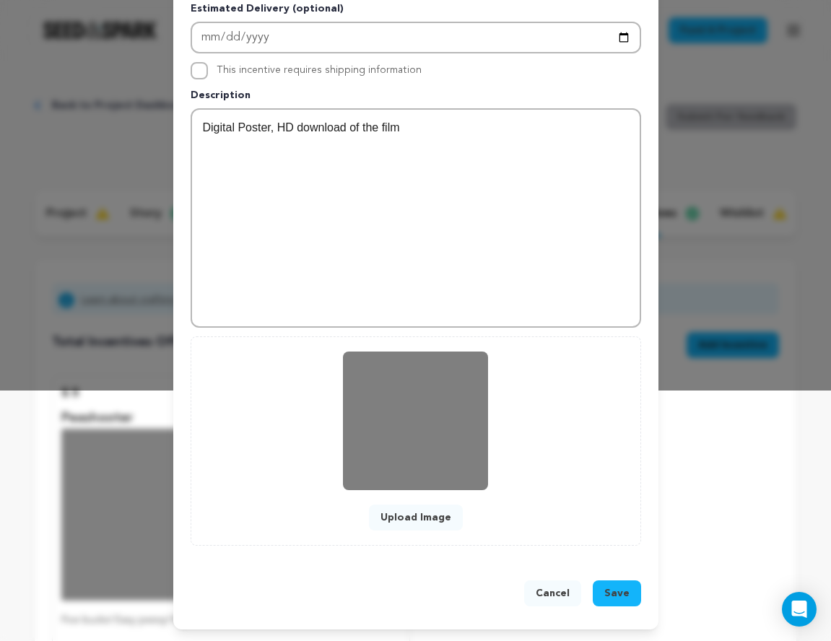
click at [620, 594] on span "Save" at bounding box center [617, 593] width 25 height 14
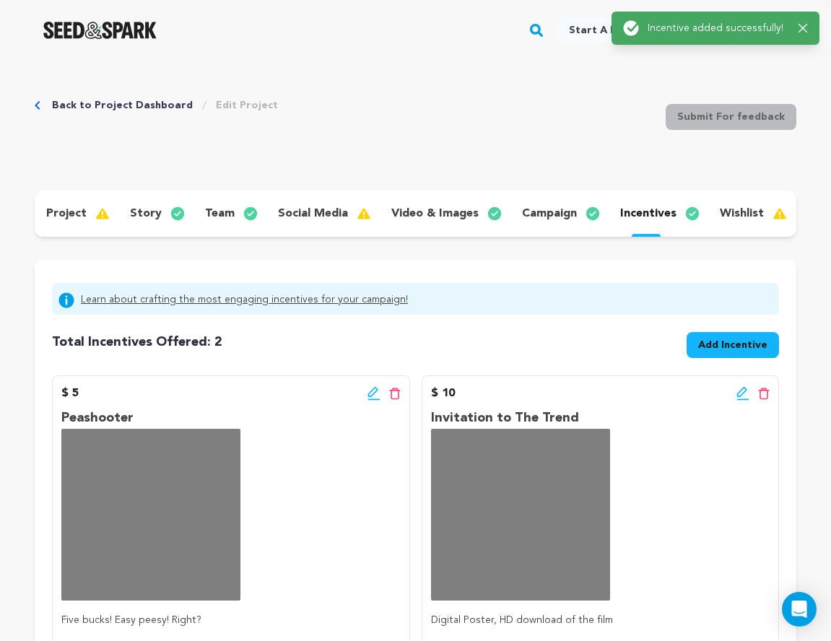
click at [711, 353] on button "Add Incentive" at bounding box center [733, 345] width 92 height 26
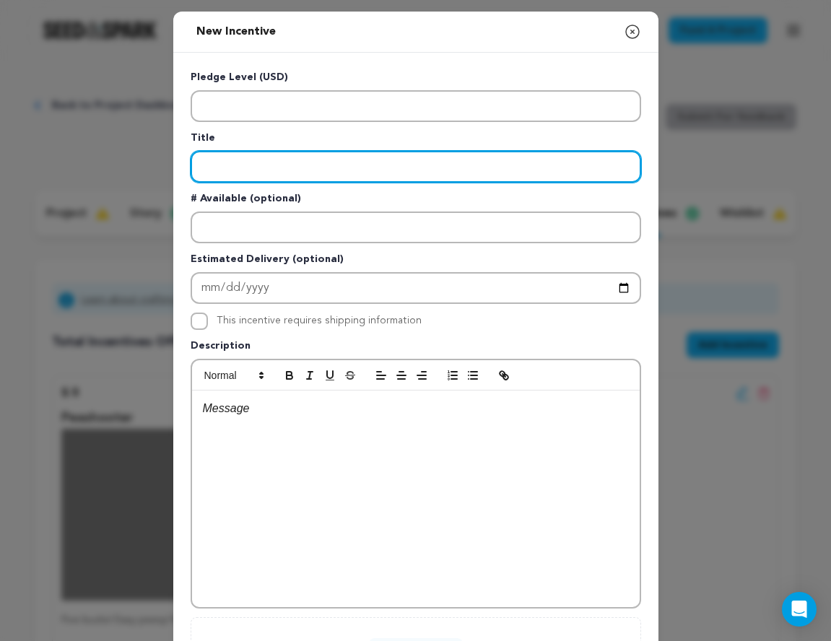
click at [222, 169] on input "Enter title" at bounding box center [416, 167] width 451 height 32
paste input "Assasinista Full Package"
type input "Assasinista Full Package"
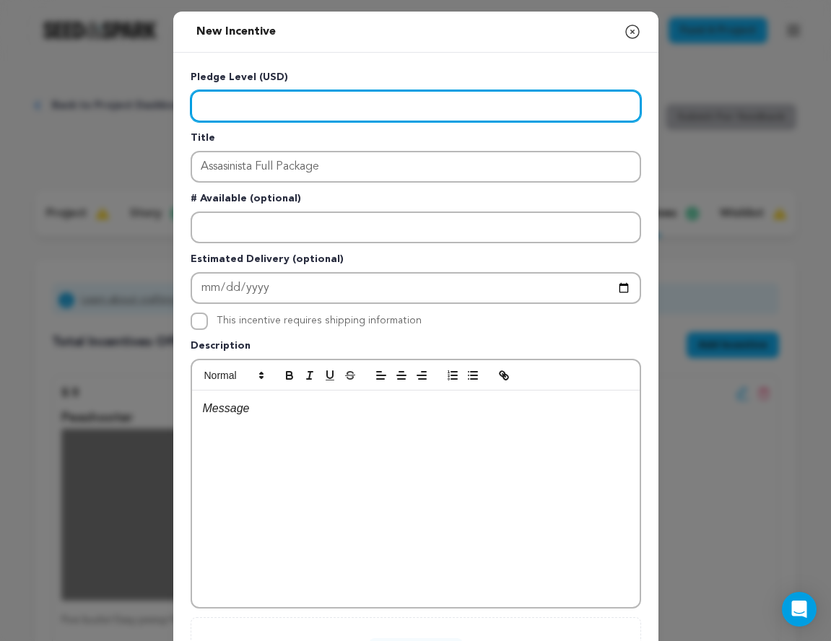
click at [218, 103] on input "Enter level" at bounding box center [416, 106] width 451 height 32
type input "20"
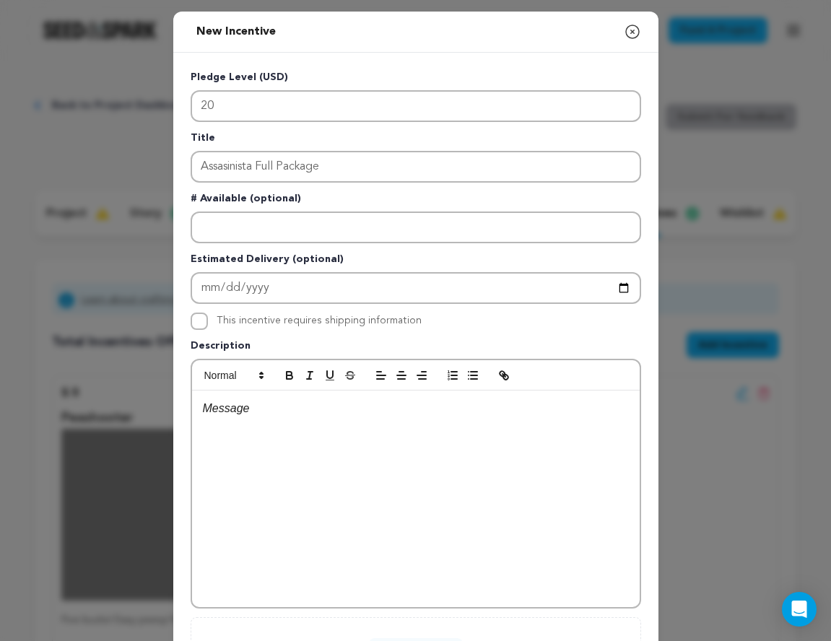
click at [292, 433] on div at bounding box center [416, 499] width 448 height 217
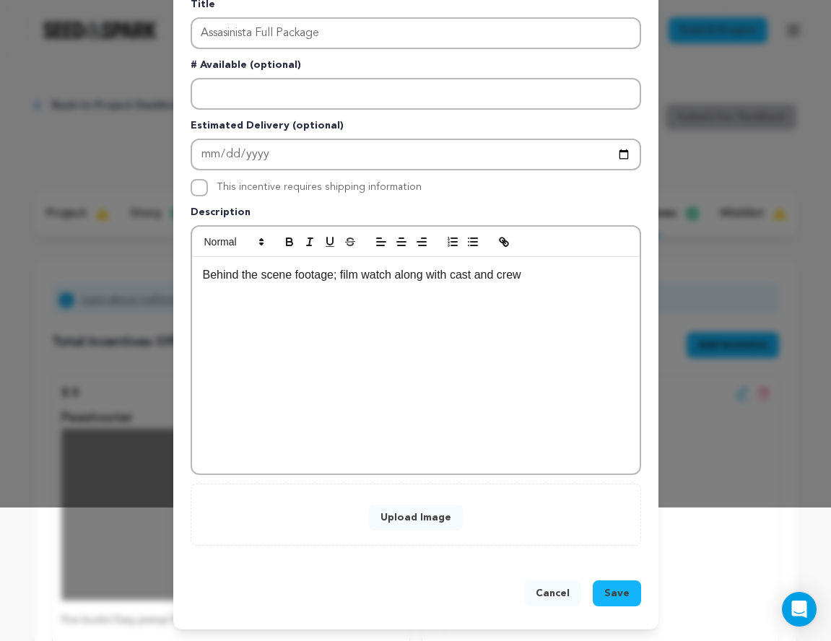
click at [410, 521] on button "Upload Image" at bounding box center [416, 518] width 94 height 26
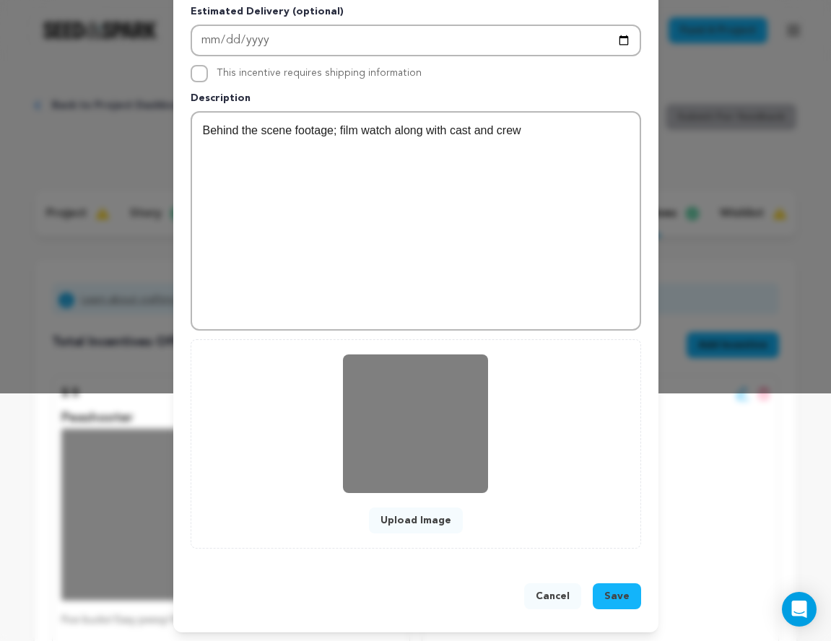
scroll to position [251, 0]
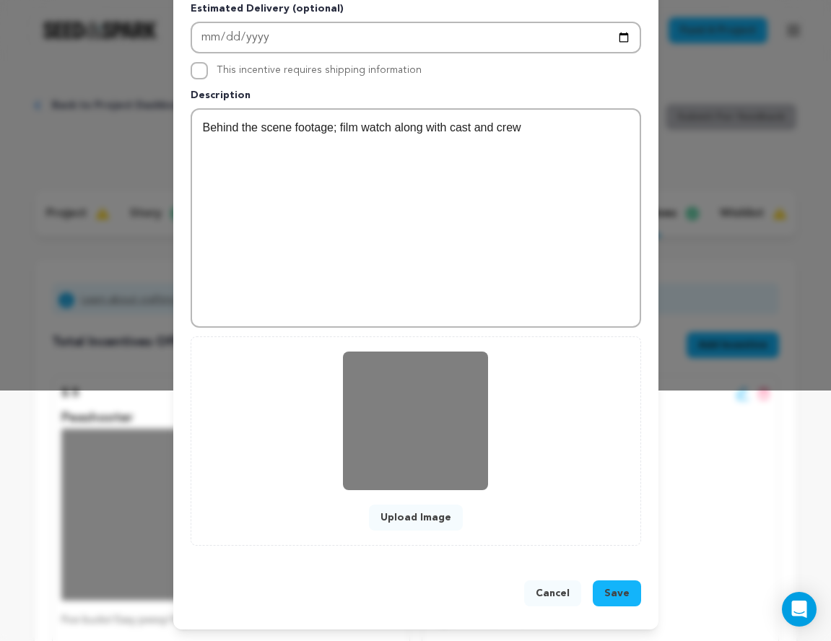
click at [620, 588] on span "Save" at bounding box center [617, 593] width 25 height 14
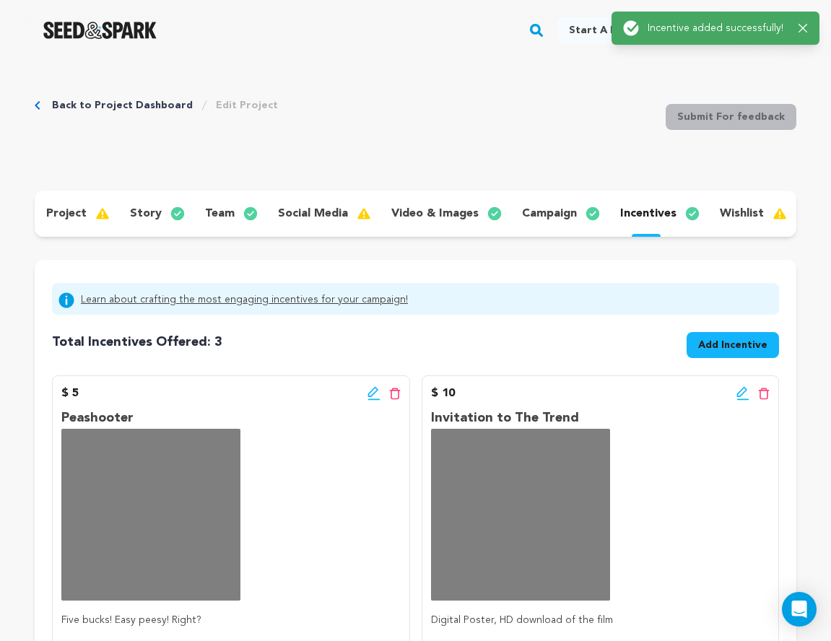
click at [718, 339] on span "Add Incentive" at bounding box center [732, 345] width 69 height 14
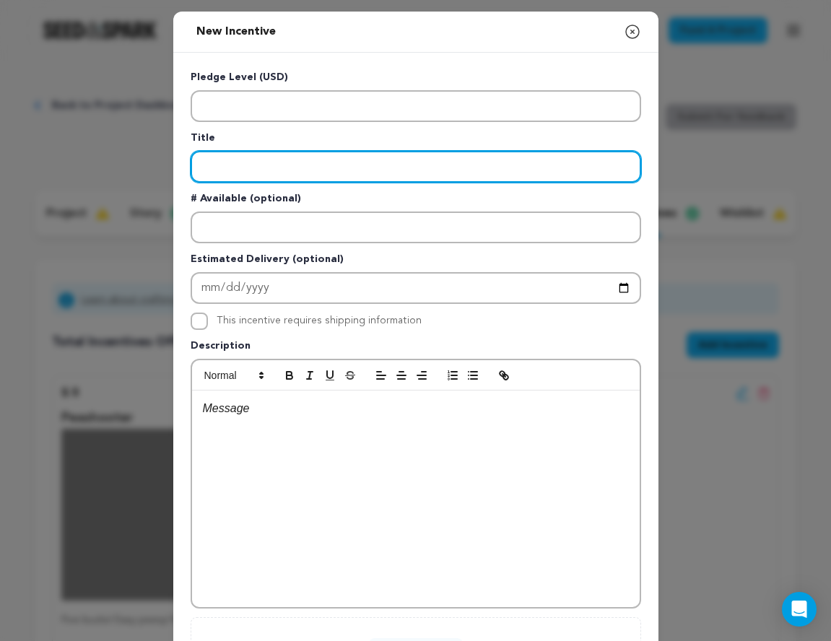
click at [210, 173] on input "Enter title" at bounding box center [416, 167] width 451 height 32
paste input "A look into [PERSON_NAME] thoughts and missions"
click at [201, 166] on input "A look into [PERSON_NAME] thoughts and missions" at bounding box center [416, 167] width 451 height 32
click at [296, 171] on input "Brooklin's Journal - A look into Brook-lin's thoughts and missions" at bounding box center [416, 167] width 451 height 32
drag, startPoint x: 295, startPoint y: 170, endPoint x: 559, endPoint y: 170, distance: 263.6
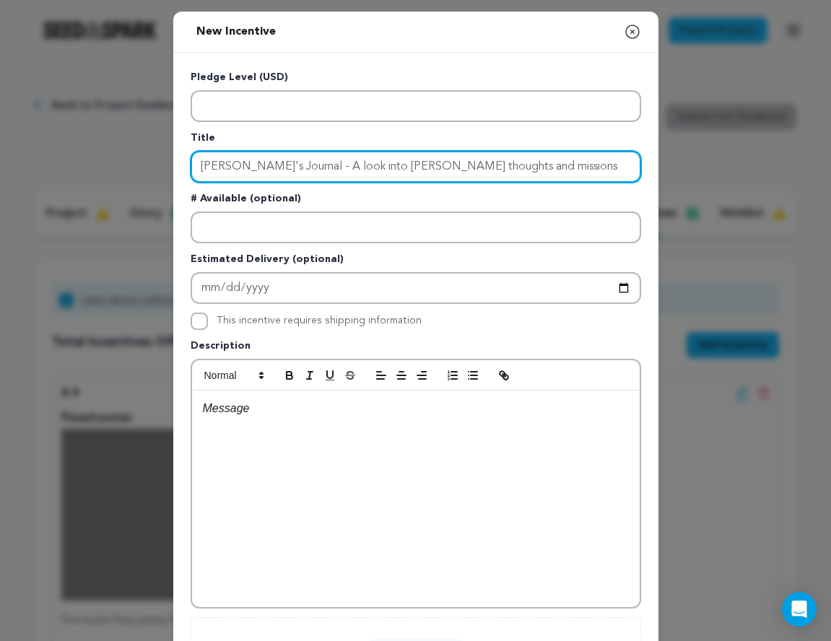
click at [559, 170] on input "Brooklin's Journal - A look into Brook-lin's thoughts and missions" at bounding box center [416, 167] width 451 height 32
type input "[PERSON_NAME]'s Journal"
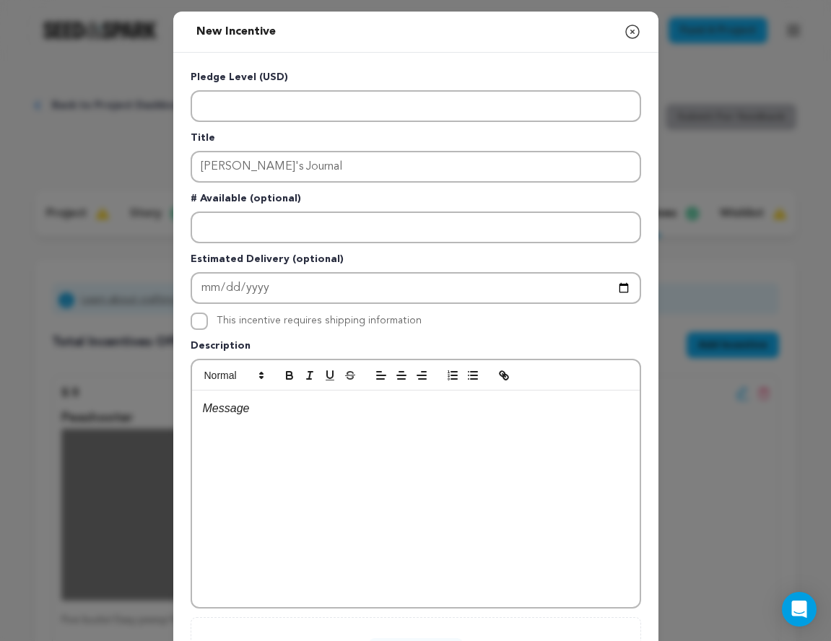
click at [383, 490] on div at bounding box center [416, 499] width 448 height 217
click at [207, 408] on p "- A look into Brook-lin's thoughts and missions" at bounding box center [416, 408] width 426 height 19
click at [475, 421] on div "A look into [PERSON_NAME] thoughts and missions" at bounding box center [416, 499] width 448 height 217
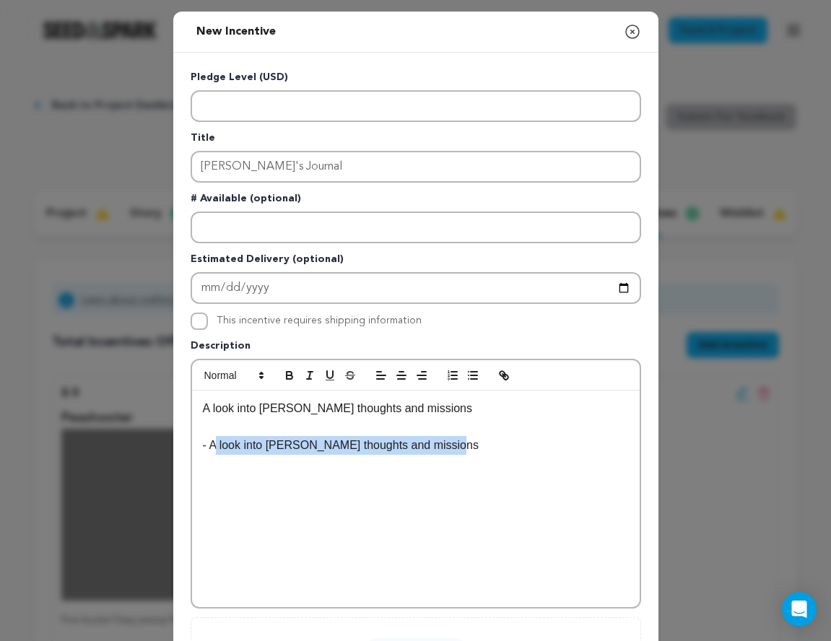
drag, startPoint x: 456, startPoint y: 449, endPoint x: 215, endPoint y: 448, distance: 241.2
click at [215, 448] on p "- A look into Brook-lin's thoughts and missions" at bounding box center [416, 445] width 426 height 19
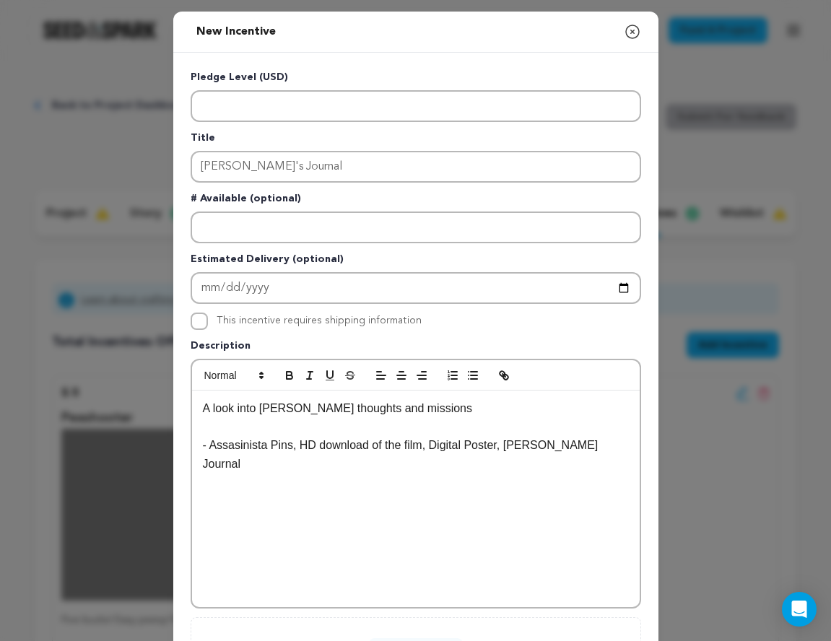
click at [272, 506] on div "A look into Brook-lin's thoughts and missions - Assasinista Pins, HD download o…" at bounding box center [416, 499] width 448 height 217
click at [300, 448] on p "- Assasinista Pins, HD download of the film, Digital Poster, Brook-Lin's Journal" at bounding box center [416, 454] width 426 height 37
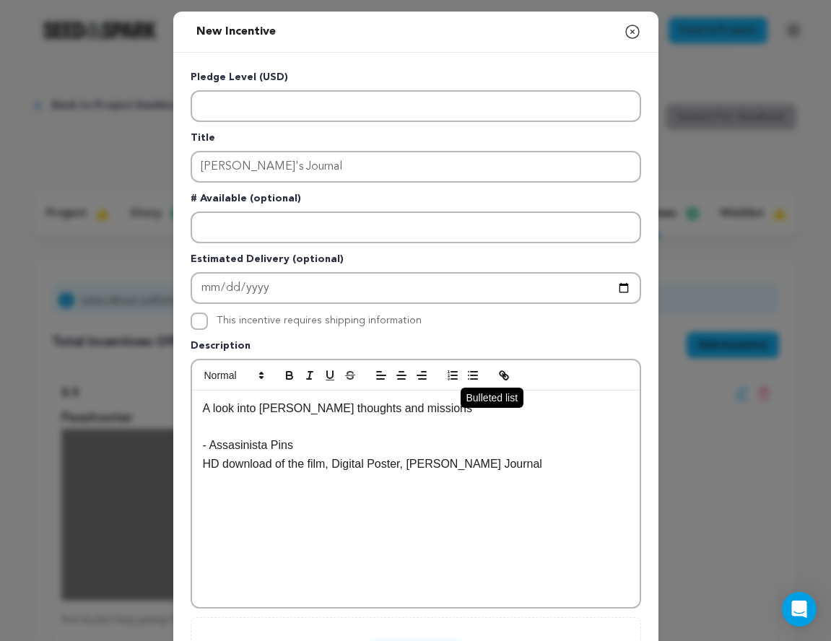
click at [473, 373] on icon "button" at bounding box center [473, 375] width 13 height 13
drag, startPoint x: 295, startPoint y: 447, endPoint x: 177, endPoint y: 450, distance: 118.5
click at [177, 450] on div "Pledge Level (USD) Title Brooklin's Journal # Available (optional) Estimated De…" at bounding box center [415, 375] width 485 height 644
click at [469, 379] on line "button" at bounding box center [469, 379] width 0 height 0
click at [246, 445] on li "- Assasinista Pins" at bounding box center [424, 445] width 409 height 19
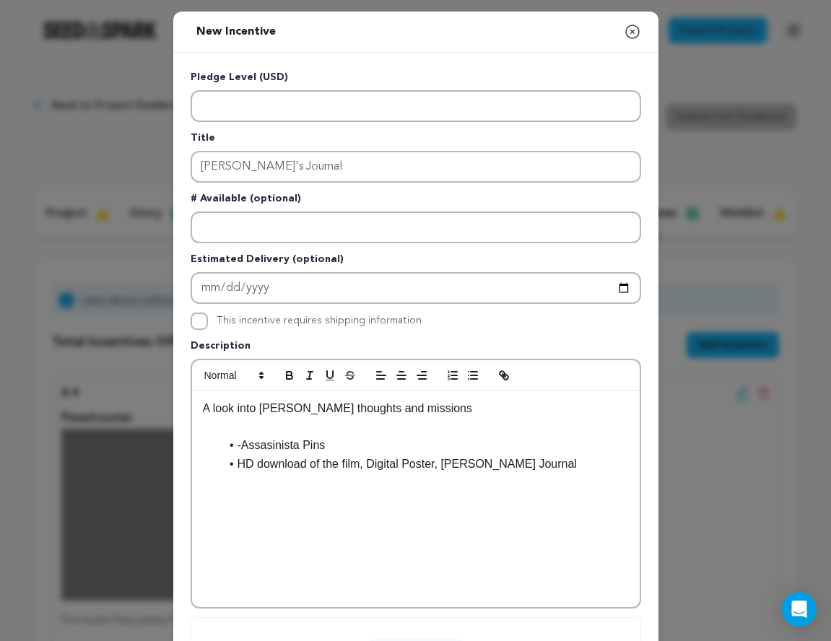
click at [371, 465] on li "HD download of the film, Digital Poster, Brook-Lin's Journal" at bounding box center [424, 464] width 409 height 19
click at [311, 484] on li "Digital Poster, Brook-Lin's Journal" at bounding box center [424, 482] width 409 height 19
click at [244, 448] on li "-Assasinista Pins" at bounding box center [424, 445] width 409 height 19
click at [235, 433] on p at bounding box center [416, 426] width 426 height 19
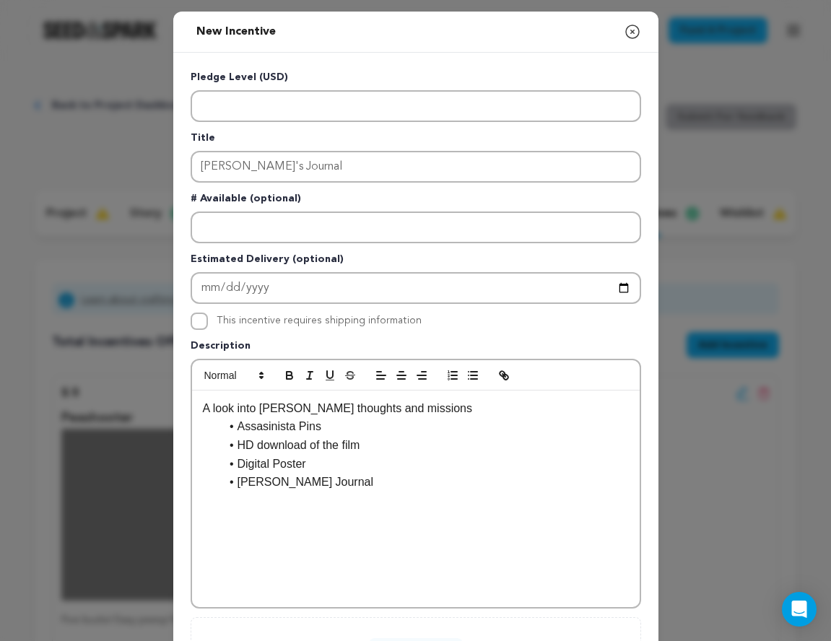
click at [416, 491] on li "[PERSON_NAME] Journal" at bounding box center [424, 482] width 409 height 19
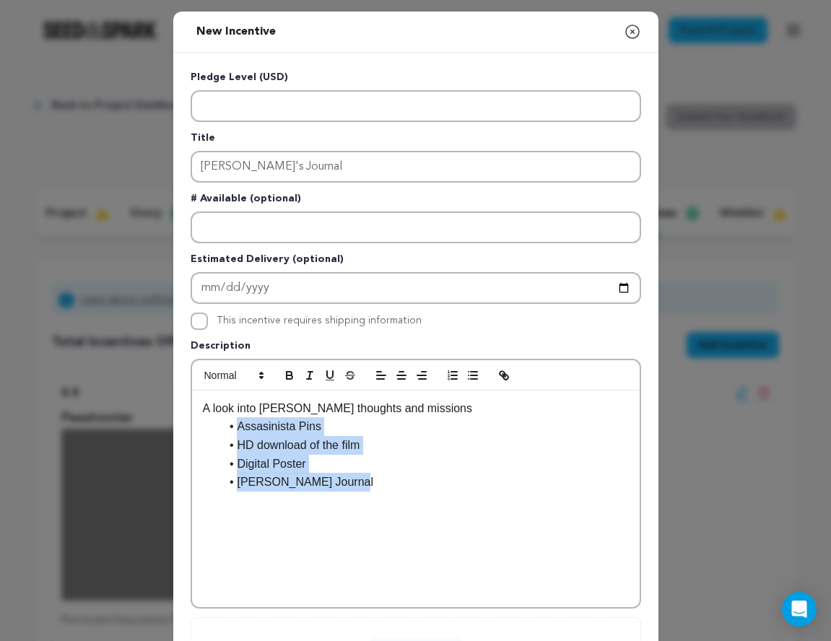
drag, startPoint x: 384, startPoint y: 491, endPoint x: 217, endPoint y: 428, distance: 178.3
click at [217, 428] on ul "Assasinista Pins HD download of the film Digital Poster Brook-Lin's Journal" at bounding box center [416, 454] width 426 height 74
click at [290, 371] on icon "button" at bounding box center [289, 375] width 13 height 13
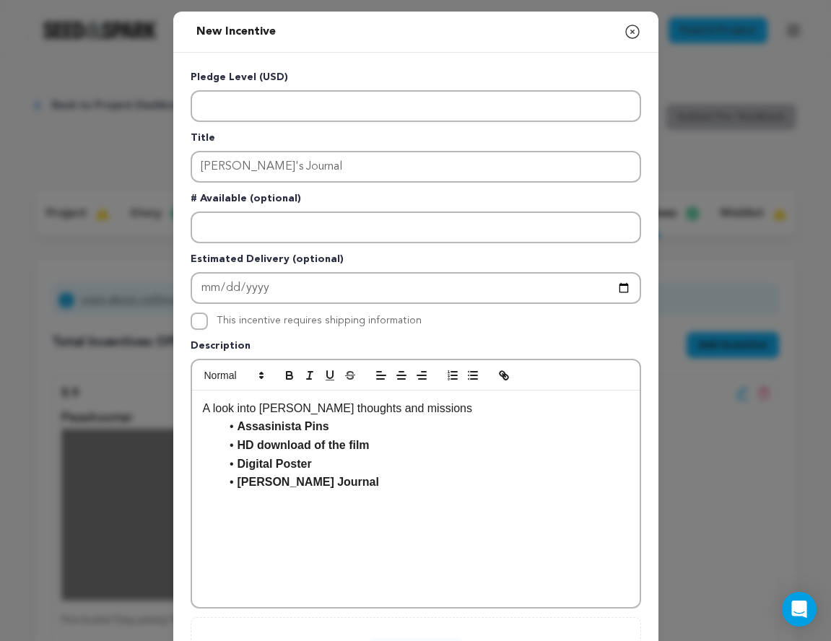
click at [677, 529] on div "New Incentive Close modal Pledge Level (USD) Title Brooklin's Journal # Availab…" at bounding box center [415, 387] width 831 height 775
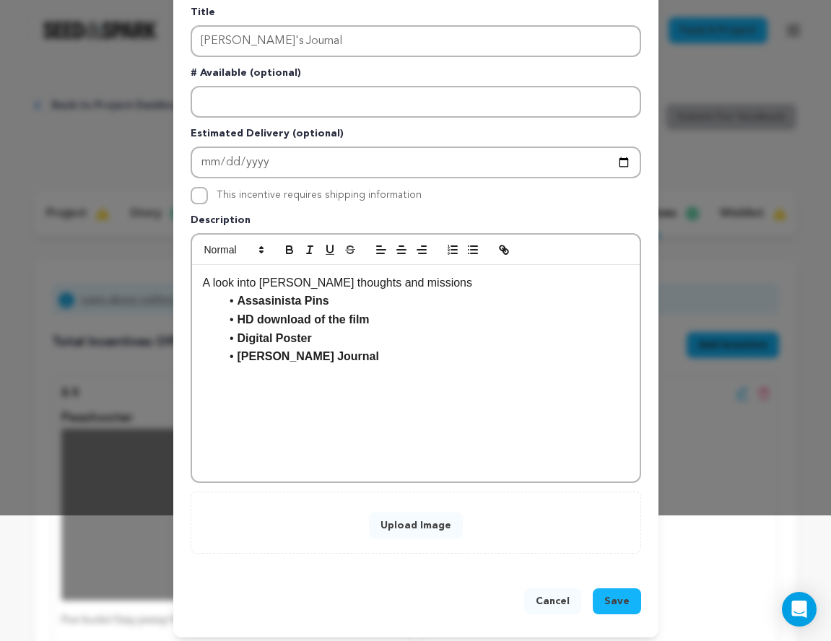
scroll to position [134, 0]
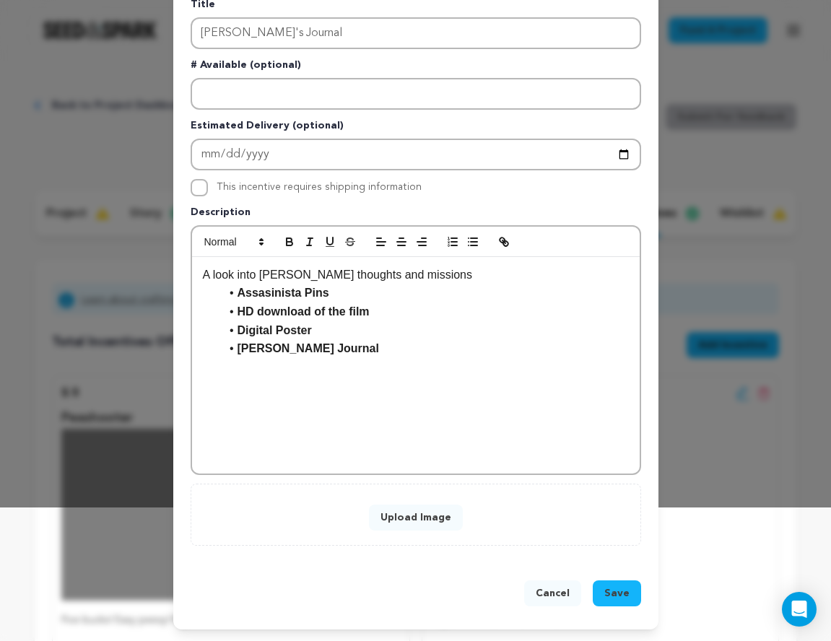
click at [394, 513] on button "Upload Image" at bounding box center [416, 518] width 94 height 26
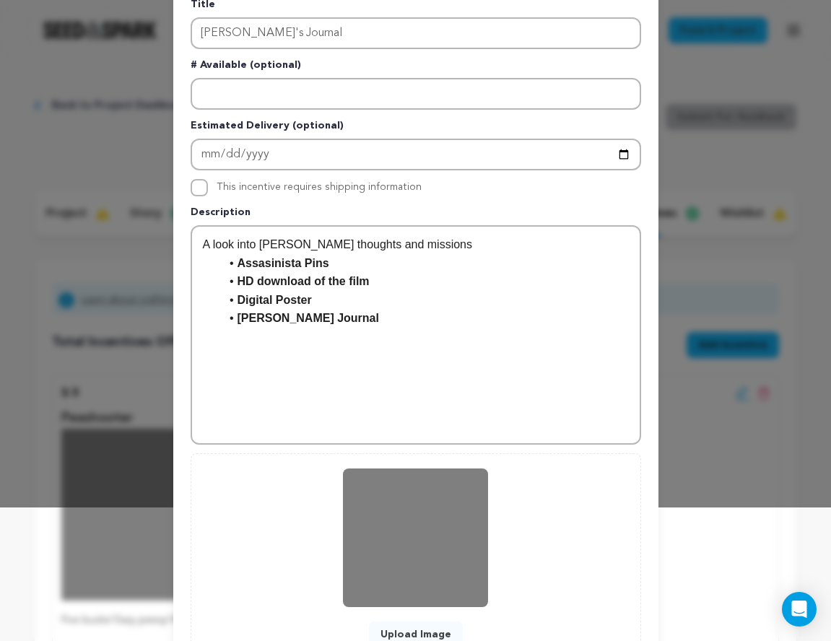
scroll to position [251, 0]
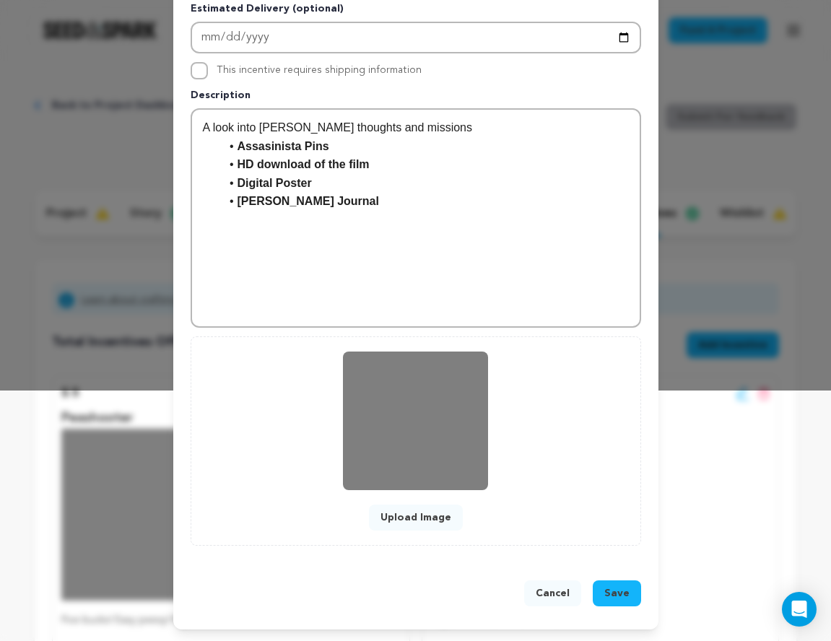
click at [615, 591] on span "Save" at bounding box center [617, 593] width 25 height 14
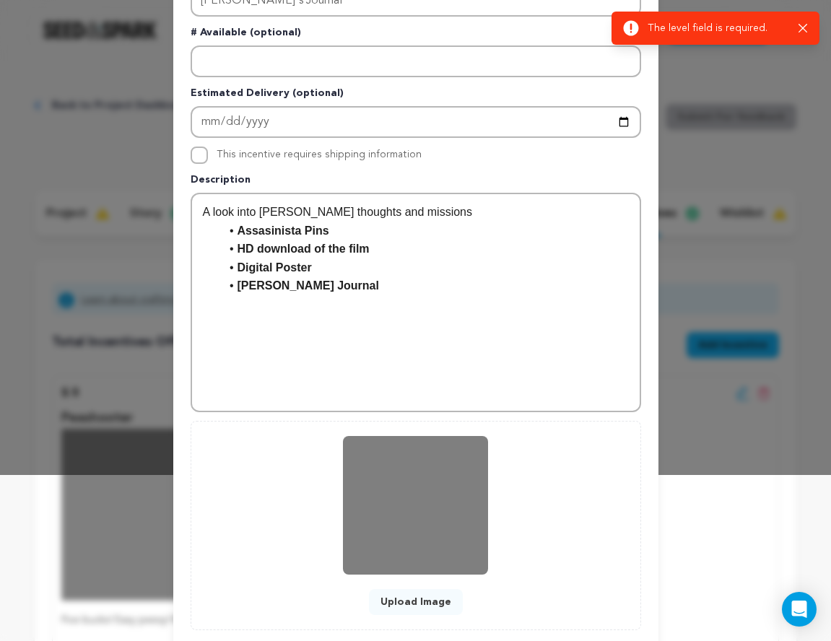
scroll to position [0, 0]
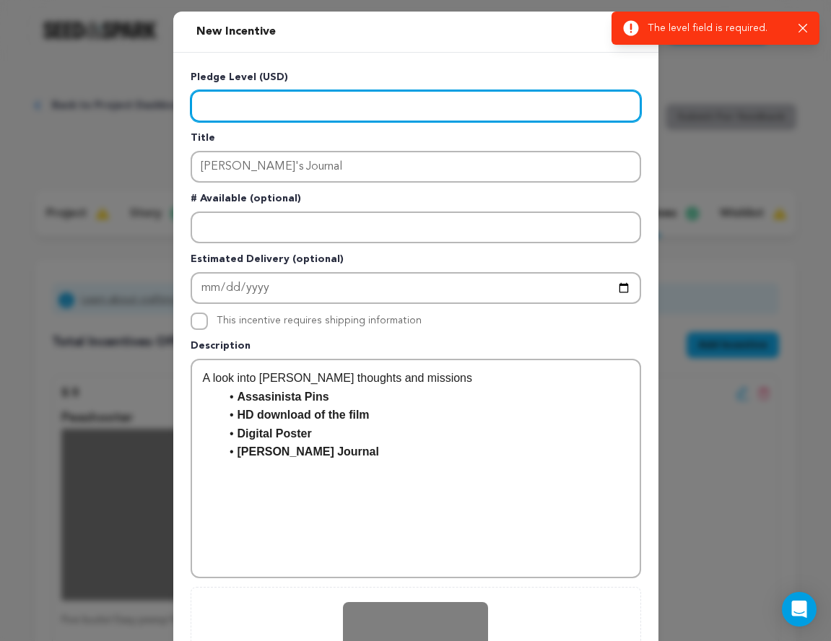
click at [282, 92] on input "Enter level" at bounding box center [416, 106] width 451 height 32
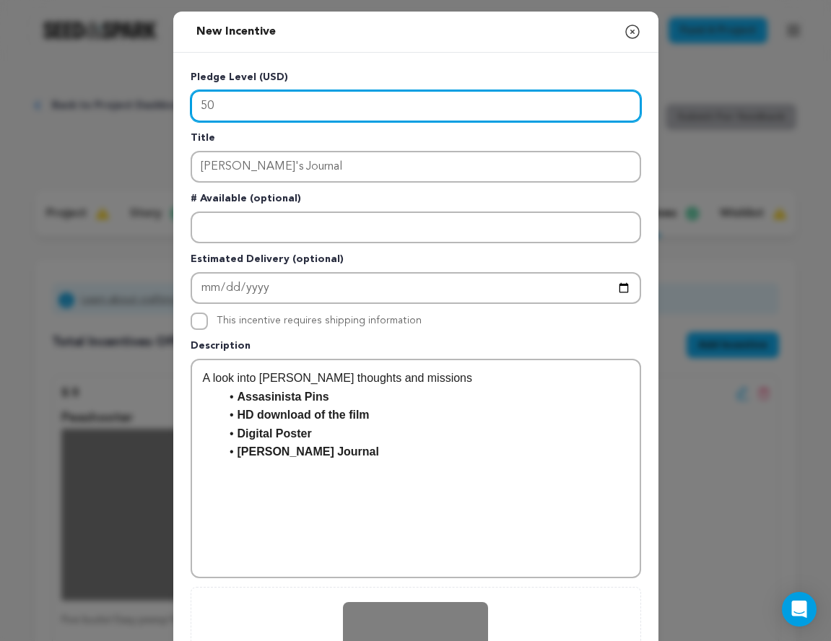
scroll to position [251, 0]
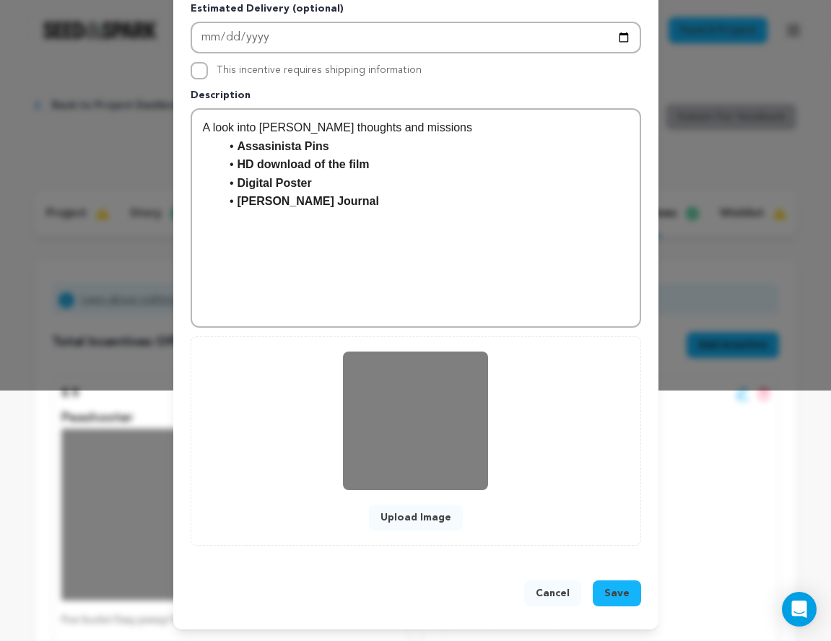
type input "50"
click at [620, 584] on button "Save" at bounding box center [617, 594] width 48 height 26
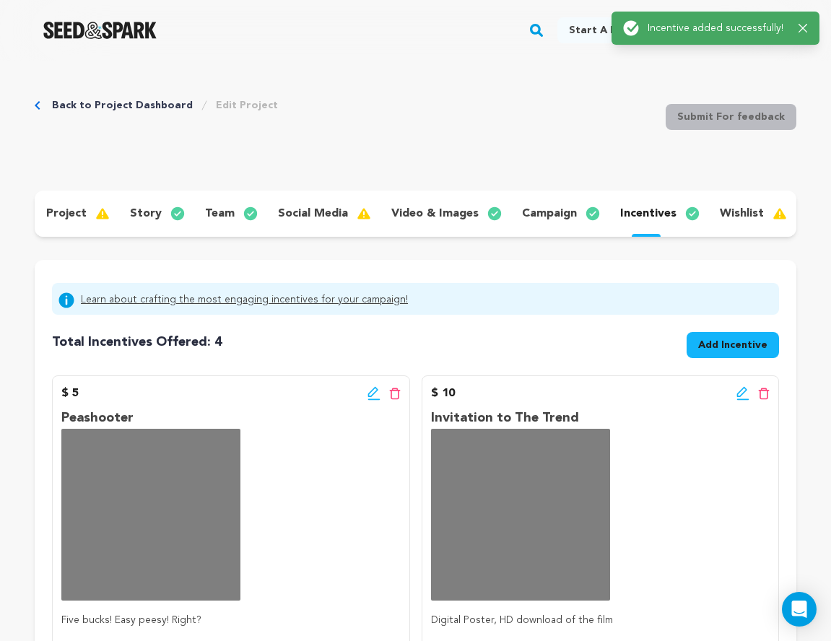
click at [374, 501] on div "Peashooter Five bucks! Easy peesy! Right? This tier automatically gets a digita…" at bounding box center [230, 553] width 339 height 290
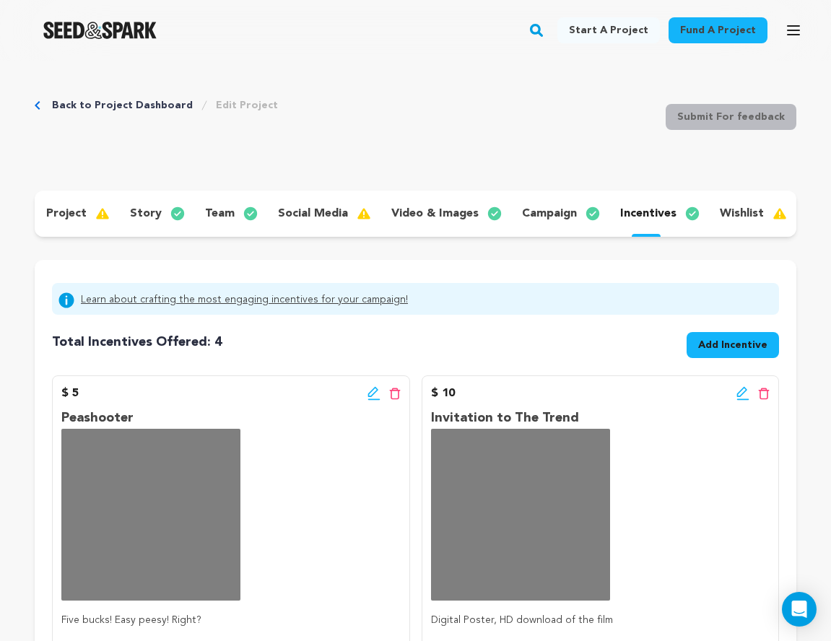
click at [288, 357] on div "Total Incentives Offered: Incentives: 4 Add Incentive" at bounding box center [415, 342] width 727 height 43
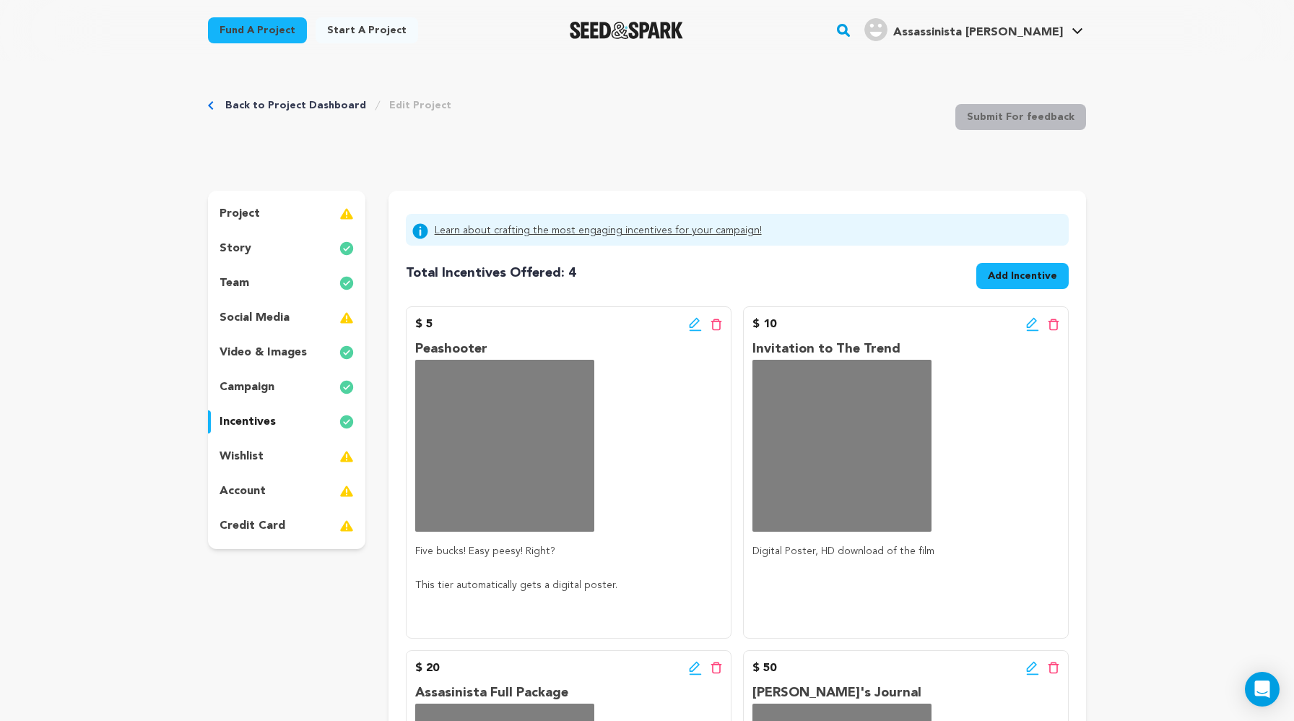
drag, startPoint x: 1294, startPoint y: 197, endPoint x: 1274, endPoint y: 145, distance: 55.5
click at [831, 286] on button "Add Incentive" at bounding box center [1022, 276] width 92 height 26
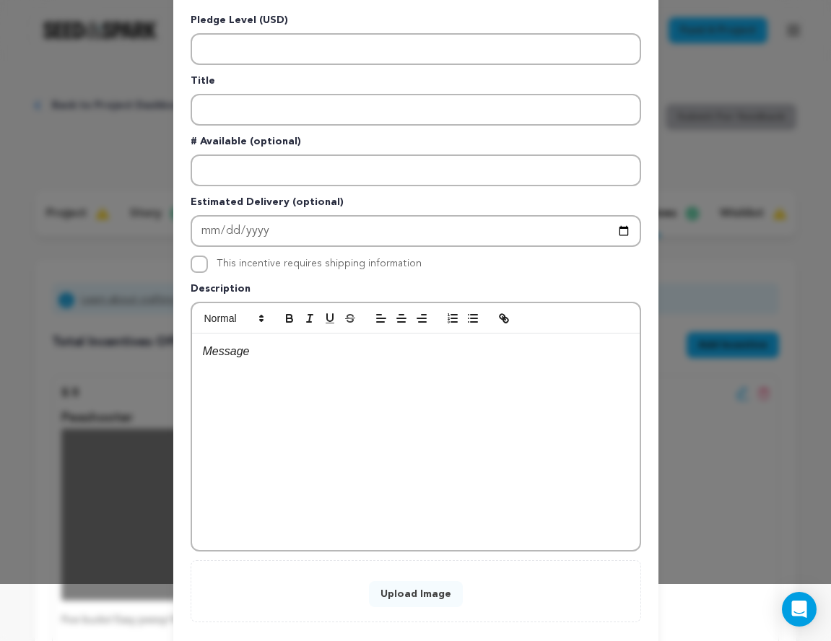
scroll to position [0, 0]
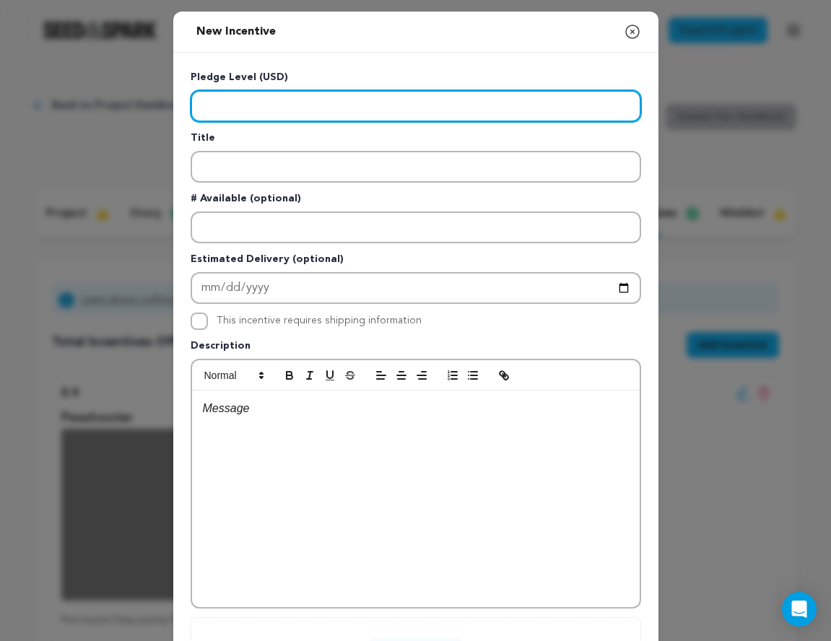
click at [233, 109] on input "Enter level" at bounding box center [416, 106] width 451 height 32
type input "100"
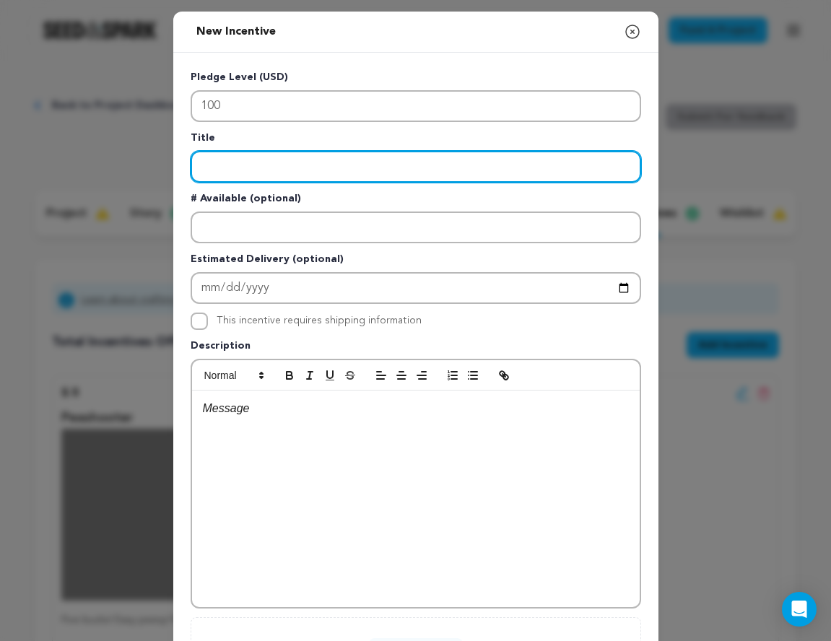
click at [205, 168] on input "Enter title" at bounding box center [416, 167] width 451 height 32
paste input "The Art of Assasinista"
type input "The Art of Assasinista"
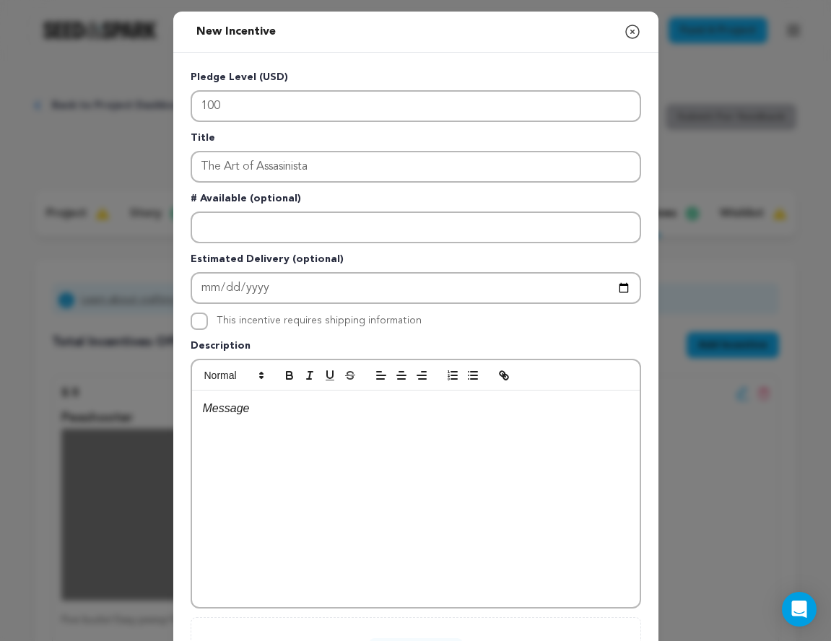
click at [325, 451] on div at bounding box center [416, 499] width 448 height 217
click at [277, 413] on p "Digital Poster, HD download of the film, Assasinista Pins, Physical Art book" at bounding box center [416, 408] width 426 height 19
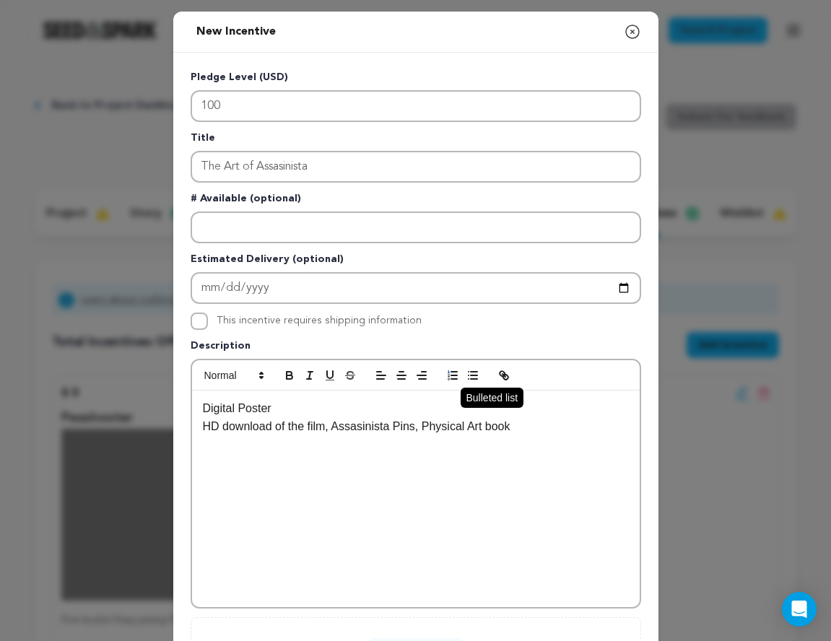
drag, startPoint x: 460, startPoint y: 373, endPoint x: 469, endPoint y: 375, distance: 9.5
click at [469, 375] on span at bounding box center [463, 375] width 40 height 17
click at [469, 374] on icon "button" at bounding box center [473, 375] width 13 height 13
click at [204, 409] on p "Digital Poster" at bounding box center [416, 408] width 426 height 19
click at [471, 372] on line "button" at bounding box center [474, 372] width 7 height 0
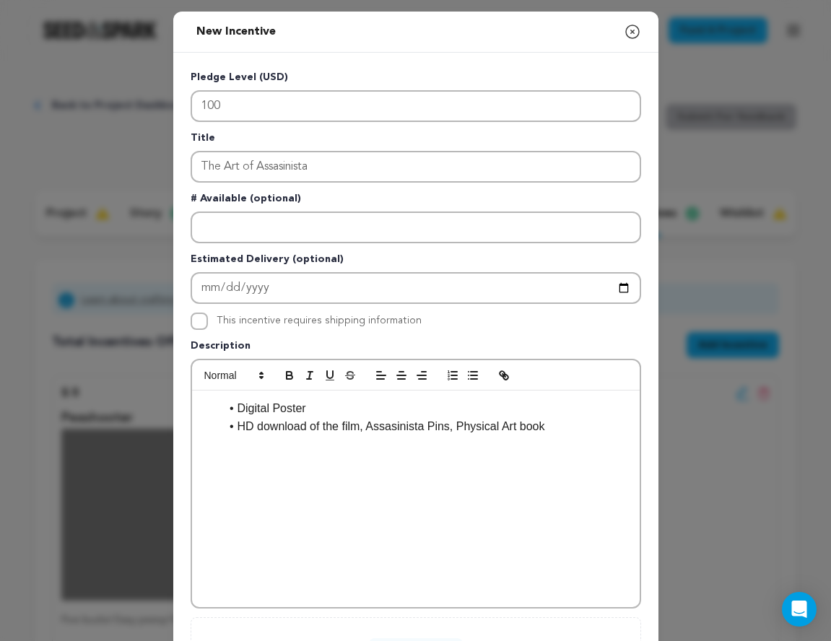
click at [371, 430] on li "HD download of the film, Assasinista Pins, Physical Art book" at bounding box center [424, 426] width 409 height 19
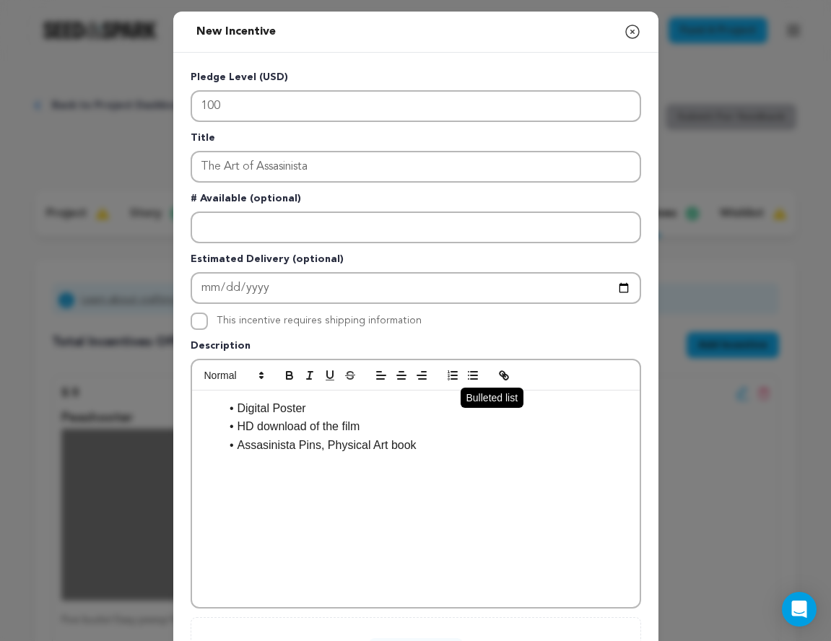
click at [469, 377] on icon "button" at bounding box center [473, 375] width 13 height 13
click at [463, 374] on button "button" at bounding box center [473, 375] width 20 height 17
click at [328, 449] on li "Assasinista Pins, Physical Art book" at bounding box center [424, 445] width 409 height 19
click at [425, 480] on div "Digital Poster HD download of the film Assasinista Pin Physical Art book" at bounding box center [416, 499] width 448 height 217
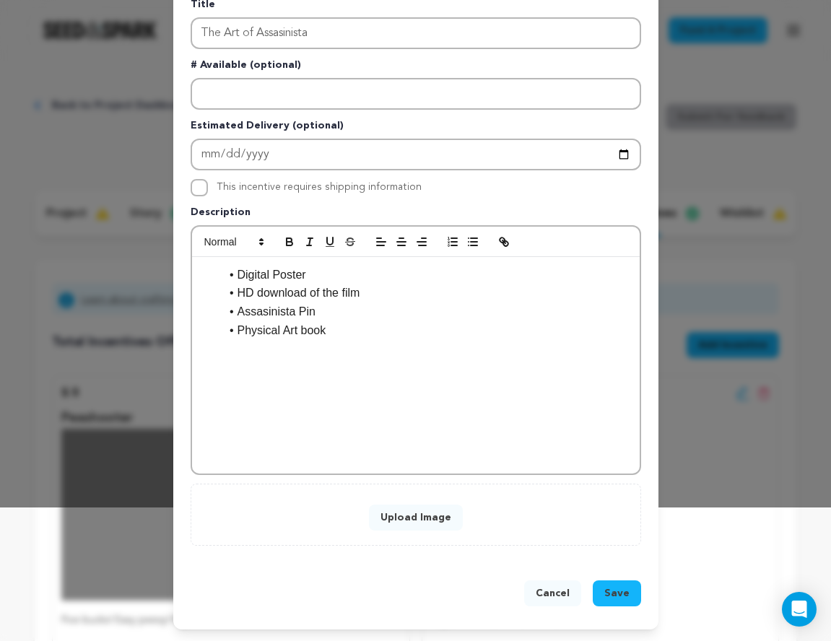
click at [420, 521] on button "Upload Image" at bounding box center [416, 518] width 94 height 26
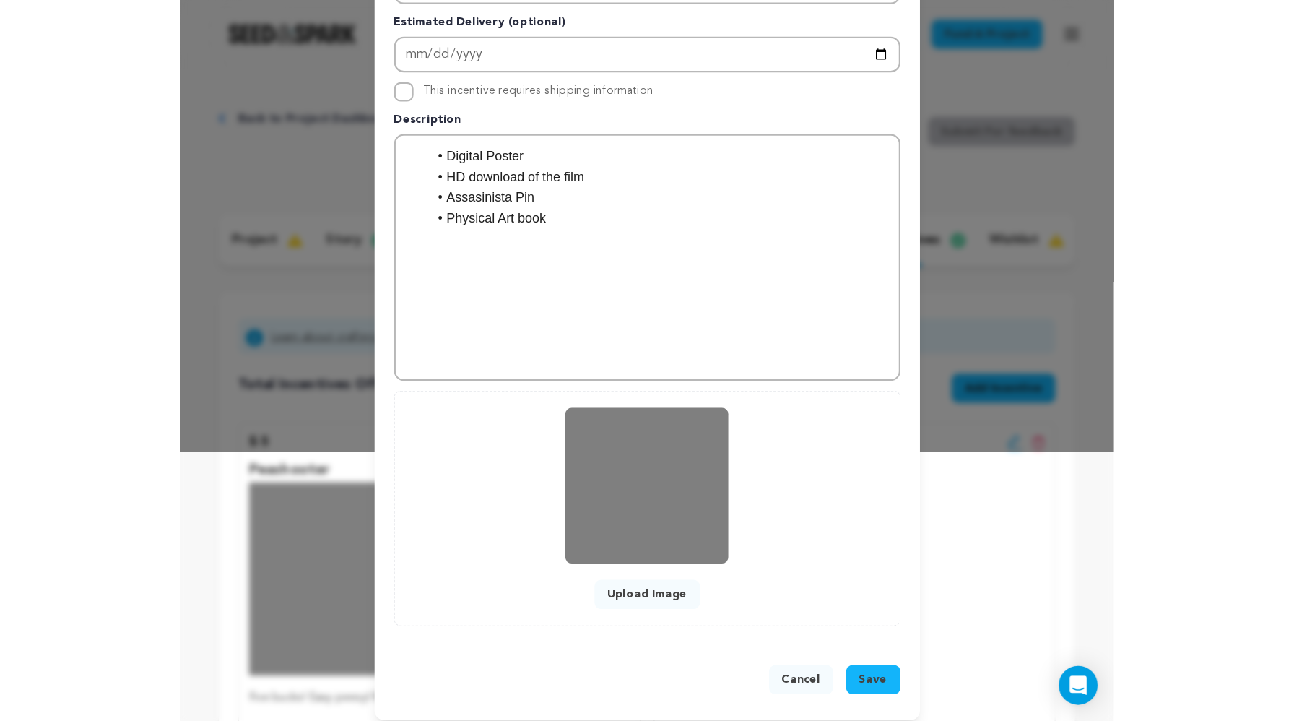
scroll to position [251, 0]
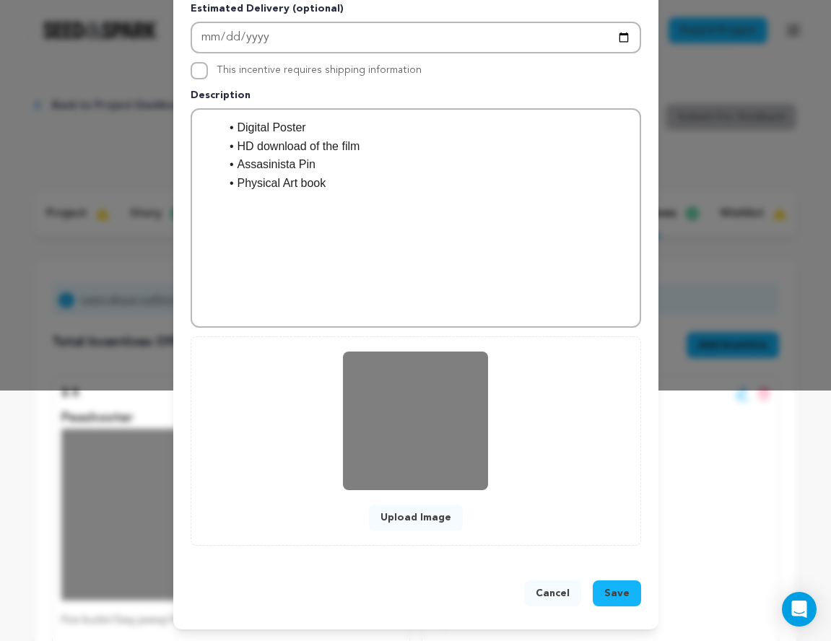
click at [618, 592] on span "Save" at bounding box center [617, 593] width 25 height 14
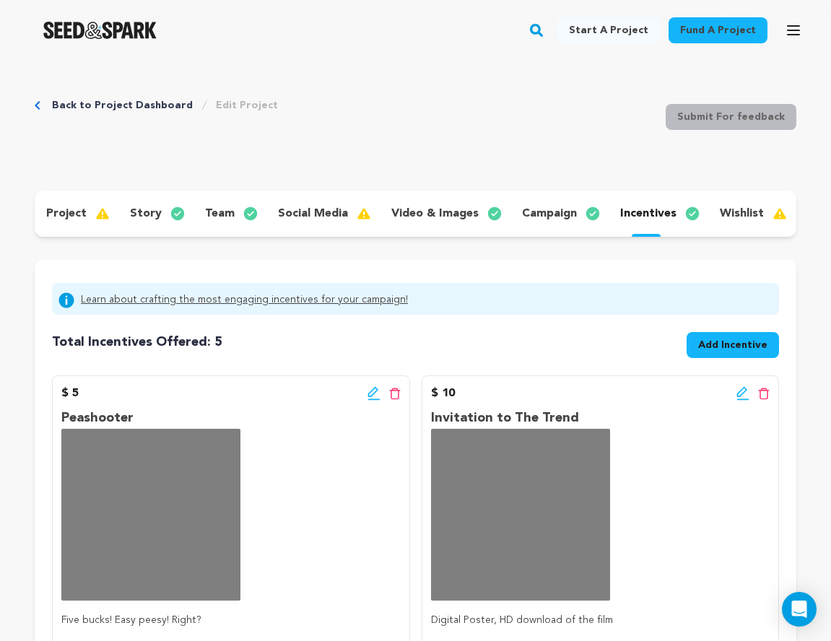
click at [353, 490] on div "Peashooter Five bucks! Easy peesy! Right? This tier automatically gets a digita…" at bounding box center [230, 553] width 339 height 290
click at [395, 339] on div "Total Incentives Offered: Incentives: 5 Add Incentive" at bounding box center [415, 342] width 727 height 43
click at [734, 343] on span "Add Incentive" at bounding box center [732, 345] width 69 height 14
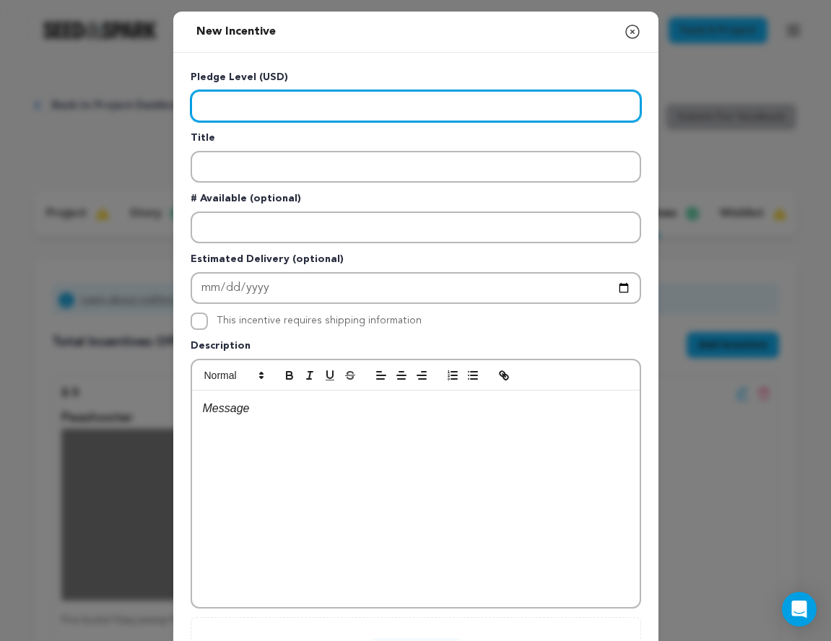
click at [248, 95] on input "Enter level" at bounding box center [416, 106] width 451 height 32
type input "250"
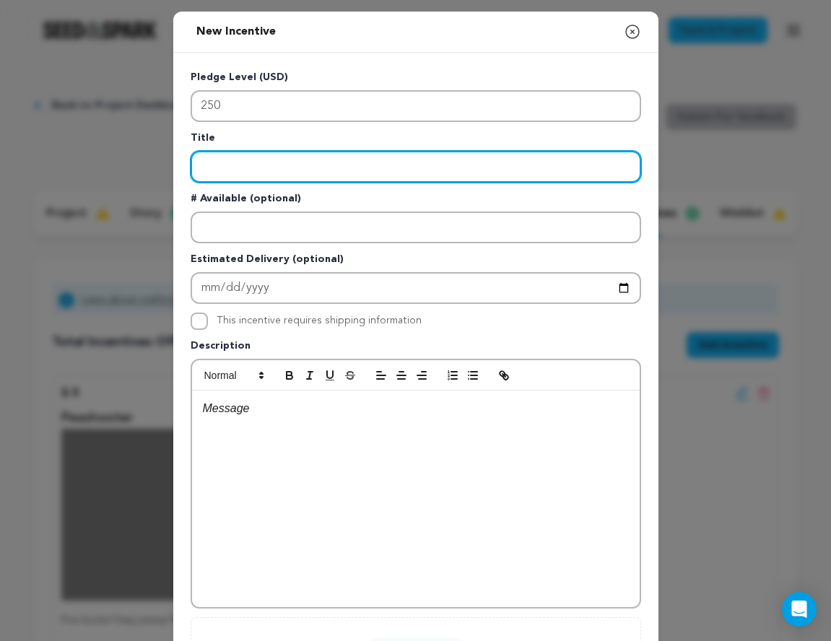
click at [235, 164] on input "Enter title" at bounding box center [416, 167] width 451 height 32
paste input "[PERSON_NAME] Assistant"
type input "[PERSON_NAME] Assistant"
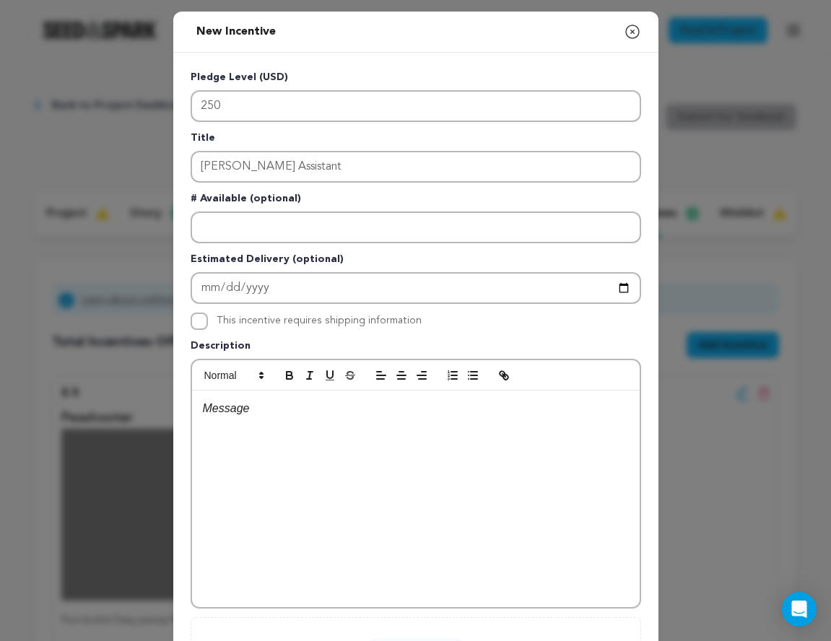
click at [289, 461] on div at bounding box center [416, 499] width 448 height 217
click at [632, 25] on icon "button" at bounding box center [632, 31] width 17 height 17
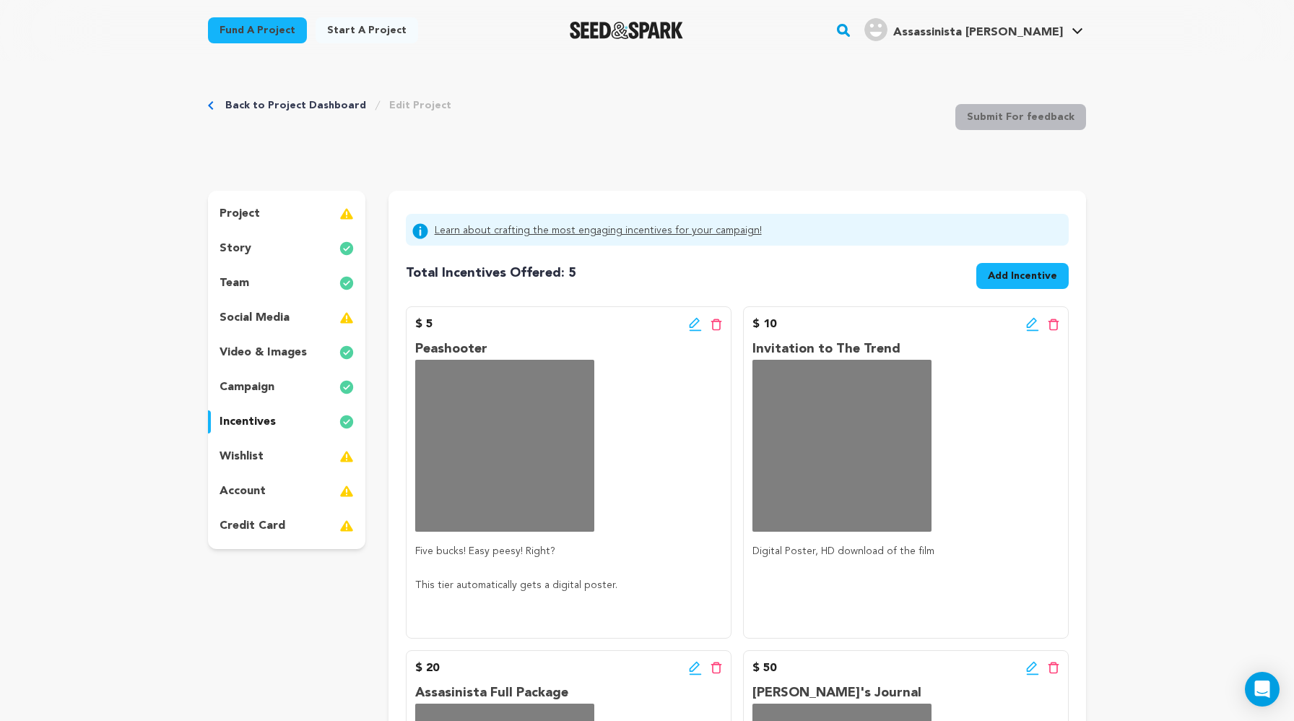
click at [750, 532] on div "$ 10 Edit incentive button Delete incentive button Invitation to The Trend Digi…" at bounding box center [906, 472] width 326 height 332
drag, startPoint x: 822, startPoint y: 662, endPoint x: 823, endPoint y: 647, distance: 14.5
click at [782, 641] on p "[PERSON_NAME]'s Journal" at bounding box center [906, 693] width 307 height 21
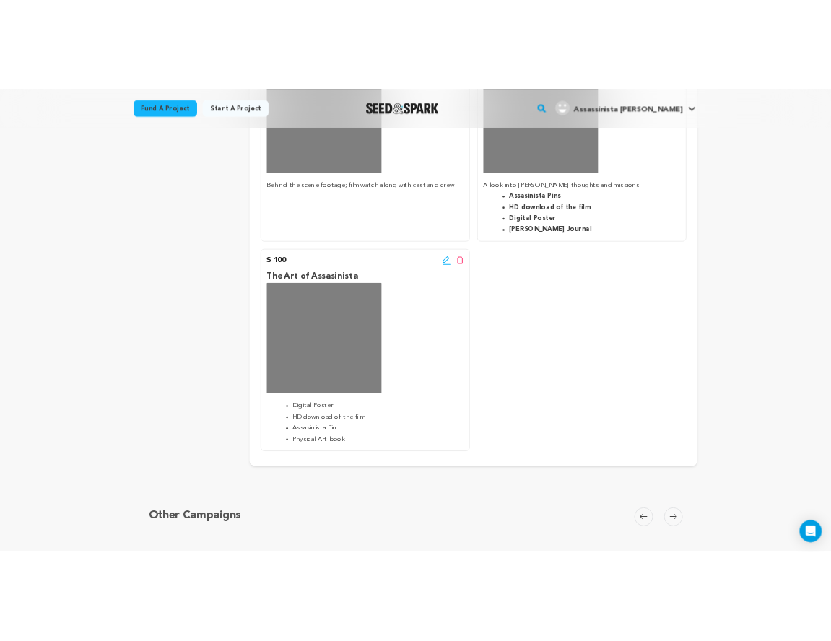
scroll to position [714, 0]
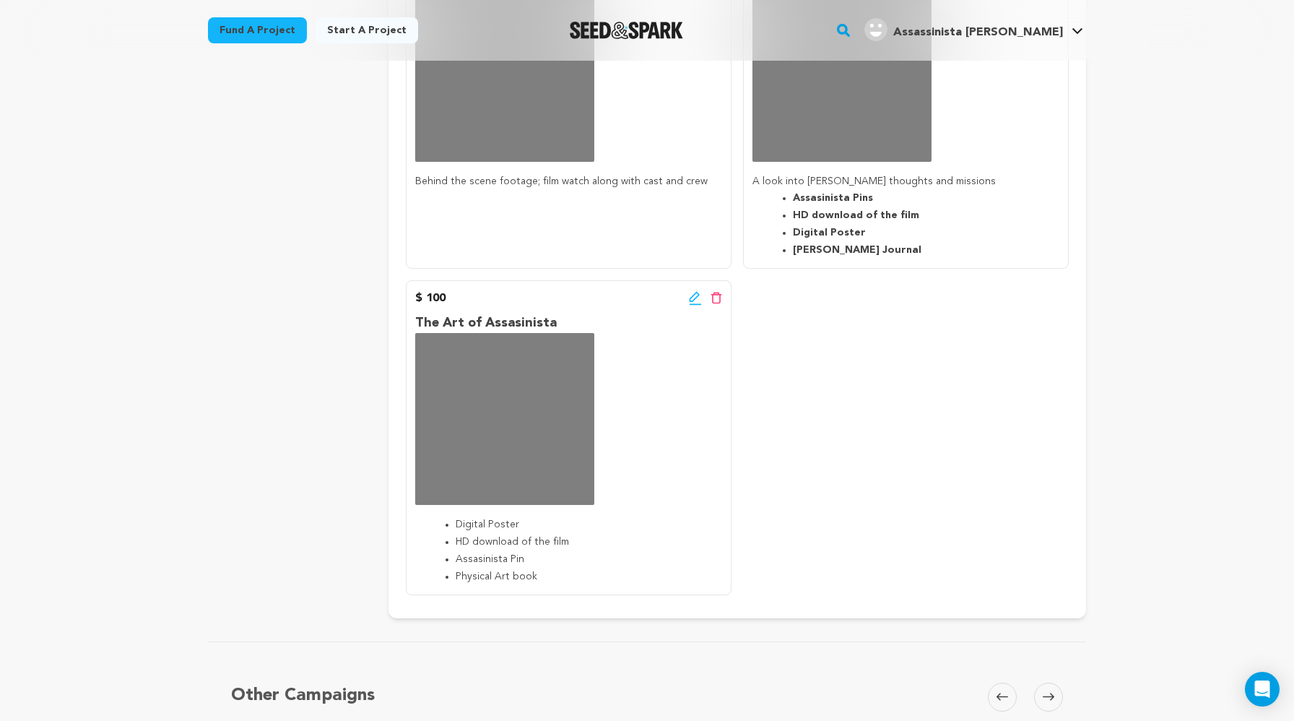
click at [692, 301] on icon at bounding box center [694, 296] width 10 height 10
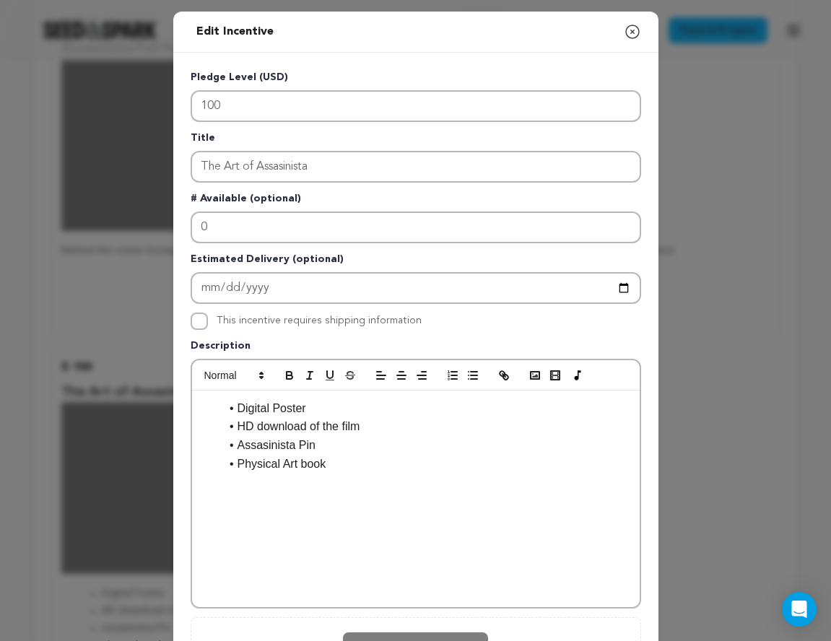
click at [204, 395] on div "Digital Poster HD download of the film Assasinista Pin Physical Art book" at bounding box center [416, 499] width 448 height 217
click at [242, 408] on li at bounding box center [424, 408] width 409 height 19
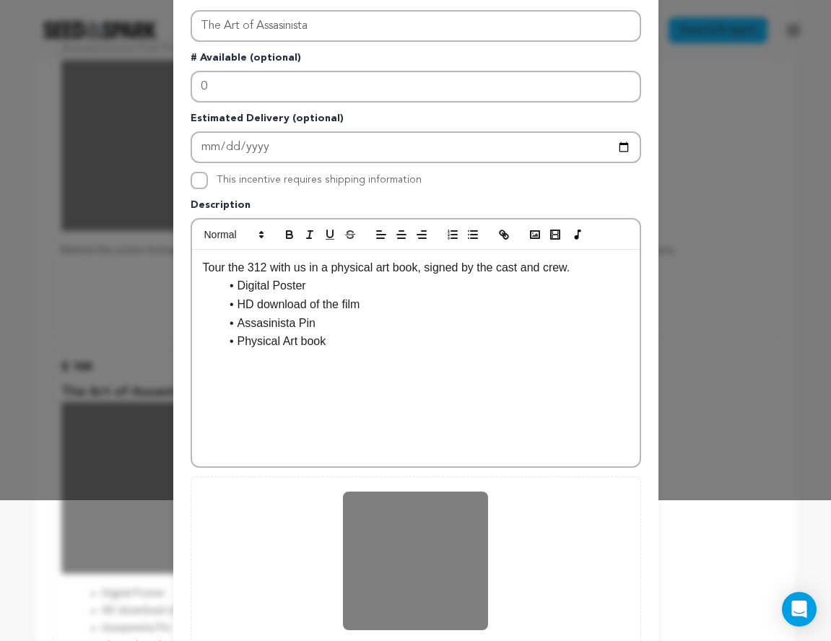
scroll to position [281, 0]
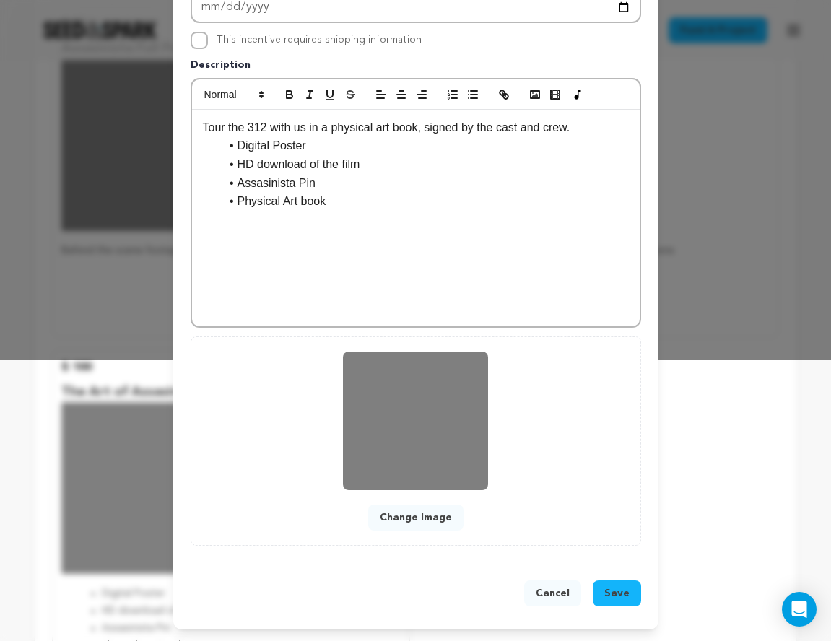
click at [619, 595] on span "Save" at bounding box center [617, 593] width 25 height 14
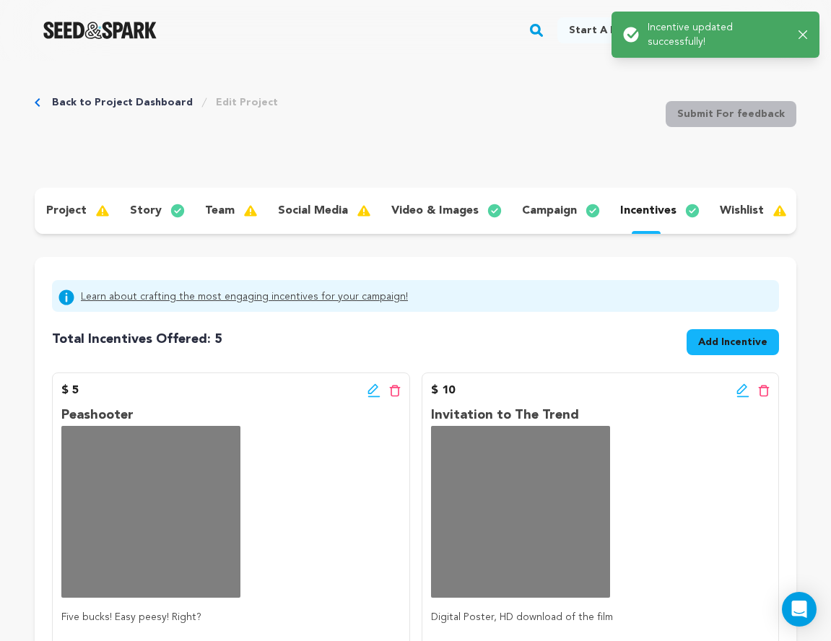
scroll to position [0, 0]
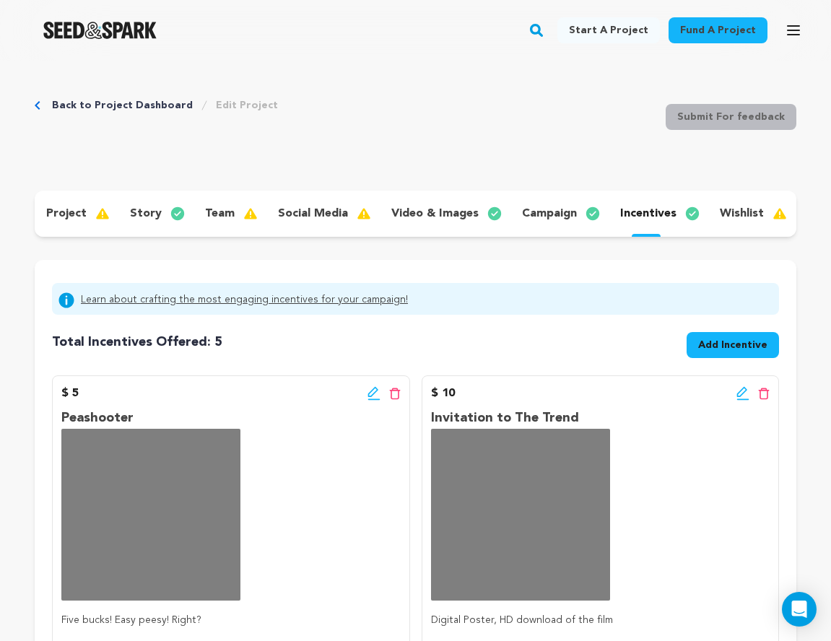
click at [708, 345] on span "Add Incentive" at bounding box center [732, 345] width 69 height 14
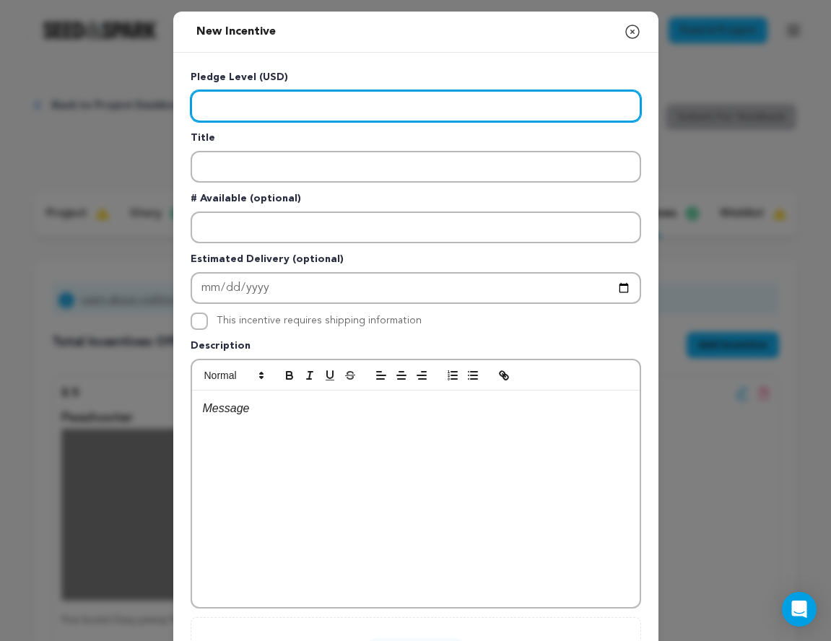
click at [430, 114] on input "Enter level" at bounding box center [416, 106] width 451 height 32
type input "250"
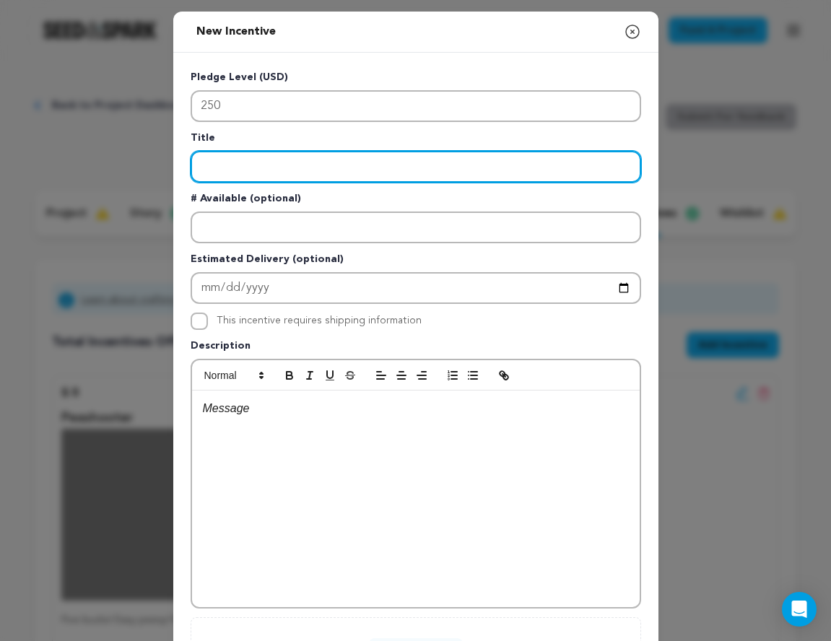
click at [265, 177] on input "Enter title" at bounding box center [416, 167] width 451 height 32
paste input "[PERSON_NAME] Assistant"
type input "[PERSON_NAME] Assistant"
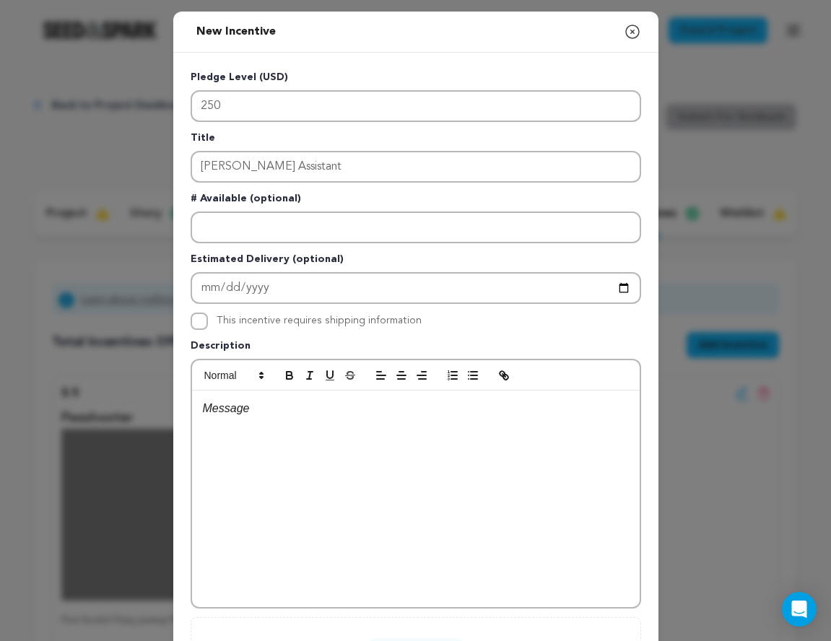
click at [278, 442] on div at bounding box center [416, 499] width 448 height 217
click at [203, 415] on p "Annotated Script" at bounding box center [416, 408] width 426 height 19
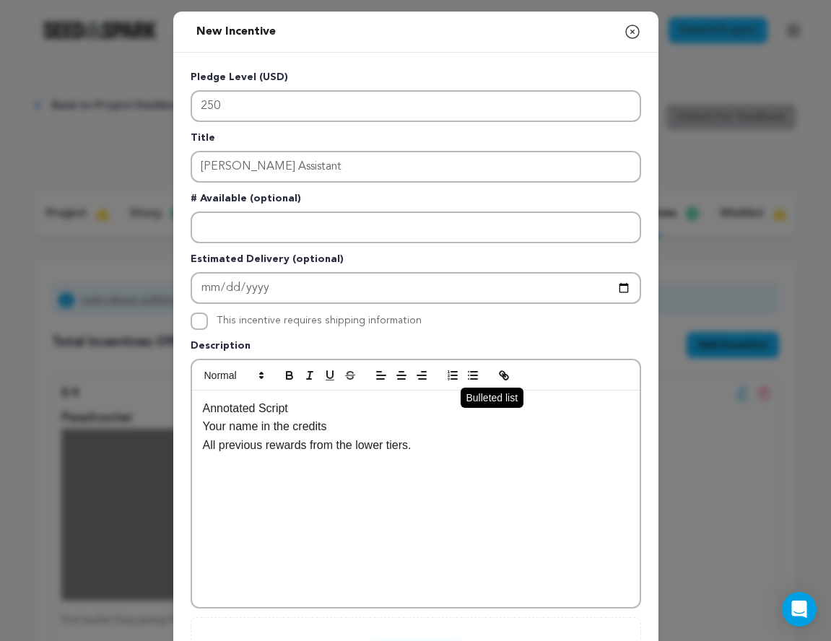
click at [467, 374] on icon "button" at bounding box center [473, 375] width 13 height 13
click at [203, 424] on p "Your name in the credits" at bounding box center [416, 426] width 426 height 19
click at [472, 373] on icon "button" at bounding box center [473, 375] width 13 height 13
click at [204, 441] on p "All previous rewards from the lower tiers." at bounding box center [416, 445] width 426 height 19
click at [472, 372] on line "button" at bounding box center [474, 372] width 7 height 0
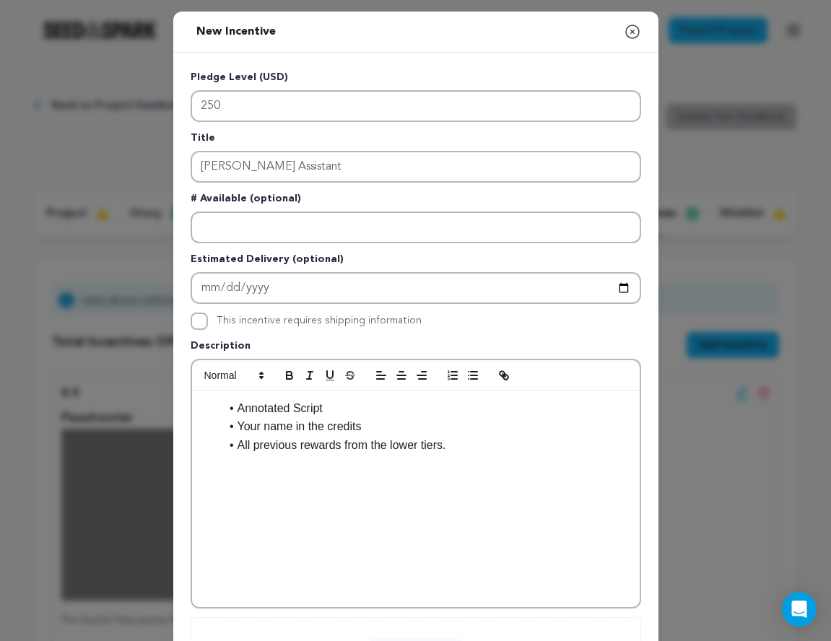
scroll to position [134, 0]
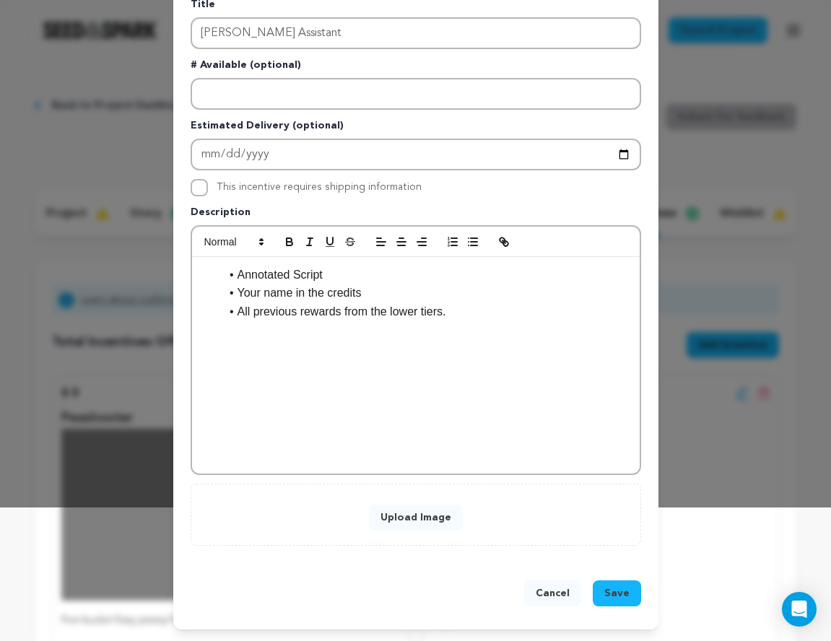
click at [408, 519] on button "Upload Image" at bounding box center [416, 518] width 94 height 26
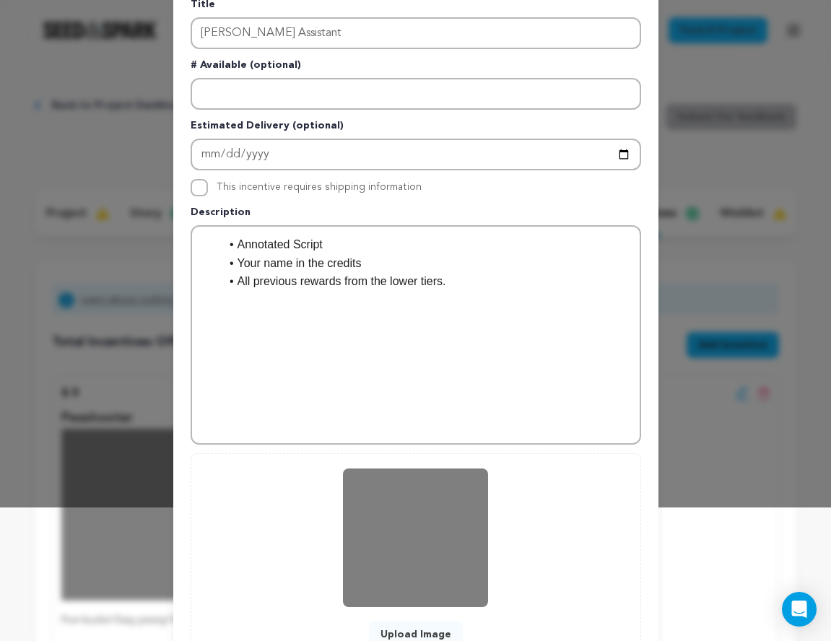
scroll to position [251, 0]
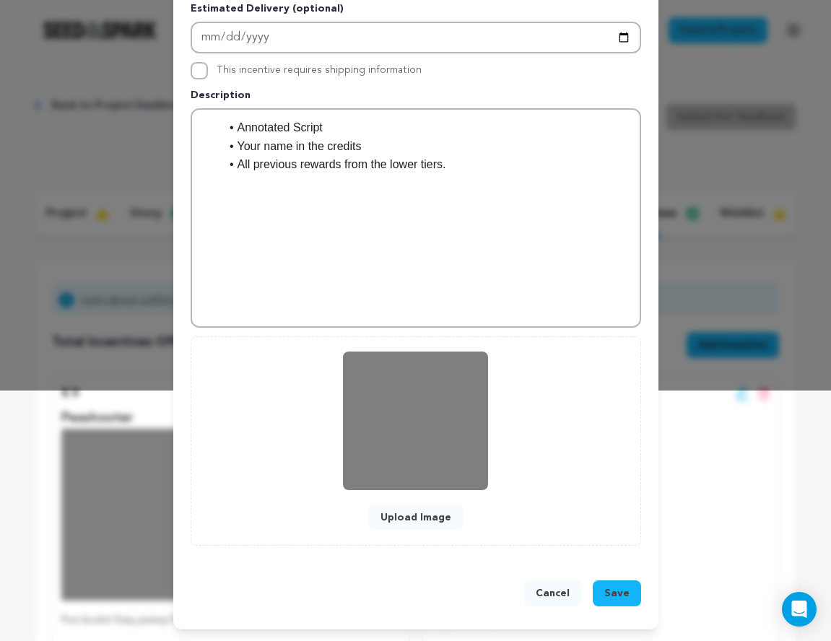
click at [625, 590] on span "Save" at bounding box center [617, 593] width 25 height 14
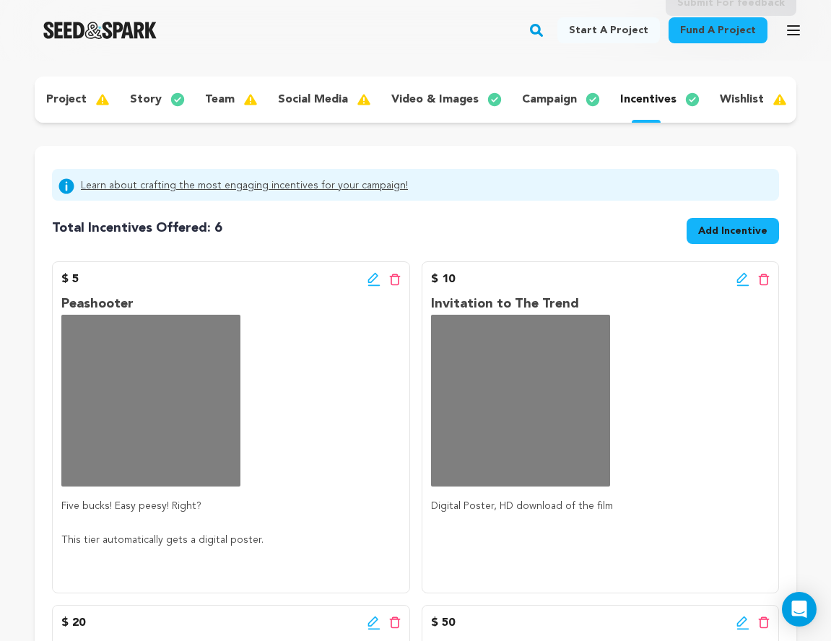
scroll to position [0, 0]
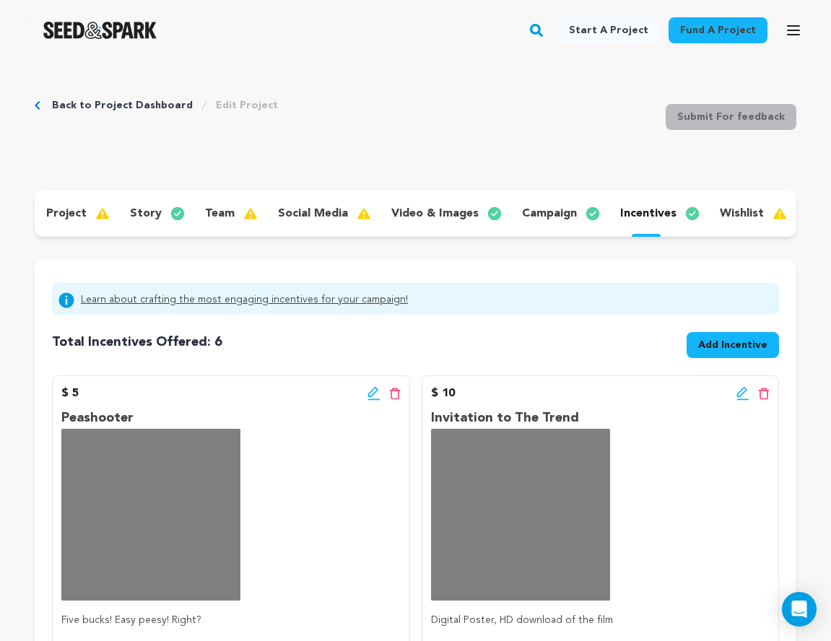
click at [225, 215] on p "team" at bounding box center [220, 213] width 30 height 17
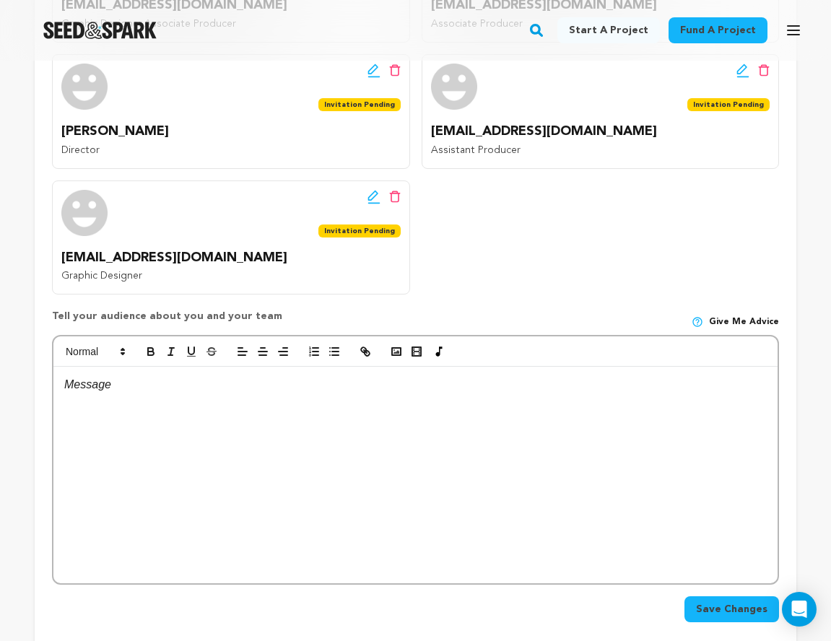
scroll to position [547, 0]
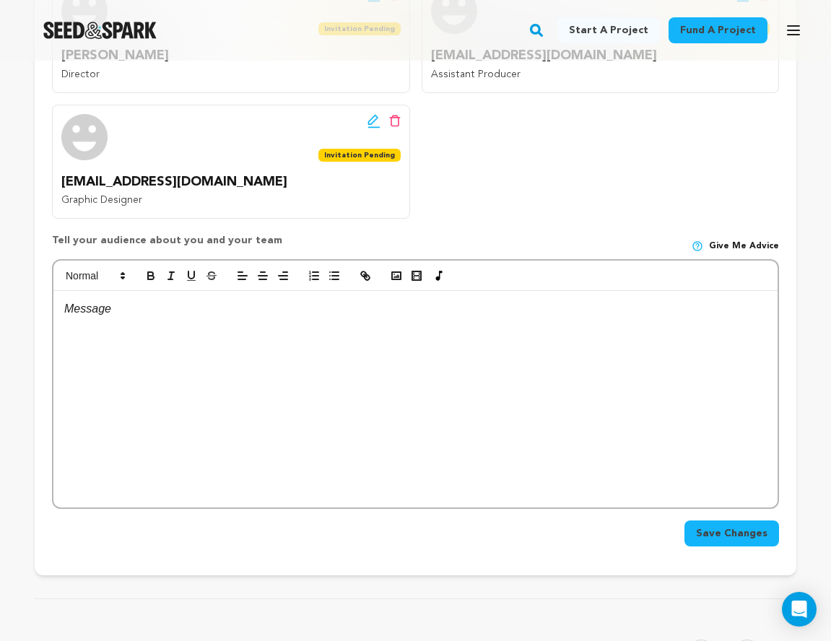
click at [205, 354] on div at bounding box center [415, 399] width 724 height 217
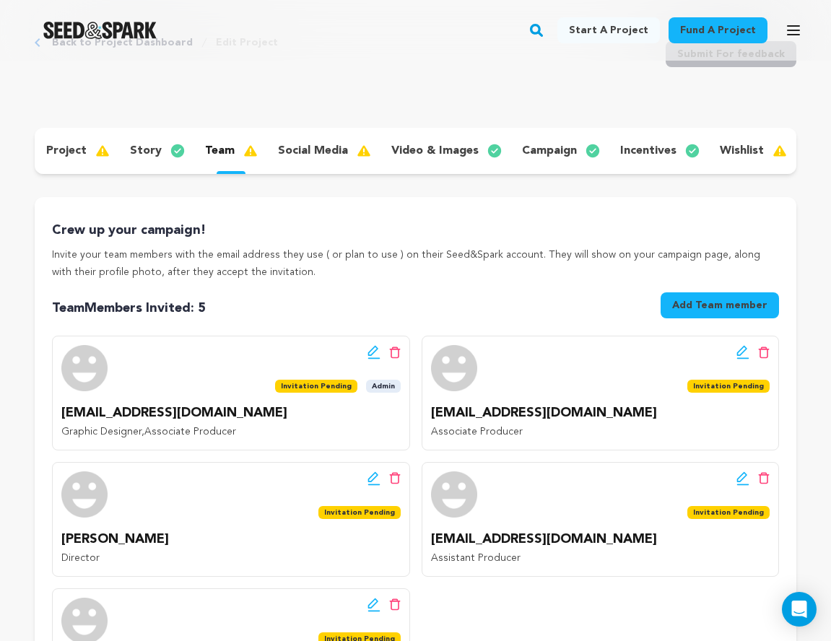
scroll to position [0, 0]
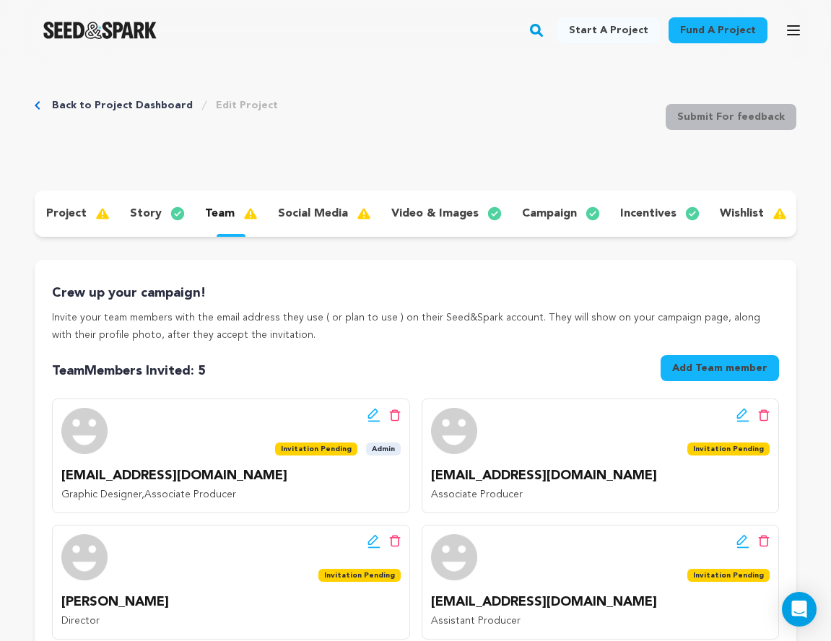
click at [63, 217] on p "project" at bounding box center [66, 213] width 40 height 17
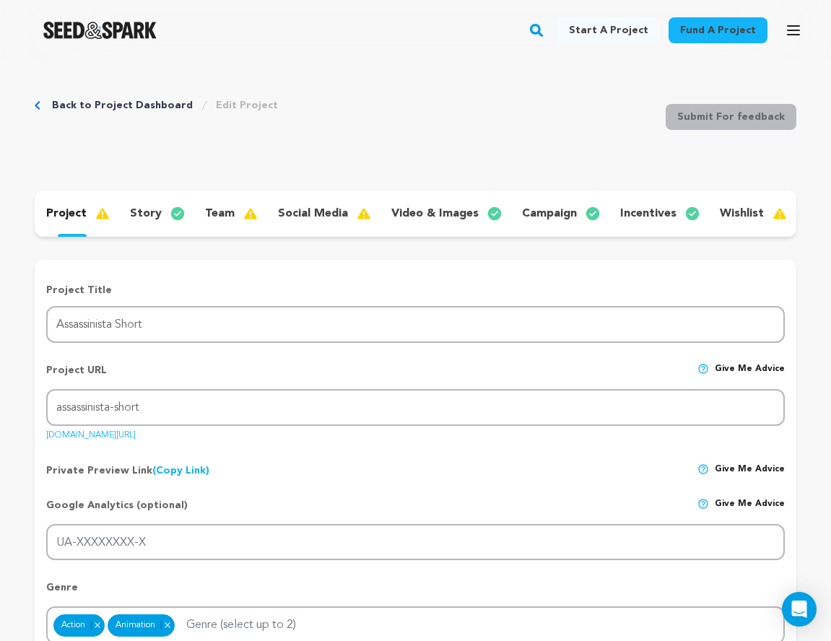
click at [156, 211] on p "story" at bounding box center [146, 213] width 32 height 17
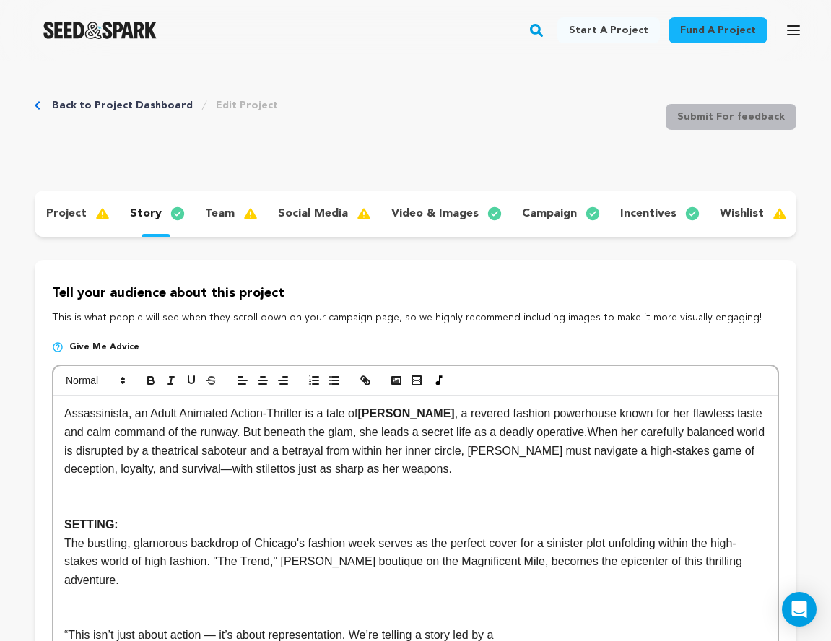
click at [748, 220] on p "wishlist" at bounding box center [742, 213] width 44 height 17
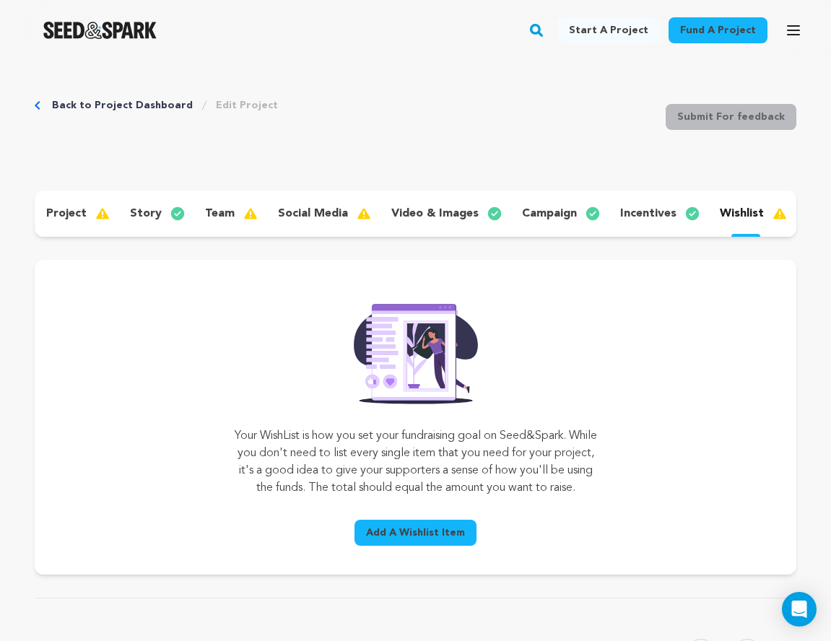
click at [417, 540] on span "Add A Wishlist Item" at bounding box center [415, 533] width 99 height 14
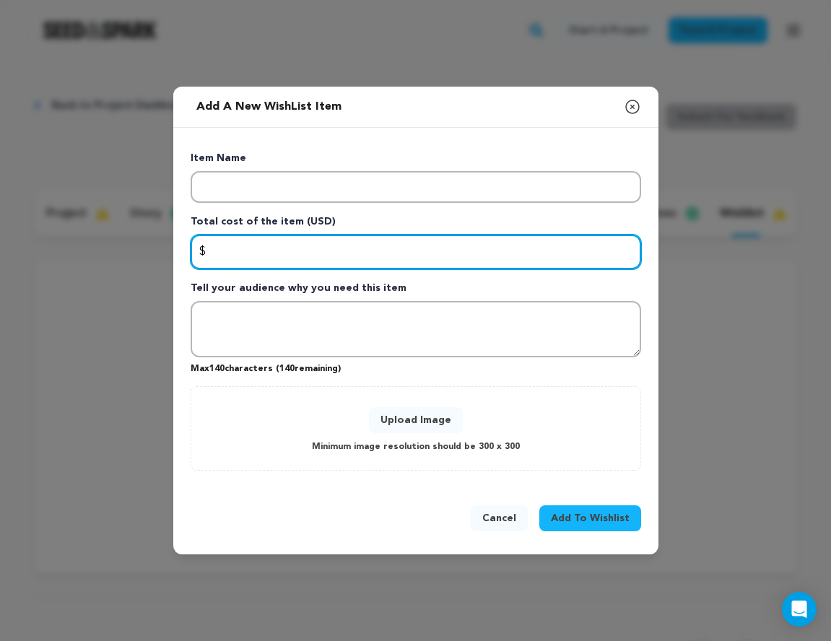
click at [267, 249] on input "Enter total cost of the item" at bounding box center [416, 252] width 451 height 35
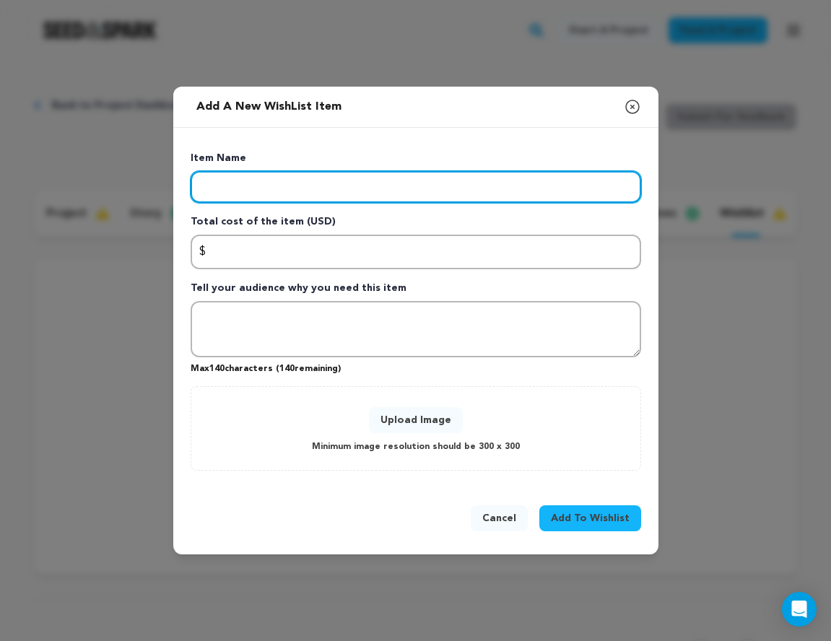
click at [242, 193] on input "Enter item name" at bounding box center [416, 187] width 451 height 32
type input "*"
type input "85,000"
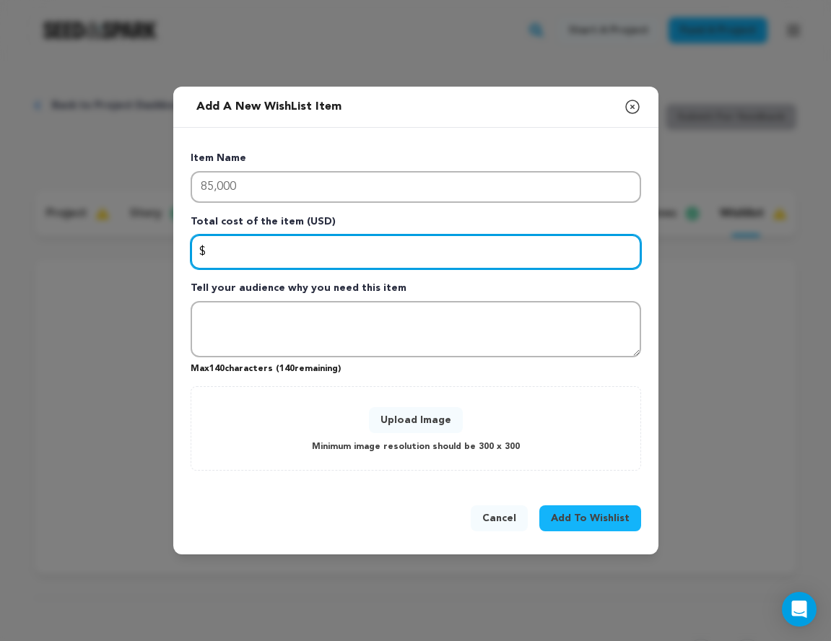
click at [234, 252] on input "Enter total cost of the item" at bounding box center [416, 252] width 451 height 35
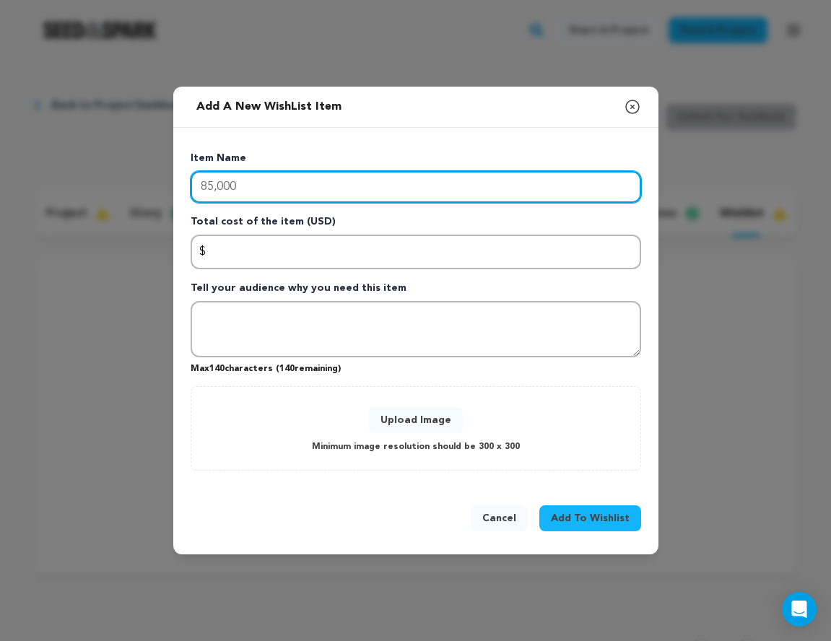
click at [241, 194] on input "85,000" at bounding box center [416, 187] width 451 height 32
drag, startPoint x: 241, startPoint y: 194, endPoint x: 169, endPoint y: 186, distance: 72.7
click at [168, 186] on div "Add a new WishList item Close modal Item Name 85,000 Total cost of the item (US…" at bounding box center [415, 320] width 831 height 641
type input "F"
type input "Just enough funding"
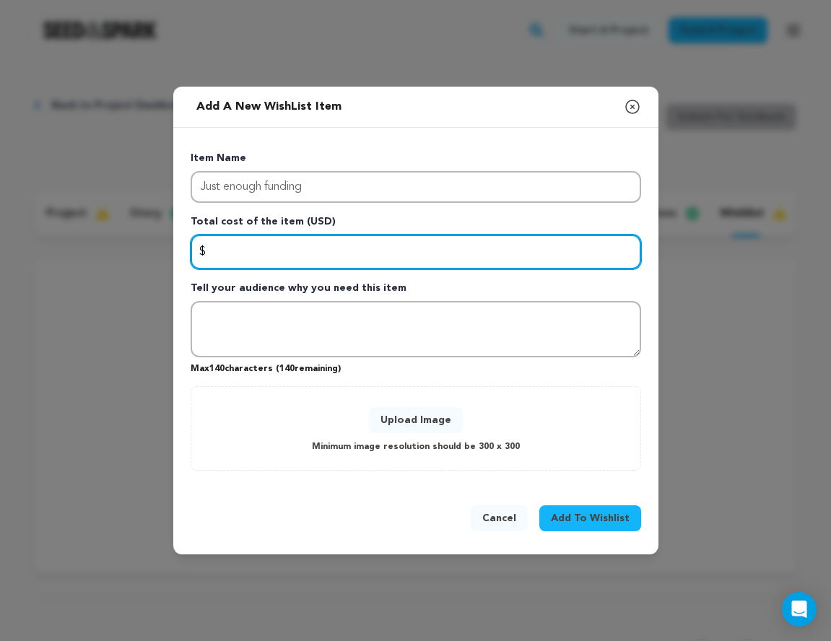
click at [239, 249] on input "Enter total cost of the item" at bounding box center [416, 252] width 451 height 35
type input "85000"
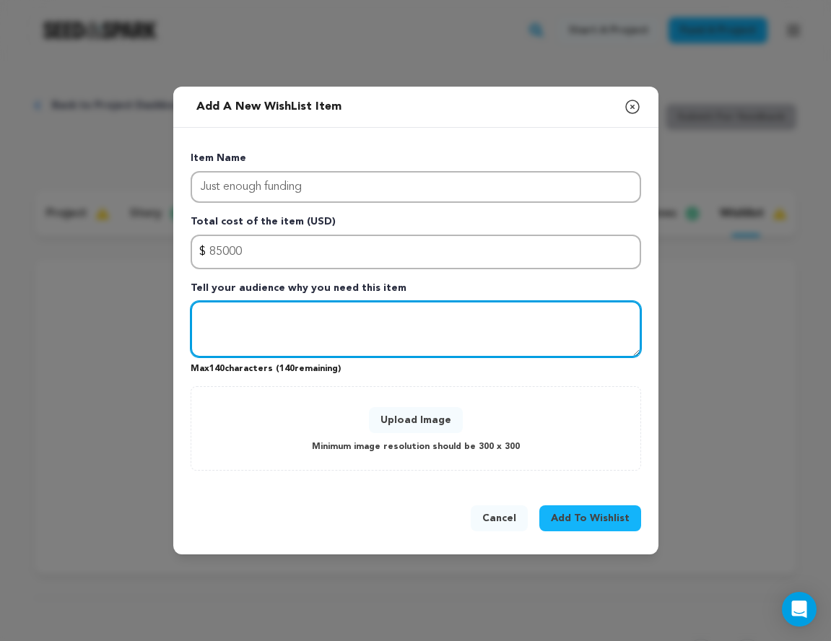
click at [228, 318] on textarea "Tell your audience why you need this item" at bounding box center [416, 329] width 451 height 56
type textarea "With this amount, we will be able to complete to complete this short. and pay o…"
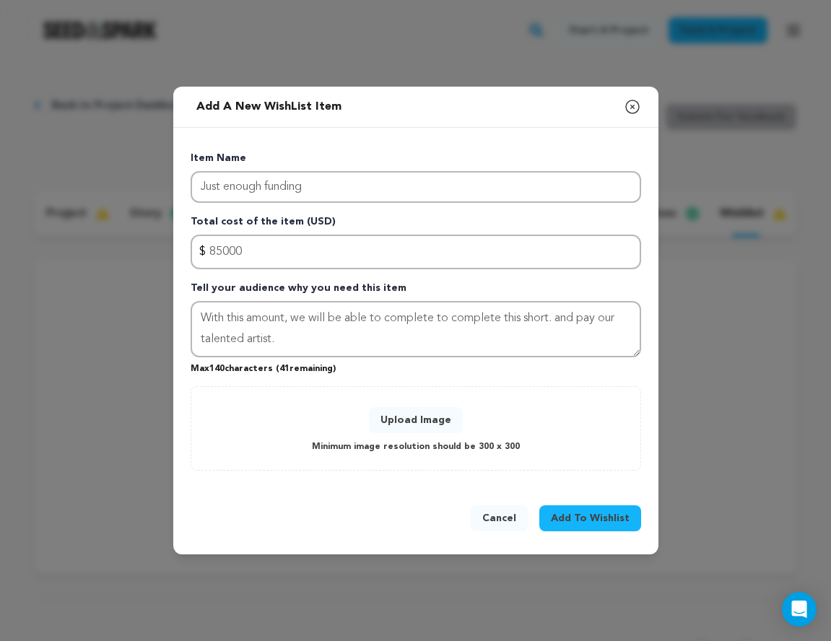
click at [391, 417] on button "Upload Image" at bounding box center [416, 420] width 94 height 26
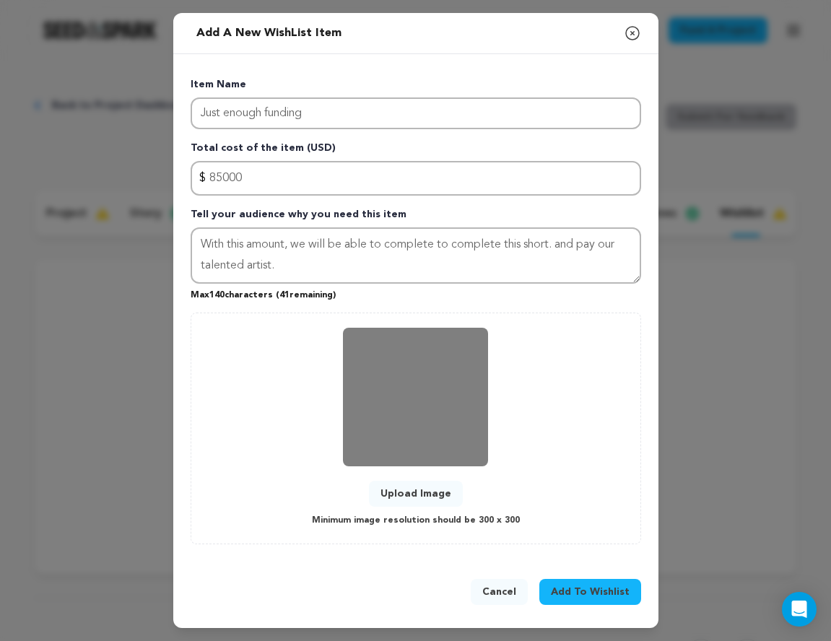
click at [586, 589] on span "Add To Wishlist" at bounding box center [590, 592] width 79 height 14
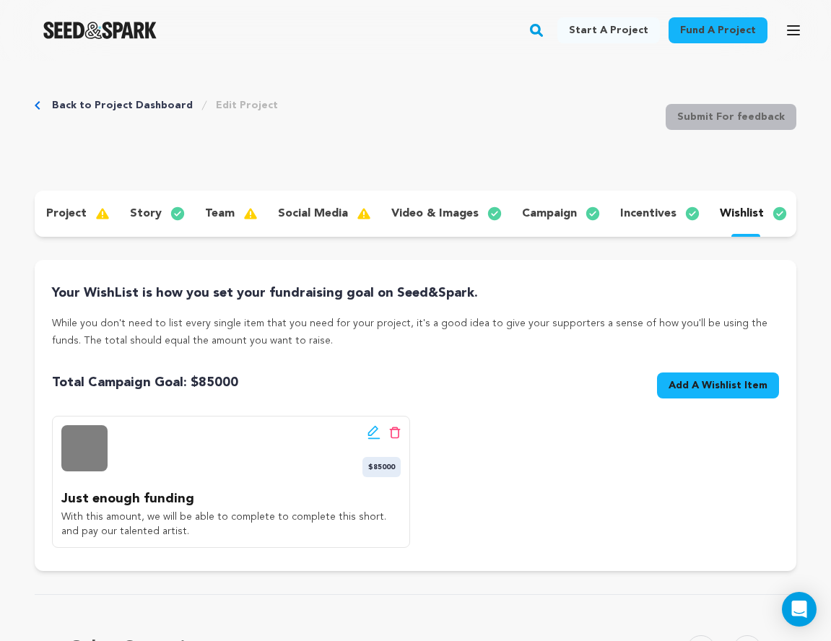
click at [209, 218] on p "team" at bounding box center [220, 213] width 30 height 17
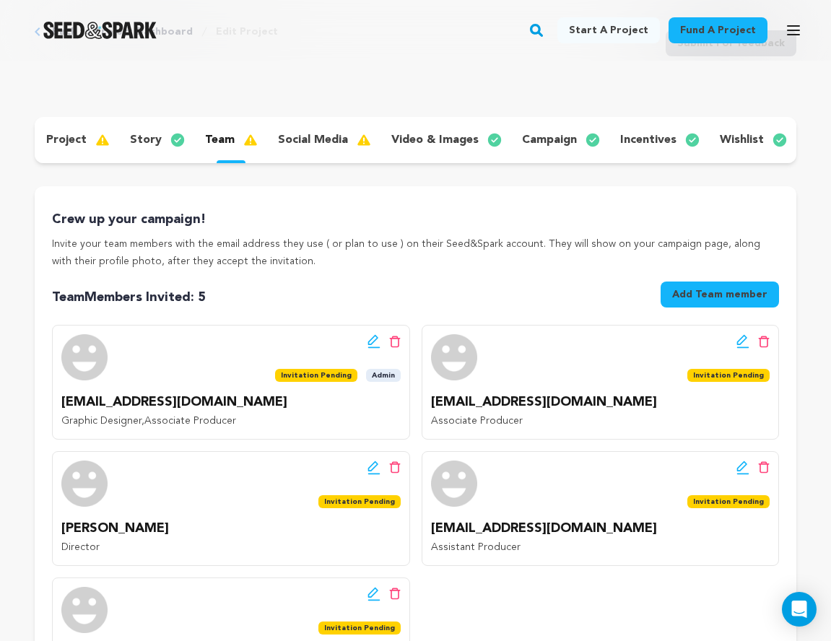
scroll to position [76, 0]
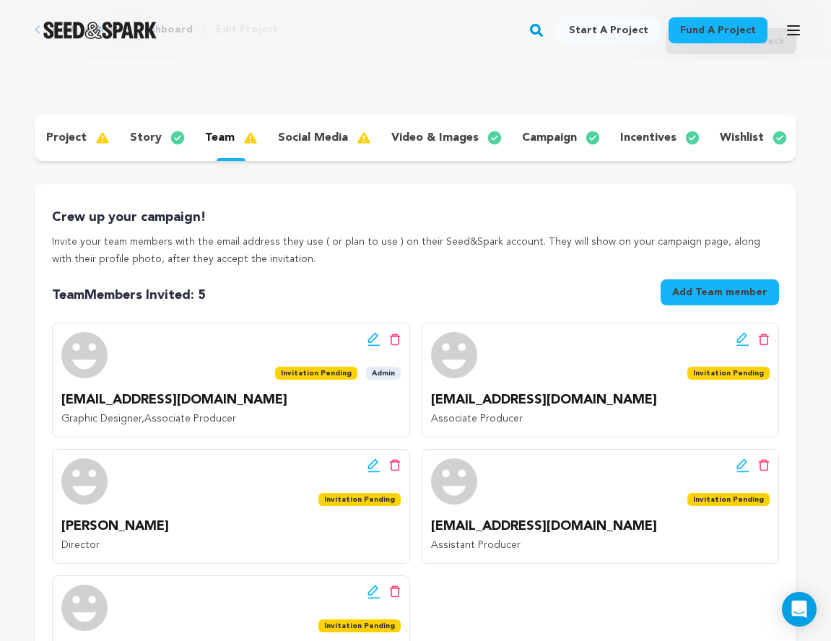
click at [65, 143] on p "project" at bounding box center [66, 137] width 40 height 17
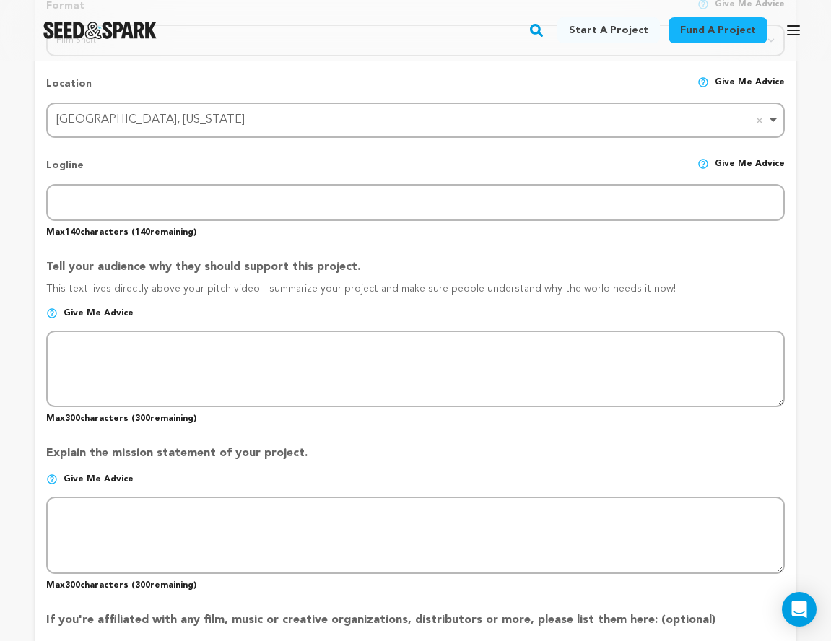
scroll to position [672, 0]
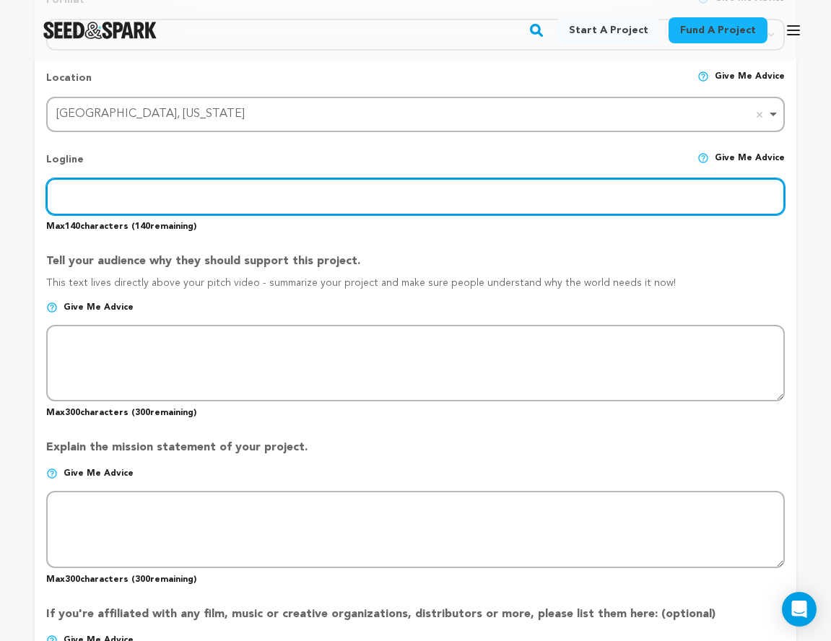
click at [90, 191] on input "text" at bounding box center [415, 196] width 739 height 37
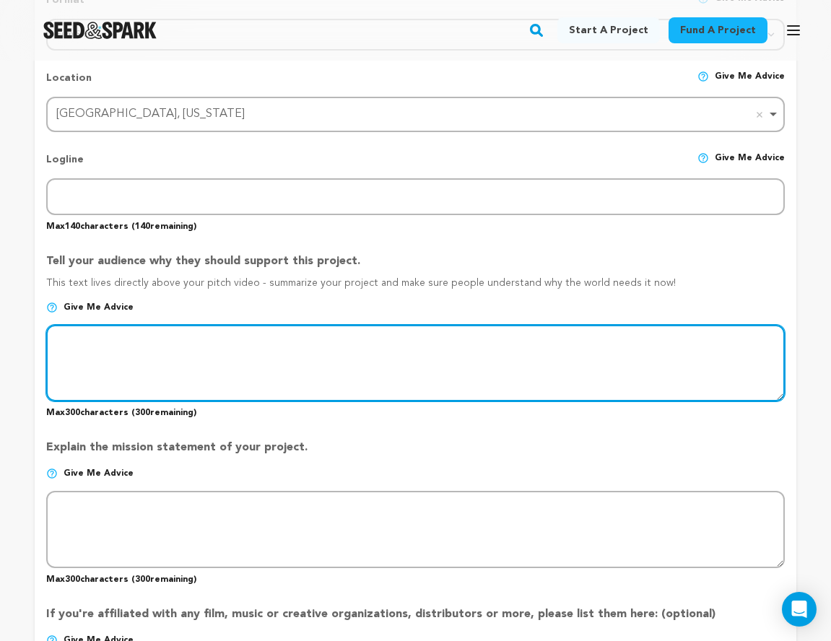
click at [162, 360] on textarea at bounding box center [415, 363] width 739 height 77
paste textarea "With your support: We will be able to find amazingly talented artists that may …"
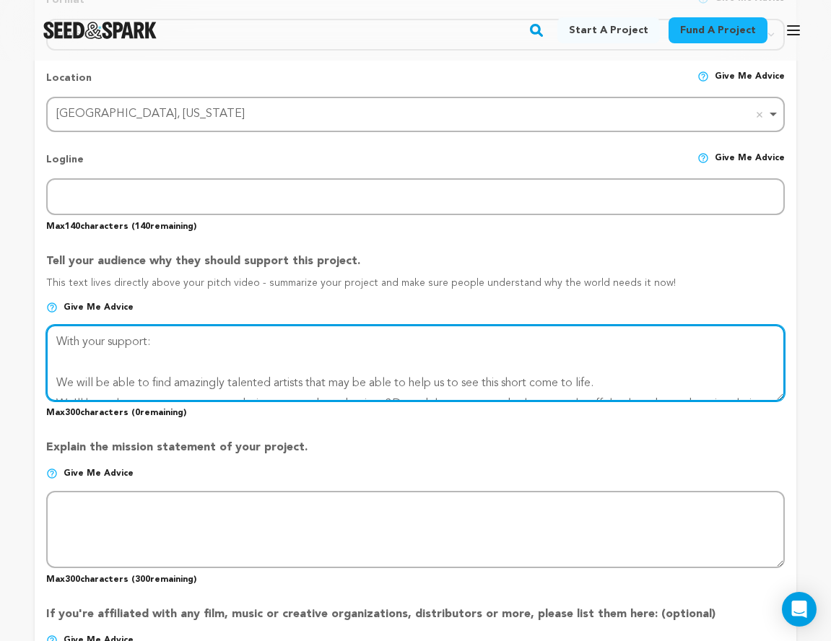
scroll to position [51, 0]
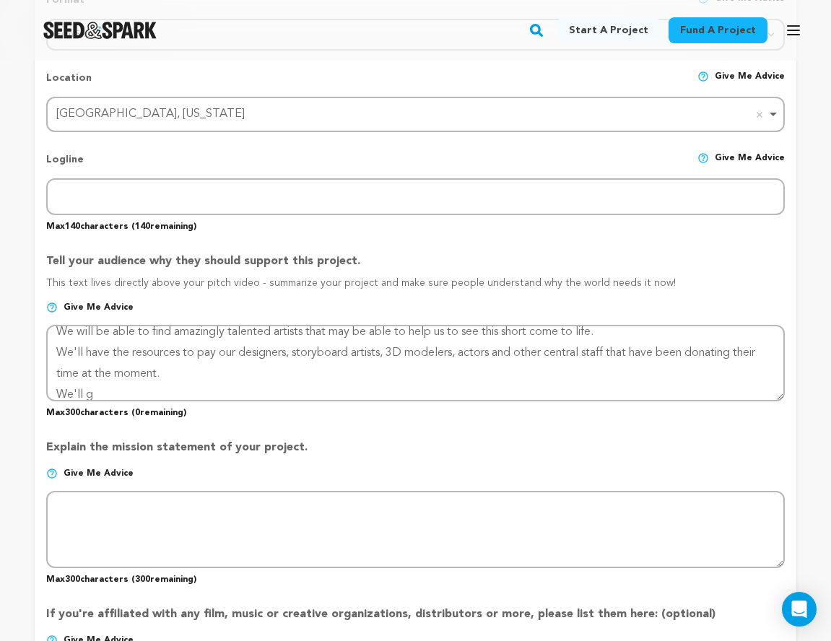
click at [102, 402] on p "Max 300 characters ( 0 remaining)" at bounding box center [415, 410] width 739 height 17
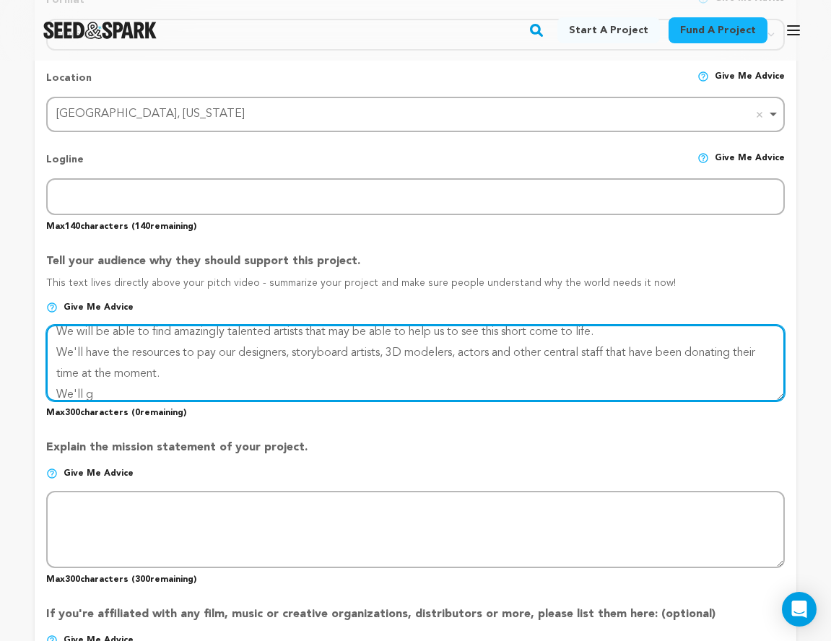
click at [95, 393] on textarea at bounding box center [415, 363] width 739 height 77
drag, startPoint x: 95, startPoint y: 393, endPoint x: 46, endPoint y: 391, distance: 49.2
click at [46, 391] on textarea at bounding box center [415, 363] width 739 height 77
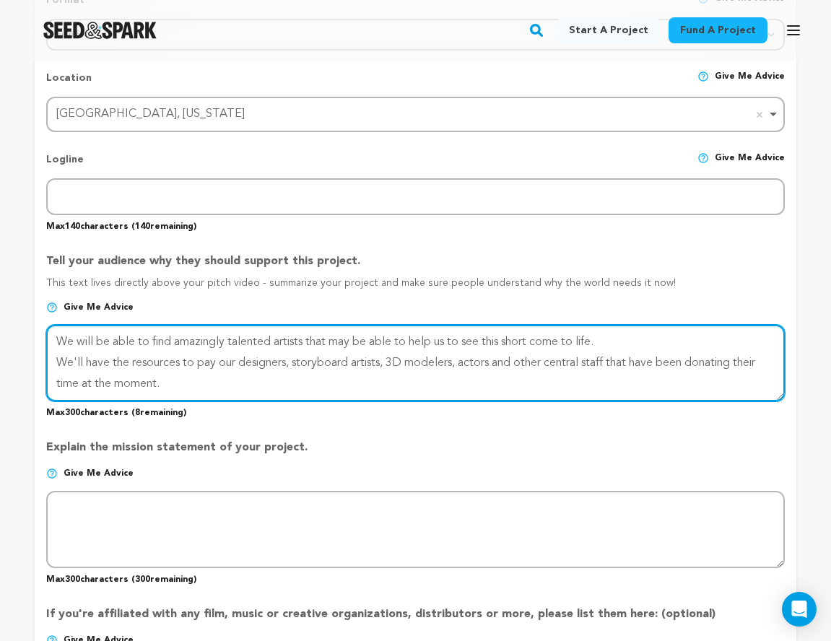
scroll to position [0, 0]
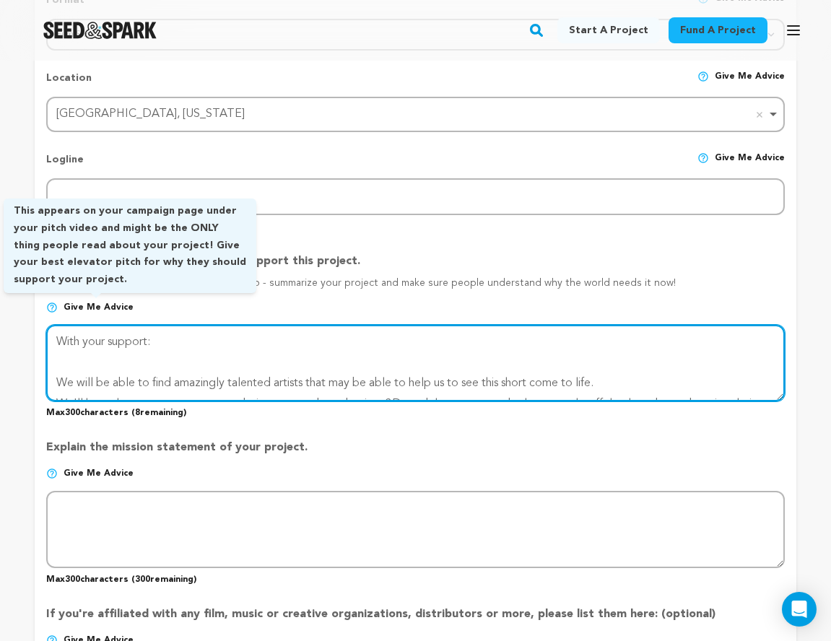
drag, startPoint x: 122, startPoint y: 375, endPoint x: 81, endPoint y: 304, distance: 81.9
click at [80, 303] on div "Tell your audience why they should support this project. This text lives direct…" at bounding box center [415, 330] width 739 height 178
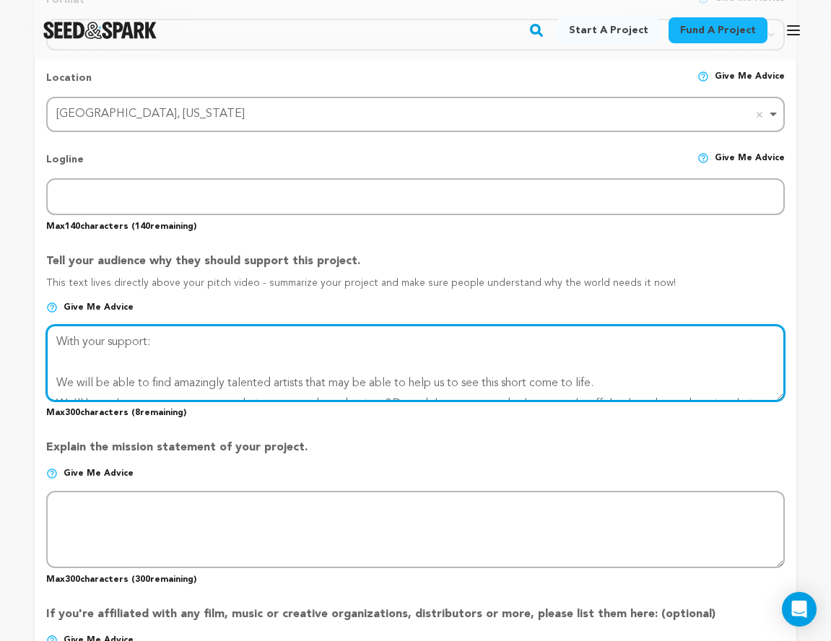
click at [144, 346] on textarea at bounding box center [415, 363] width 739 height 77
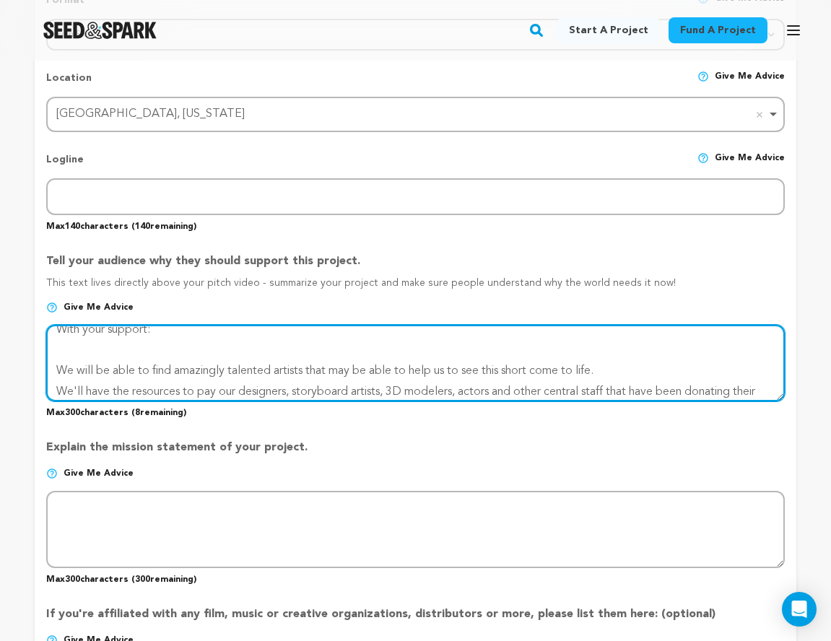
scroll to position [21, 0]
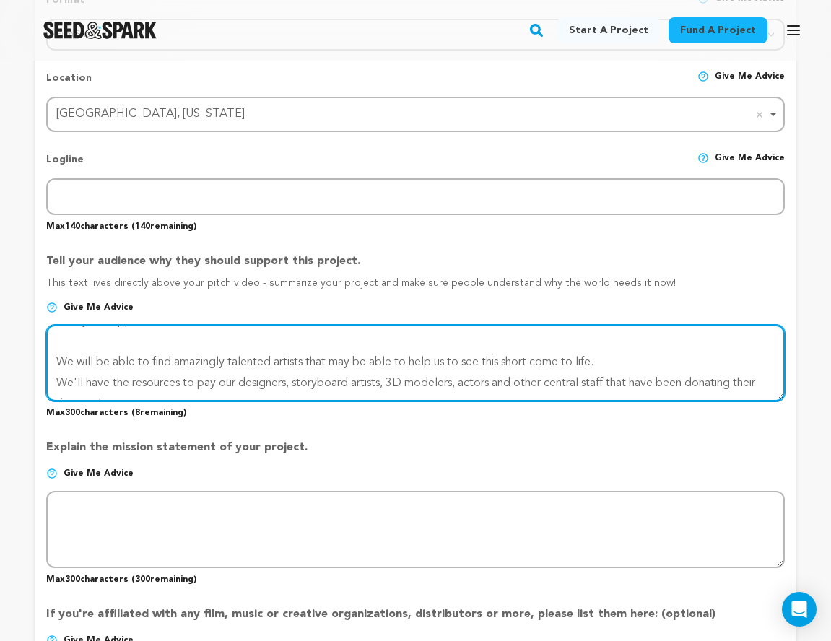
click at [59, 358] on textarea at bounding box center [415, 363] width 739 height 77
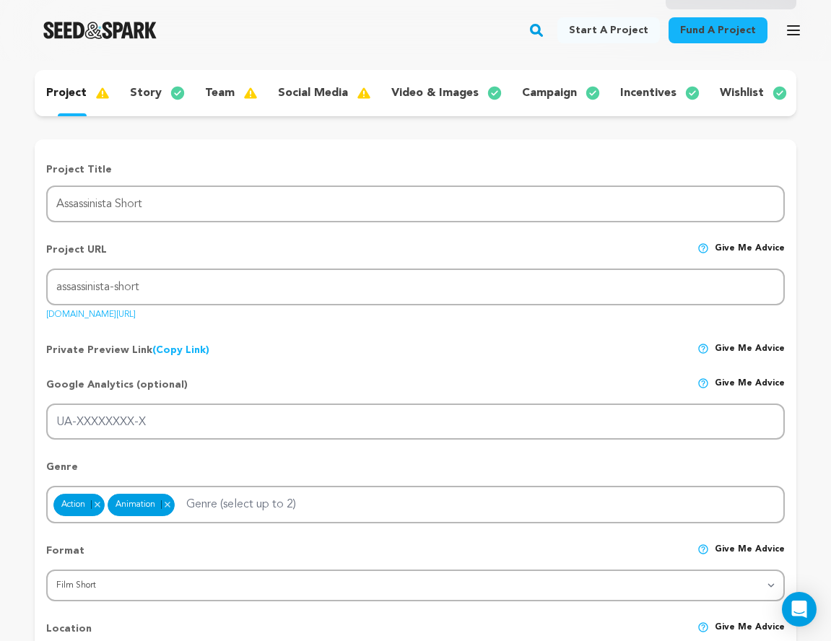
scroll to position [0, 0]
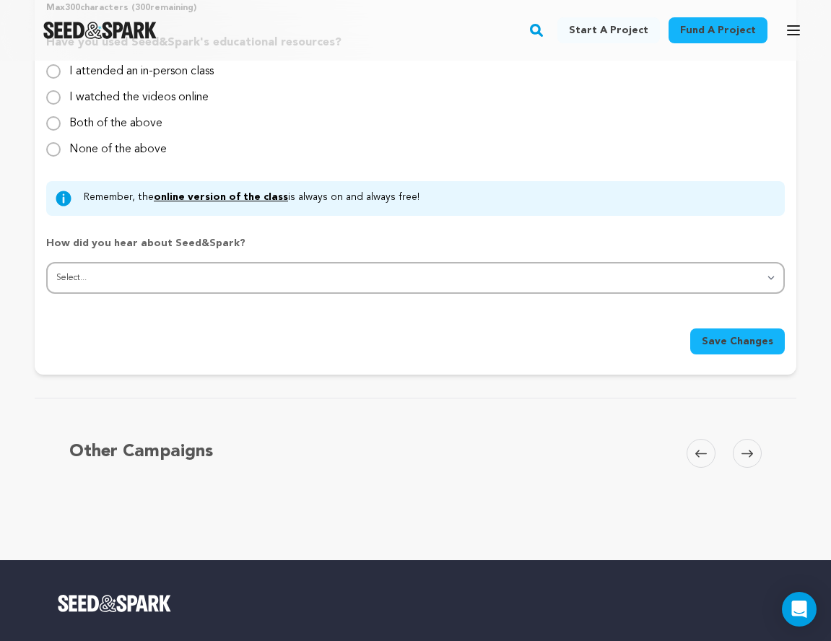
type textarea "With your support: We will be able to find amazingly talented artists that may …"
click at [729, 341] on span "Save Changes" at bounding box center [738, 341] width 72 height 14
